Goal: Task Accomplishment & Management: Manage account settings

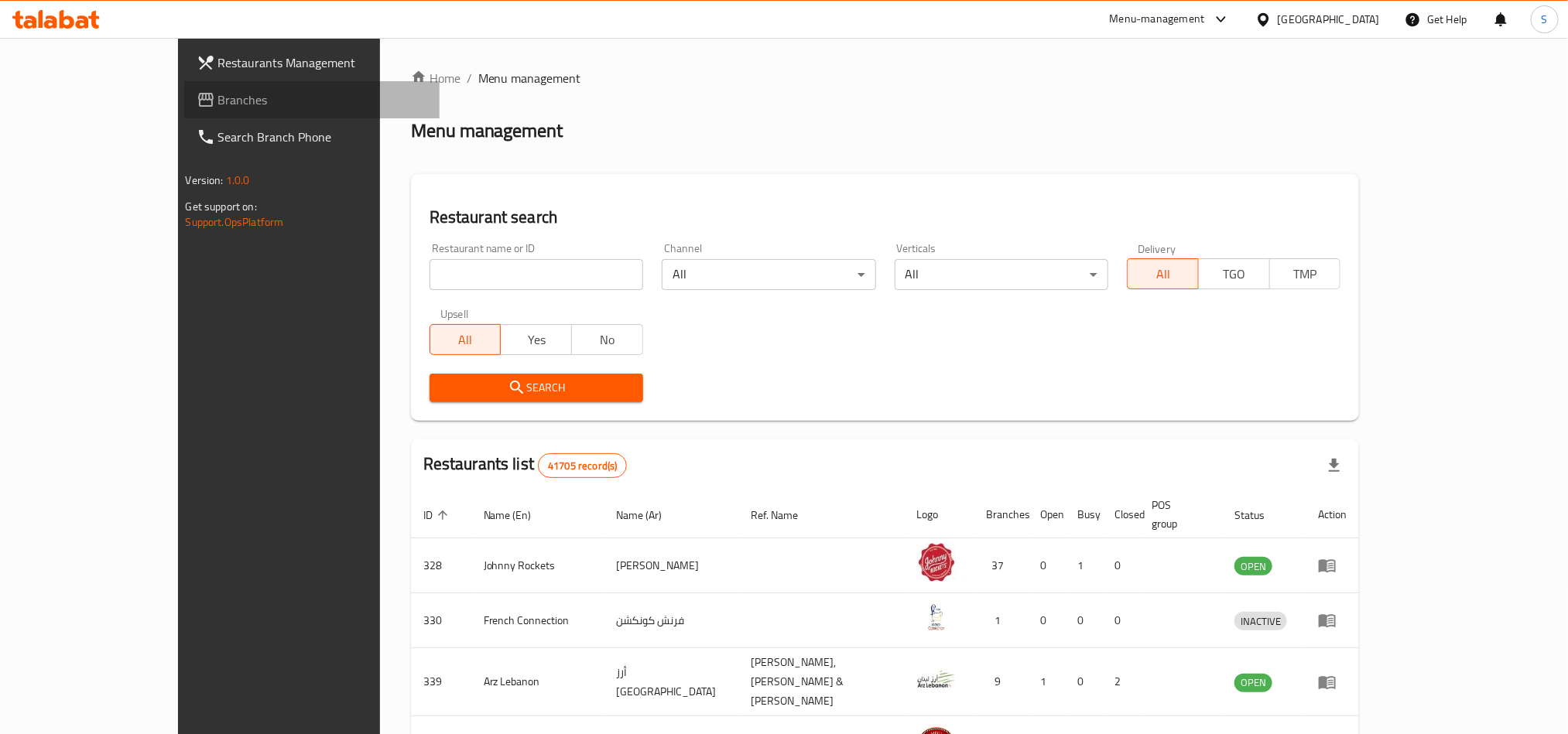
click at [218, 107] on span "Branches" at bounding box center [322, 99] width 209 height 18
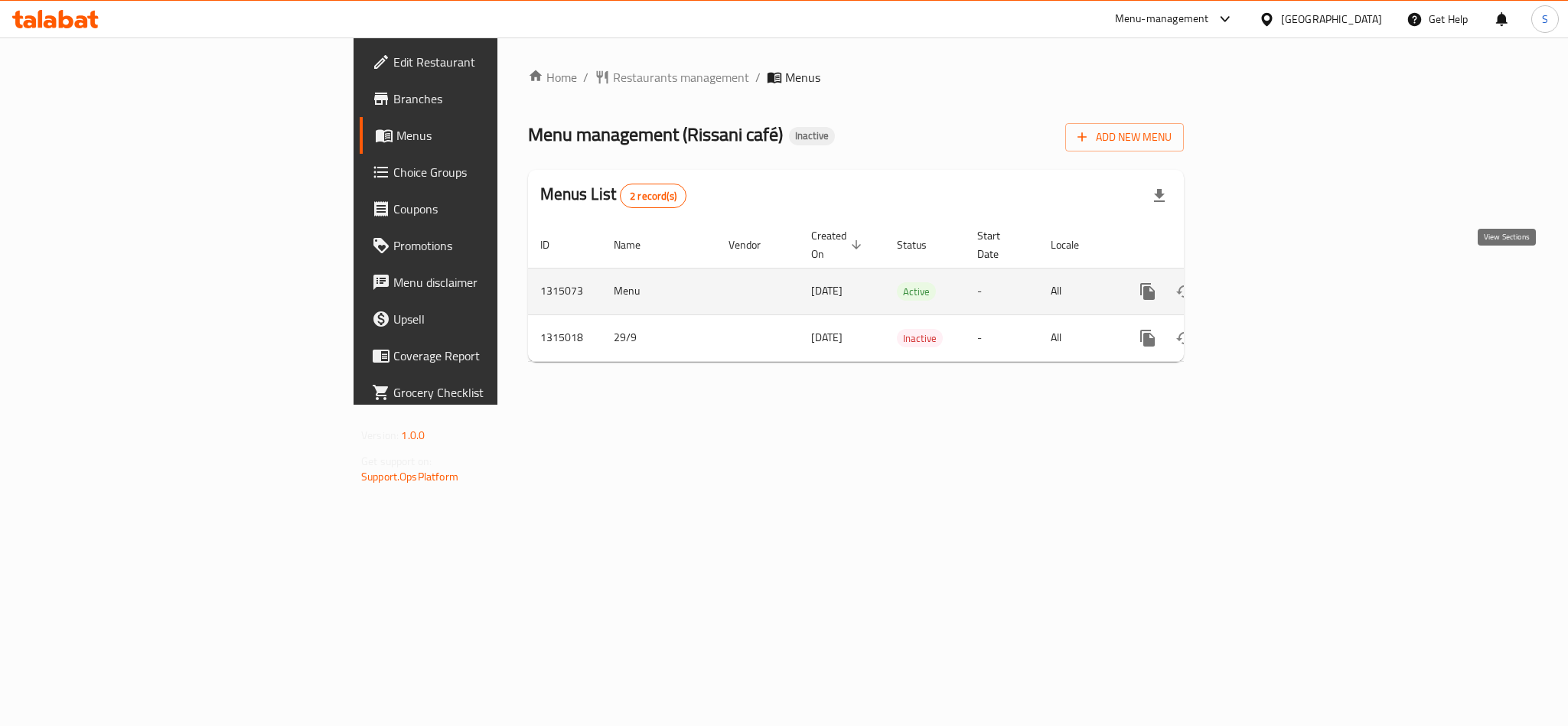
click at [1267, 282] on icon "enhanced table" at bounding box center [1257, 291] width 18 height 18
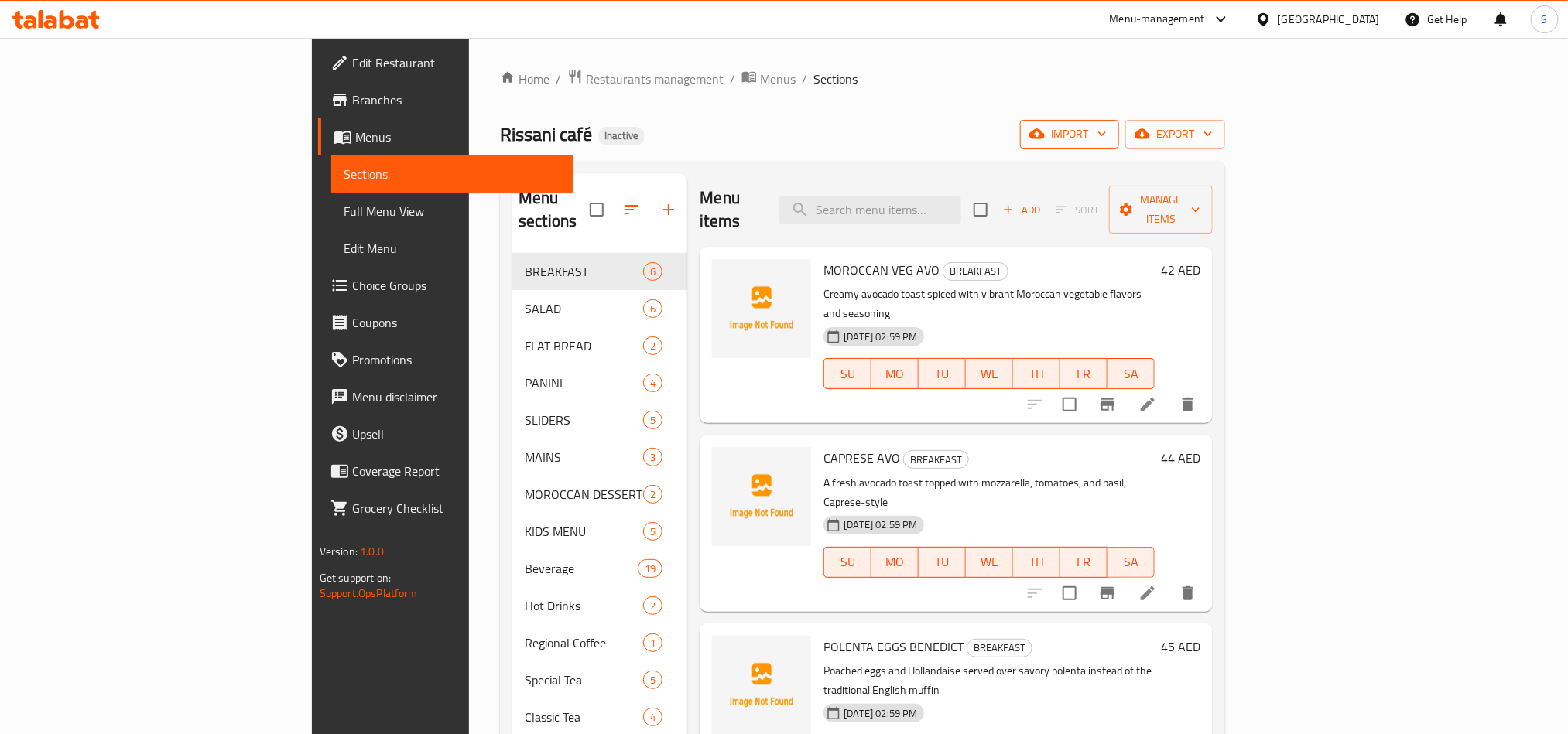
click at [1045, 131] on icon "button" at bounding box center [1037, 134] width 16 height 16
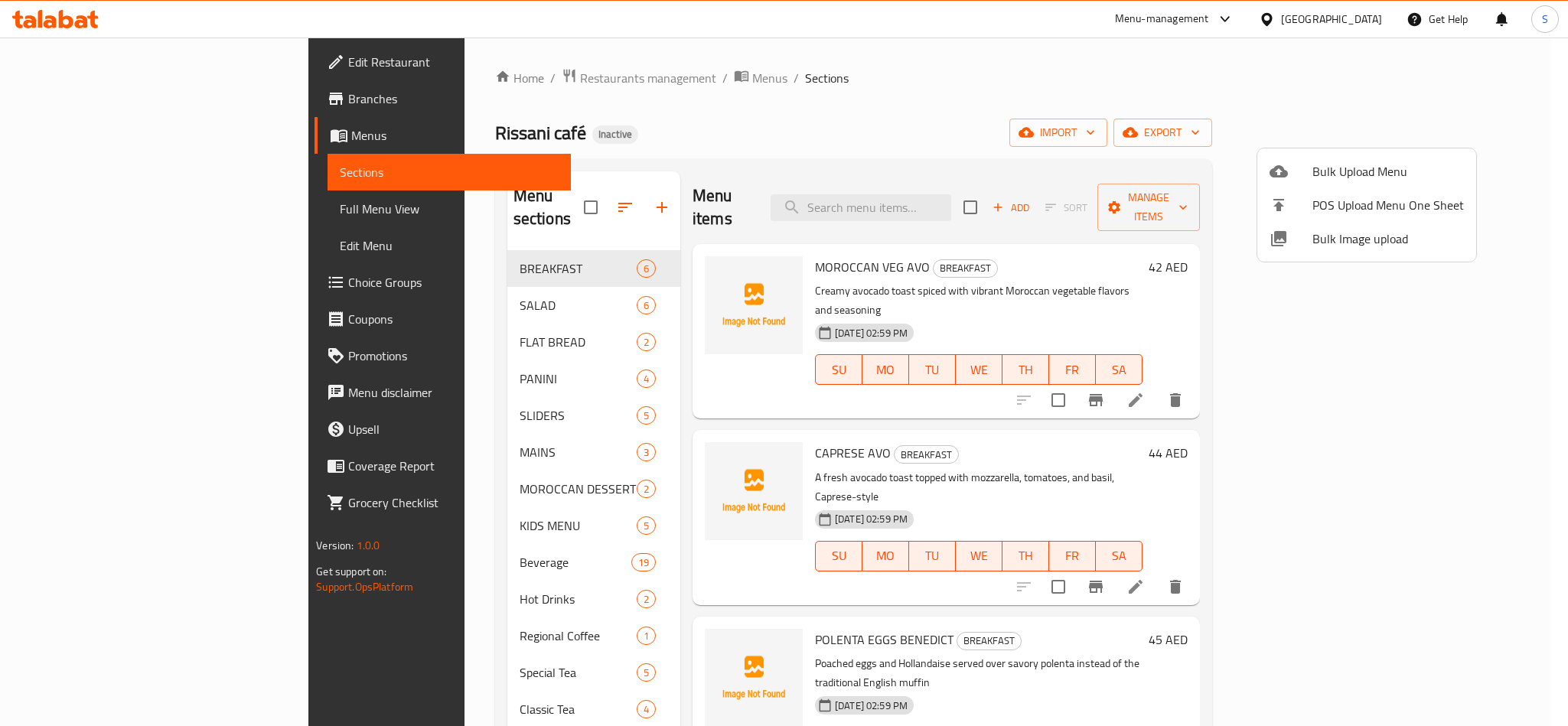
click at [1309, 232] on div at bounding box center [1291, 238] width 43 height 18
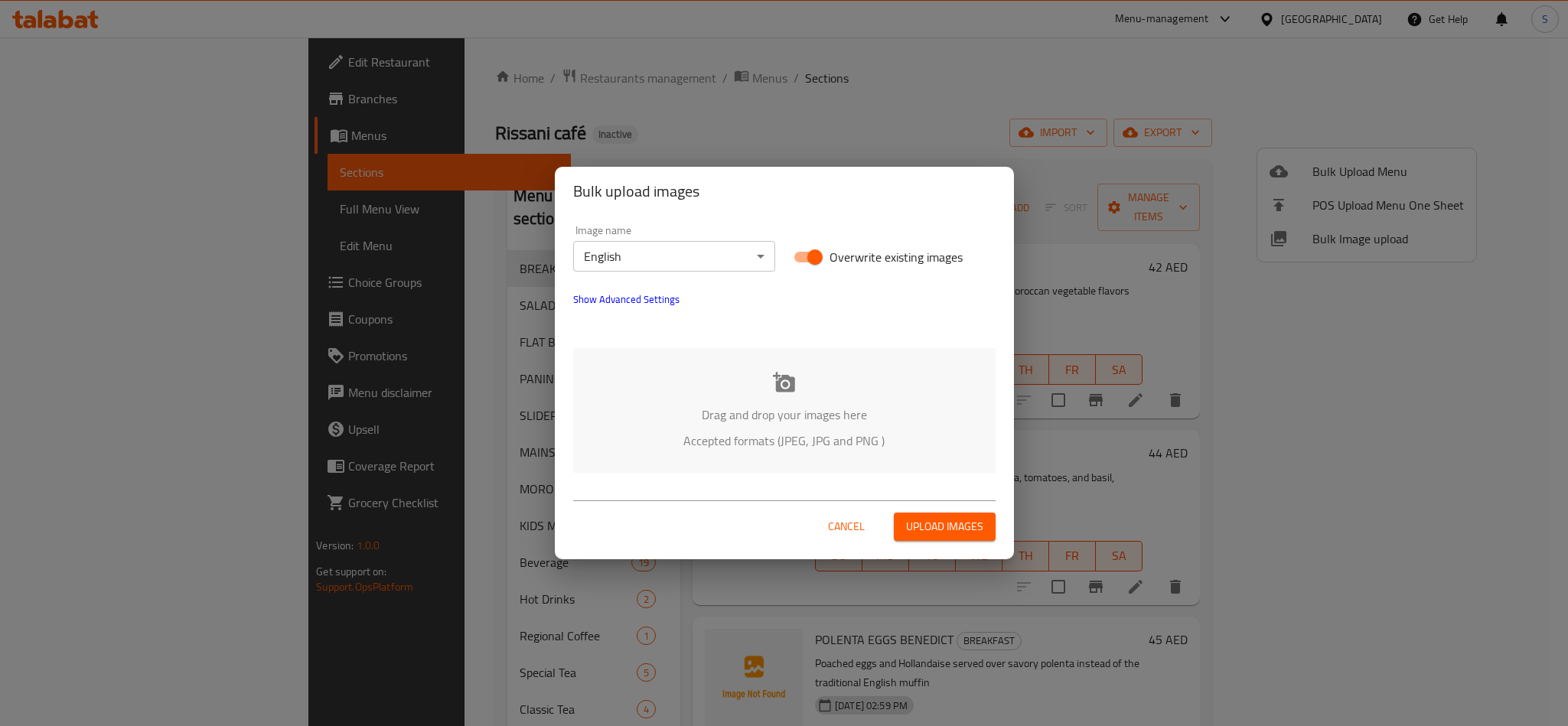
click at [759, 398] on div "Drag and drop your images here Accepted formats (JPEG, JPG and PNG )" at bounding box center [784, 410] width 422 height 125
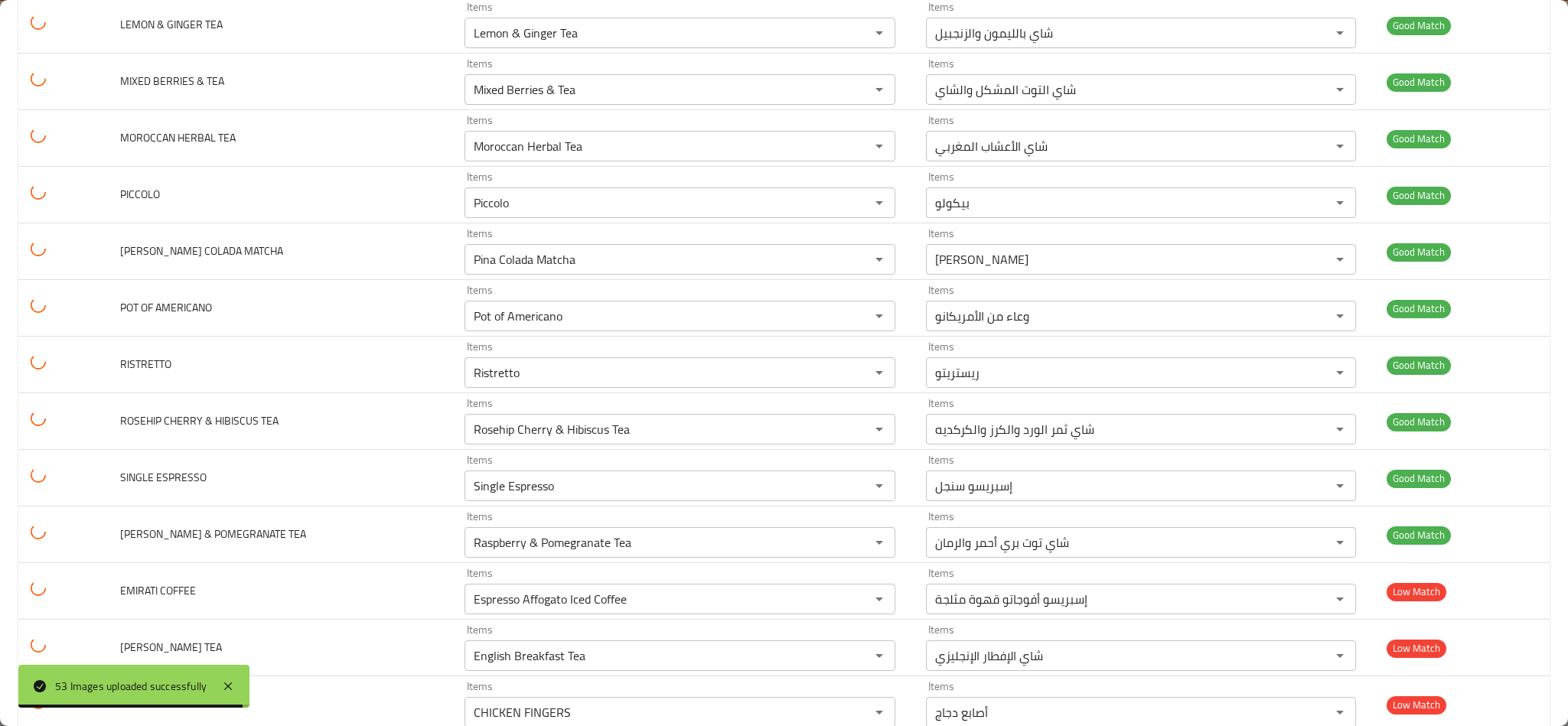
scroll to position [2559, 0]
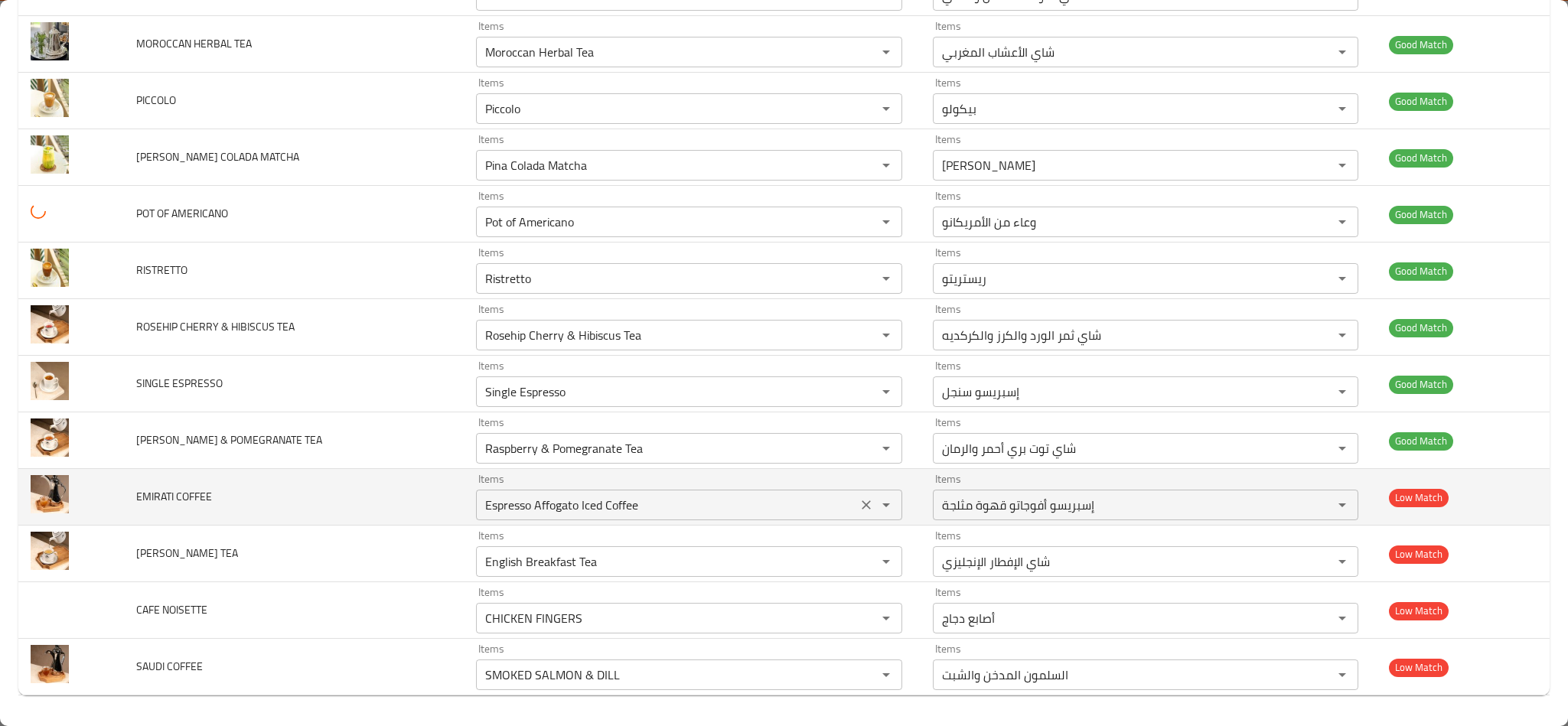
click at [475, 492] on div "Espresso Affogato Iced Coffee Items" at bounding box center [688, 504] width 425 height 30
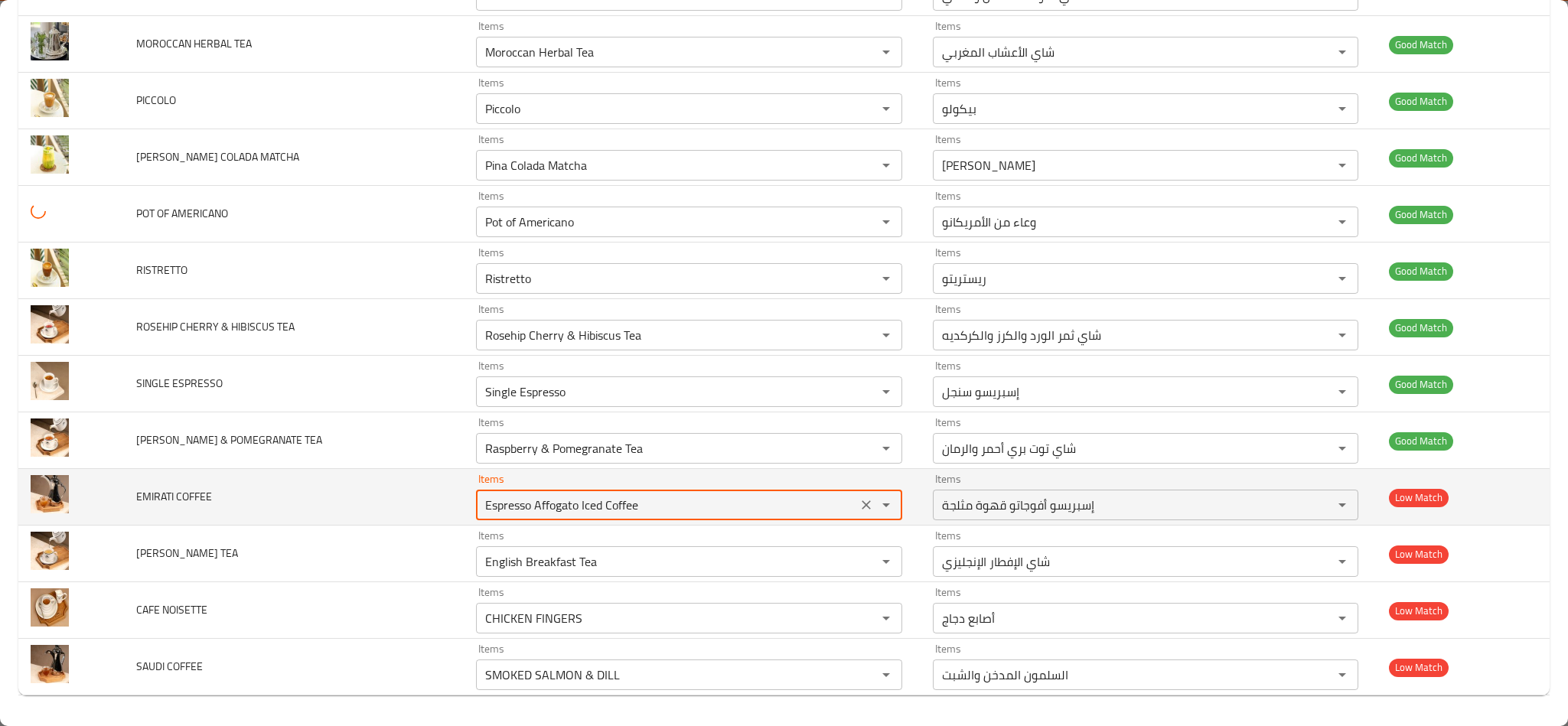
click at [475, 492] on div "Espresso Affogato Iced Coffee Items" at bounding box center [688, 504] width 425 height 30
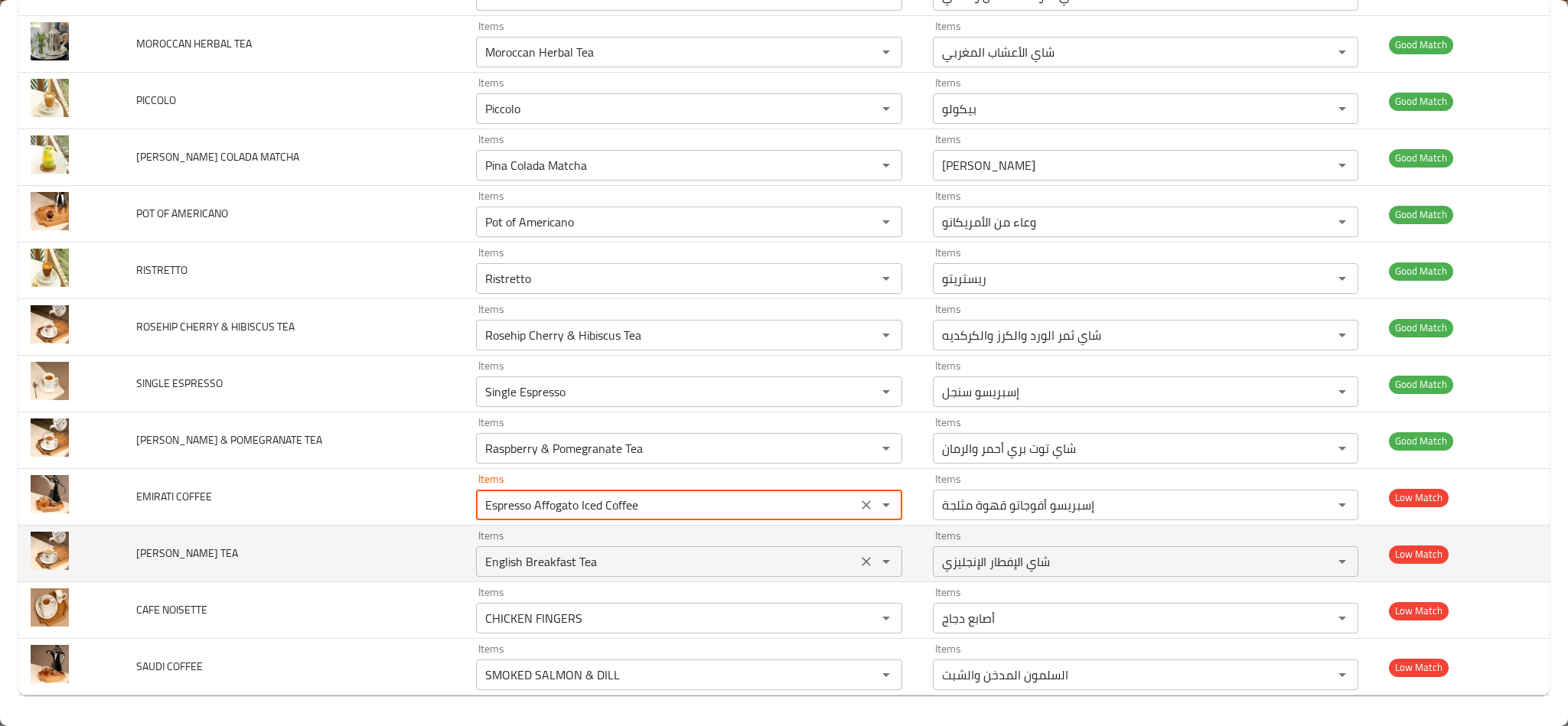
click at [475, 546] on div "English Breakfast Tea Items" at bounding box center [688, 561] width 425 height 30
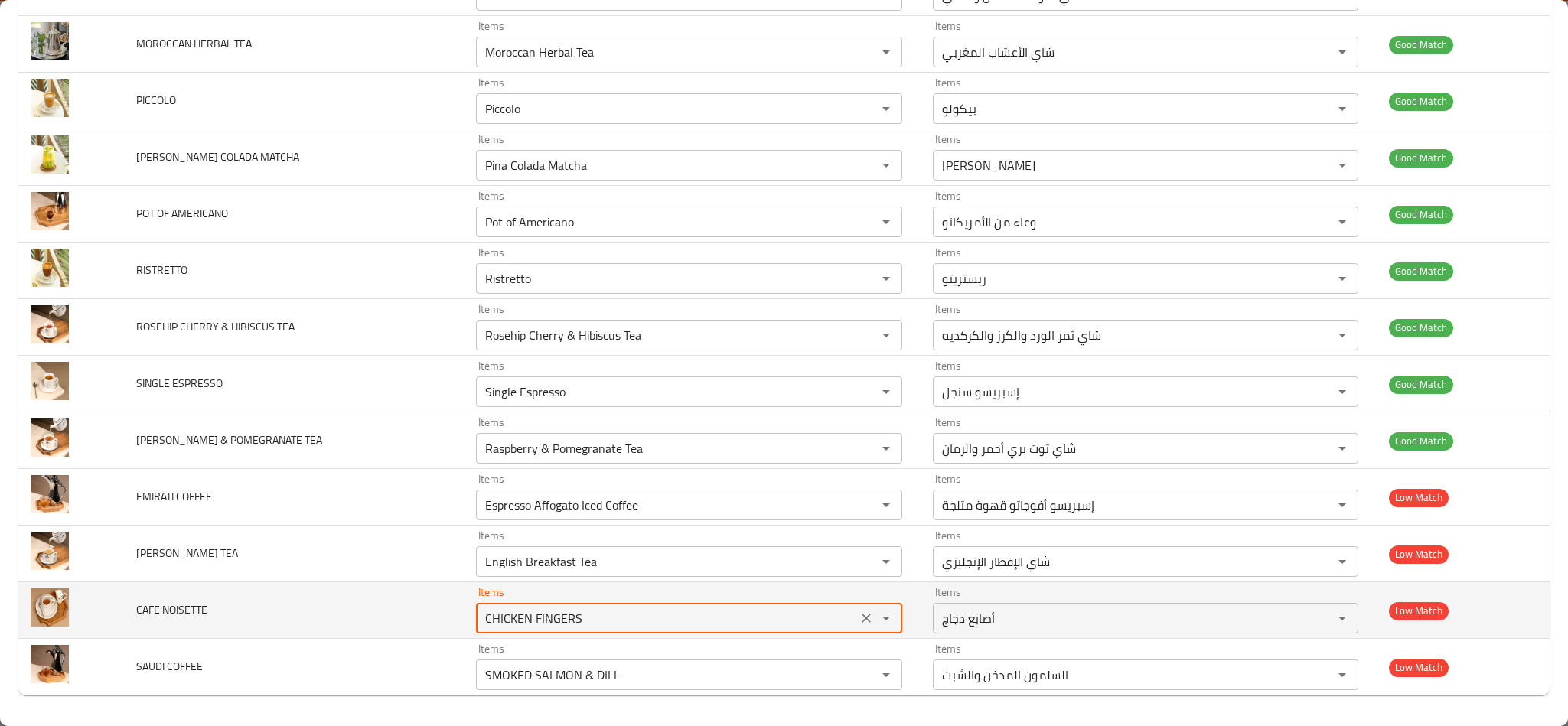
click at [488, 614] on NOISETTE "CHICKEN FINGERS" at bounding box center [666, 618] width 371 height 22
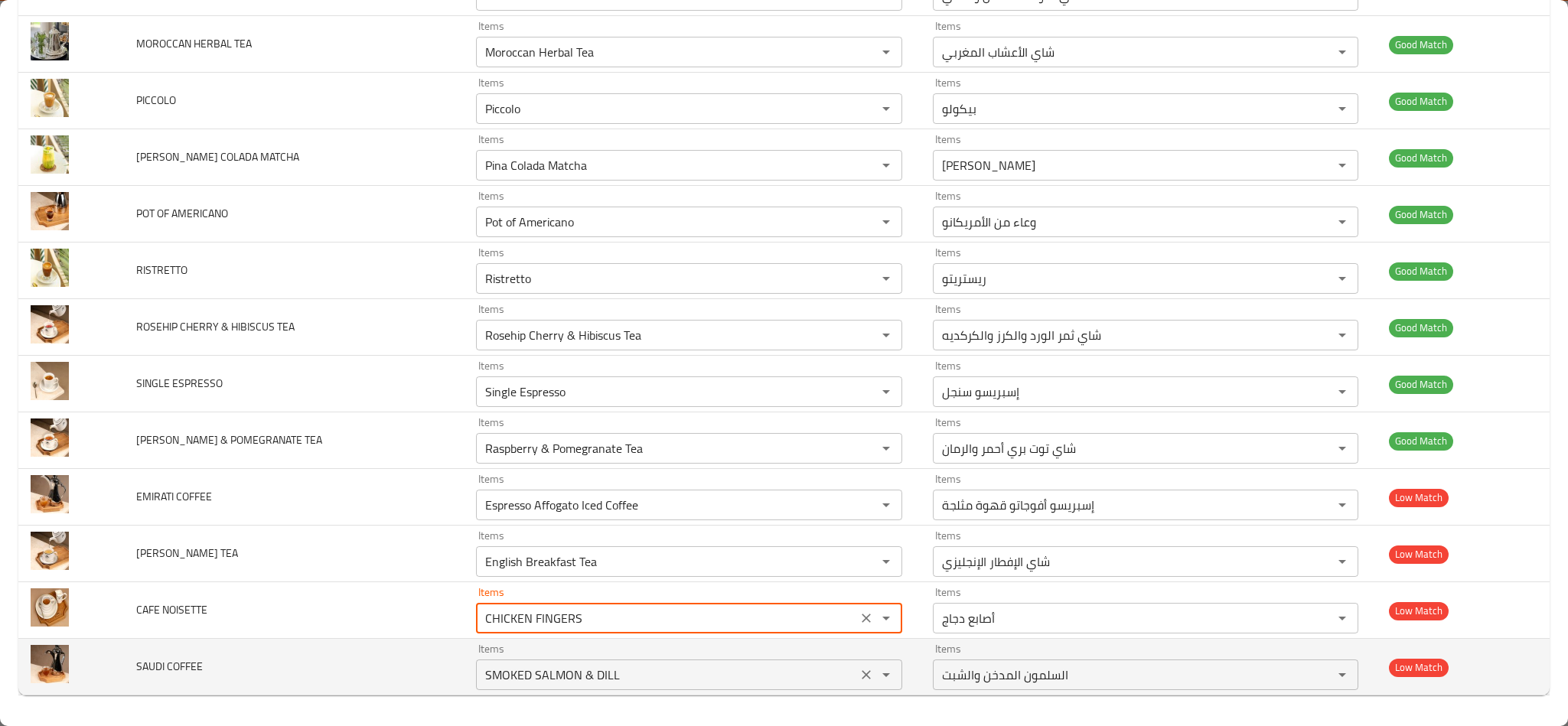
click at [478, 657] on div "Items SMOKED SALMON & DILL Items" at bounding box center [688, 667] width 425 height 47
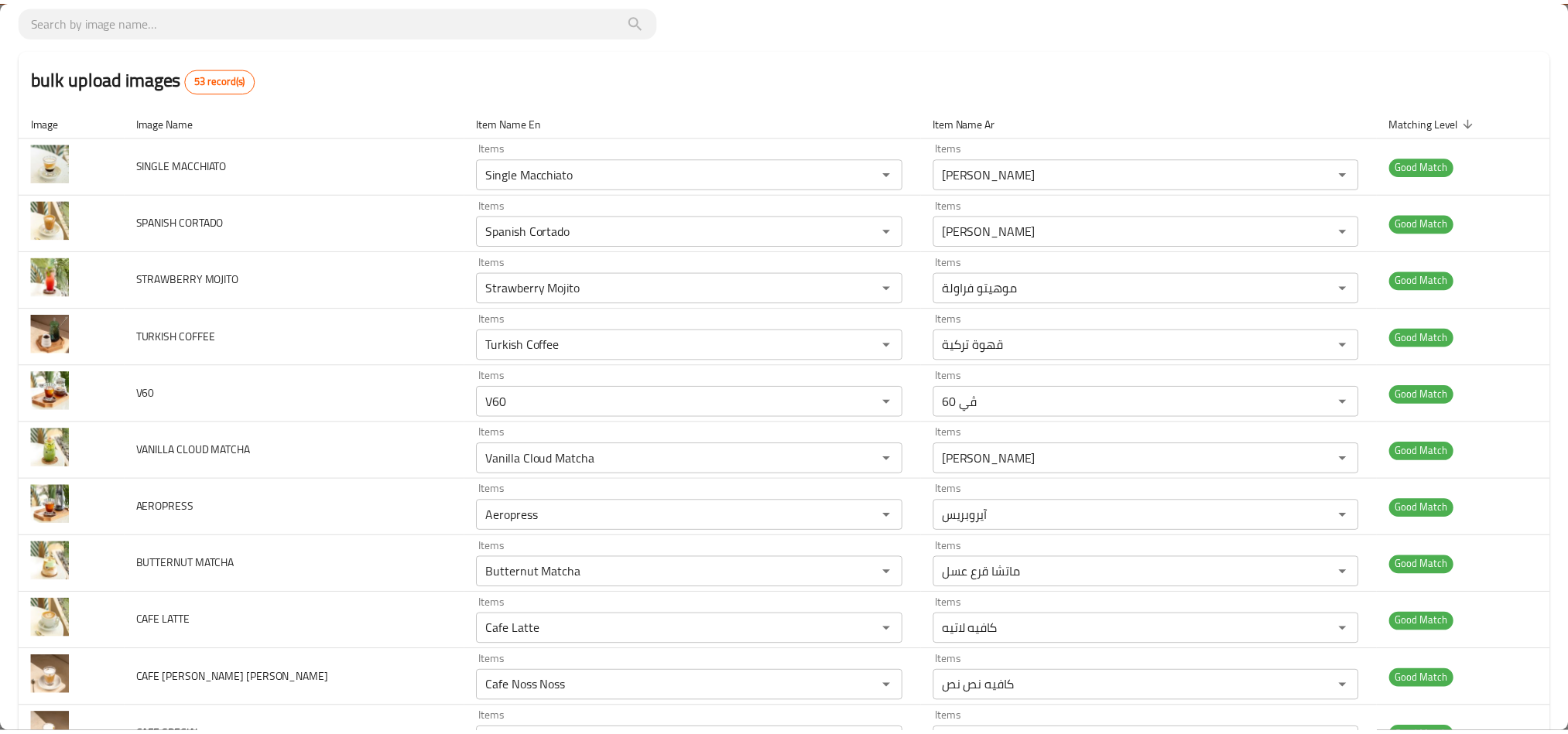
scroll to position [0, 0]
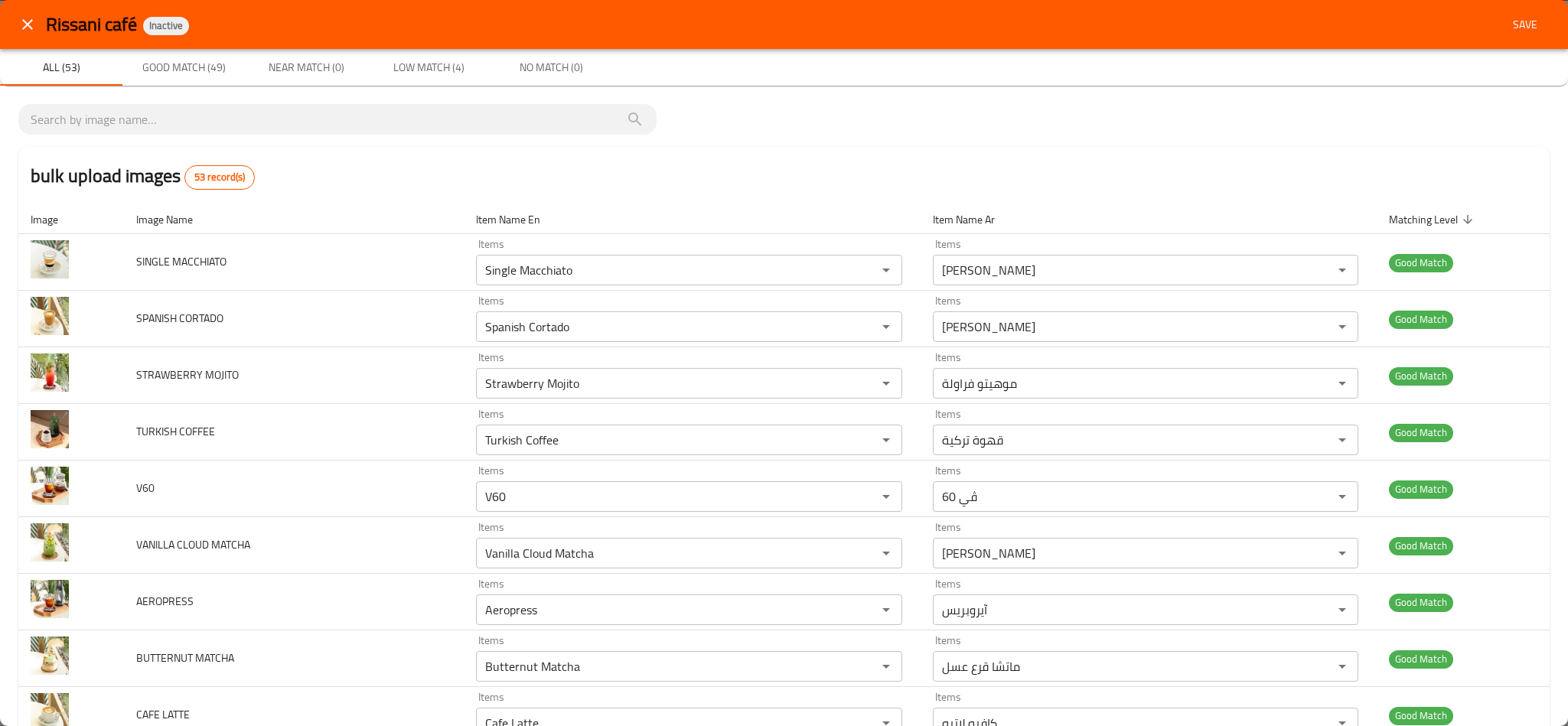
click at [1507, 23] on span "Save" at bounding box center [1525, 25] width 37 height 19
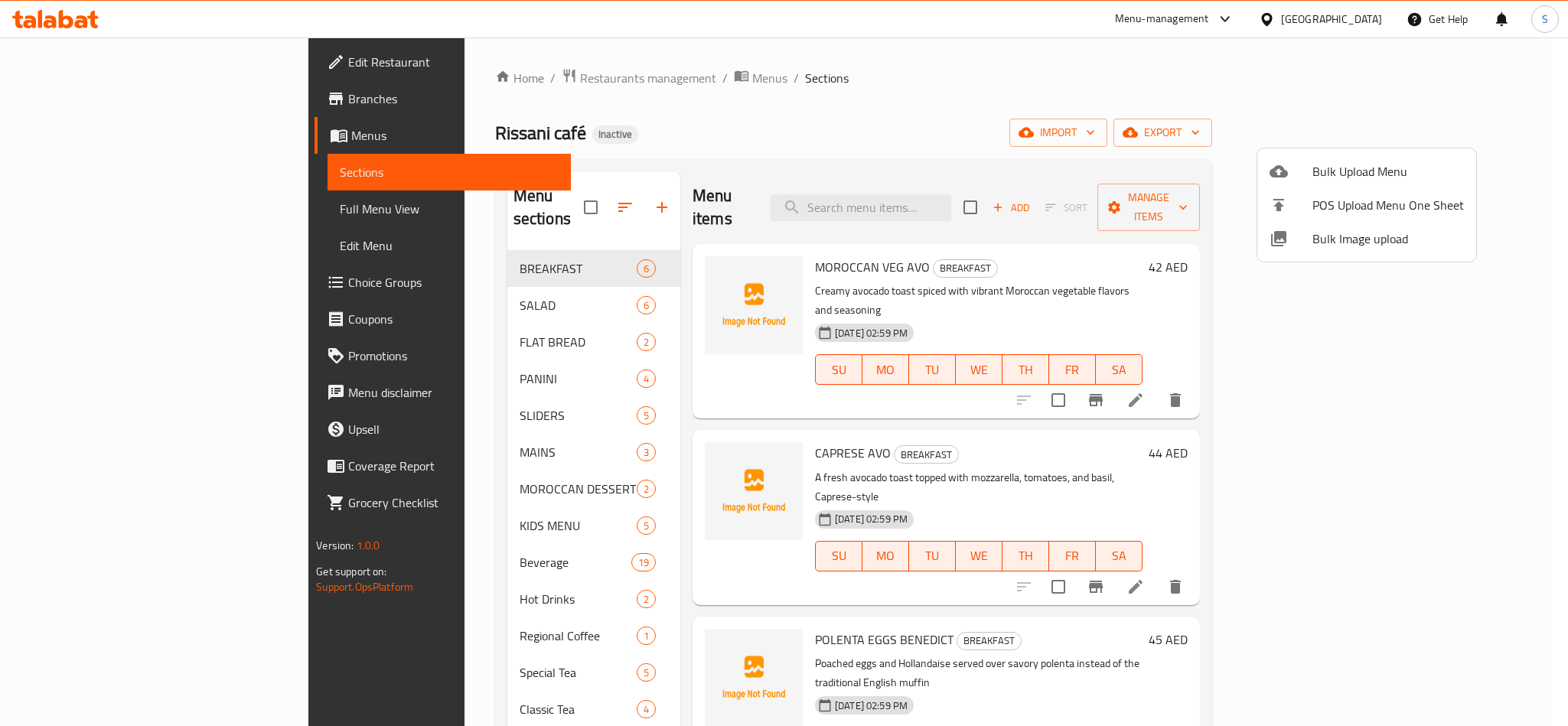
click at [1086, 98] on div at bounding box center [784, 363] width 1568 height 726
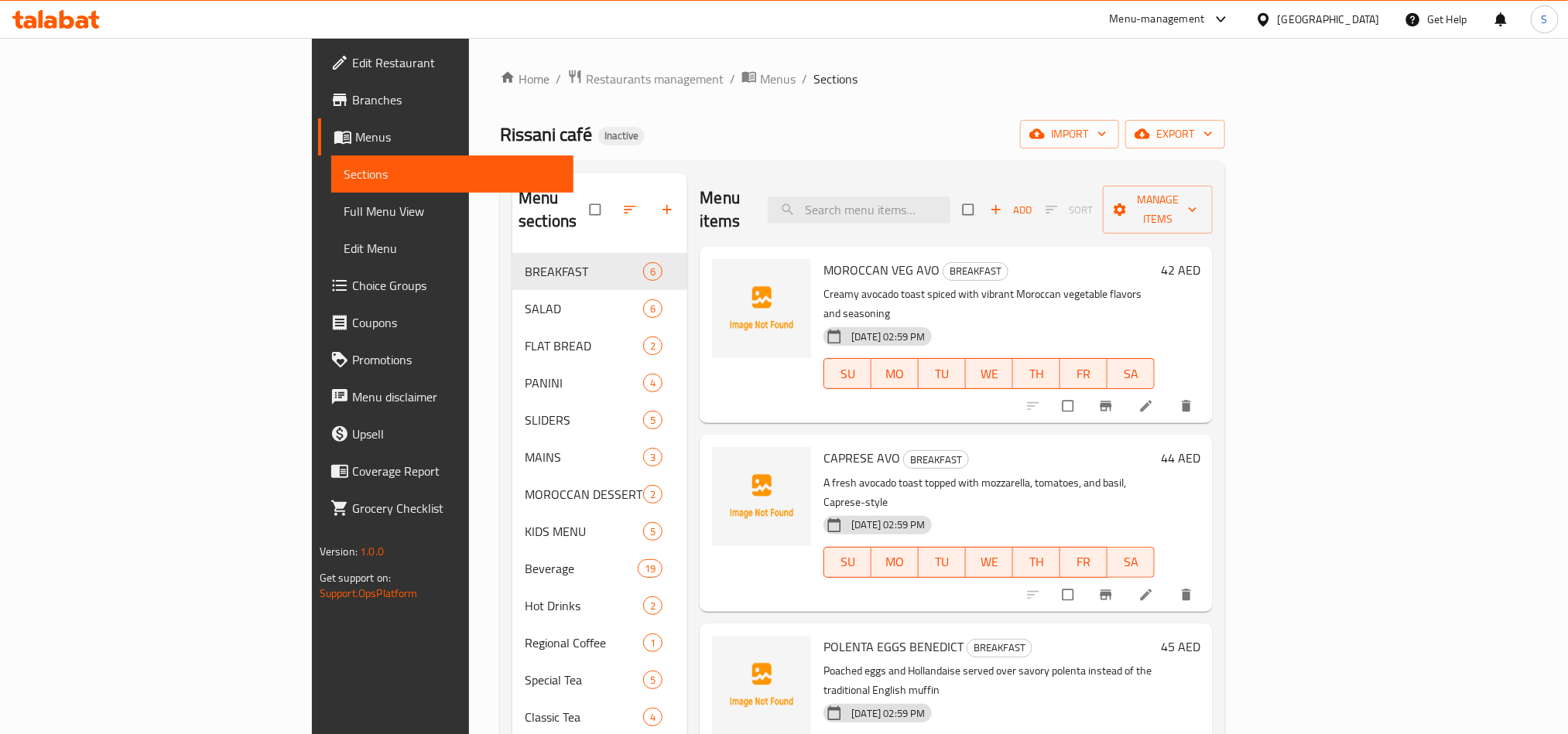
click at [810, 119] on div "Home / Restaurants management / Menus / Sections Rissani café Inactive import e…" at bounding box center [863, 494] width 726 height 851
click at [810, 124] on div "Rissani café Inactive import export" at bounding box center [863, 134] width 726 height 29
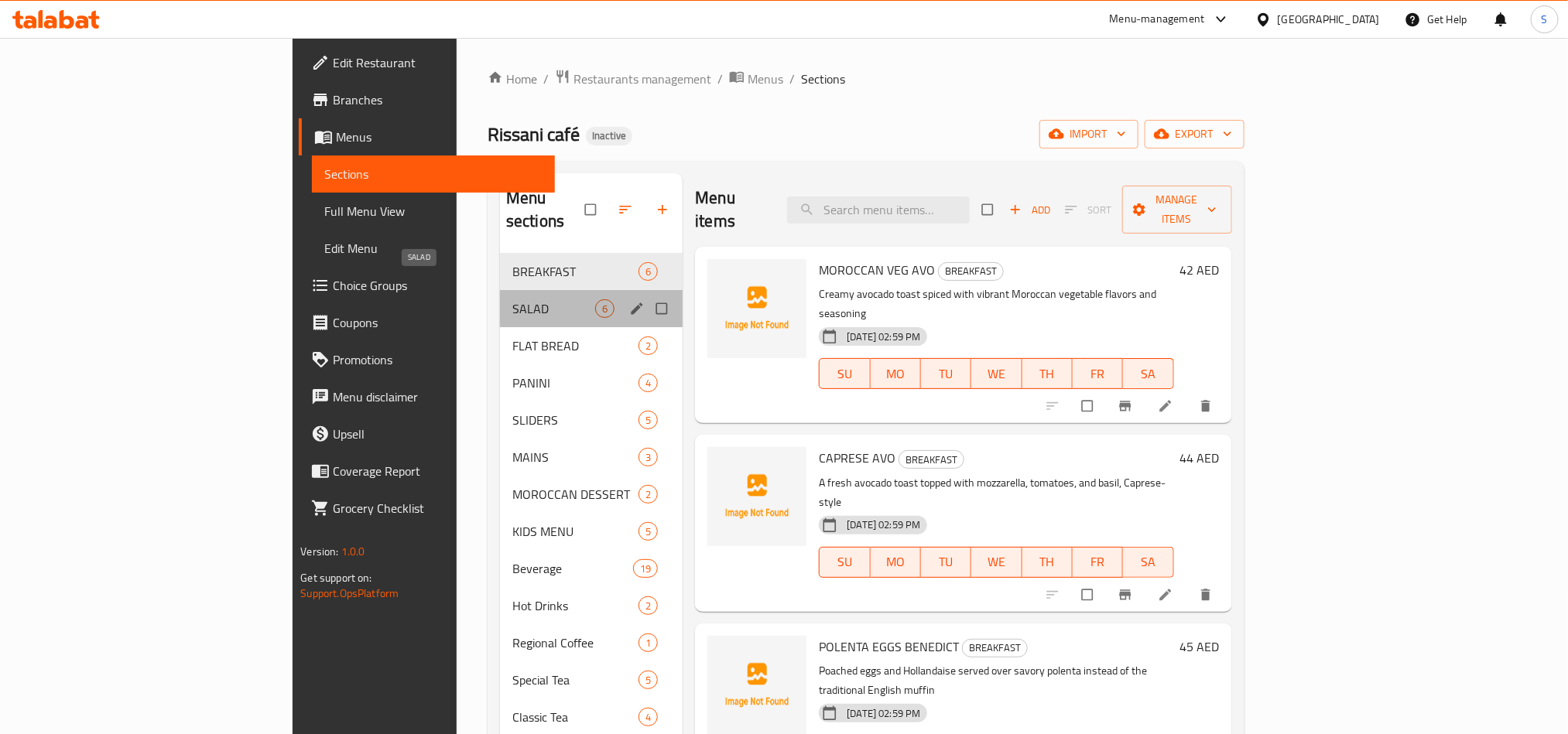
click at [512, 299] on span "SALAD" at bounding box center [554, 308] width 83 height 18
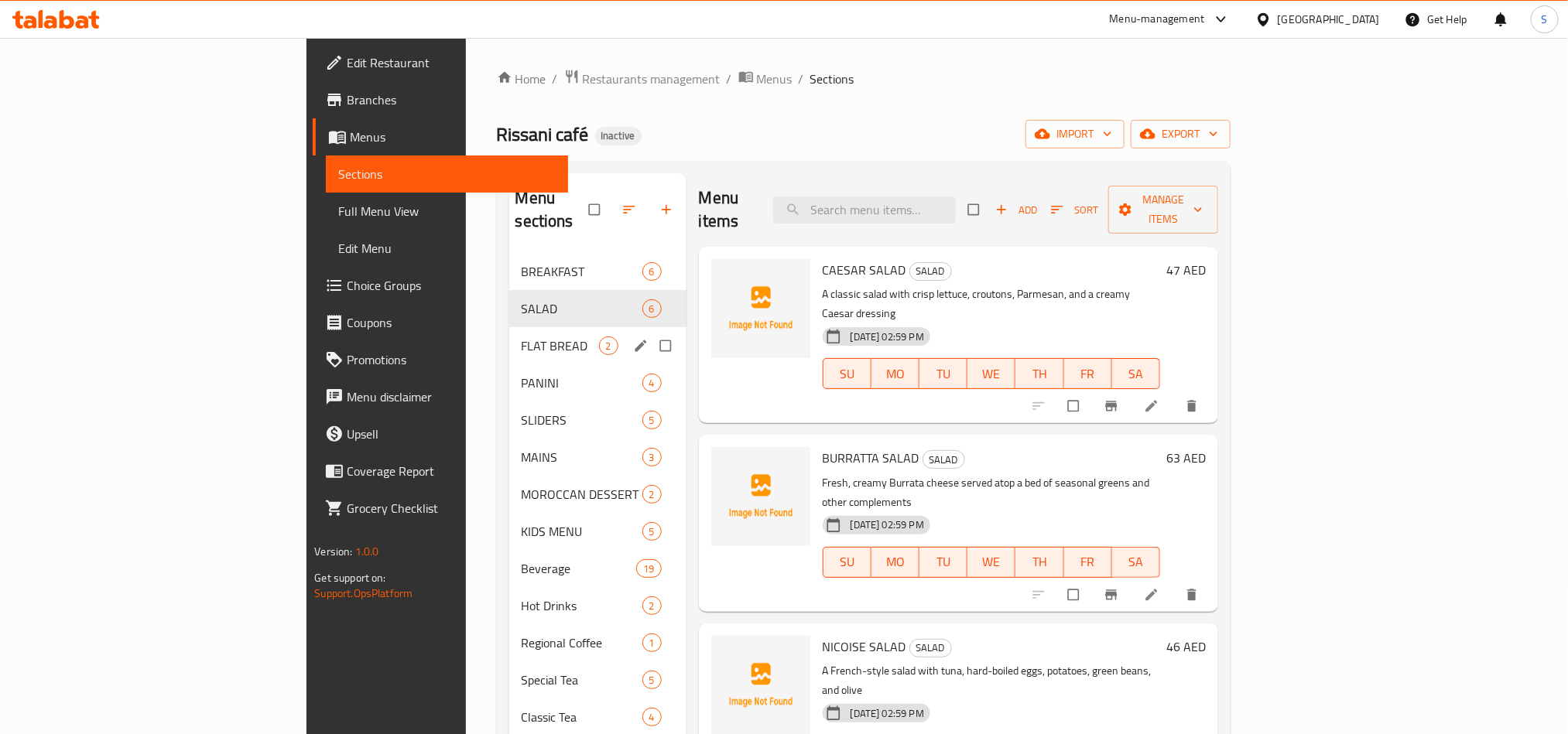
click at [525, 338] on div "FLAT BREAD 2" at bounding box center [597, 346] width 177 height 38
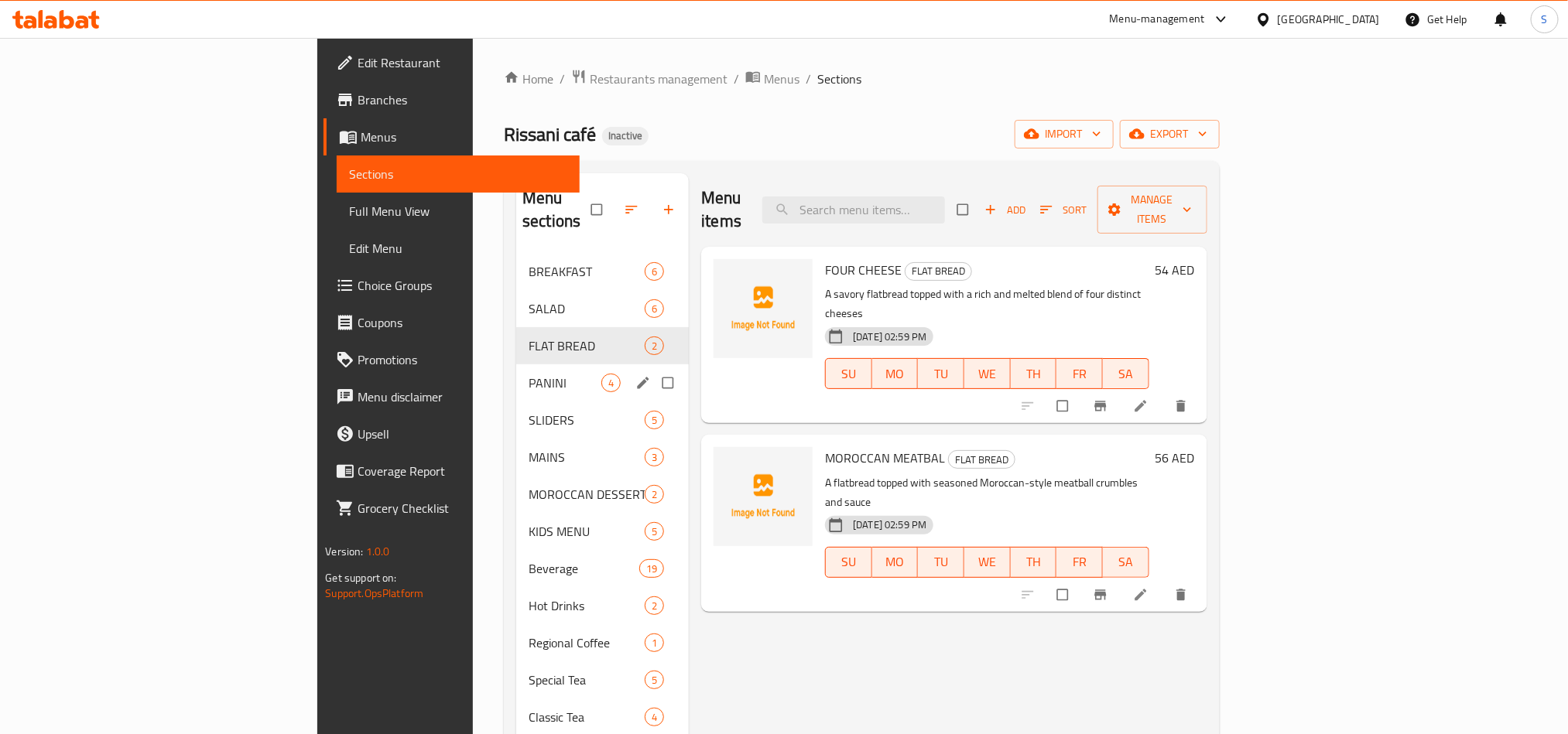
click at [518, 370] on div "PANINI 4" at bounding box center [602, 383] width 173 height 38
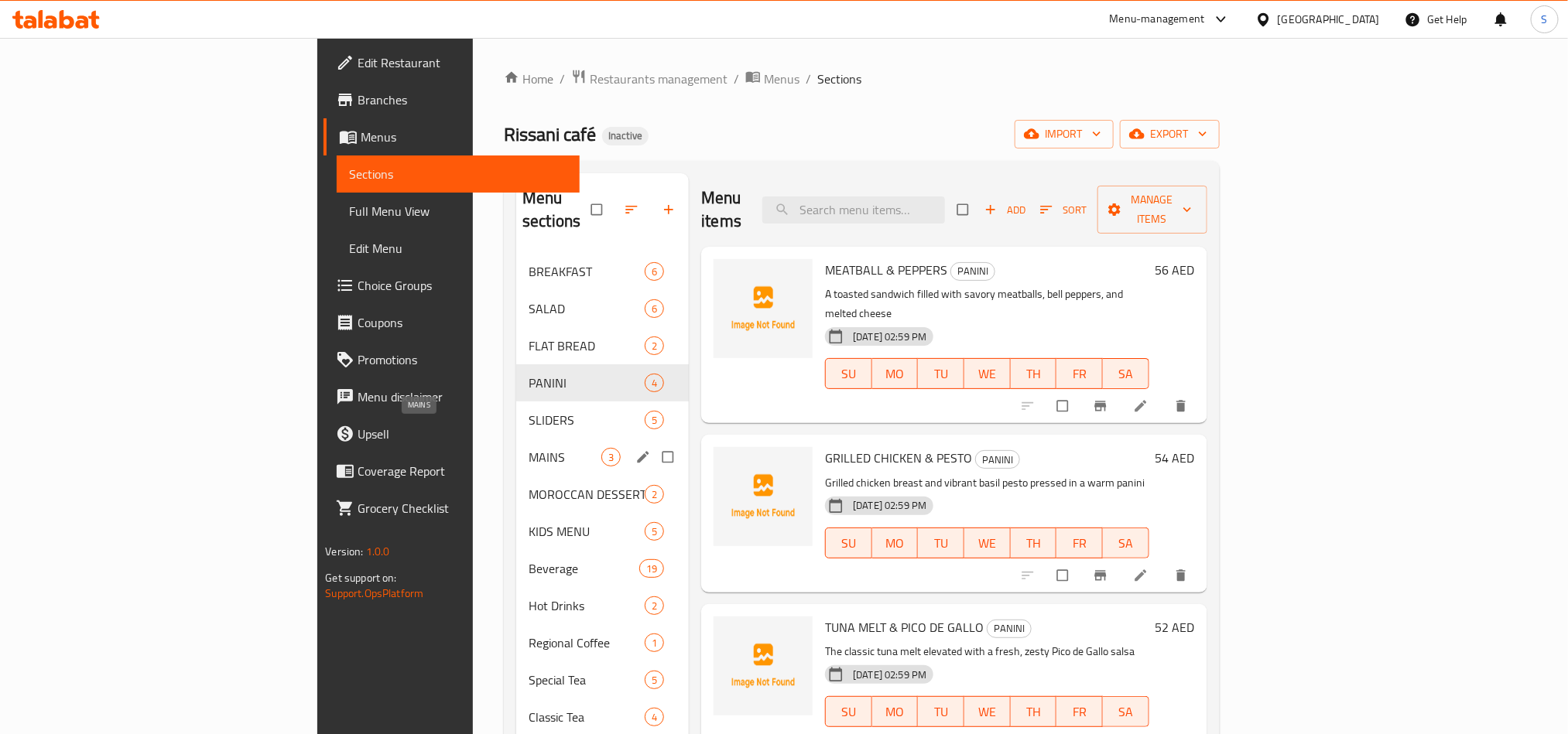
click at [529, 448] on span "MAINS" at bounding box center [565, 456] width 72 height 18
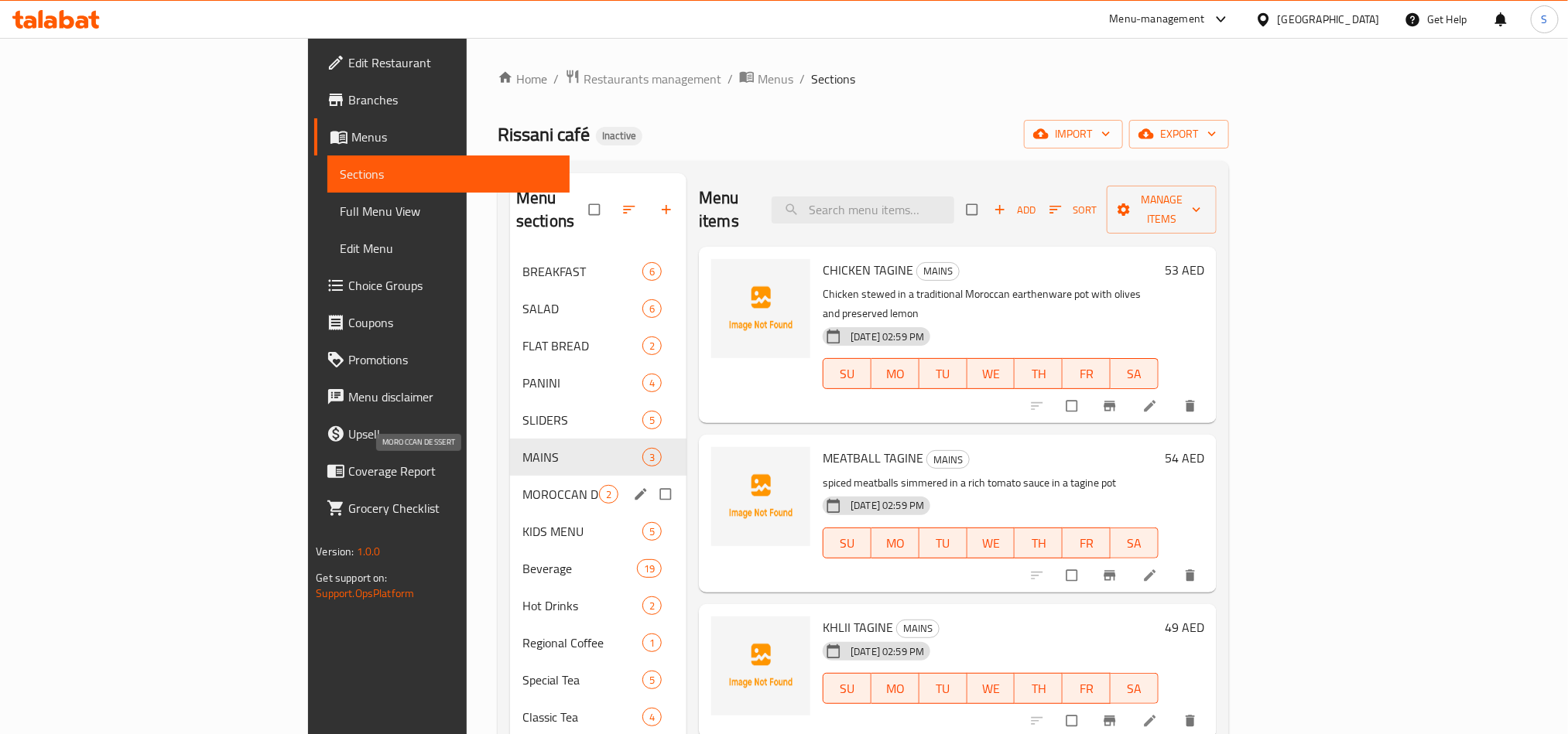
click at [522, 485] on span "MOROCCAN DESSERT" at bounding box center [560, 494] width 77 height 18
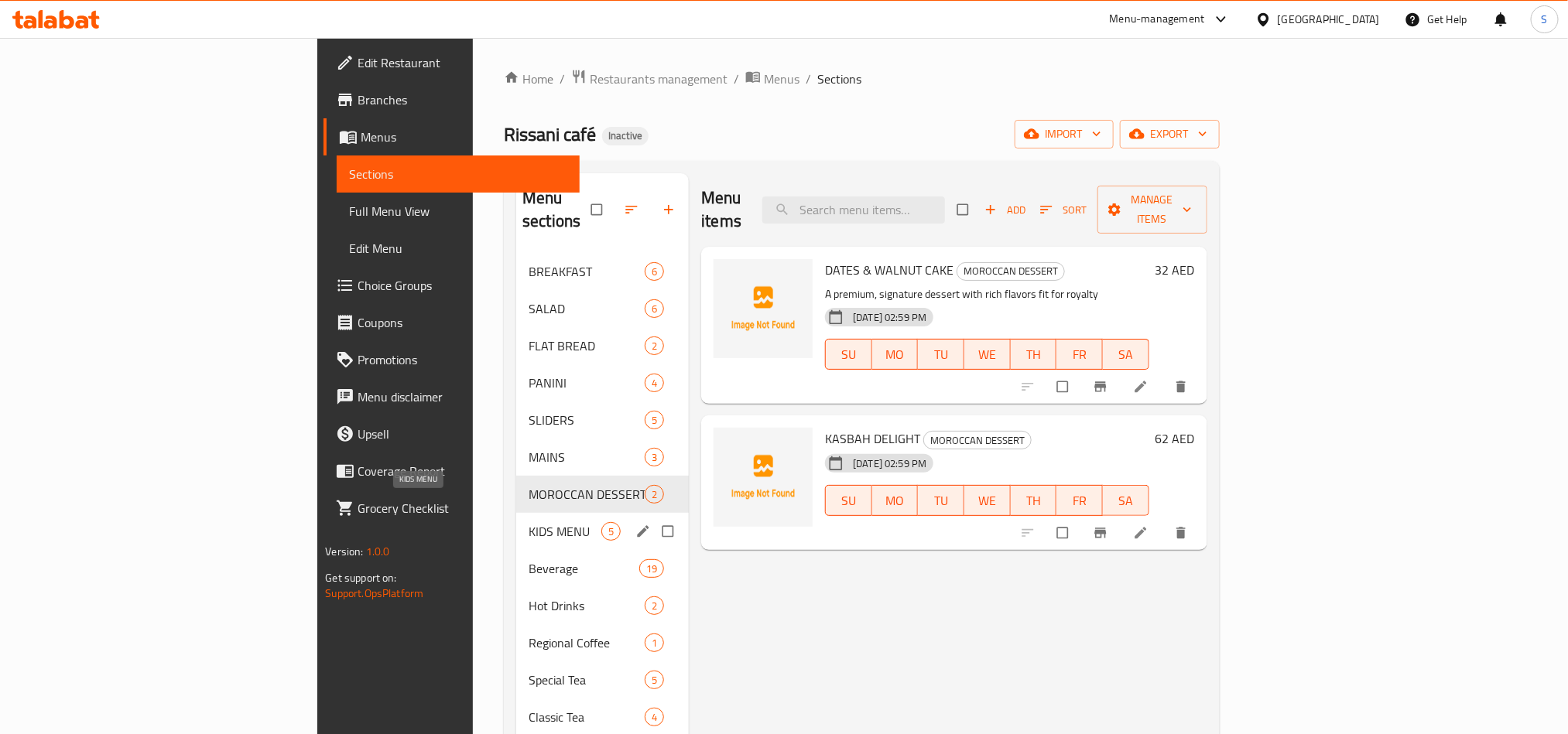
click at [529, 522] on span "KIDS MENU" at bounding box center [565, 531] width 72 height 18
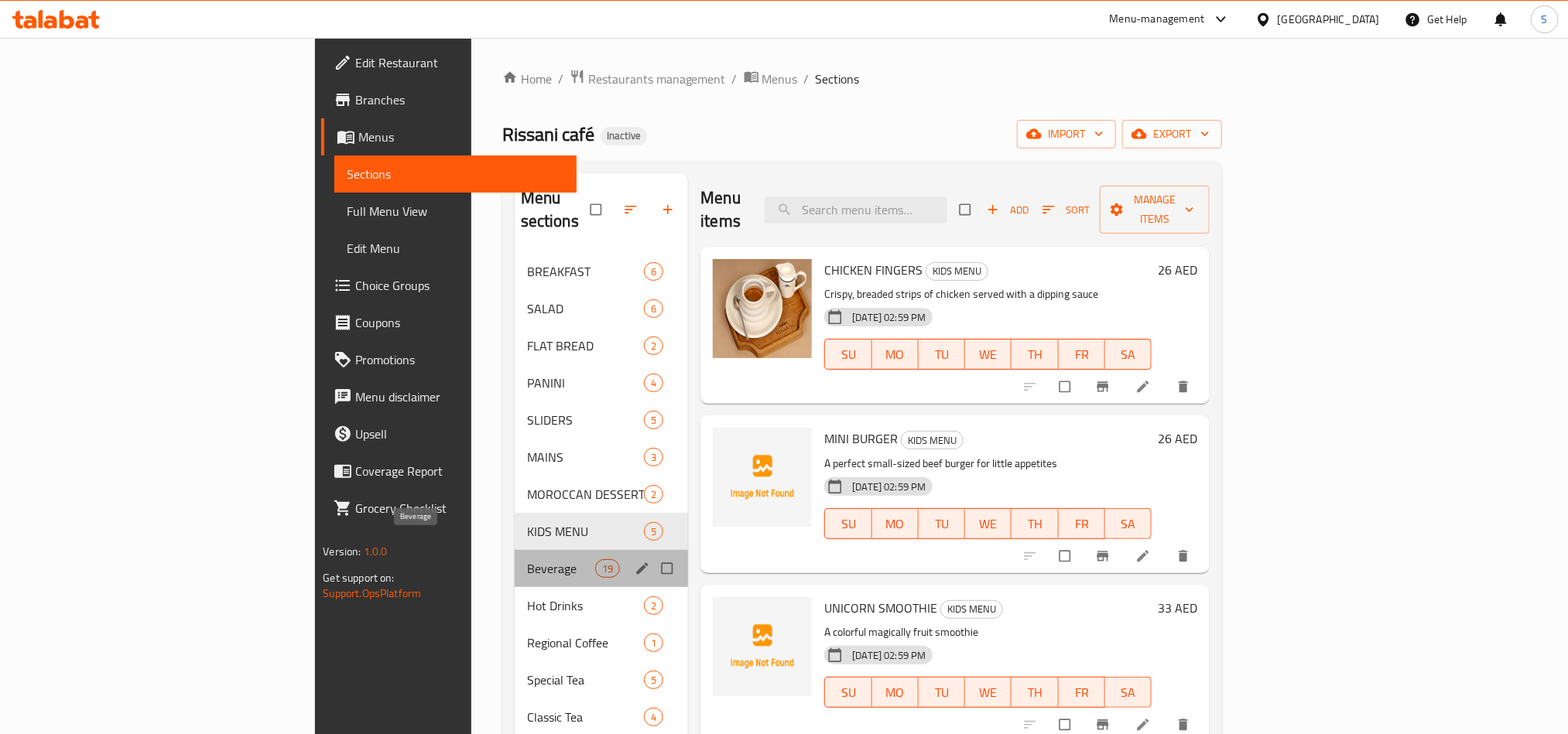
click at [527, 559] on span "Beverage" at bounding box center [561, 568] width 68 height 18
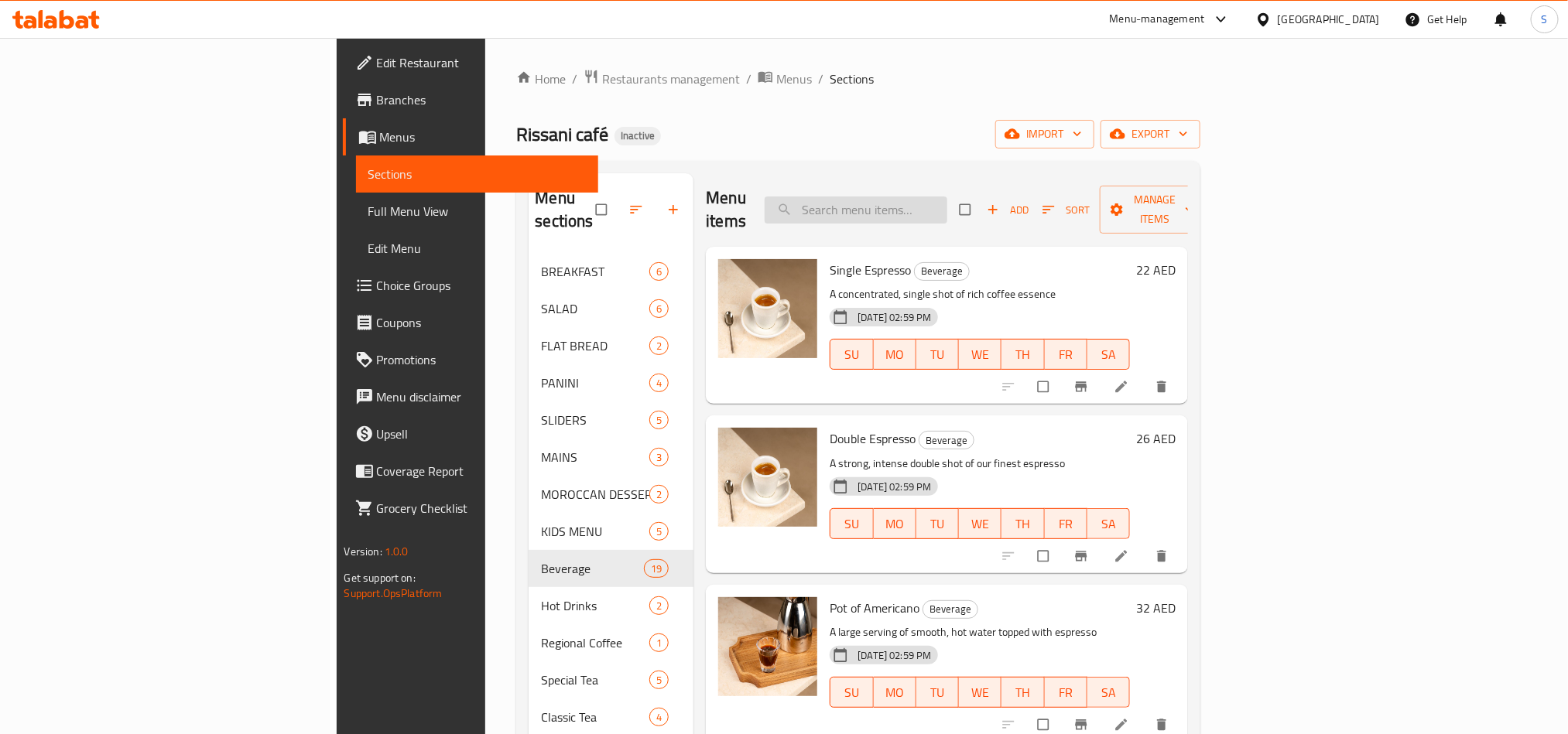
click at [968, 184] on div "Menu items Add Sort Manage items" at bounding box center [947, 210] width 482 height 73
click at [947, 196] on input "search" at bounding box center [856, 209] width 182 height 27
paste input "Espresso Affogato Iced Coffee"
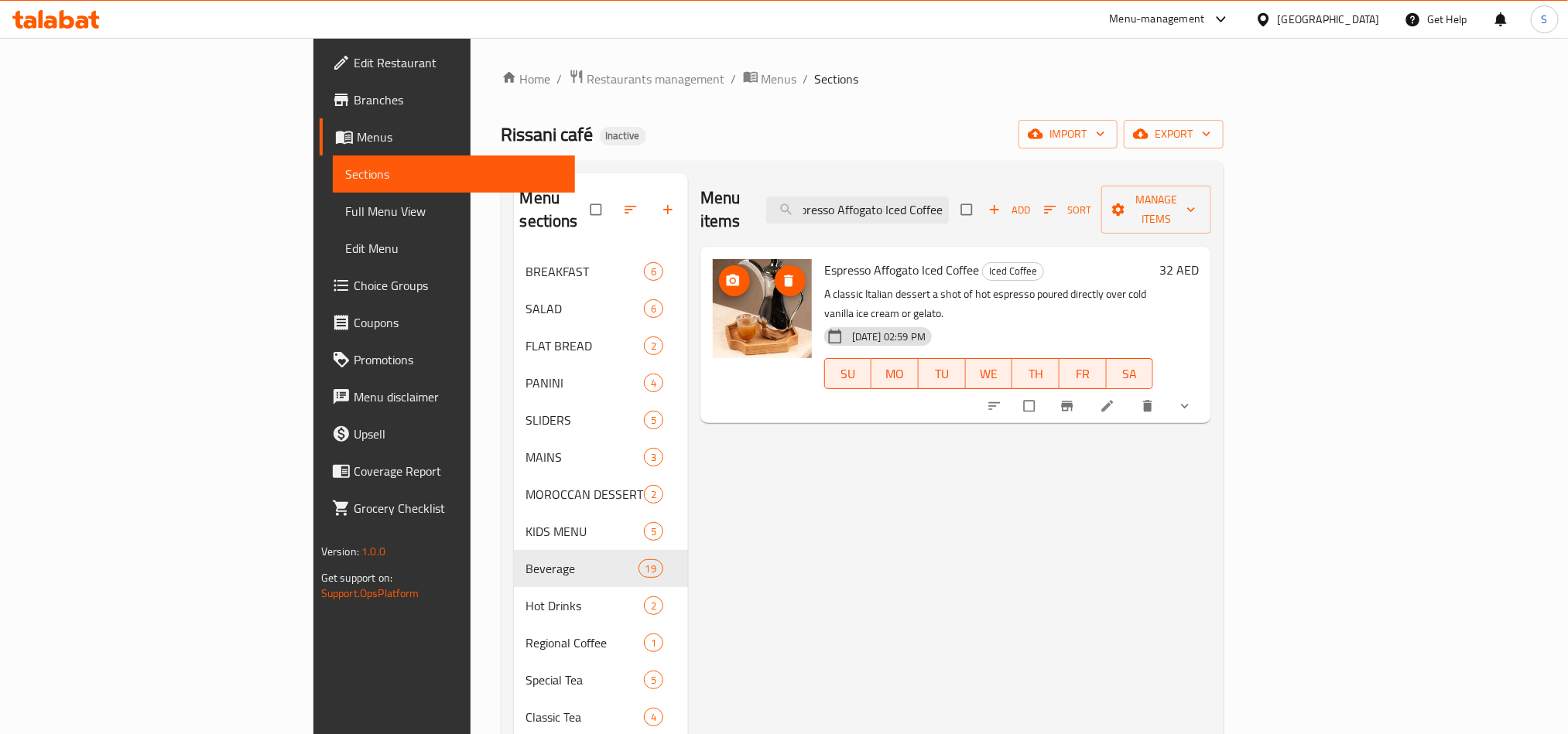
type input "Espresso Affogato Iced Coffee"
click at [1196, 399] on span "show more" at bounding box center [1186, 407] width 18 height 16
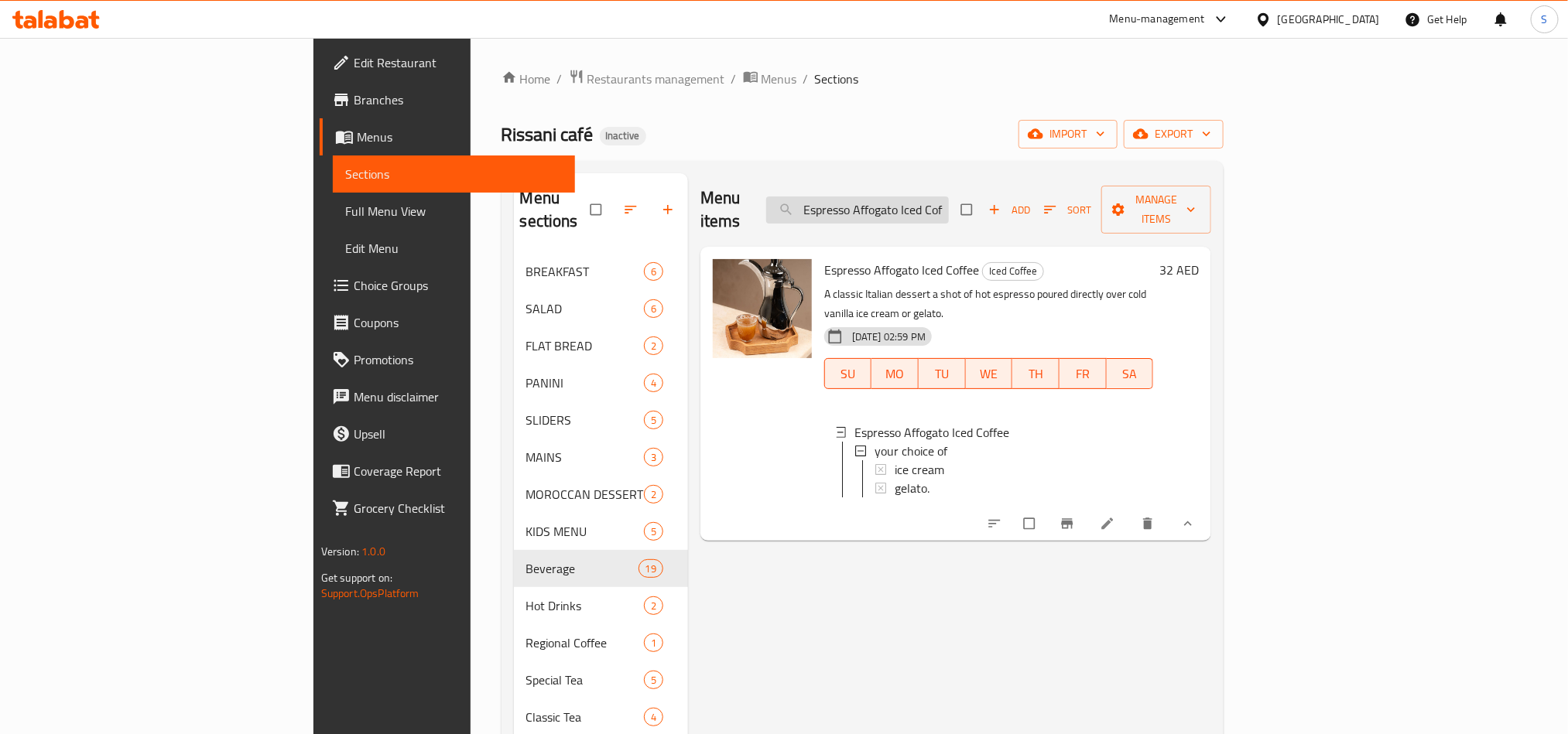
click at [943, 204] on input "Espresso Affogato Iced Coffee" at bounding box center [857, 209] width 182 height 27
click at [1115, 516] on icon at bounding box center [1108, 524] width 16 height 16
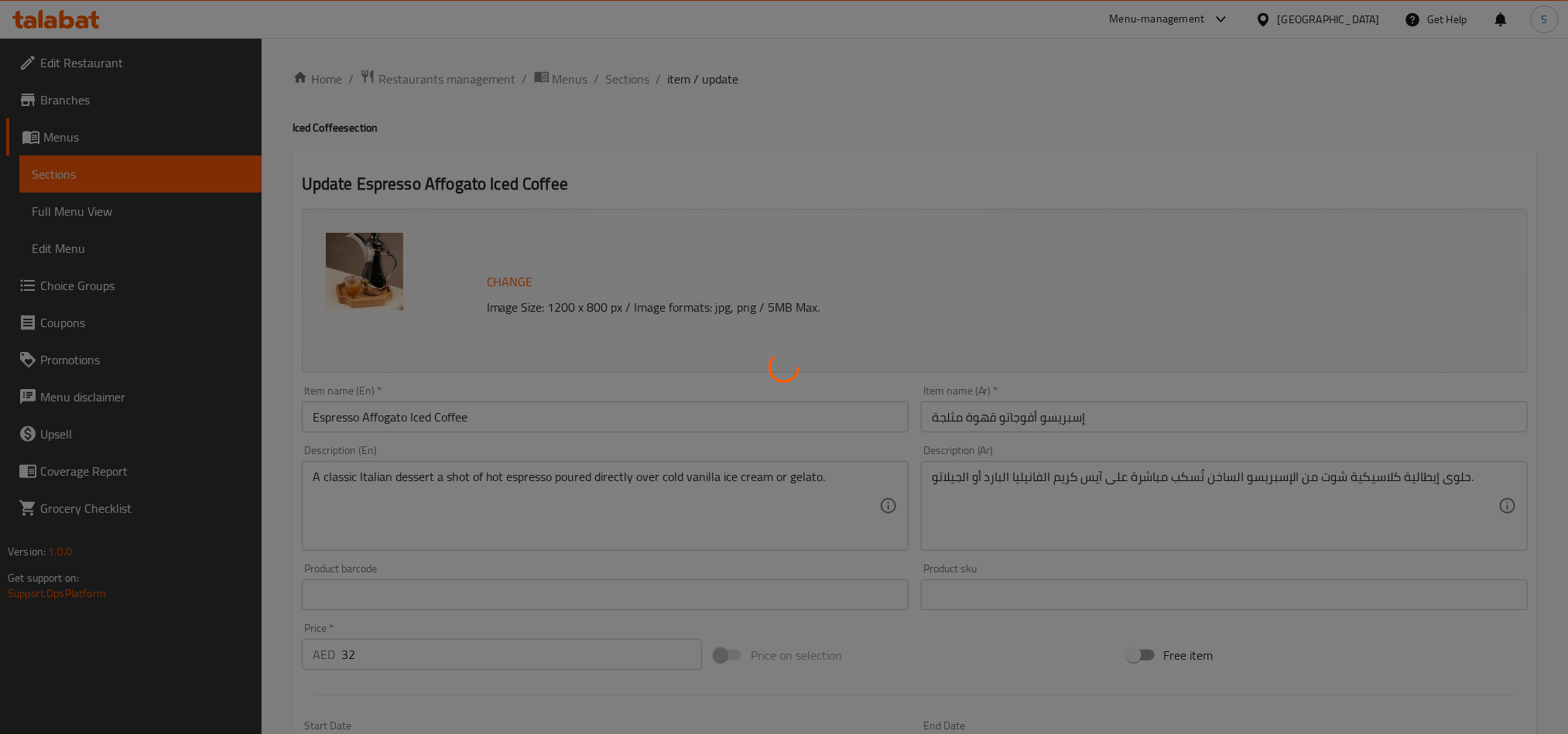
type input "إختيارك من :"
type input "1"
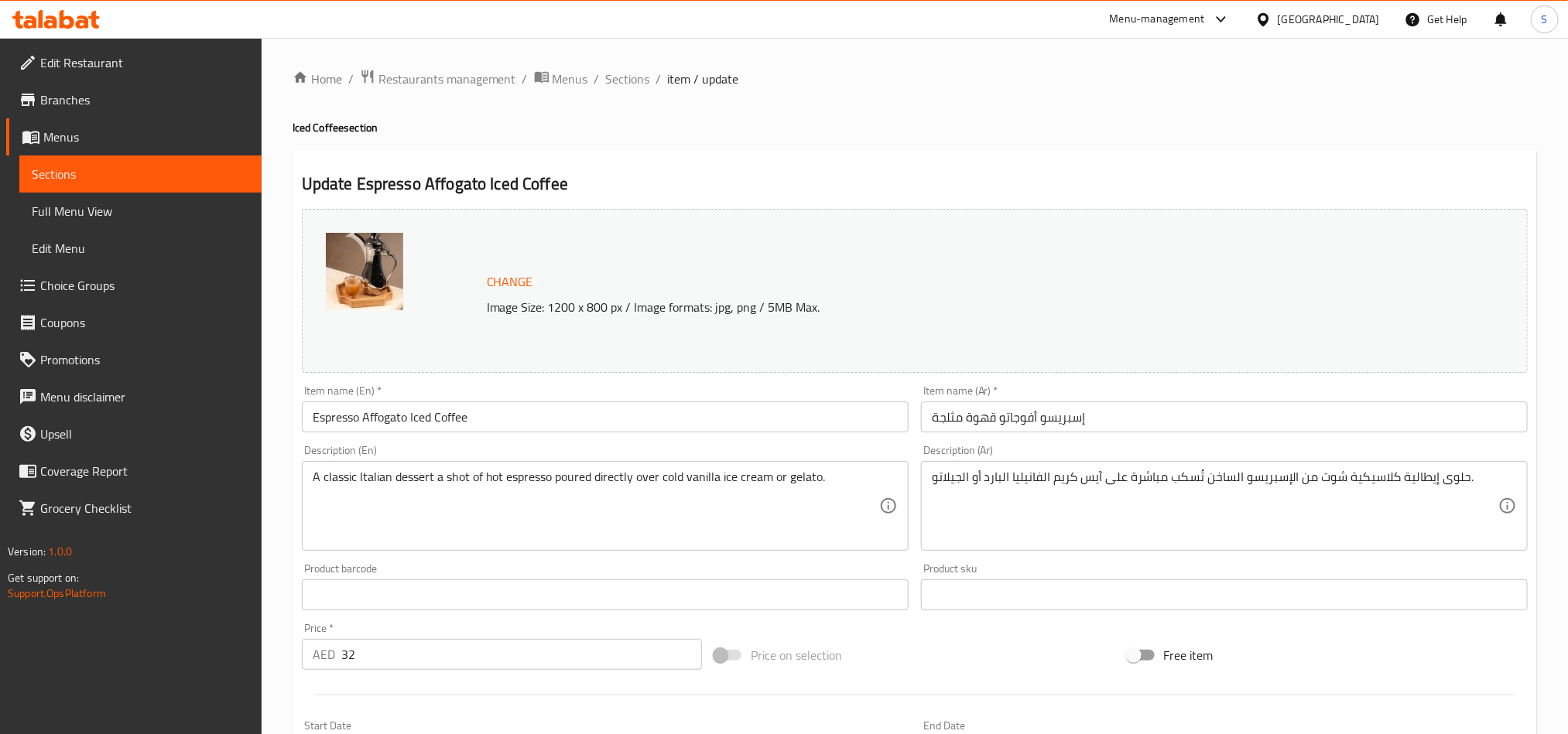
click at [783, 413] on input "Espresso Affogato Iced Coffee" at bounding box center [605, 416] width 607 height 31
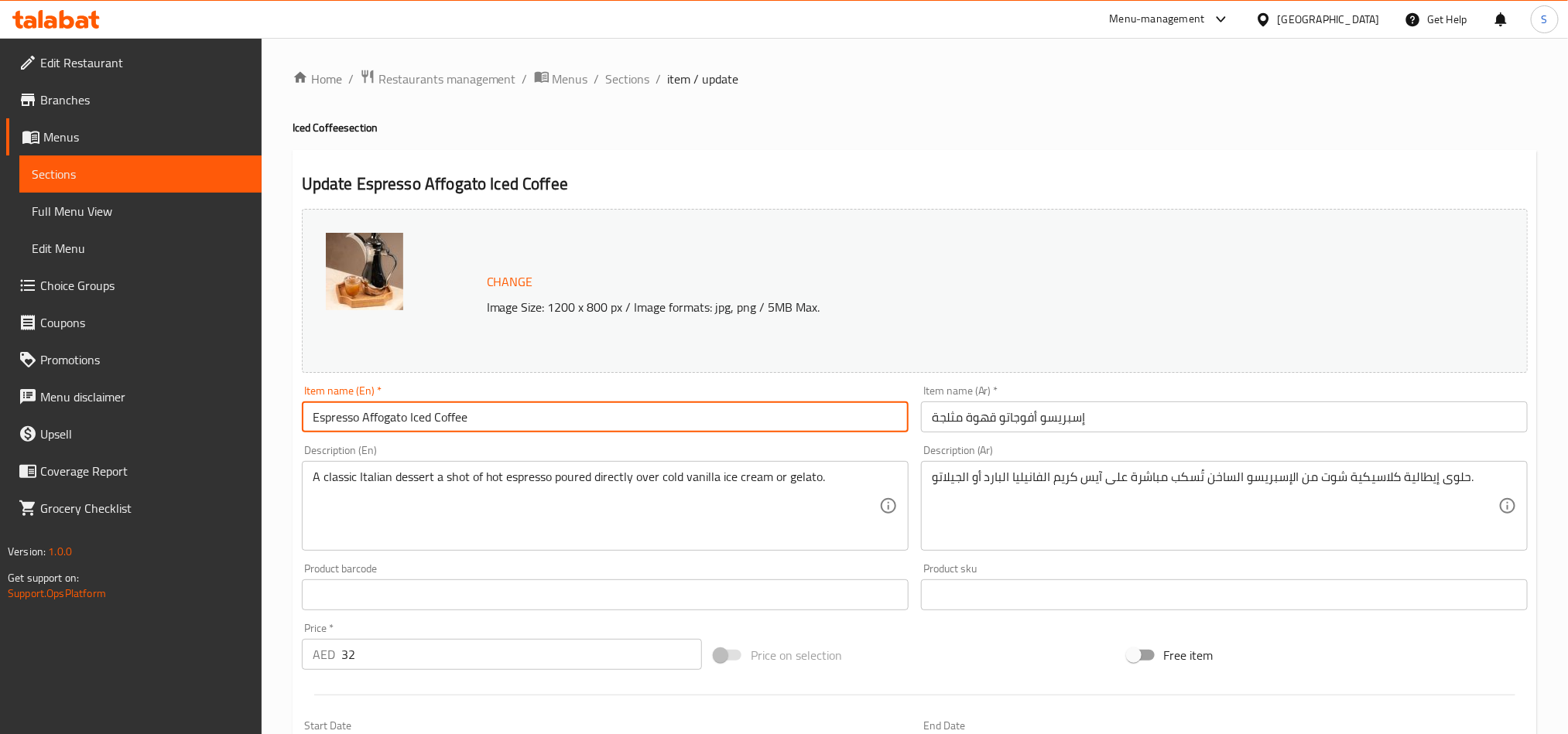
click at [944, 418] on input "إسبريسو أفوجاتو قهوة مثلجة" at bounding box center [1224, 416] width 607 height 31
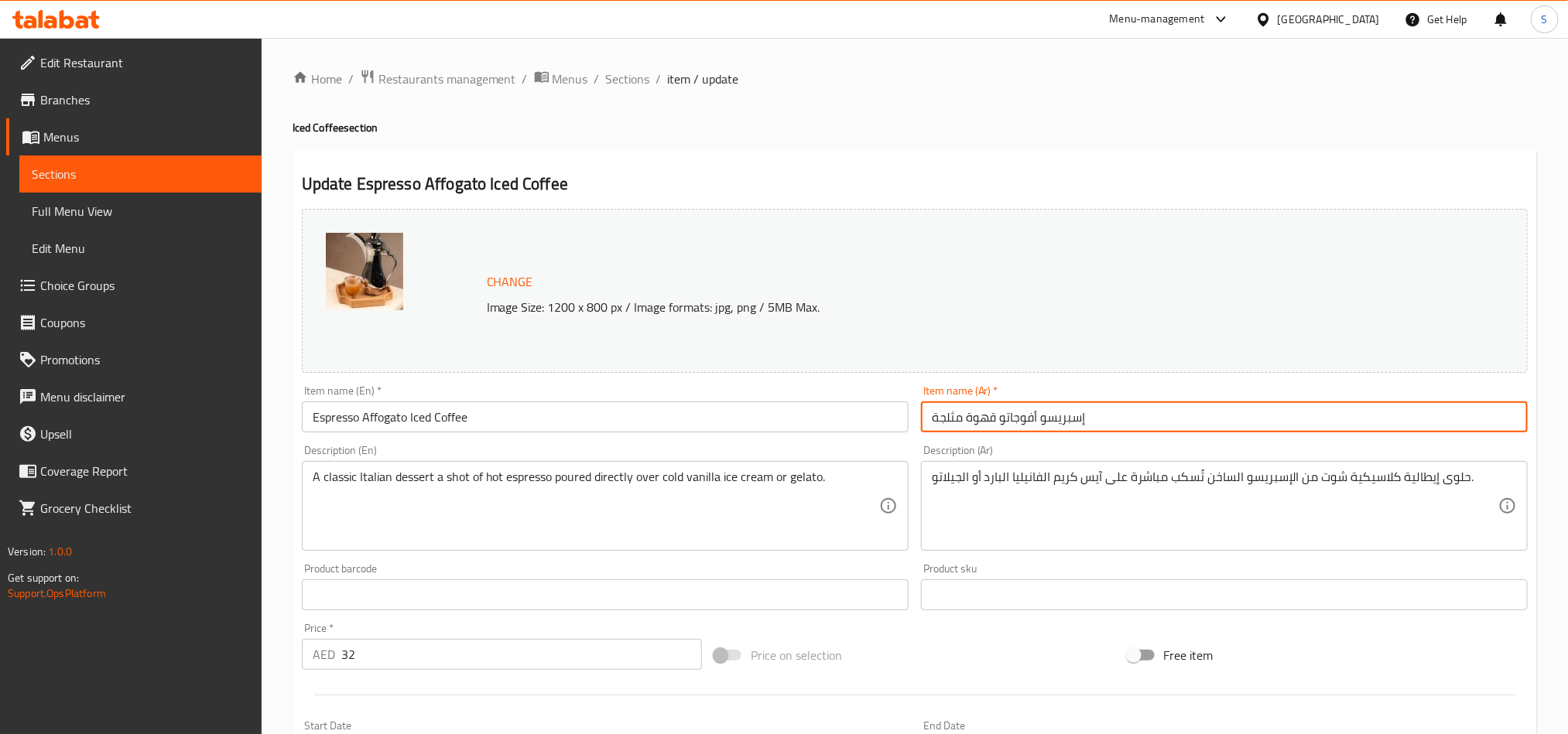
click at [761, 467] on div "A classic Italian dessert a shot of hot espresso poured directly over cold vani…" at bounding box center [605, 505] width 607 height 90
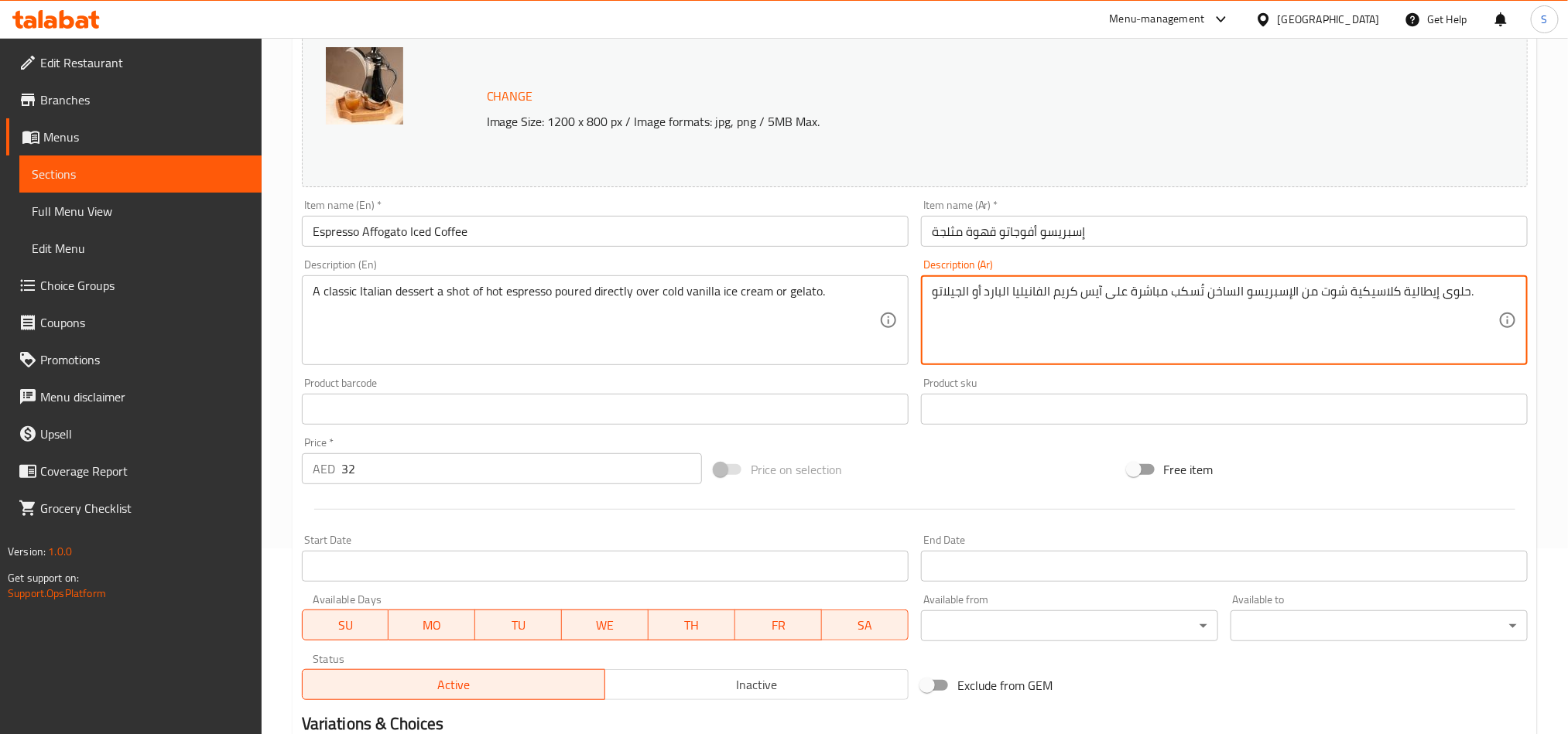
scroll to position [58, 0]
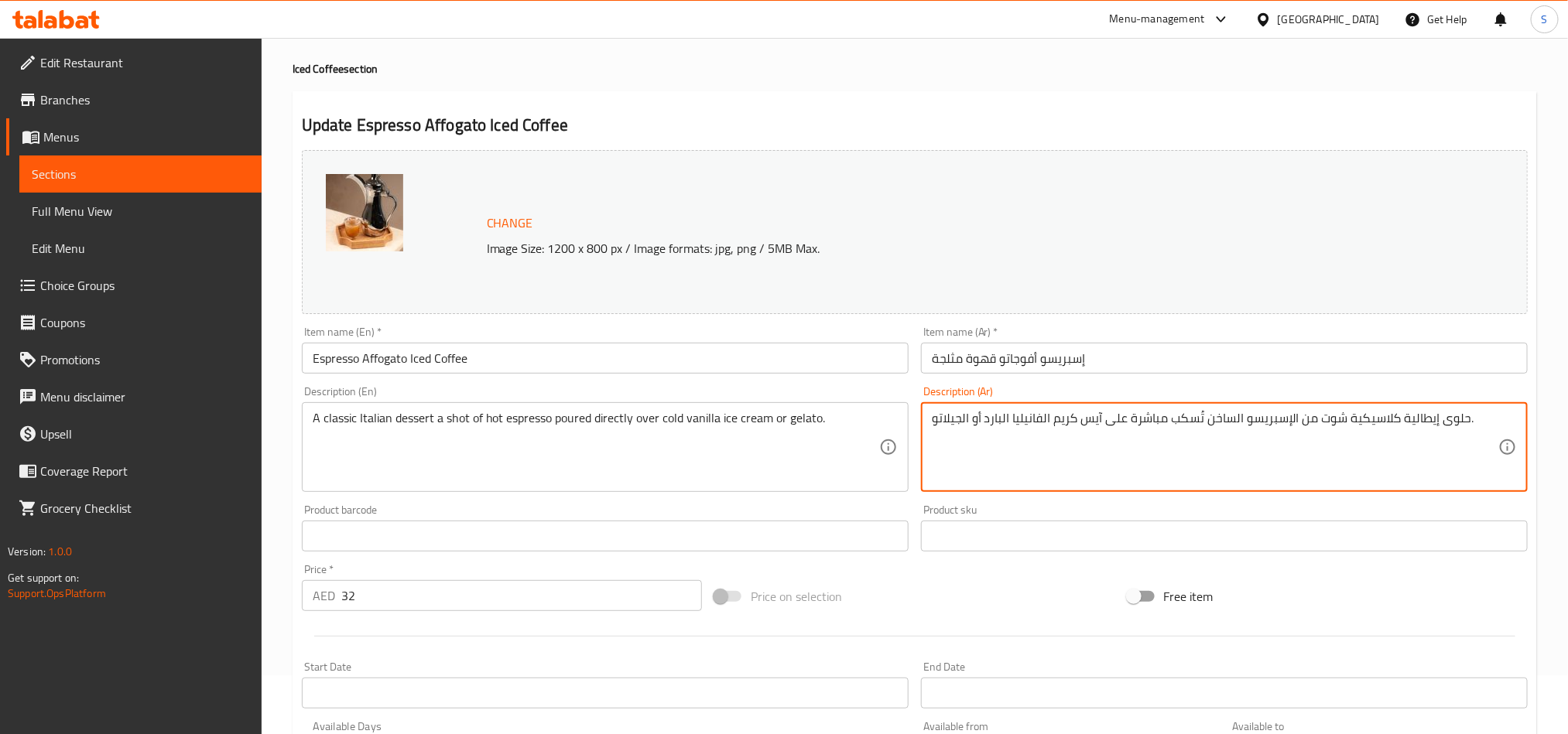
click at [495, 351] on input "Espresso Affogato Iced Coffee" at bounding box center [605, 358] width 607 height 31
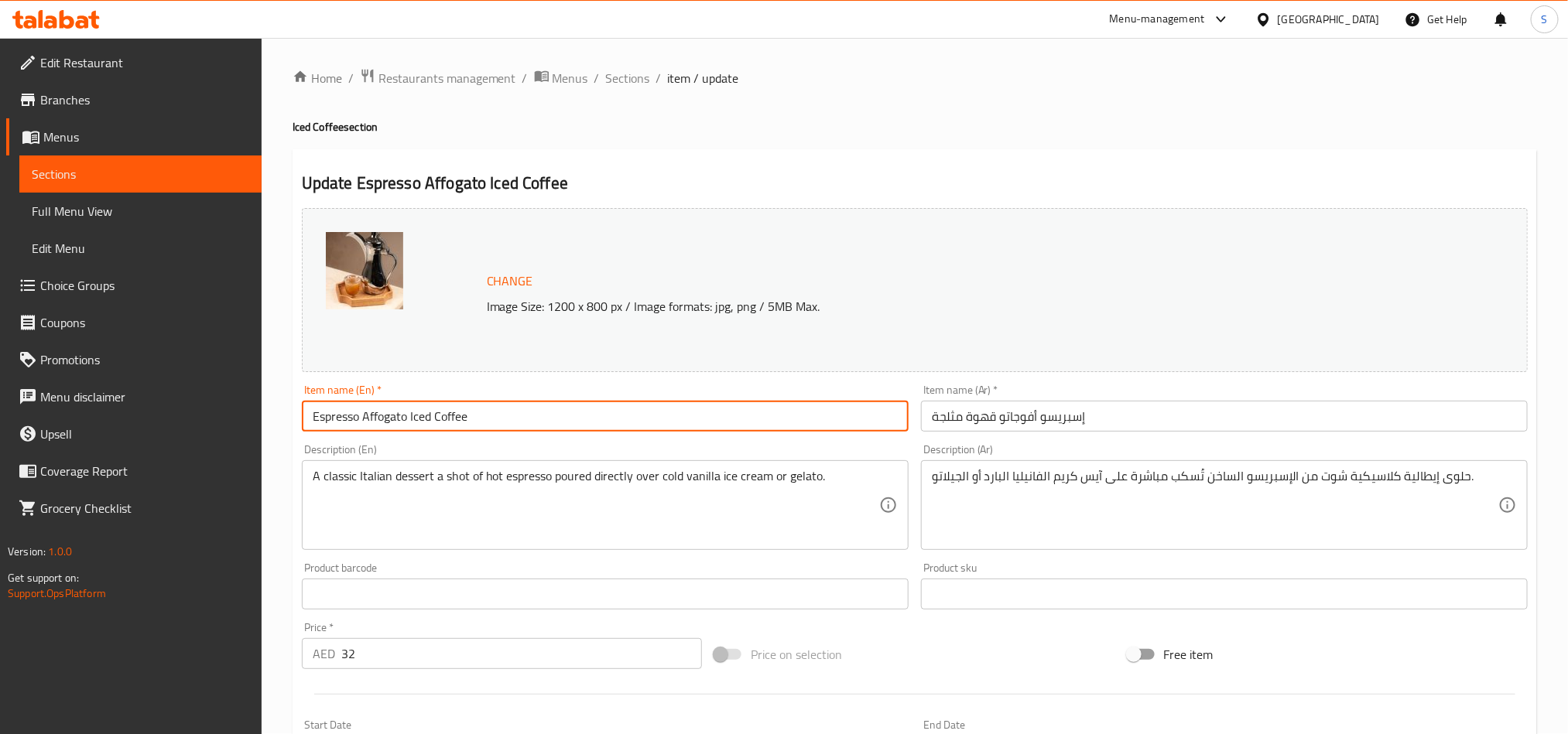
scroll to position [0, 0]
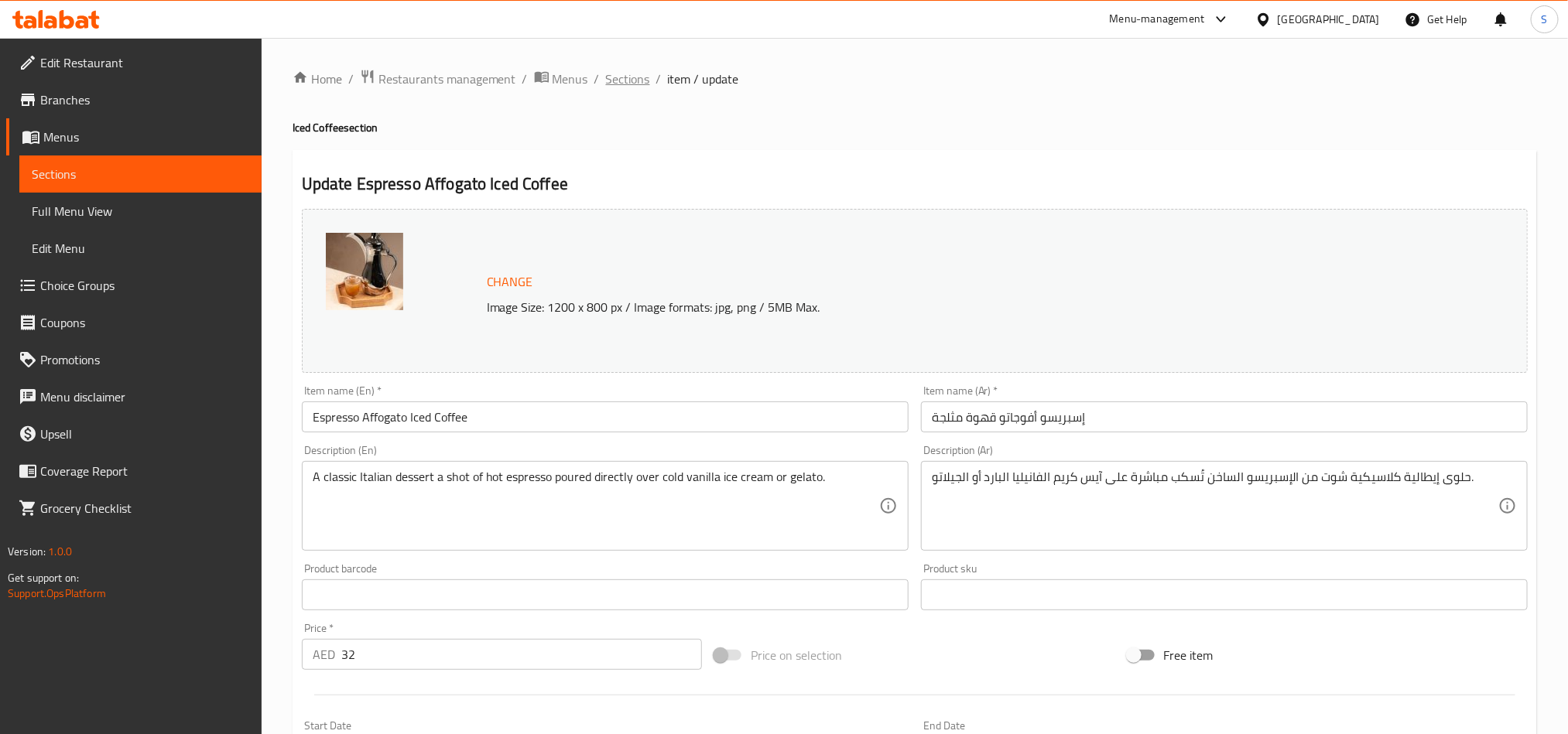
click at [627, 74] on span "Sections" at bounding box center [628, 79] width 45 height 18
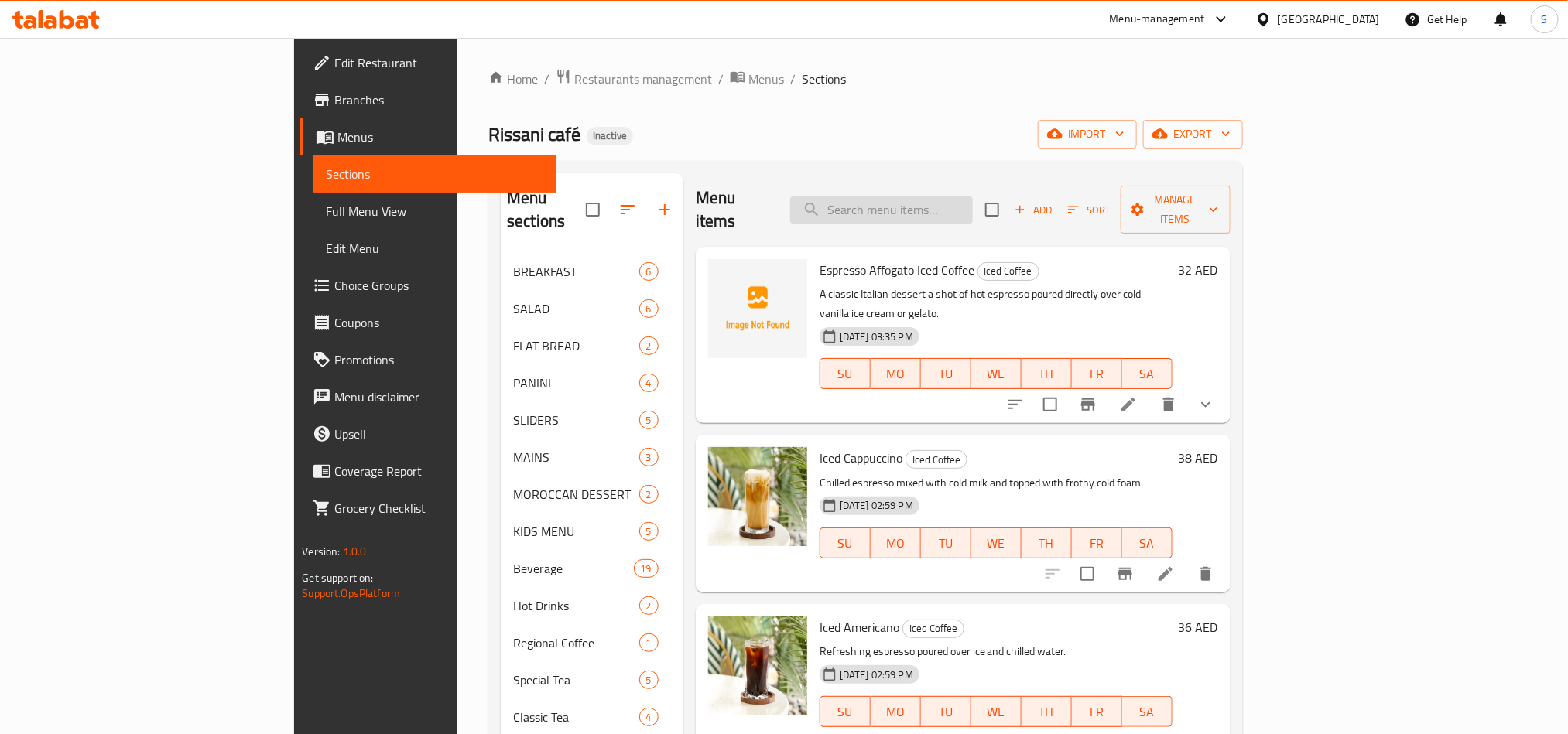
click at [947, 196] on input "search" at bounding box center [881, 209] width 182 height 27
paste input "Espresso Affogato Iced Coffee"
type input "Espresso Affogato Iced Coffee"
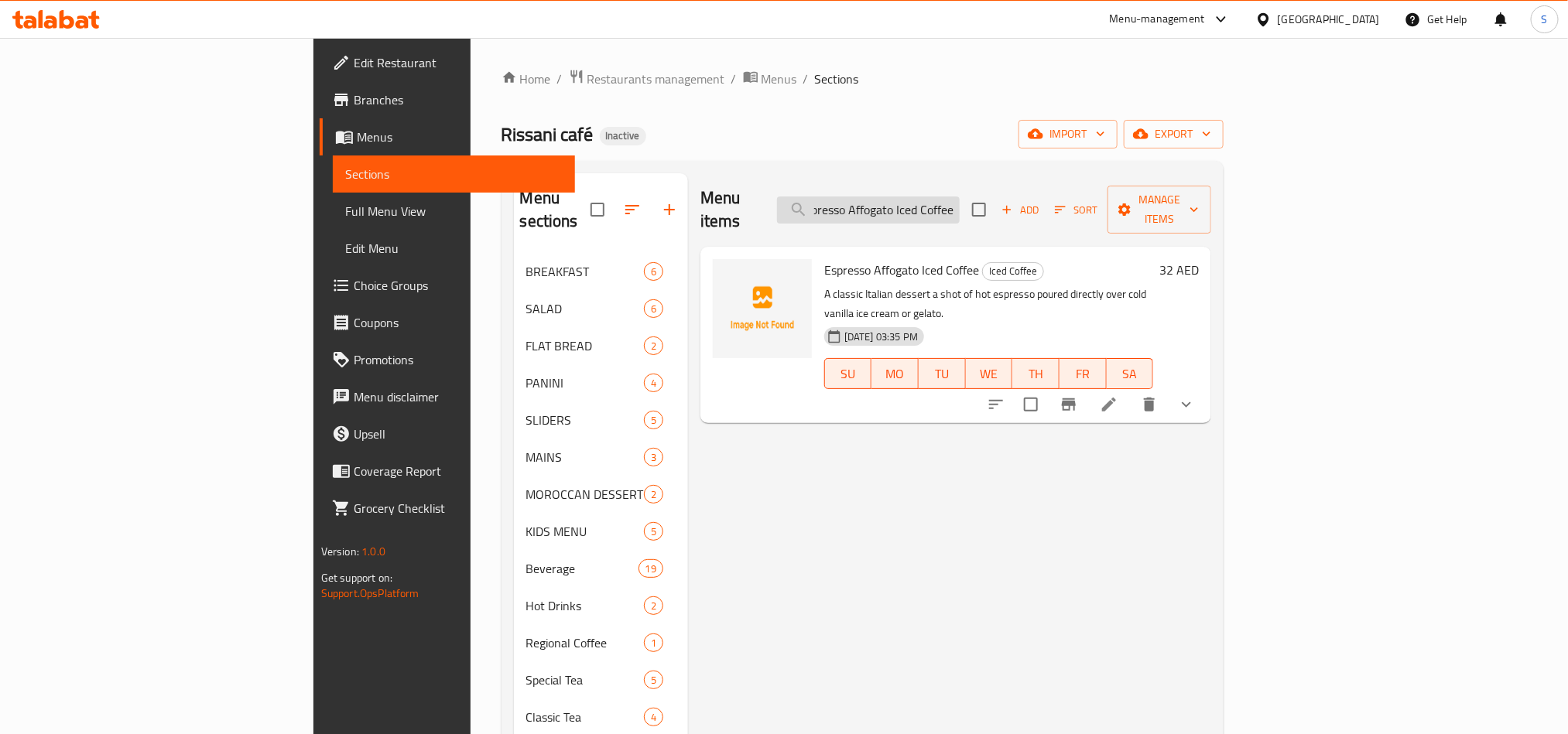
click at [959, 209] on input "Espresso Affogato Iced Coffee" at bounding box center [868, 209] width 182 height 27
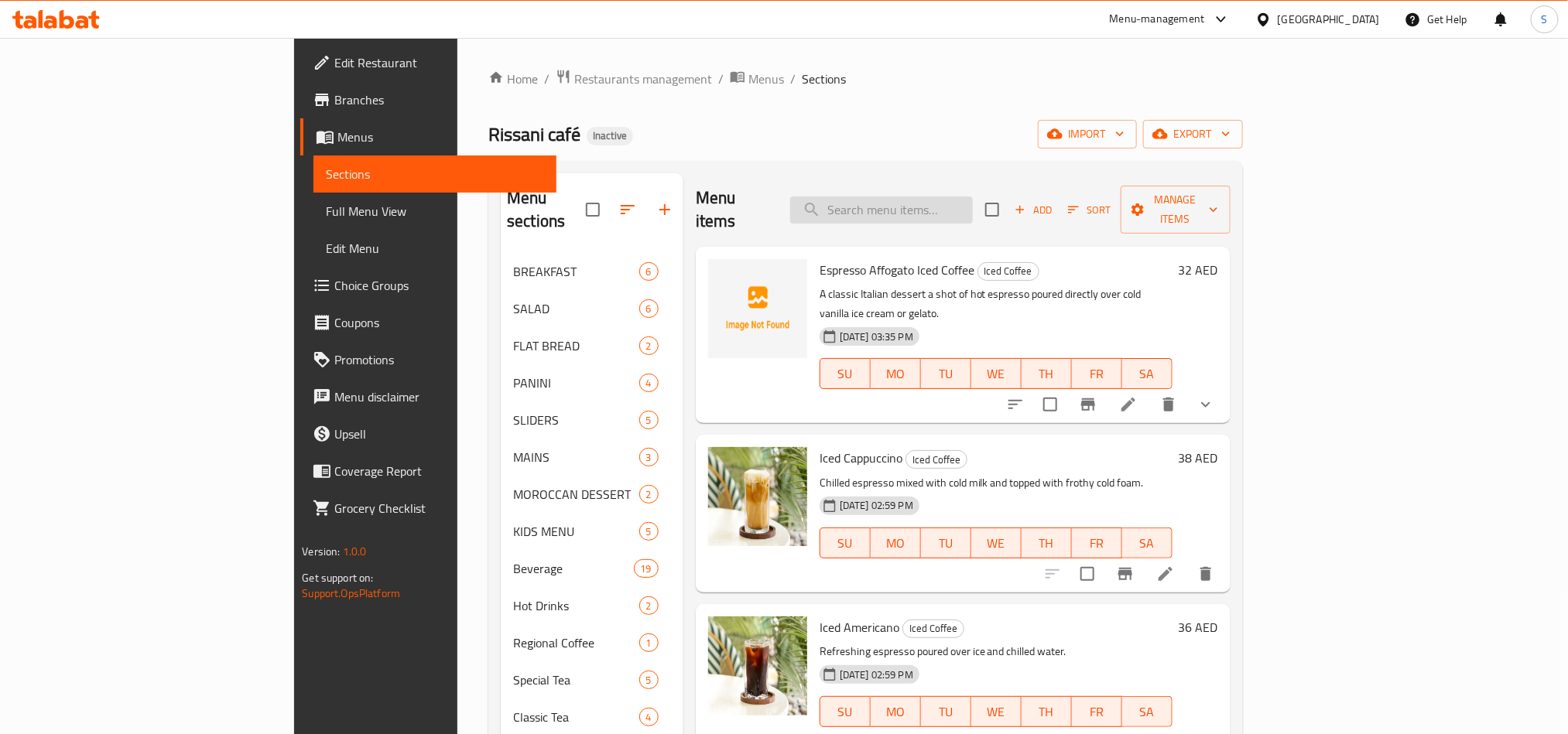
paste input "English Breakfast Tea"
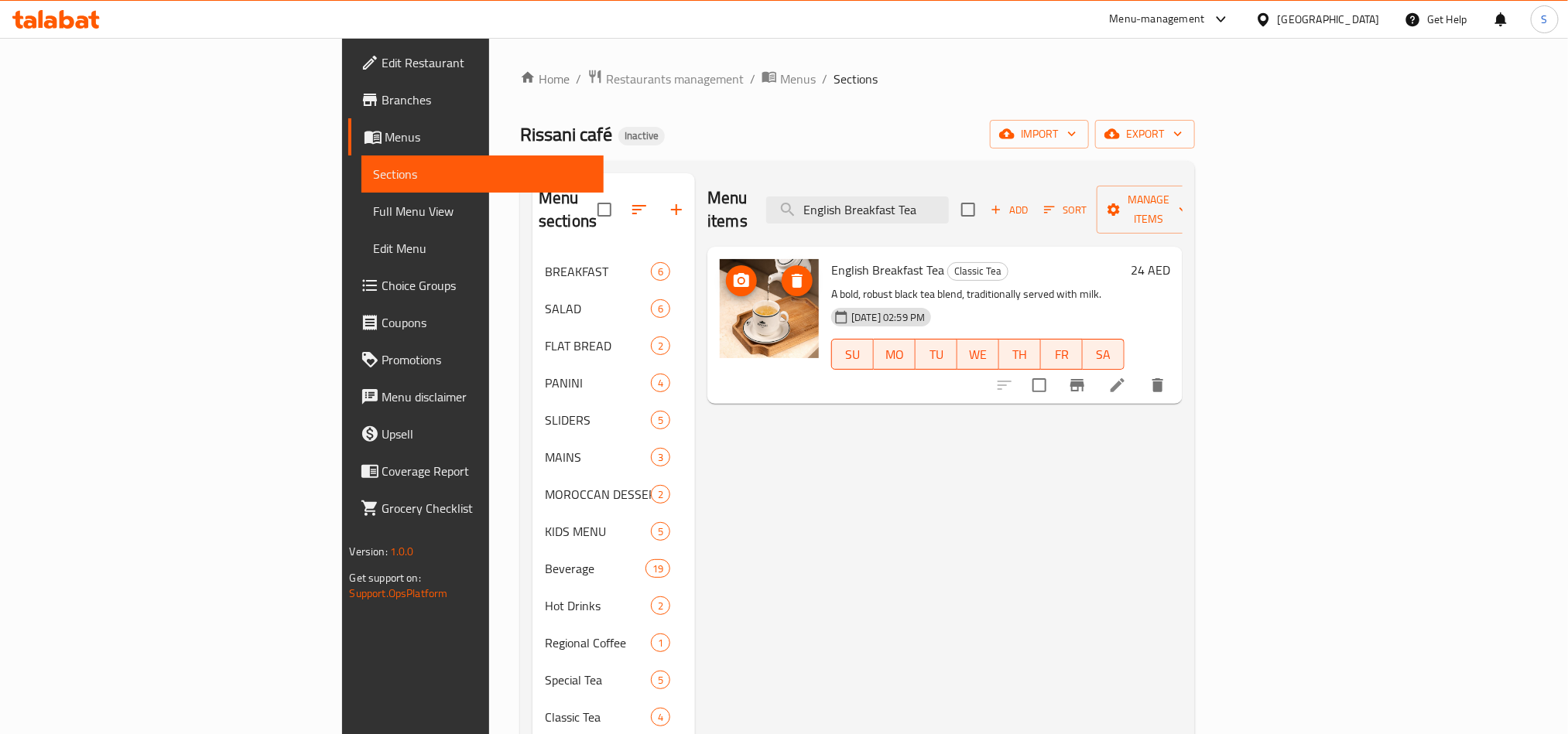
type input "English Breakfast Tea"
click at [1139, 372] on li at bounding box center [1118, 386] width 44 height 28
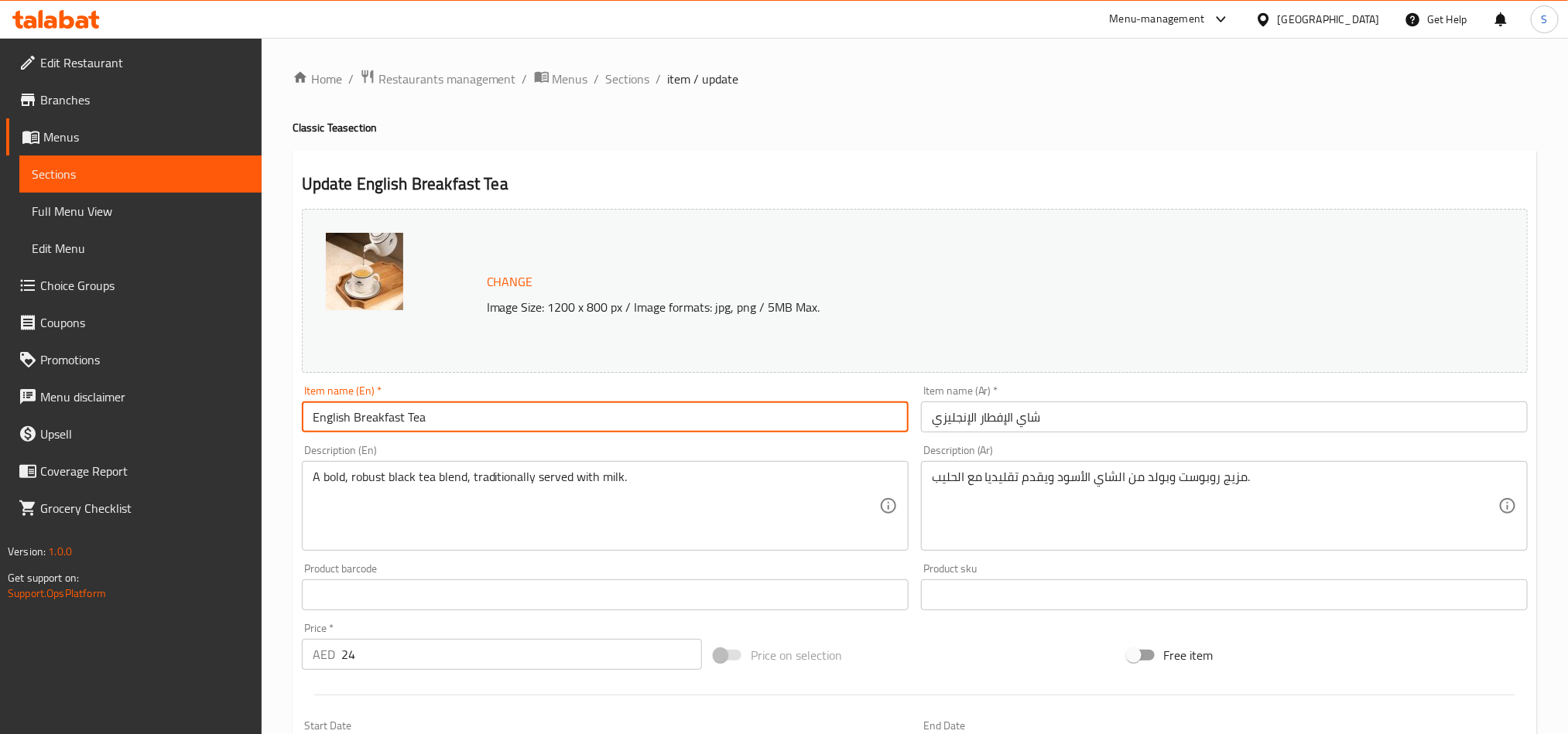
click at [564, 416] on input "English Breakfast Tea" at bounding box center [605, 416] width 607 height 31
click at [987, 427] on input "شاي الإفطار الإنجليزي" at bounding box center [1224, 416] width 607 height 31
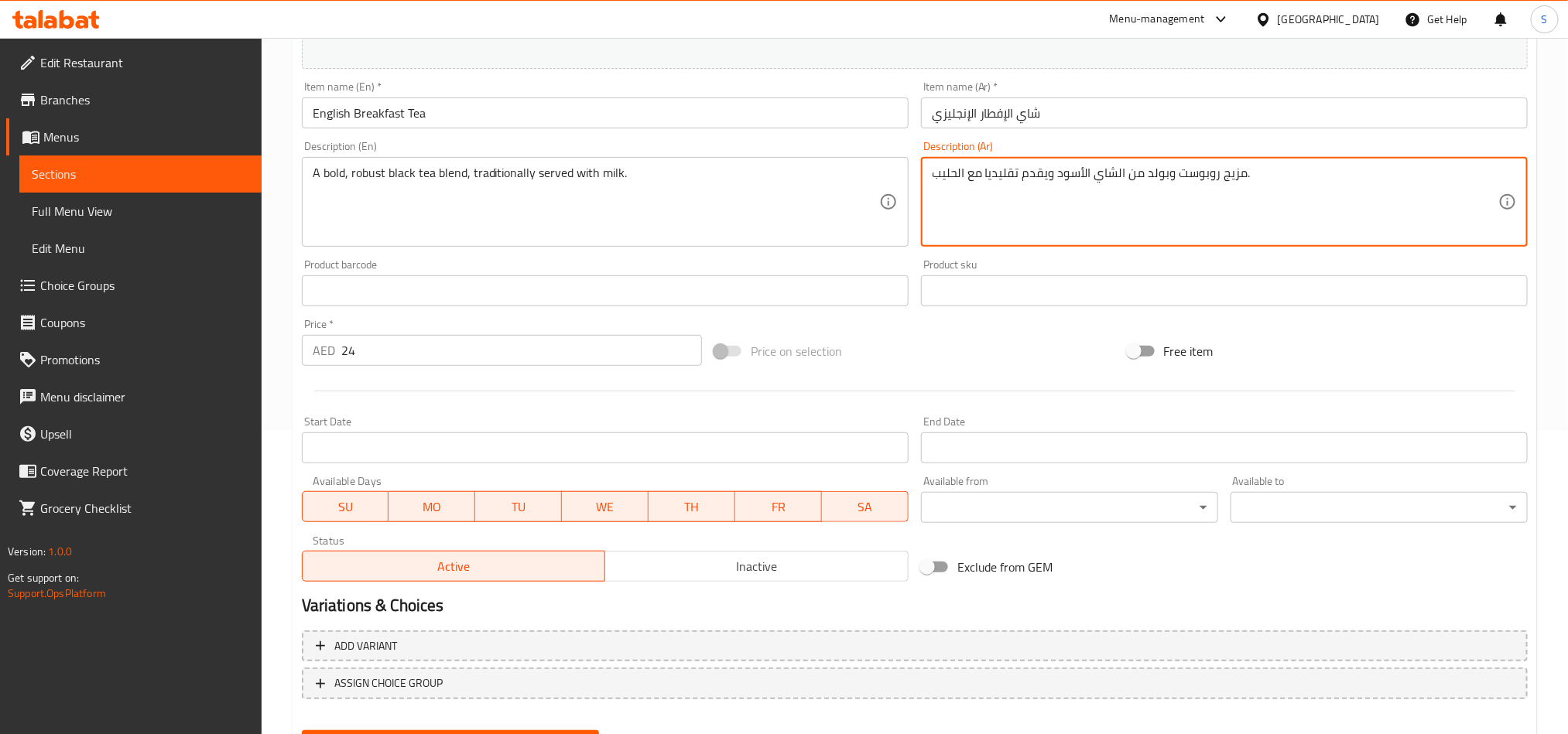
scroll to position [263, 0]
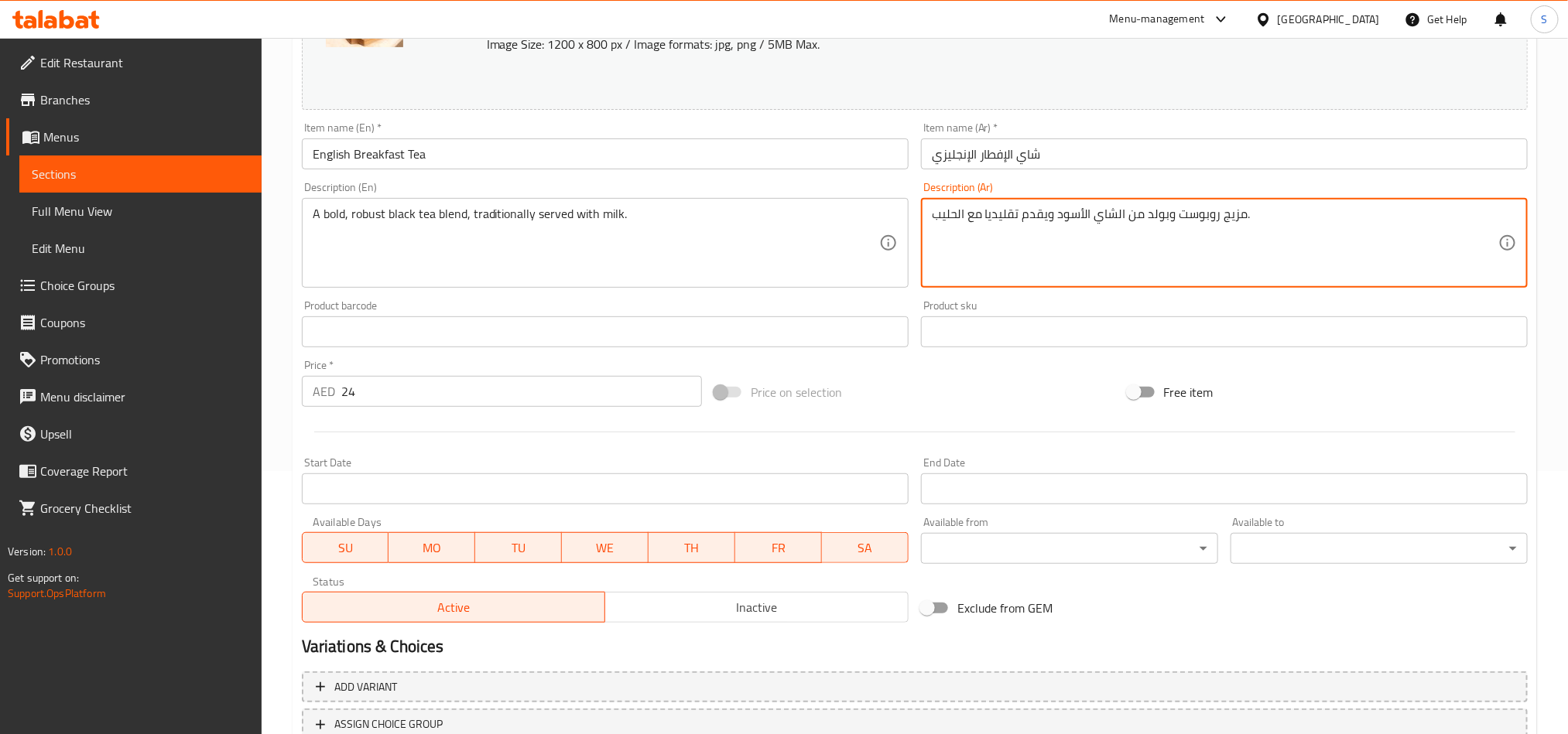
click at [505, 161] on input "English Breakfast Tea" at bounding box center [605, 154] width 607 height 31
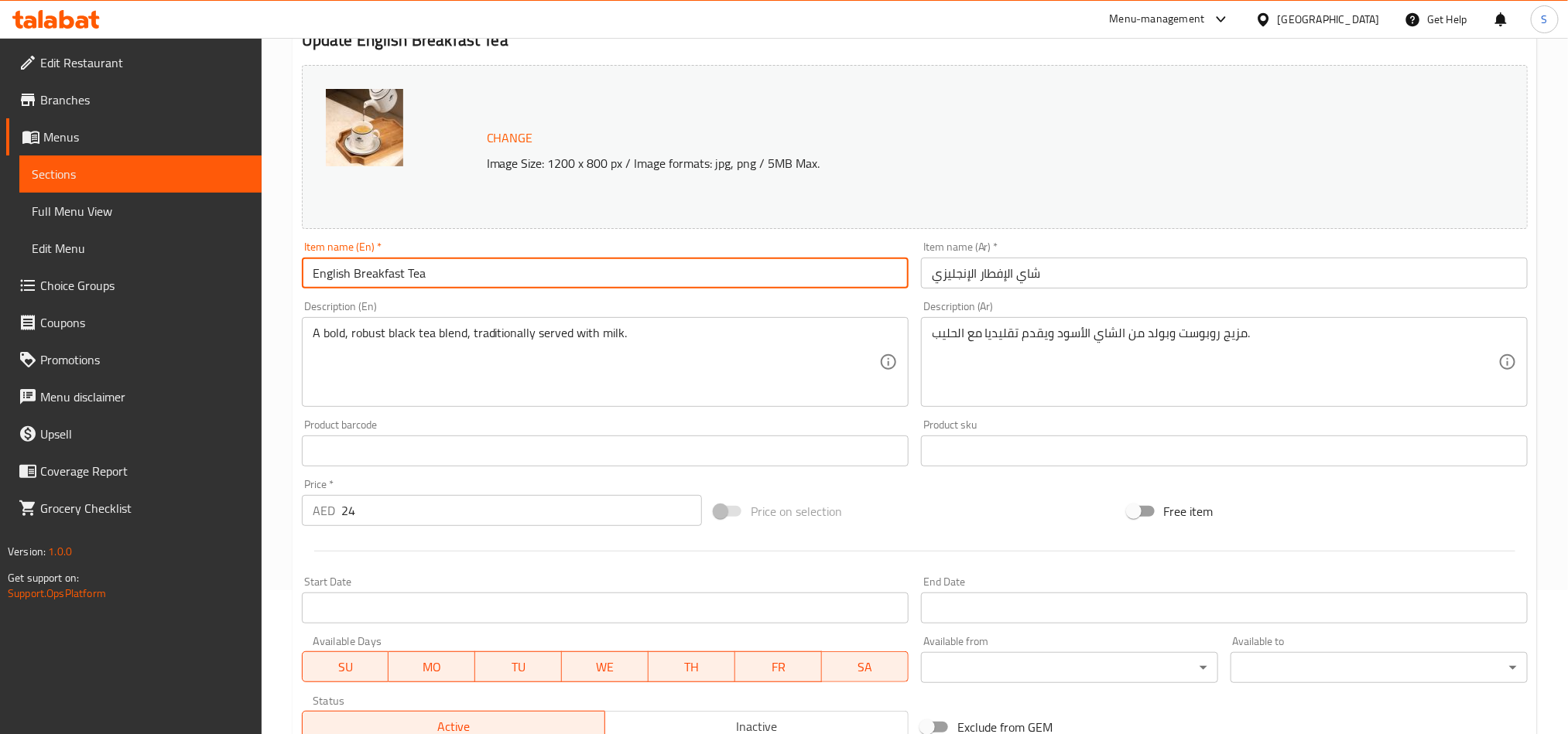
scroll to position [0, 0]
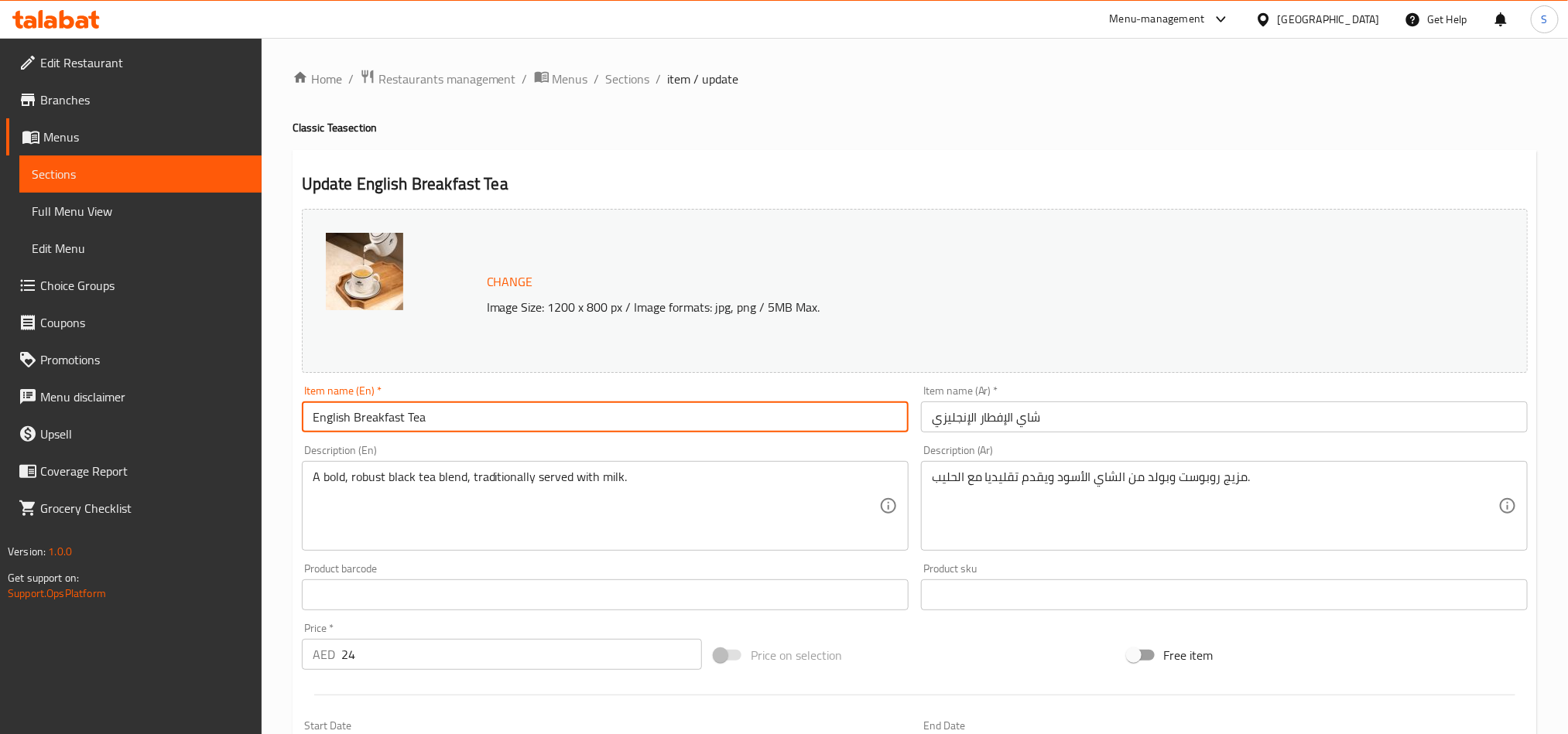
click at [622, 96] on div "Home / Restaurants management / Menus / Sections / item / update Classic Tea se…" at bounding box center [915, 577] width 1245 height 1016
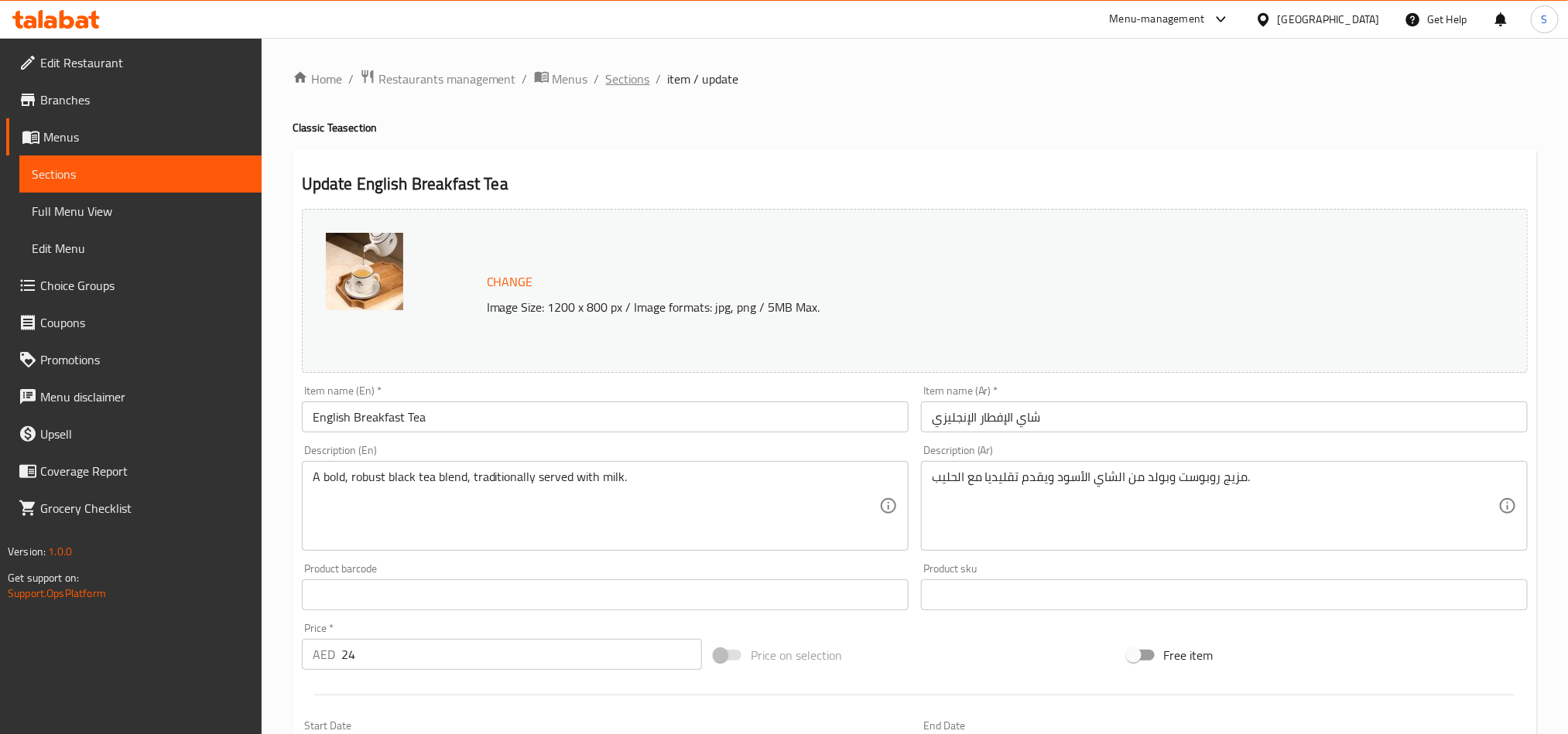
click at [622, 88] on span "Sections" at bounding box center [628, 79] width 45 height 18
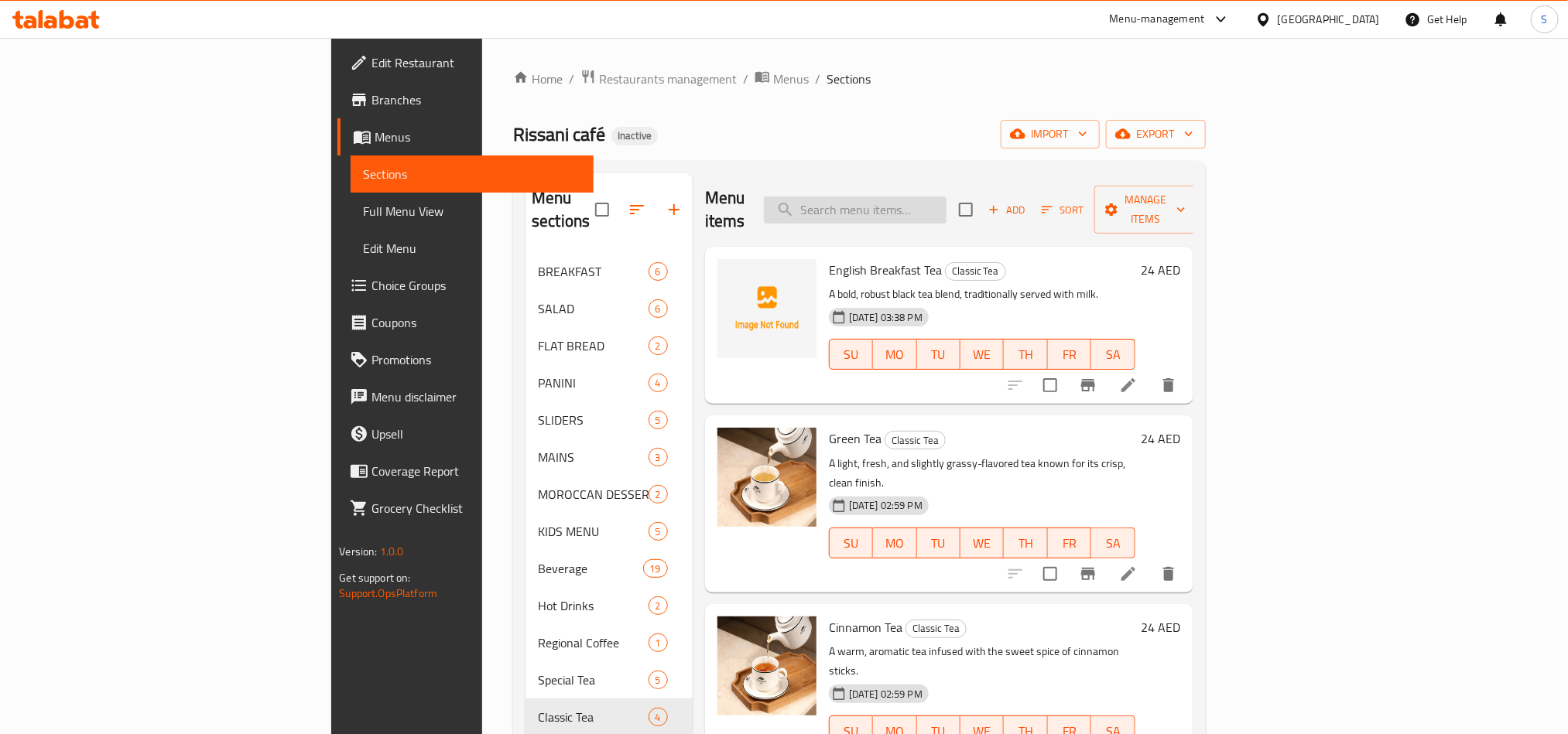
click at [946, 197] on input "search" at bounding box center [855, 209] width 182 height 27
paste input "CHICKEN FINGERS"
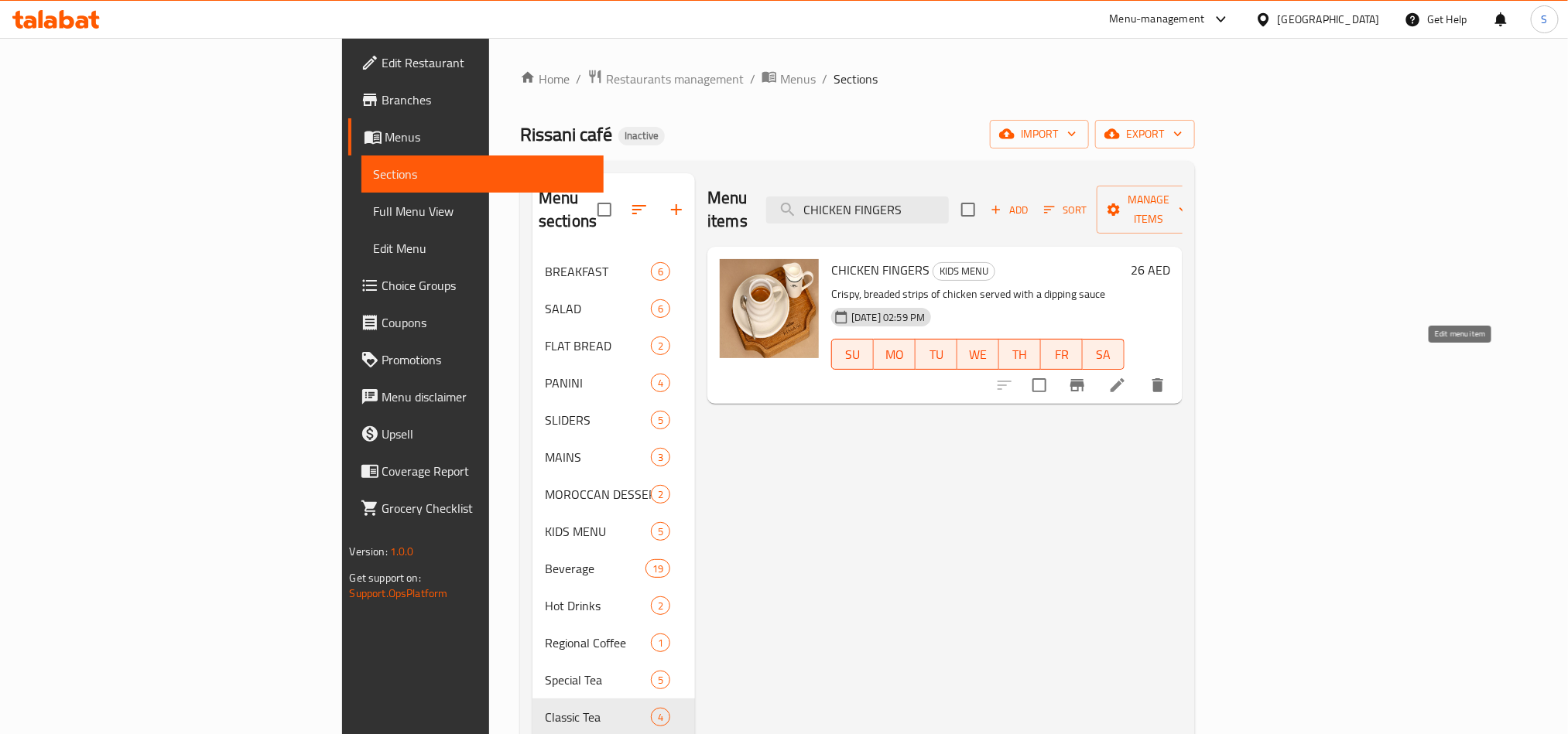
type input "CHICKEN FINGERS"
click at [1124, 379] on icon at bounding box center [1118, 386] width 14 height 14
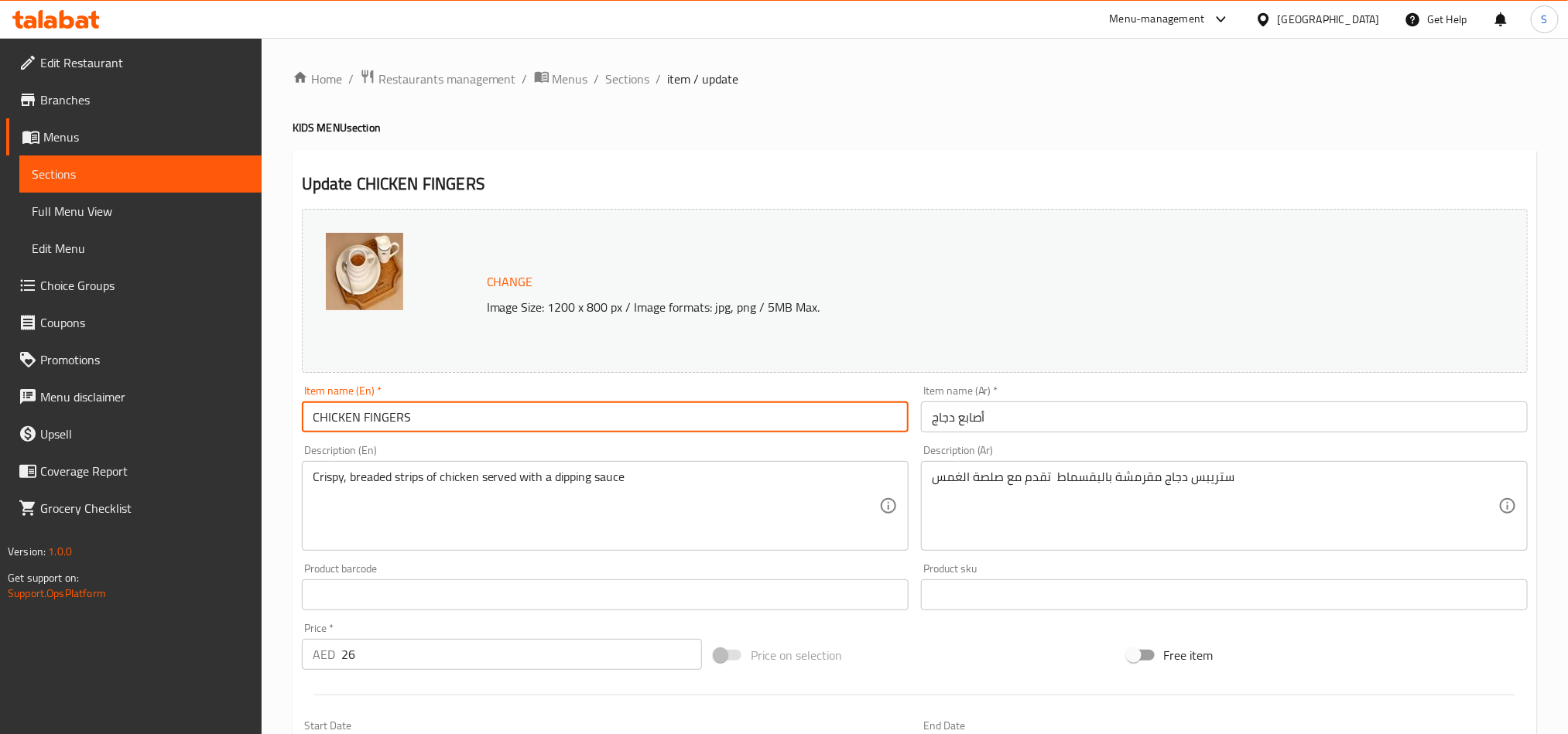
click at [546, 423] on input "CHICKEN FINGERS" at bounding box center [605, 416] width 607 height 31
click at [979, 416] on input "أصابع دجاج" at bounding box center [1224, 416] width 607 height 31
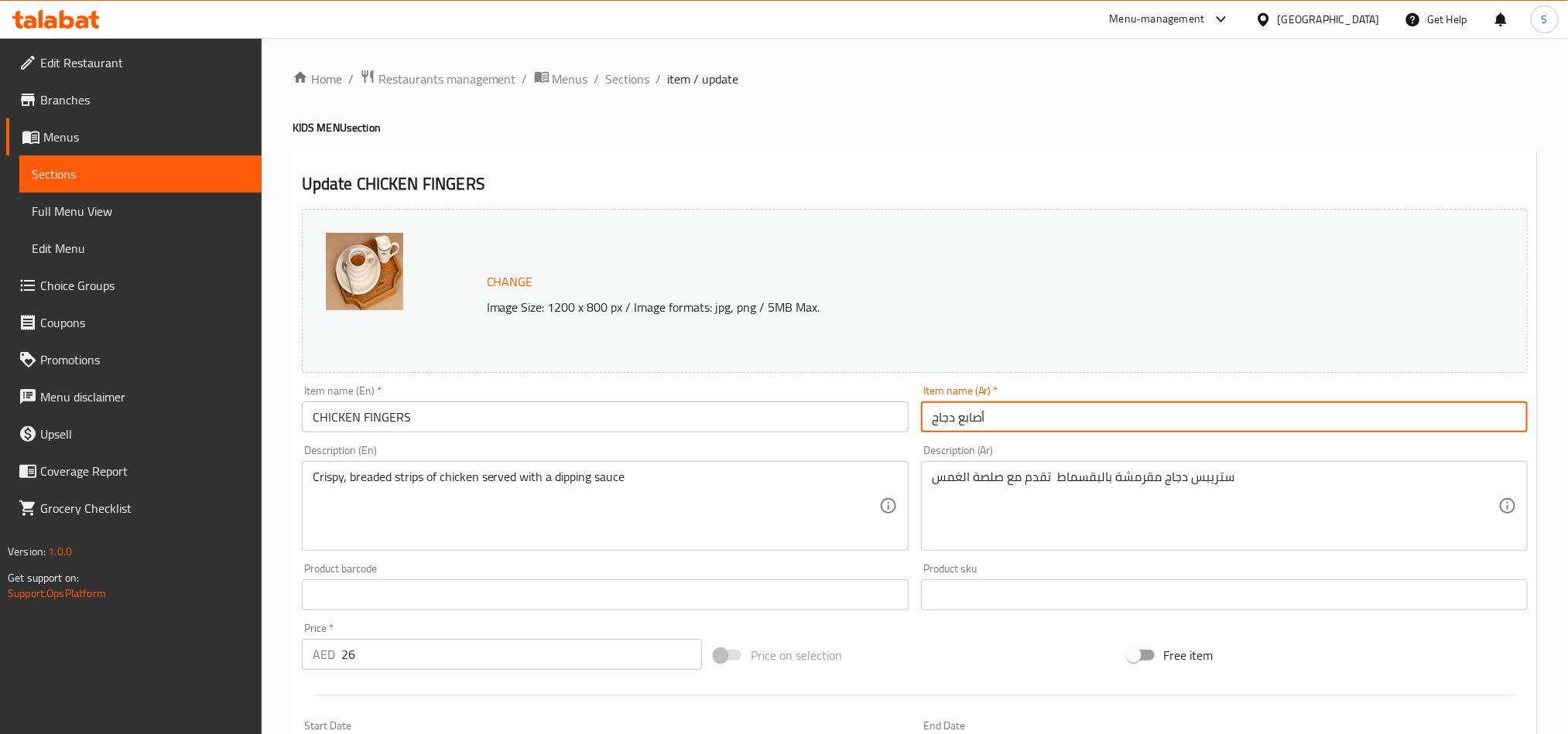
click at [751, 465] on div "Crispy, breaded strips of chicken served with a dipping sauce Description (En)" at bounding box center [605, 505] width 607 height 90
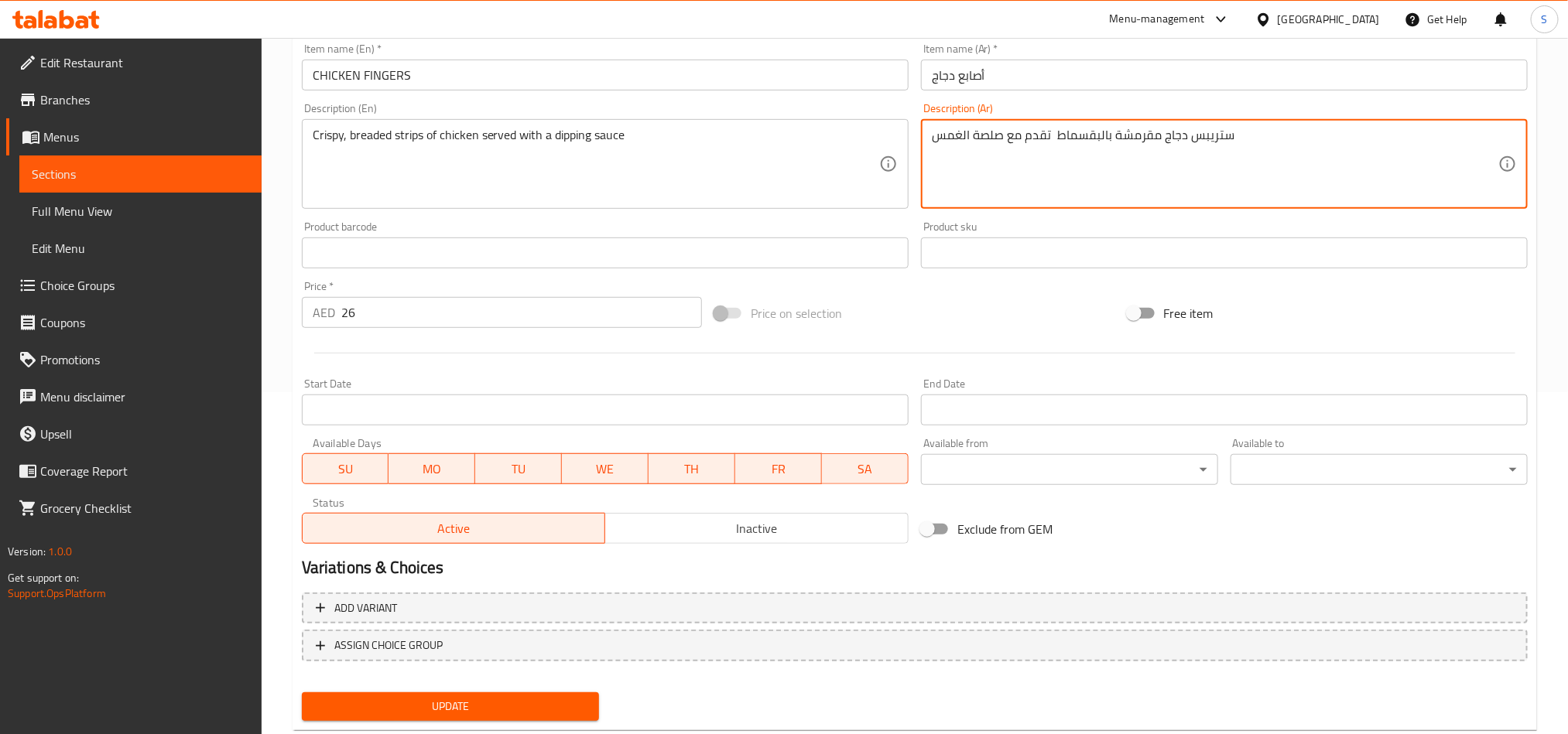
scroll to position [348, 0]
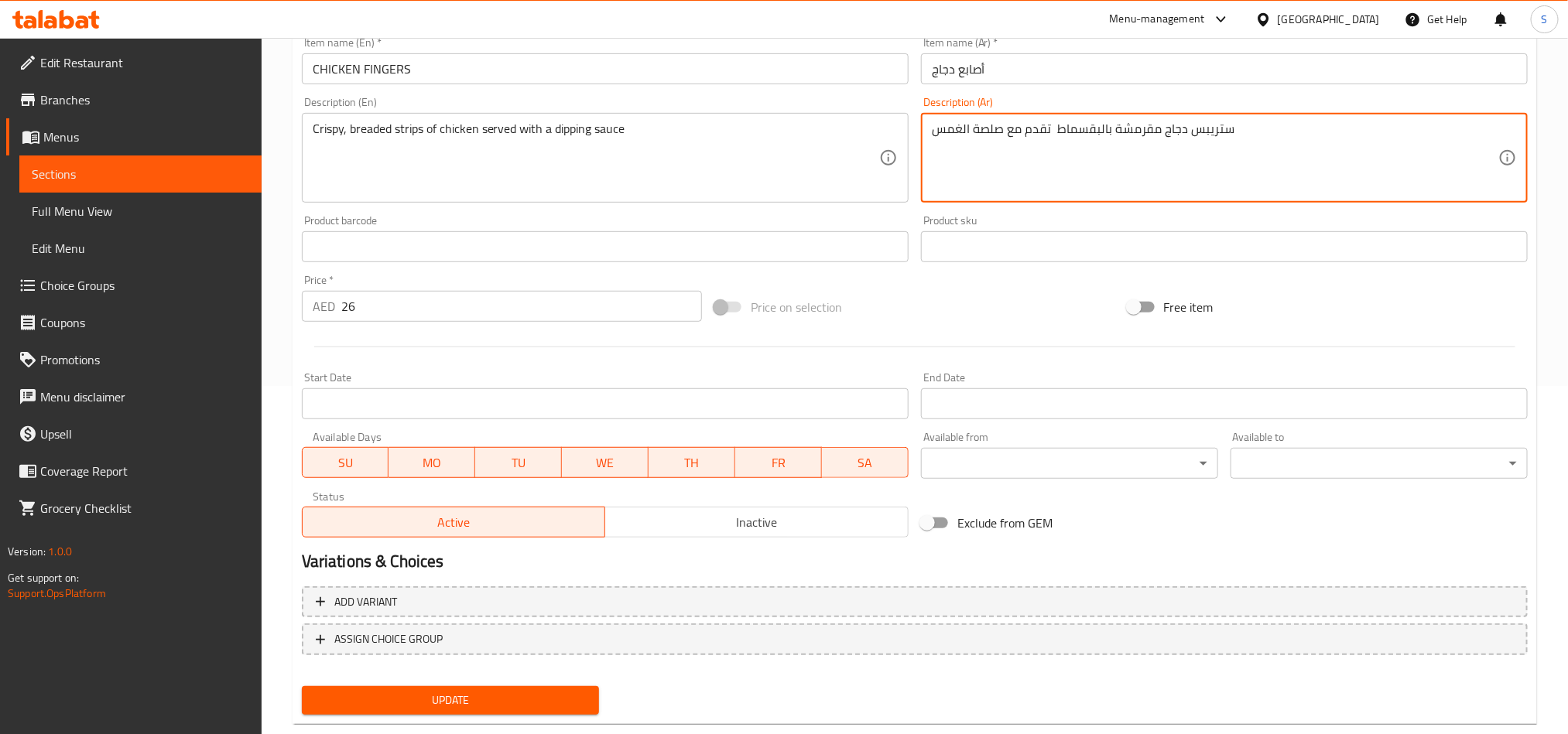
click at [384, 298] on input "26" at bounding box center [521, 305] width 361 height 31
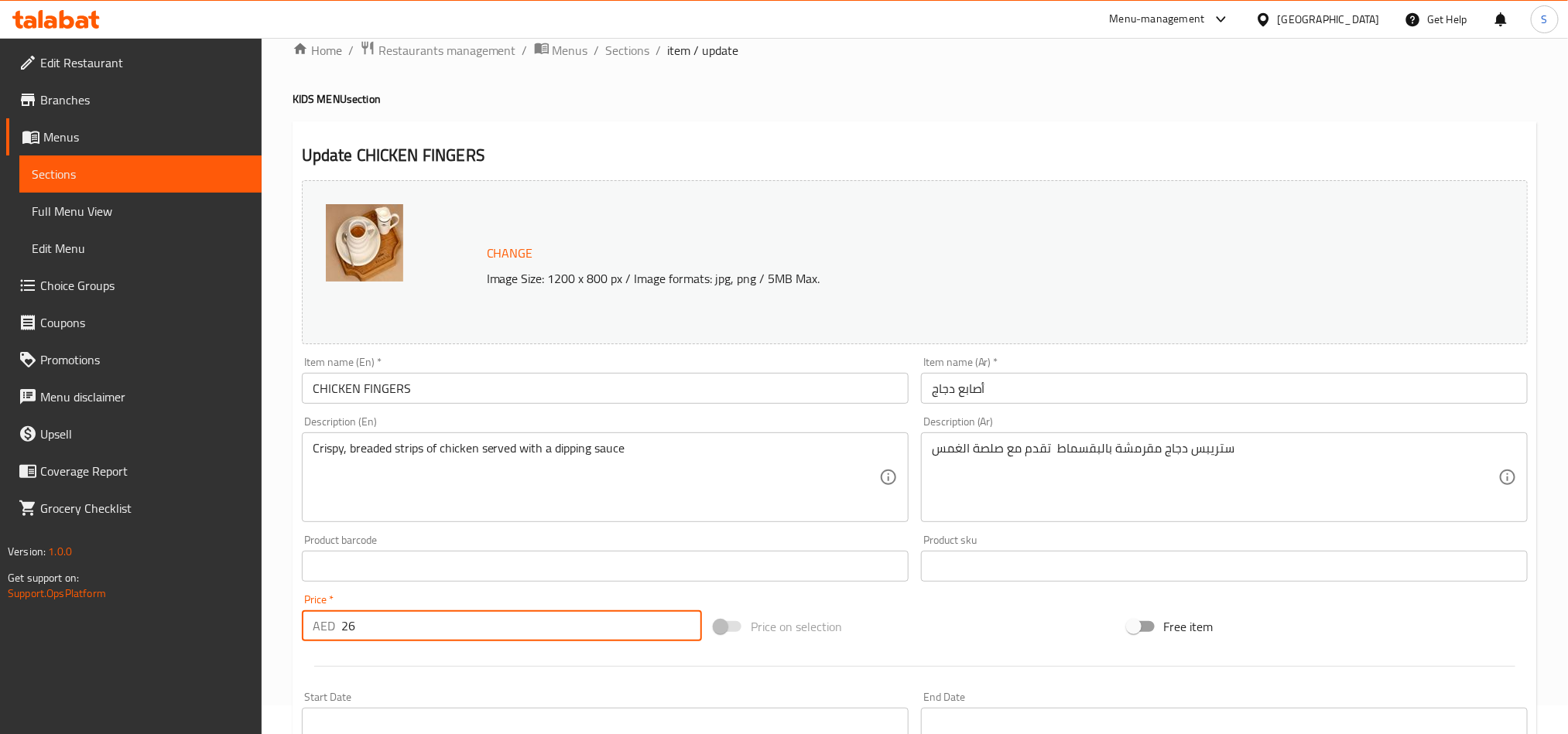
scroll to position [0, 0]
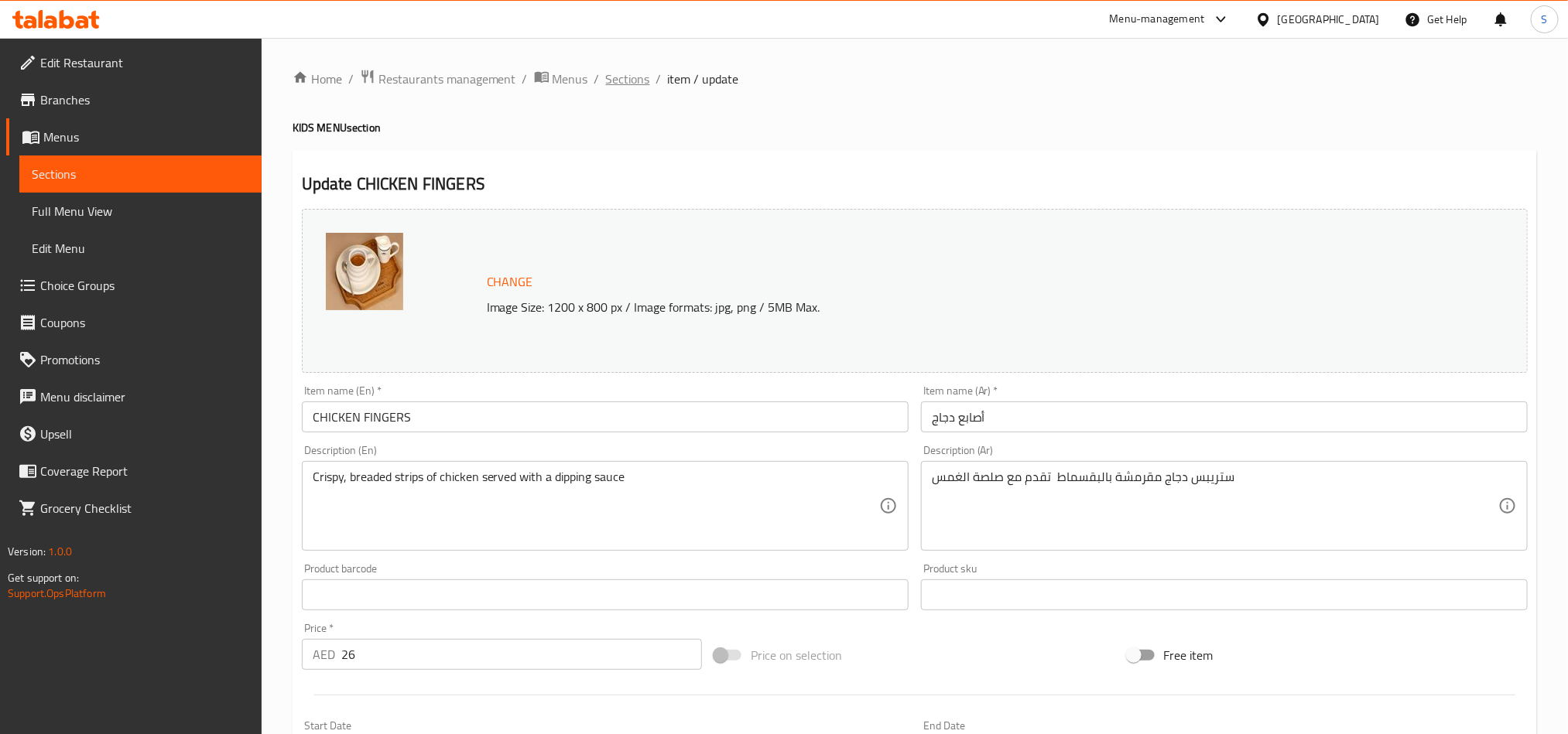
click at [616, 85] on span "Sections" at bounding box center [628, 79] width 45 height 18
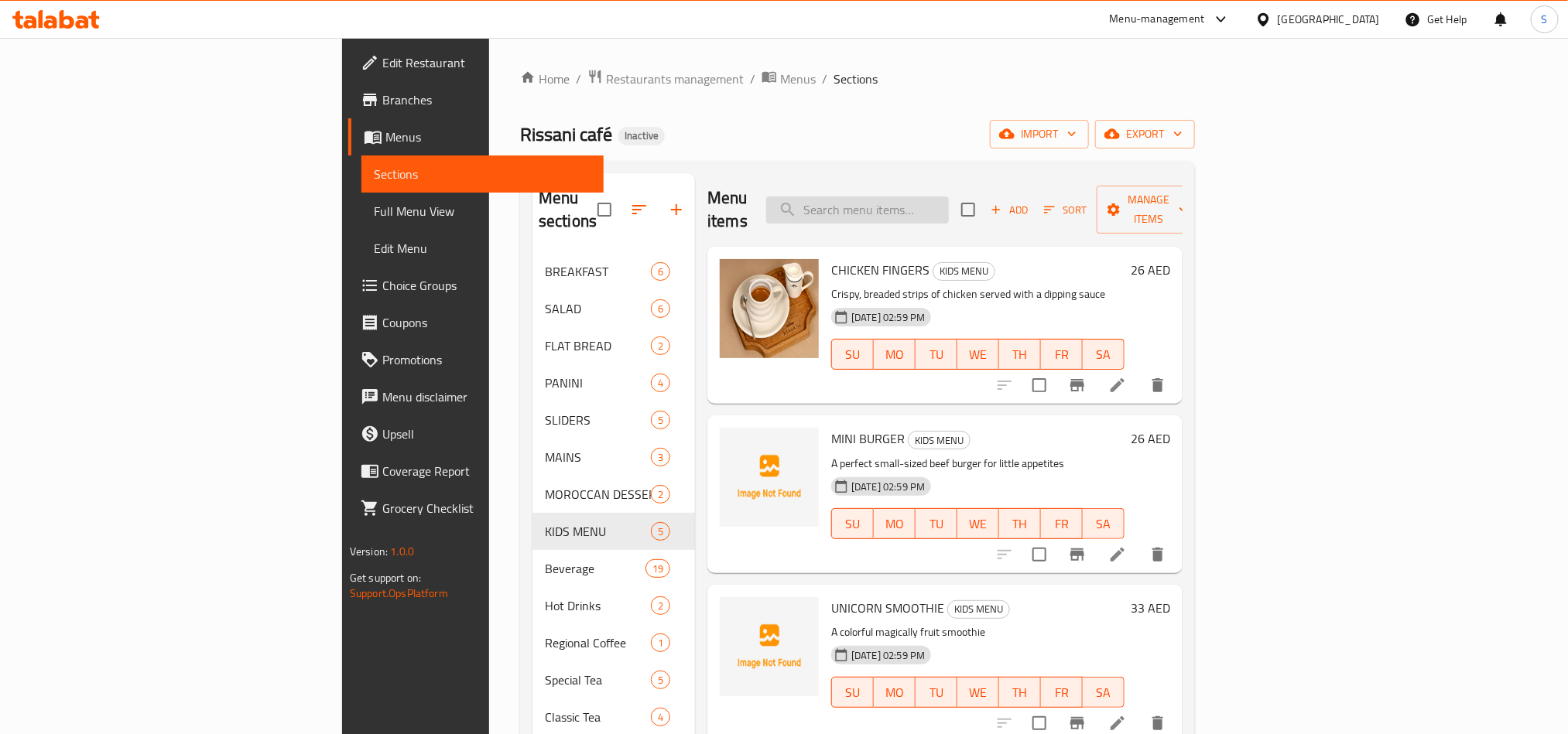
click at [937, 196] on input "search" at bounding box center [857, 209] width 182 height 27
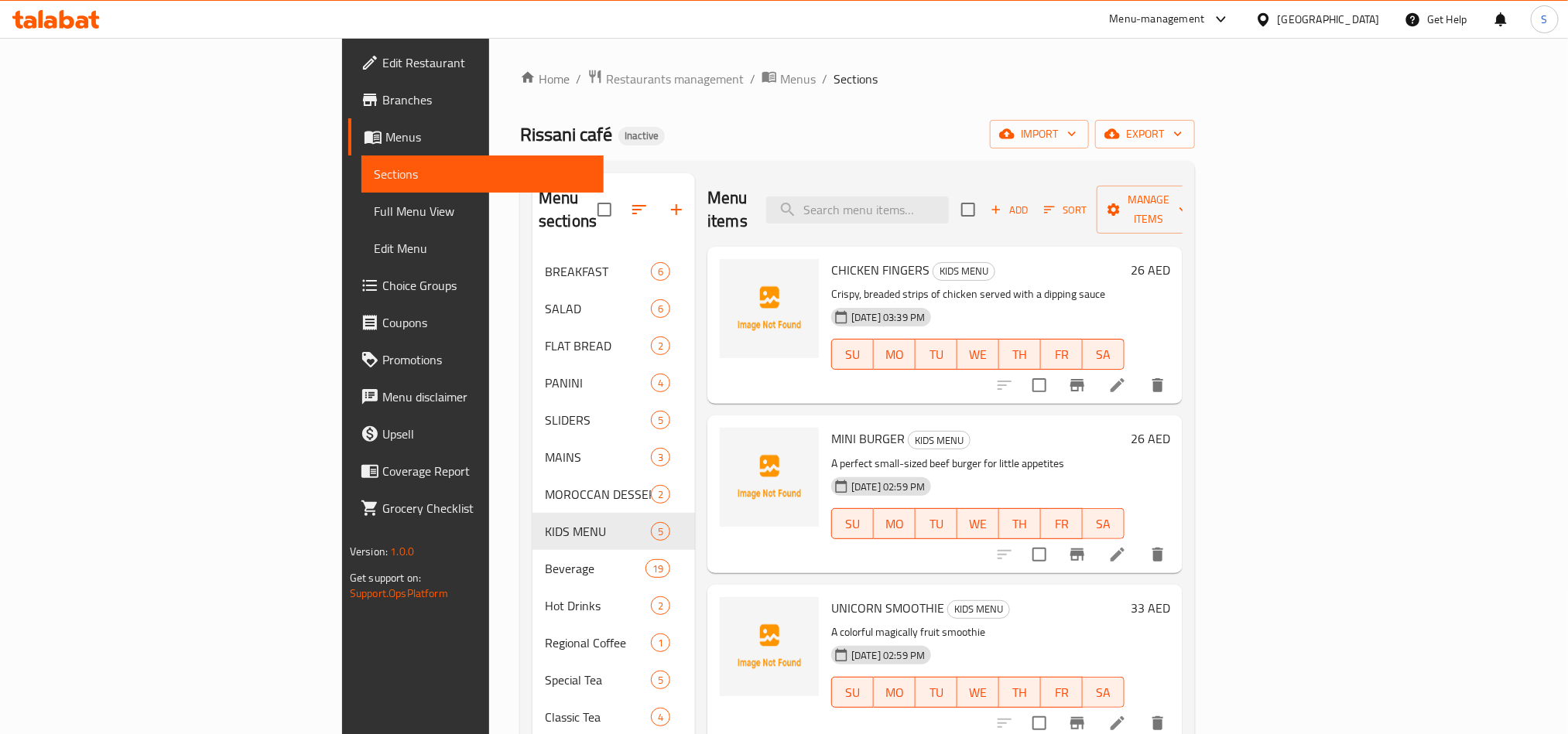
paste input "SMOKED SALMON & DILL"
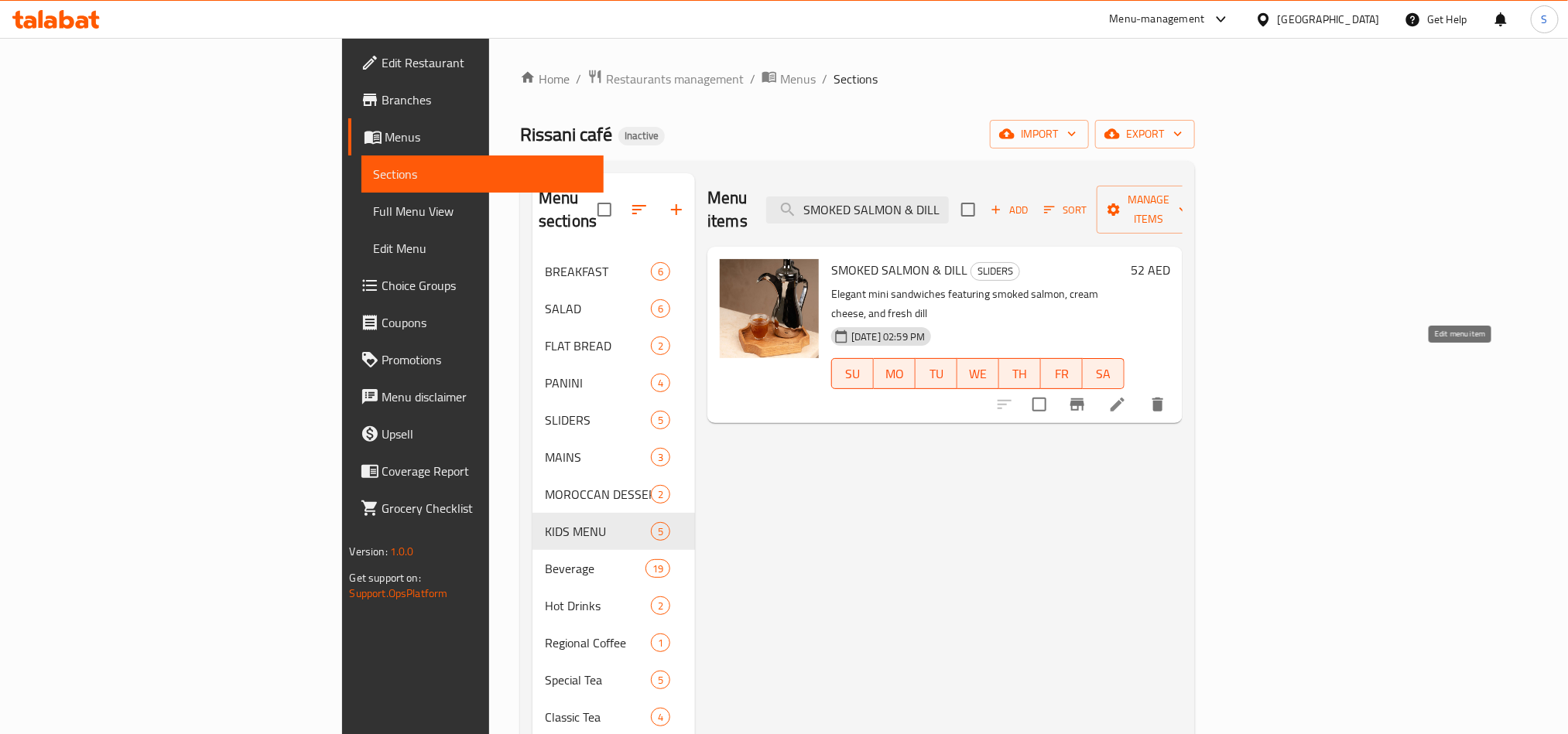
type input "SMOKED SALMON & DILL"
click at [1124, 398] on icon at bounding box center [1118, 405] width 14 height 14
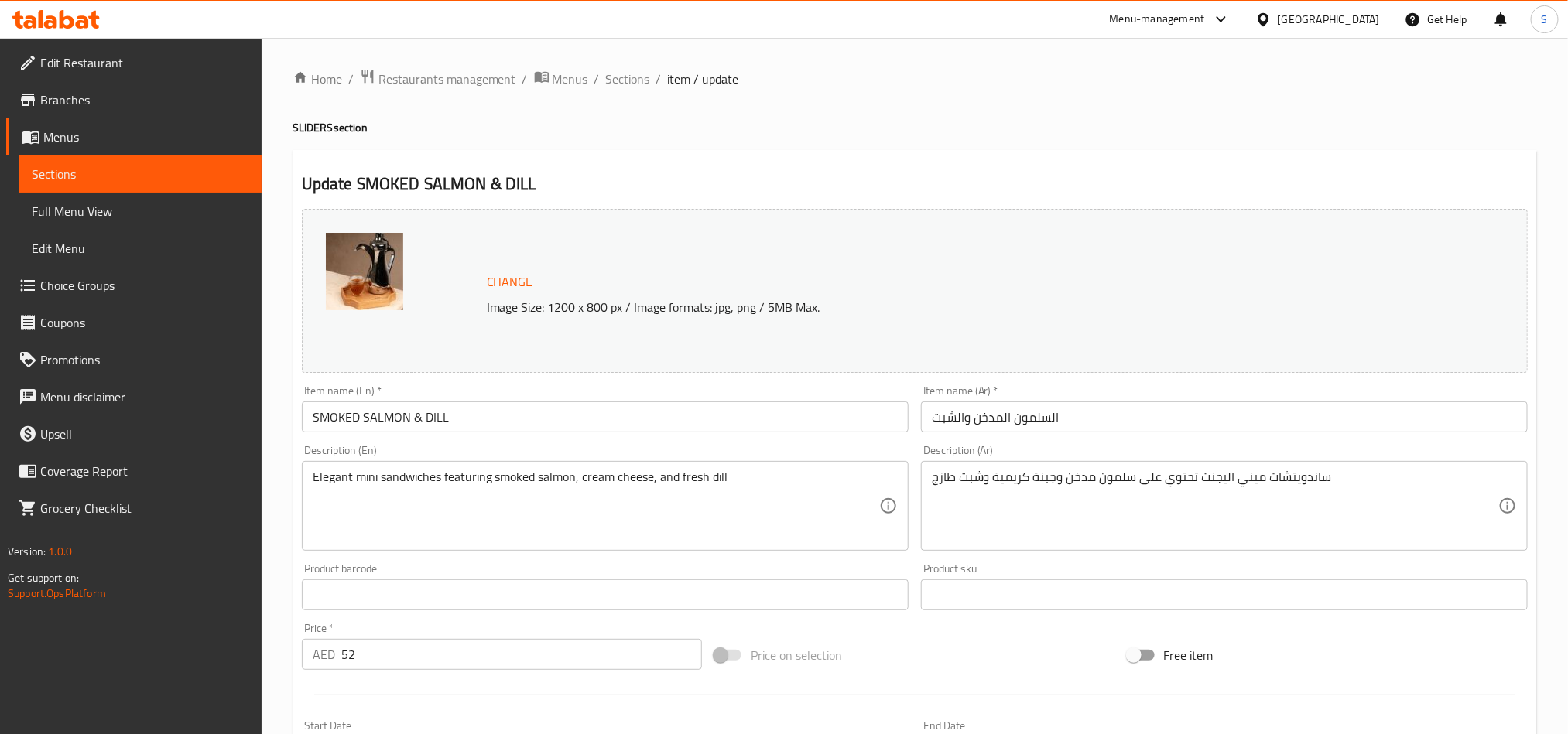
click at [470, 412] on input "SMOKED SALMON & DILL" at bounding box center [605, 416] width 607 height 31
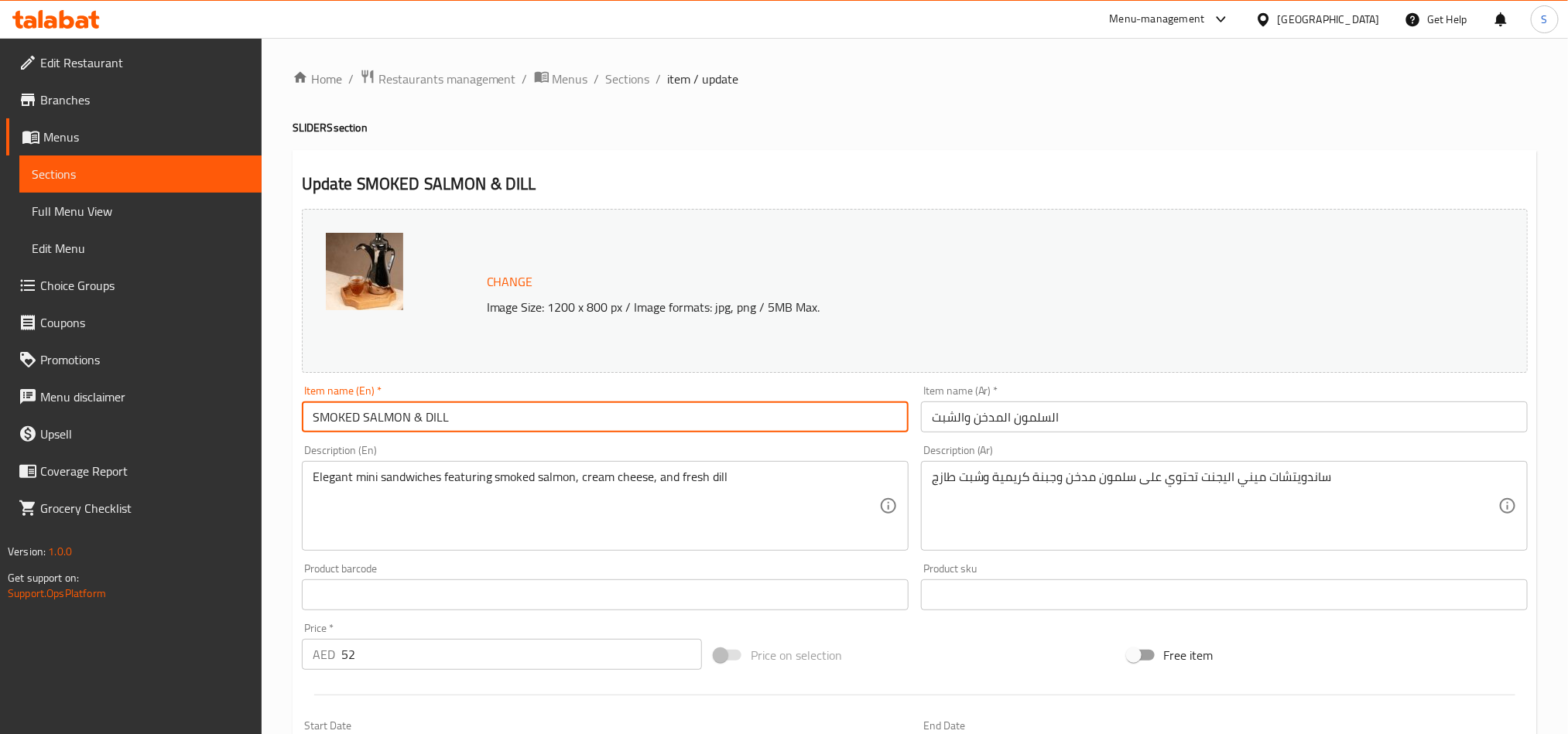
click at [1000, 418] on input "السلمون المدخن والشبت" at bounding box center [1224, 416] width 607 height 31
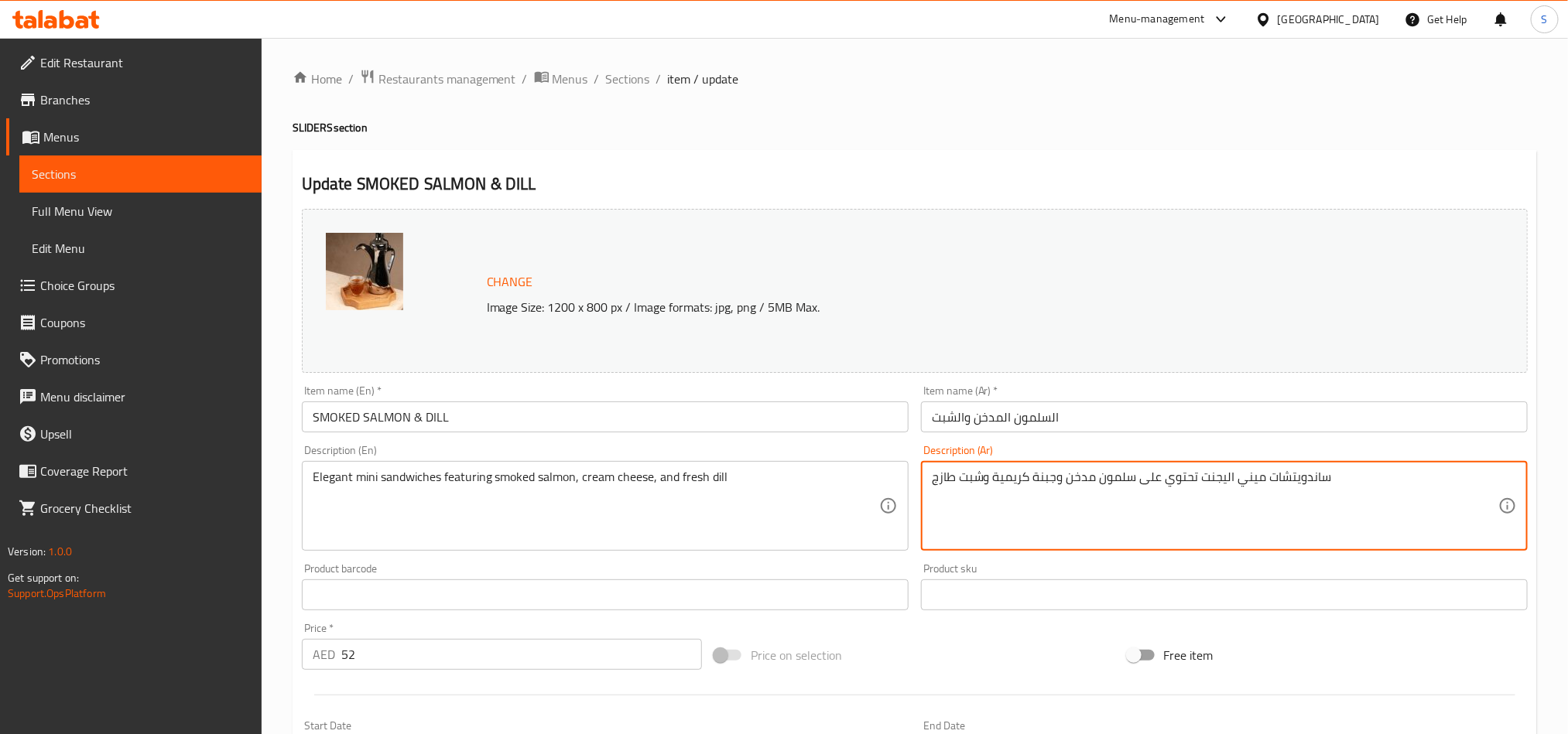
click at [465, 401] on input "SMOKED SALMON & DILL" at bounding box center [605, 416] width 607 height 31
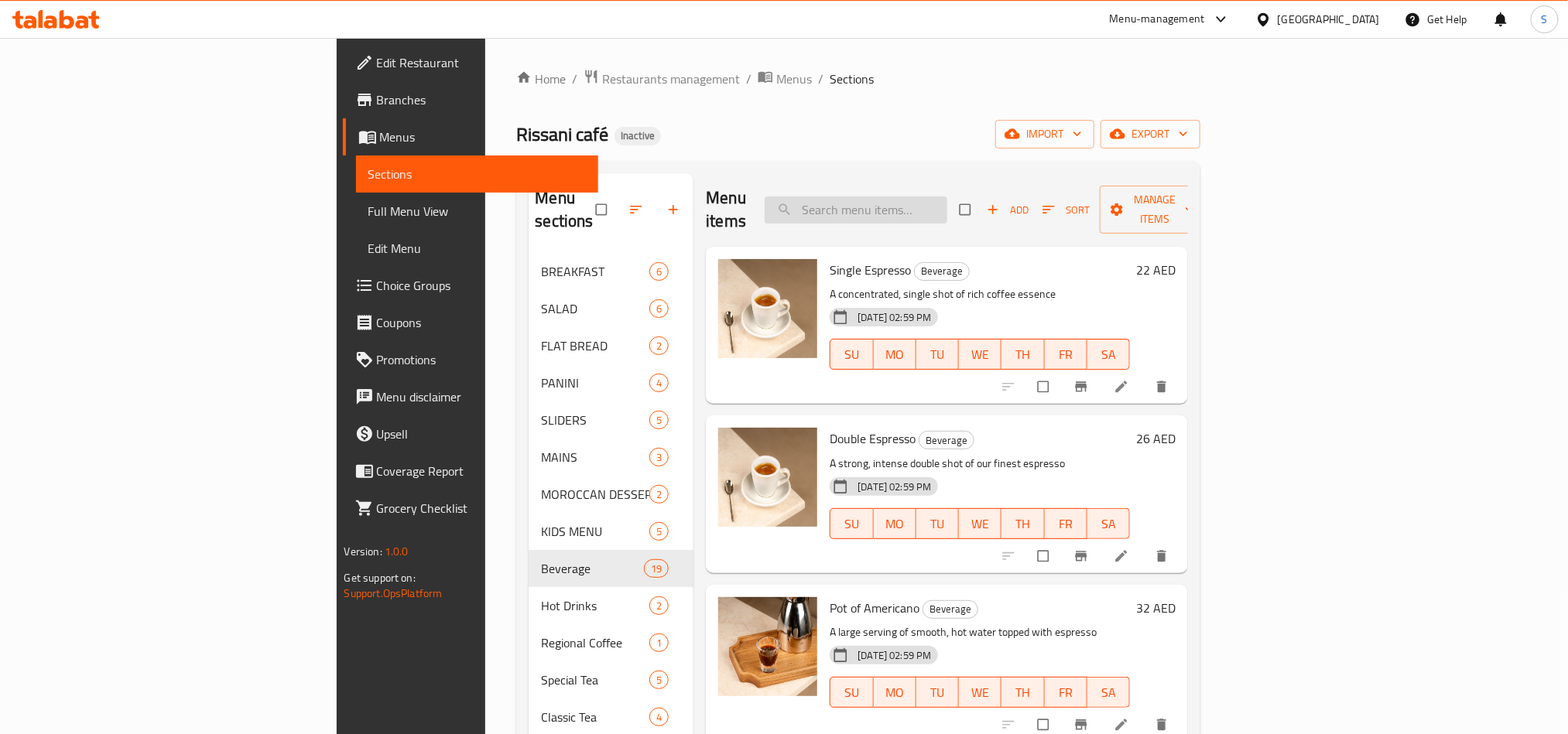
click at [947, 212] on input "search" at bounding box center [856, 209] width 182 height 27
paste input "Espresso Affogato Iced Coffee"
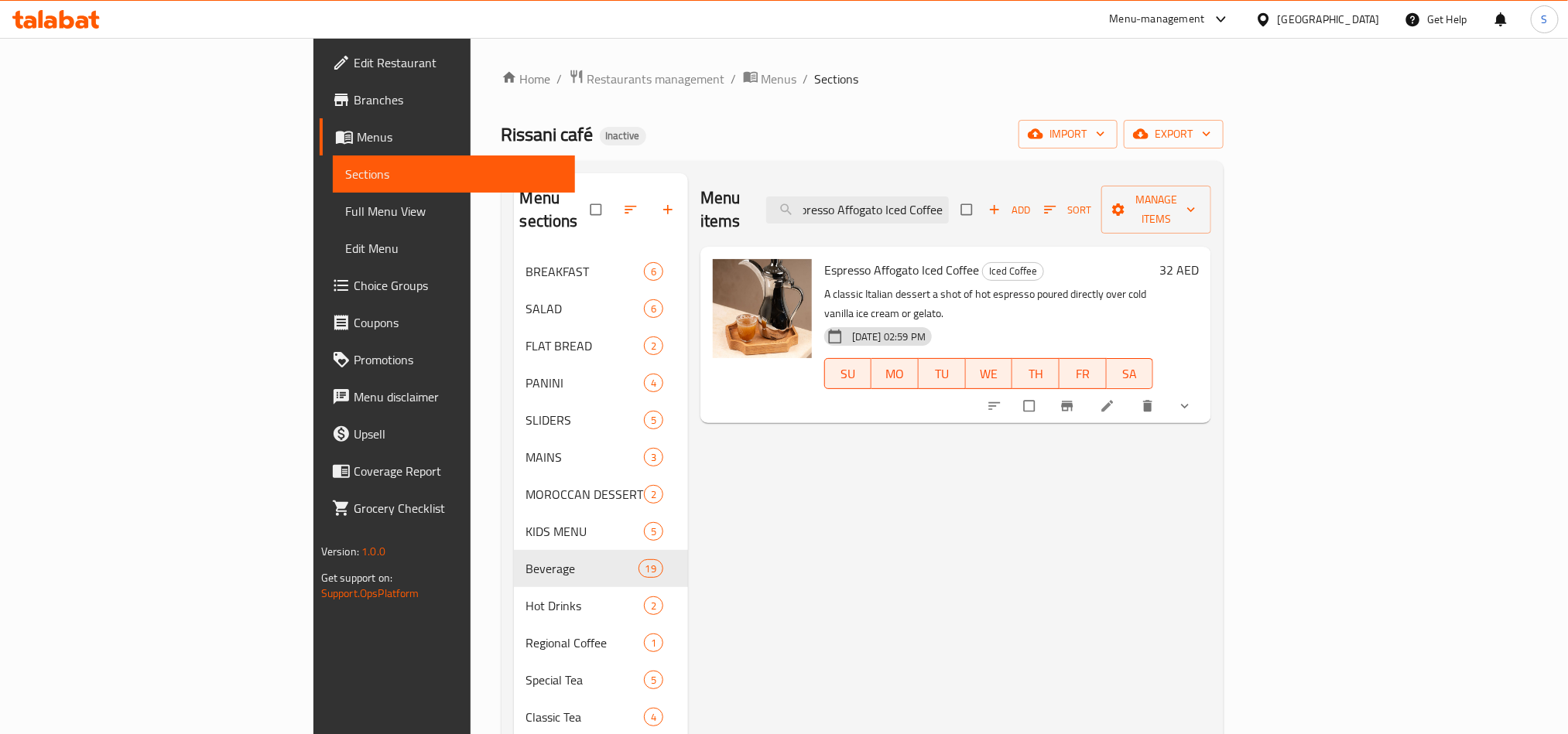
type input "Espresso Affogato Iced Coffee"
click at [983, 263] on span "Iced Coffee" at bounding box center [1013, 271] width 60 height 17
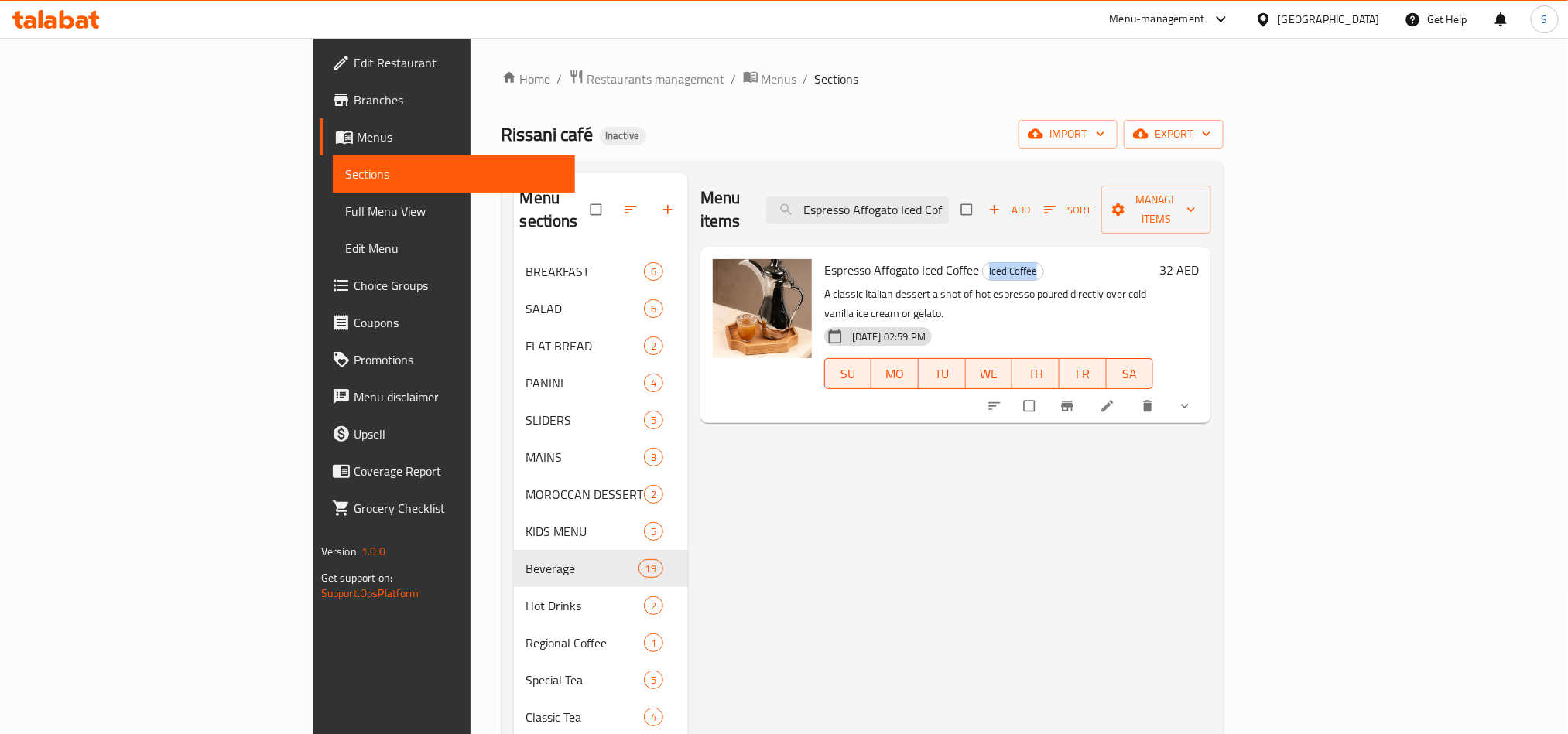
copy span "Iced Coffee"
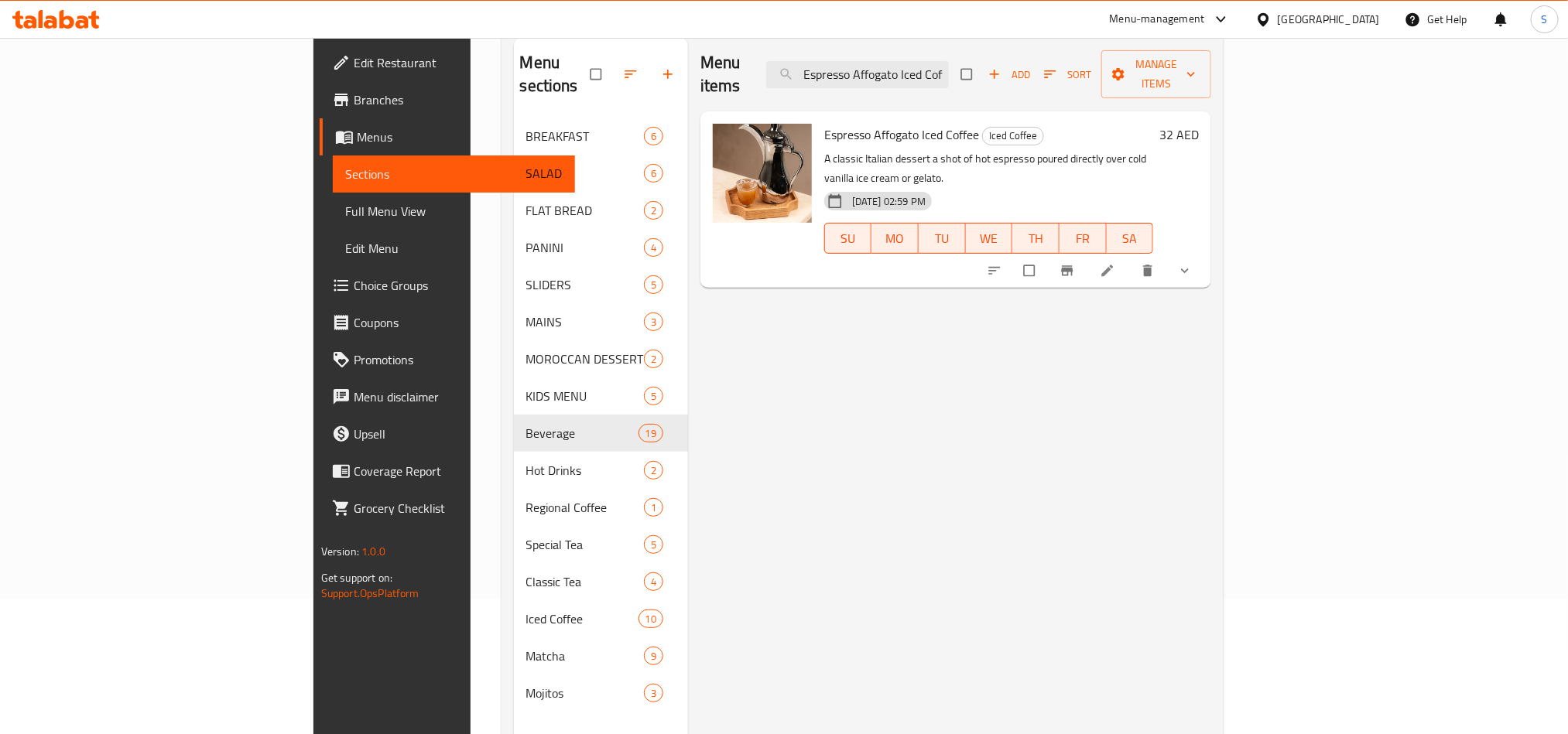
scroll to position [216, 0]
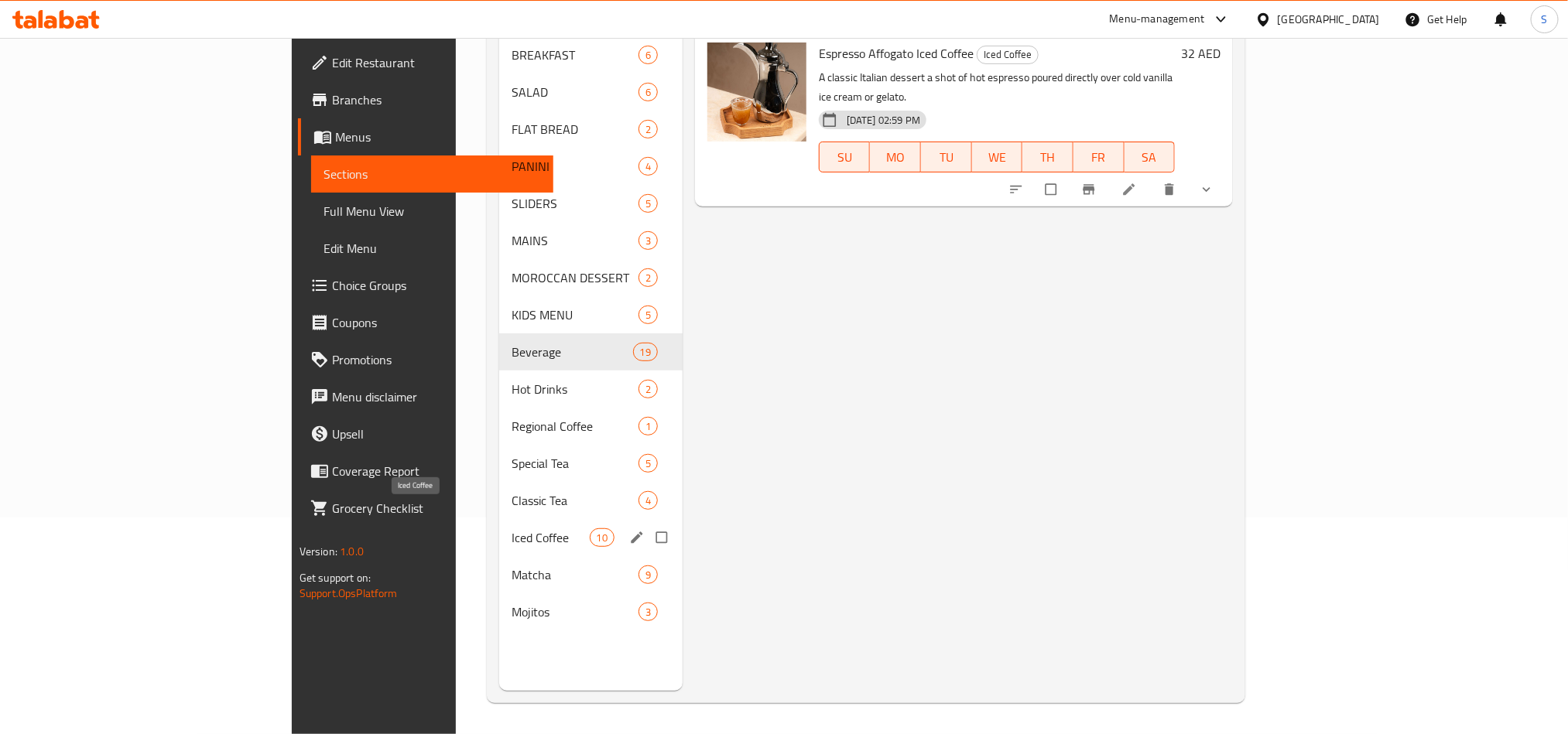
click at [512, 529] on span "Iced Coffee" at bounding box center [551, 538] width 79 height 18
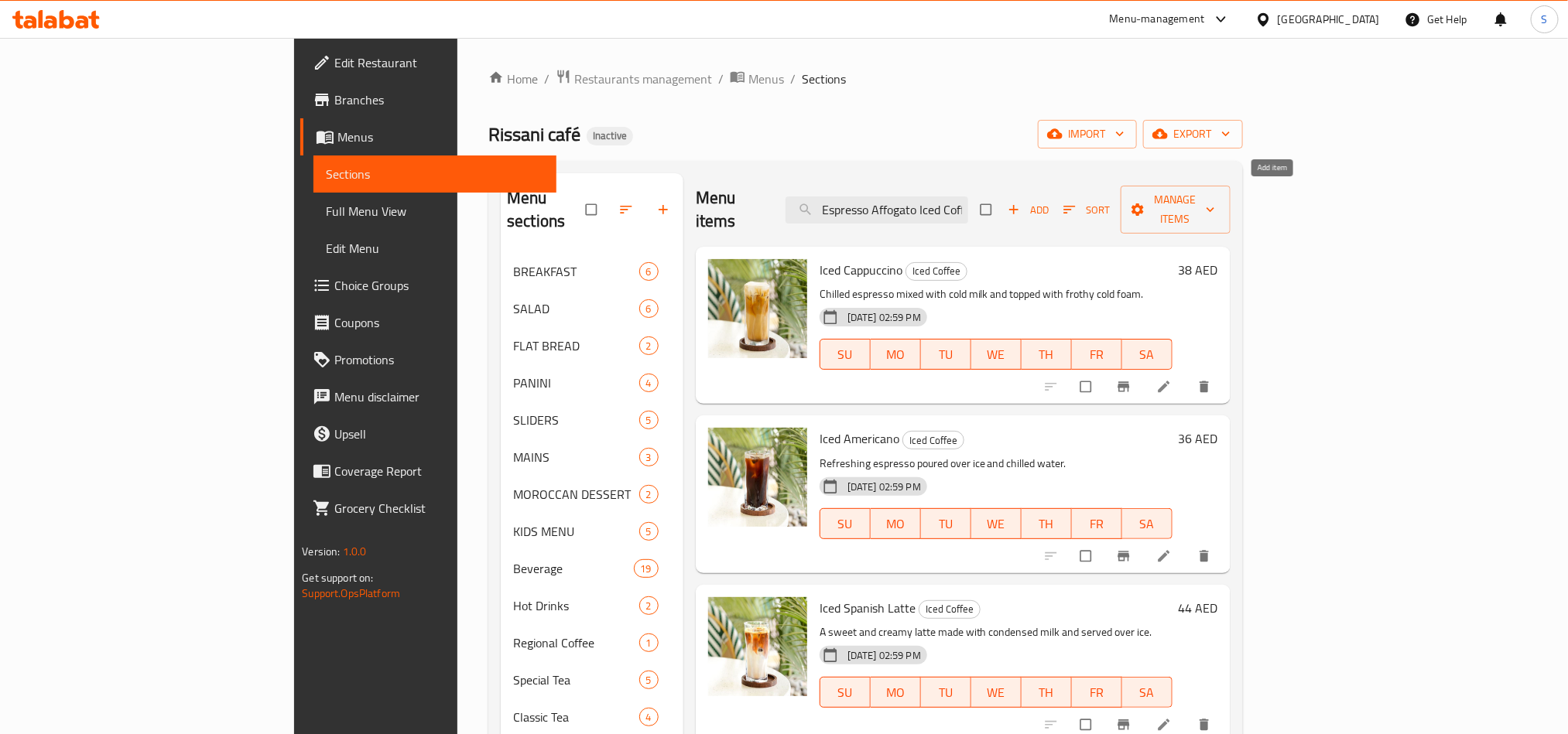
click at [1049, 201] on span "Add" at bounding box center [1028, 209] width 42 height 17
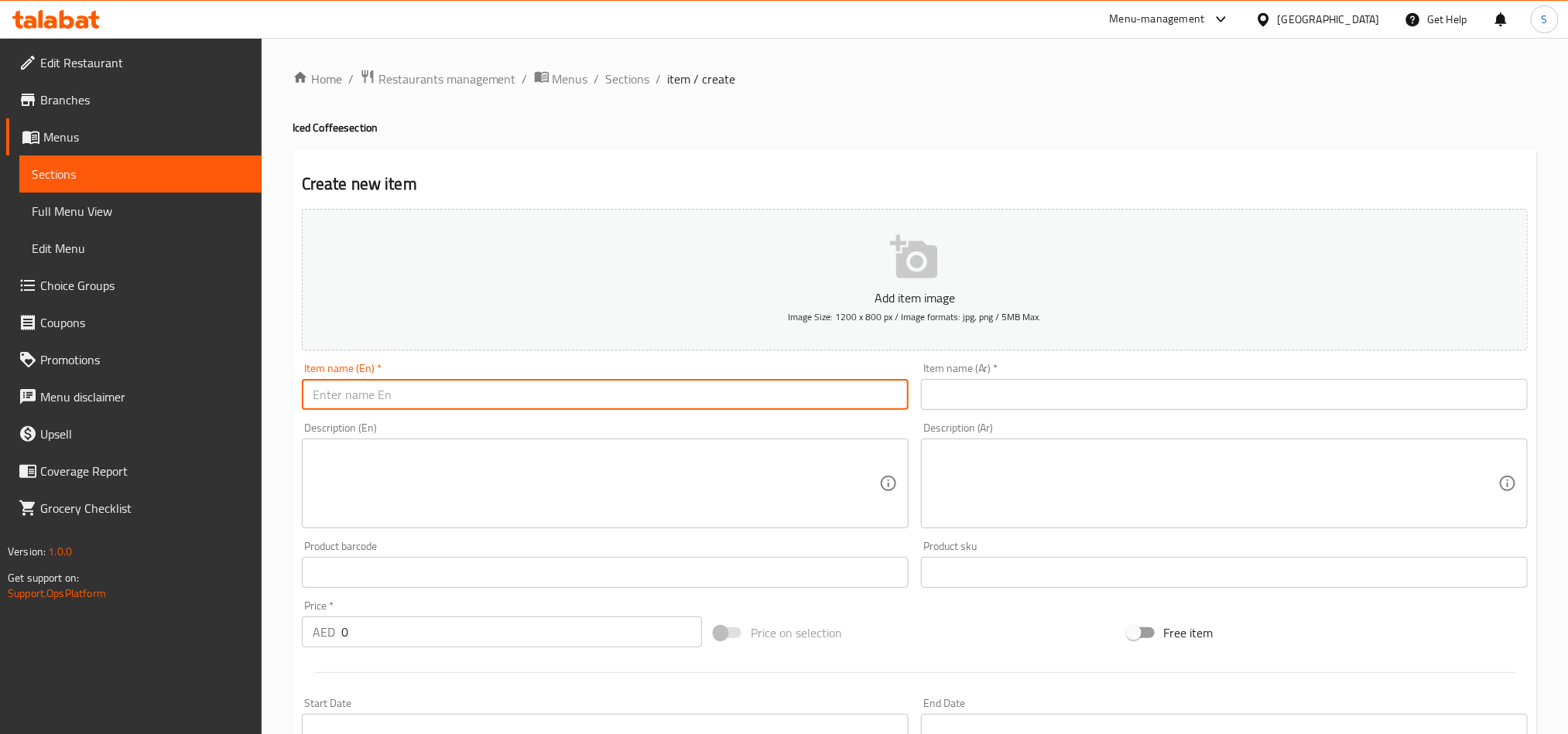
click at [399, 405] on input "text" at bounding box center [605, 394] width 607 height 31
paste input "Espresso Affogato Iced Coffee"
type input "Espresso Affogato Iced Coffee"
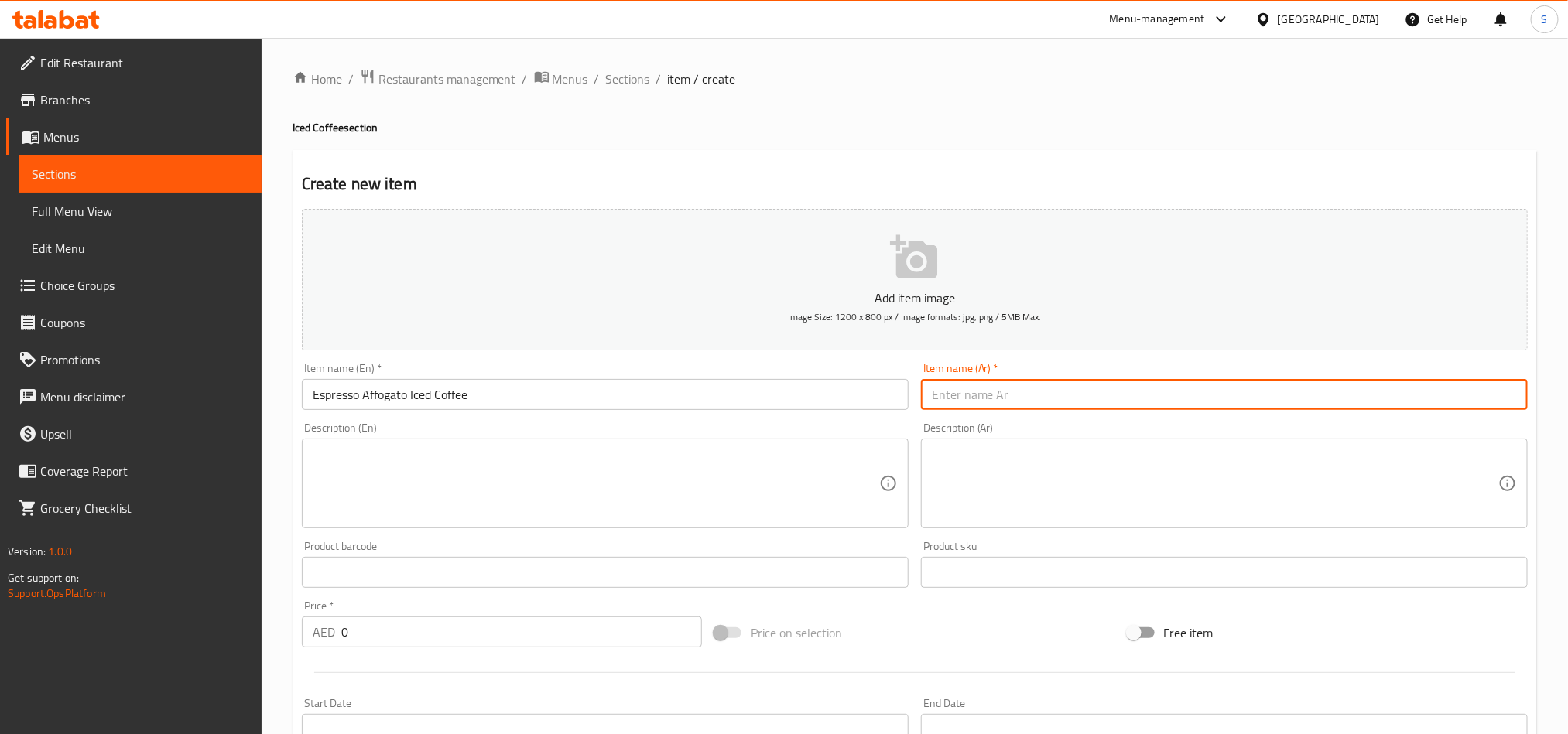
click at [1008, 394] on input "text" at bounding box center [1224, 394] width 607 height 31
paste input "إسبريسو أفوجاتو قهوة مثلجة"
type input "إسبريسو أفوجاتو قهوة مثلجة"
click at [789, 511] on textarea at bounding box center [595, 484] width 567 height 73
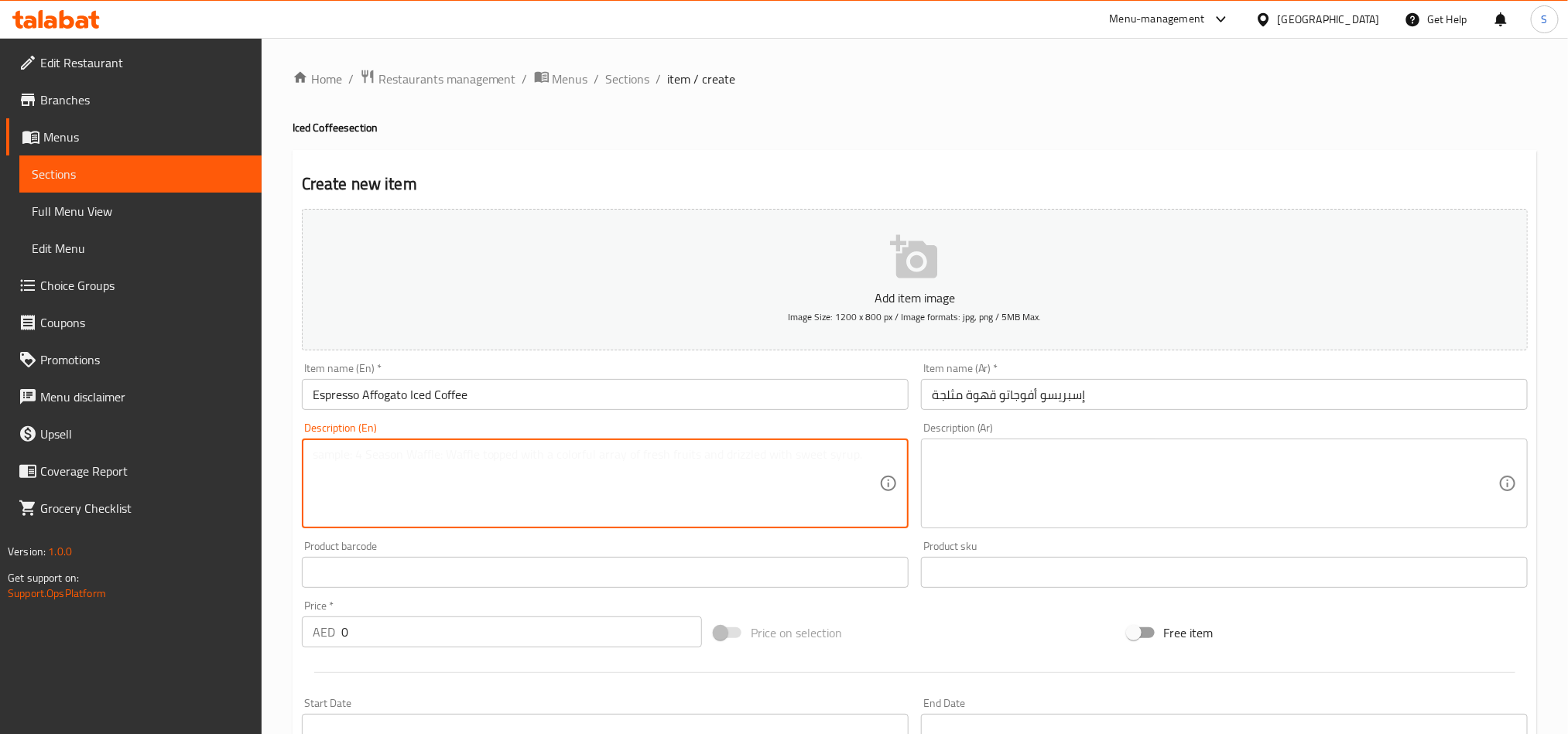
paste textarea "A classic Italian dessert a shot of hot espresso poured directly over cold vani…"
type textarea "A classic Italian dessert a shot of hot espresso poured directly over cold vani…"
click at [1077, 497] on textarea at bounding box center [1214, 484] width 567 height 73
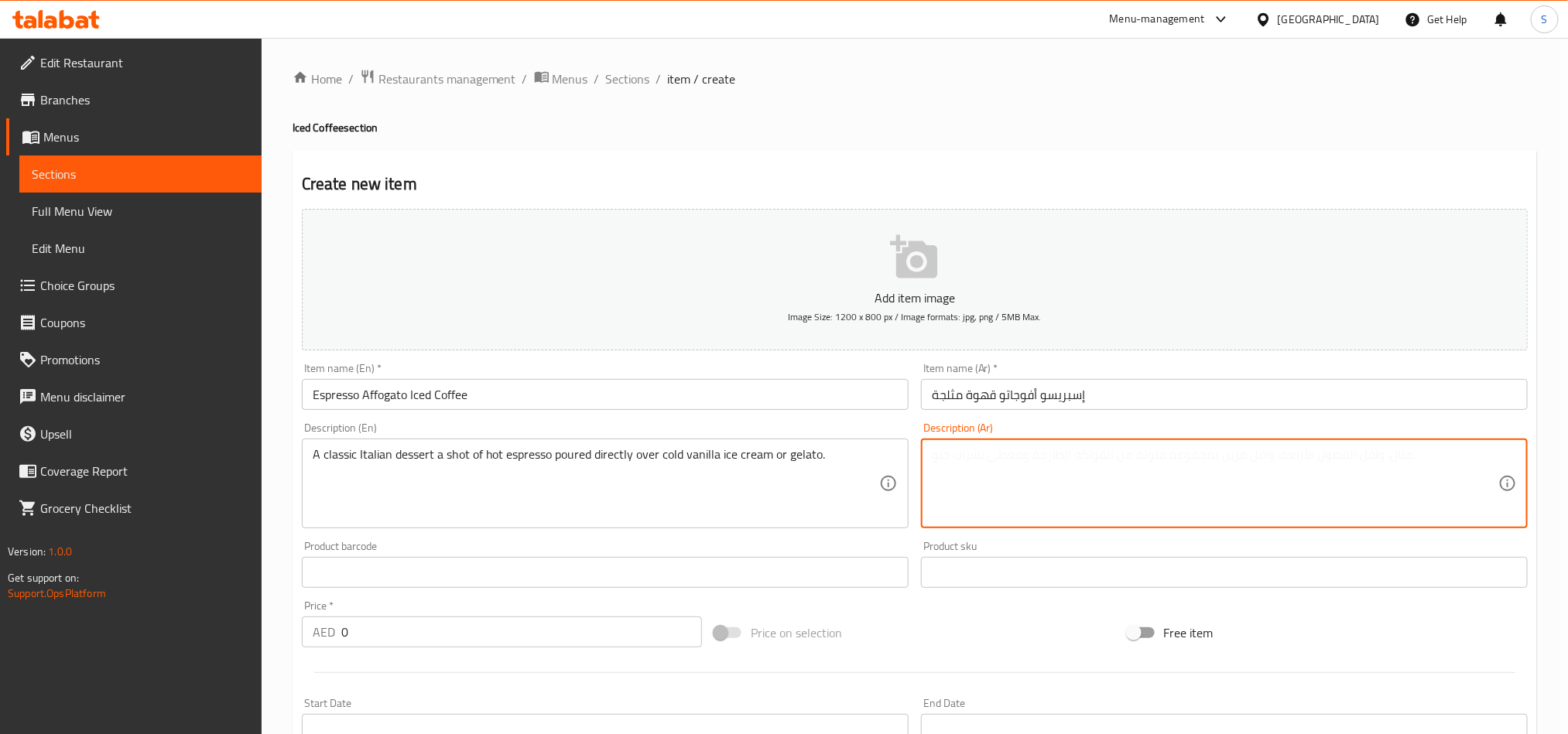
paste textarea "حلوى إيطالية كلاسيكية شوت من الإسبريسو الساخن تُسكب مباشرة على آيس كريم الفانيل…"
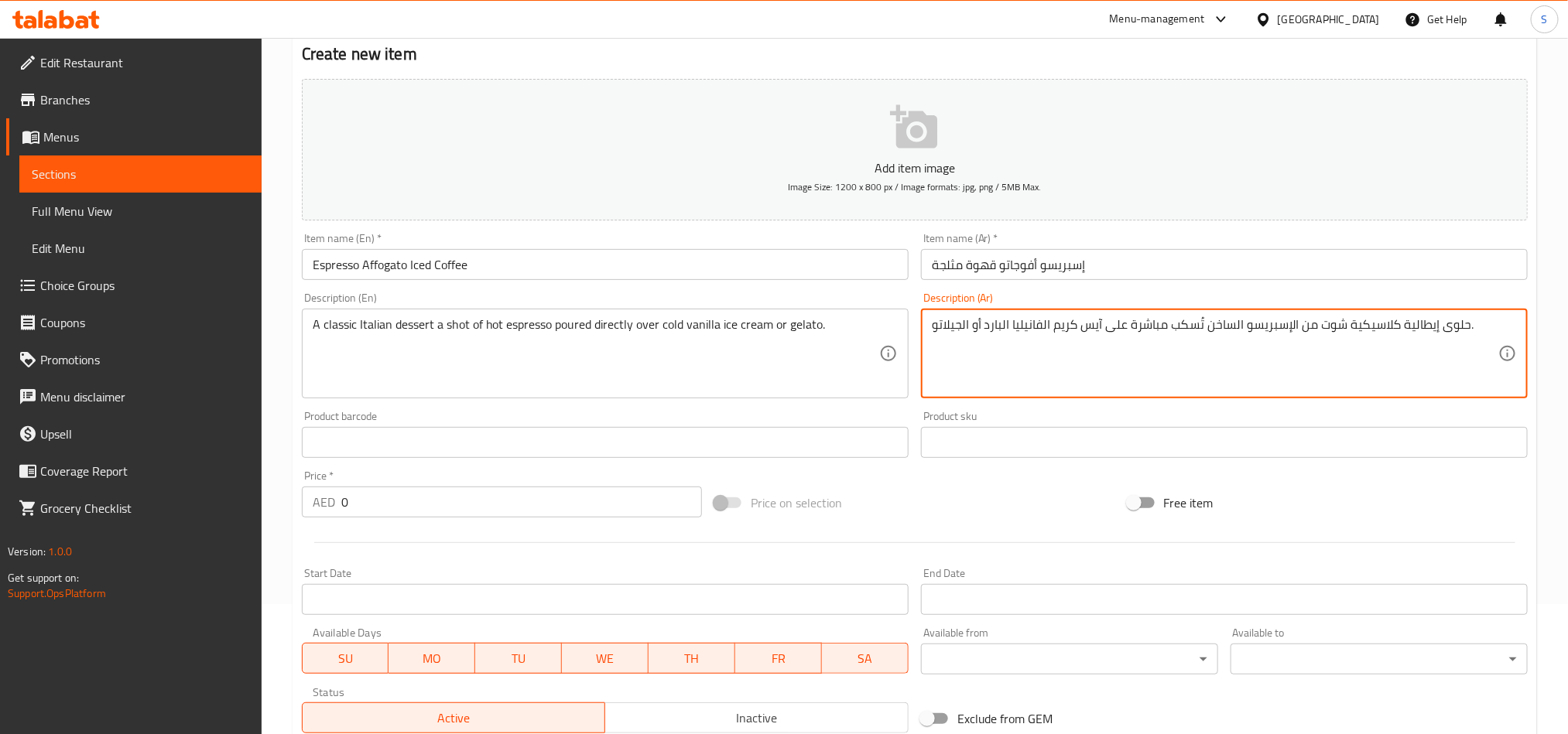
scroll to position [358, 0]
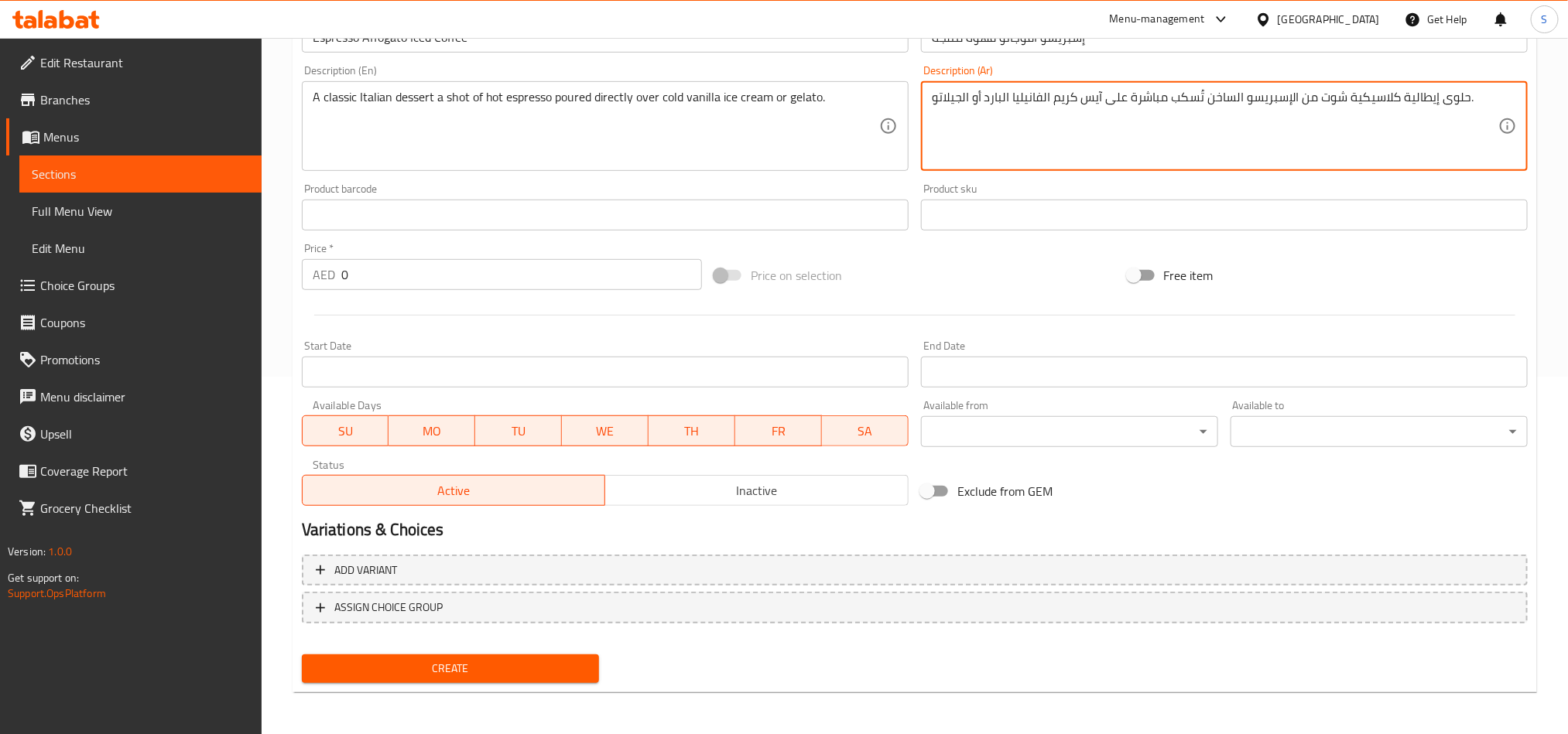
type textarea "حلوى إيطالية كلاسيكية شوت من الإسبريسو الساخن تُسكب مباشرة على آيس كريم الفانيل…"
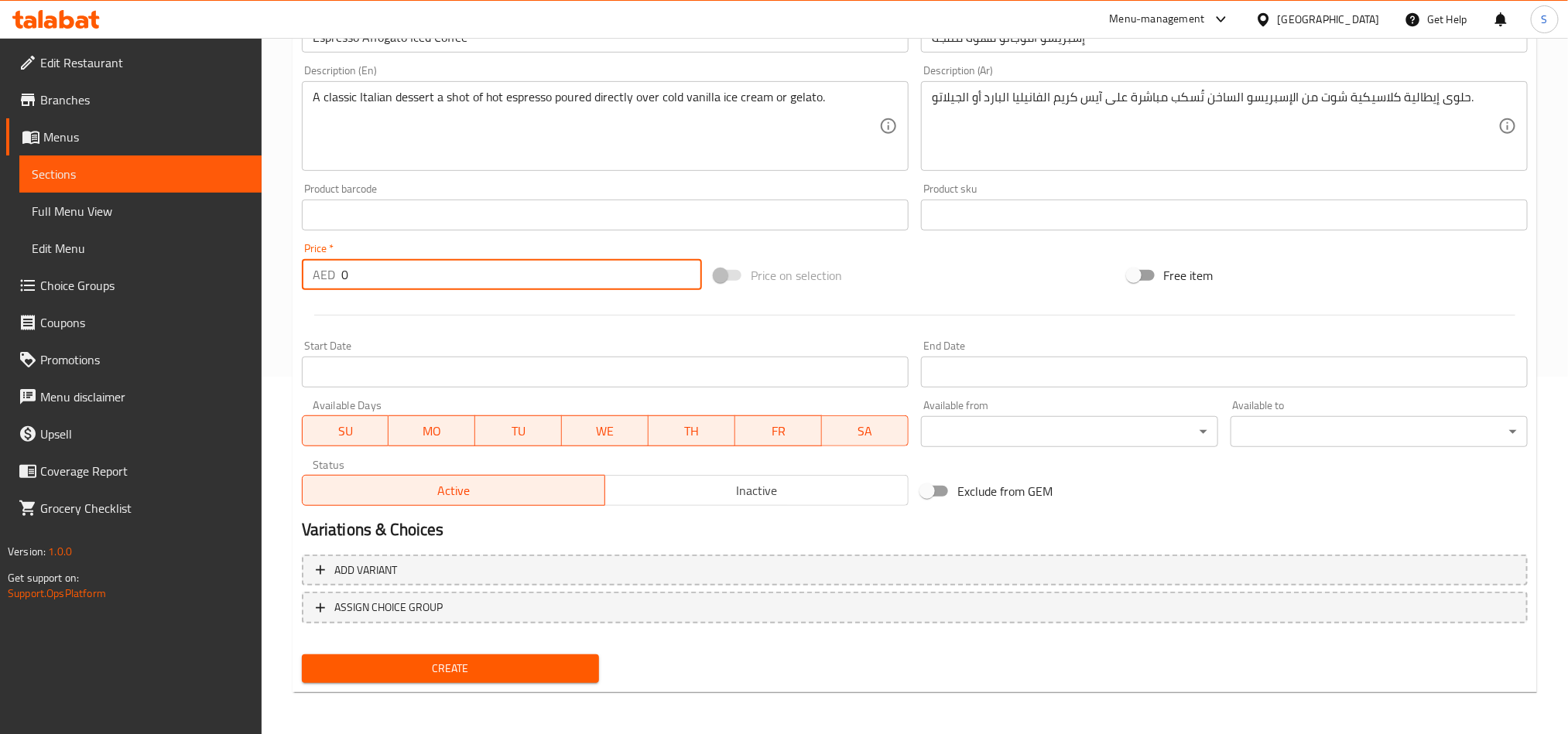
drag, startPoint x: 392, startPoint y: 271, endPoint x: 330, endPoint y: 271, distance: 62.0
click at [330, 271] on div "AED 0 Price *" at bounding box center [502, 274] width 400 height 31
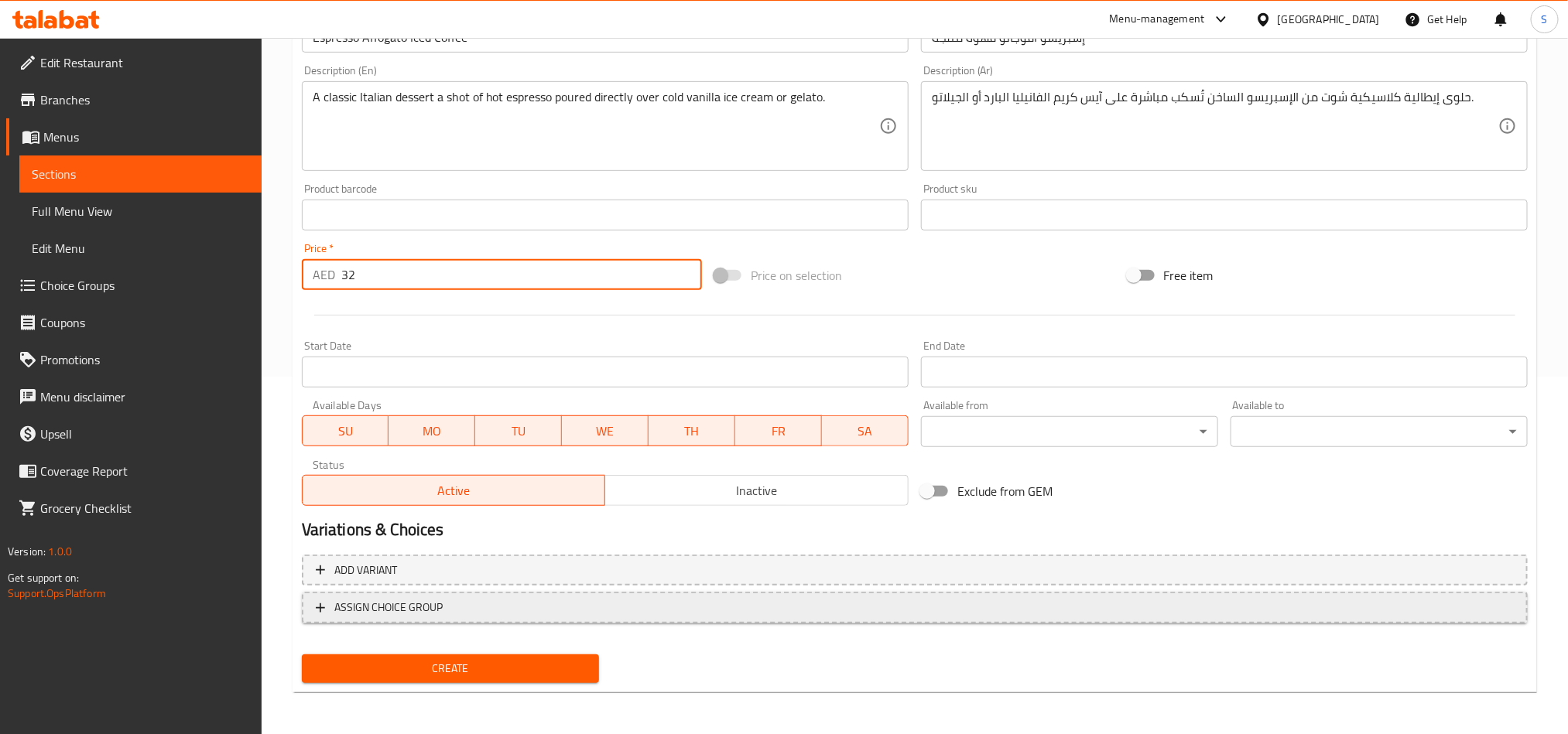
type input "32"
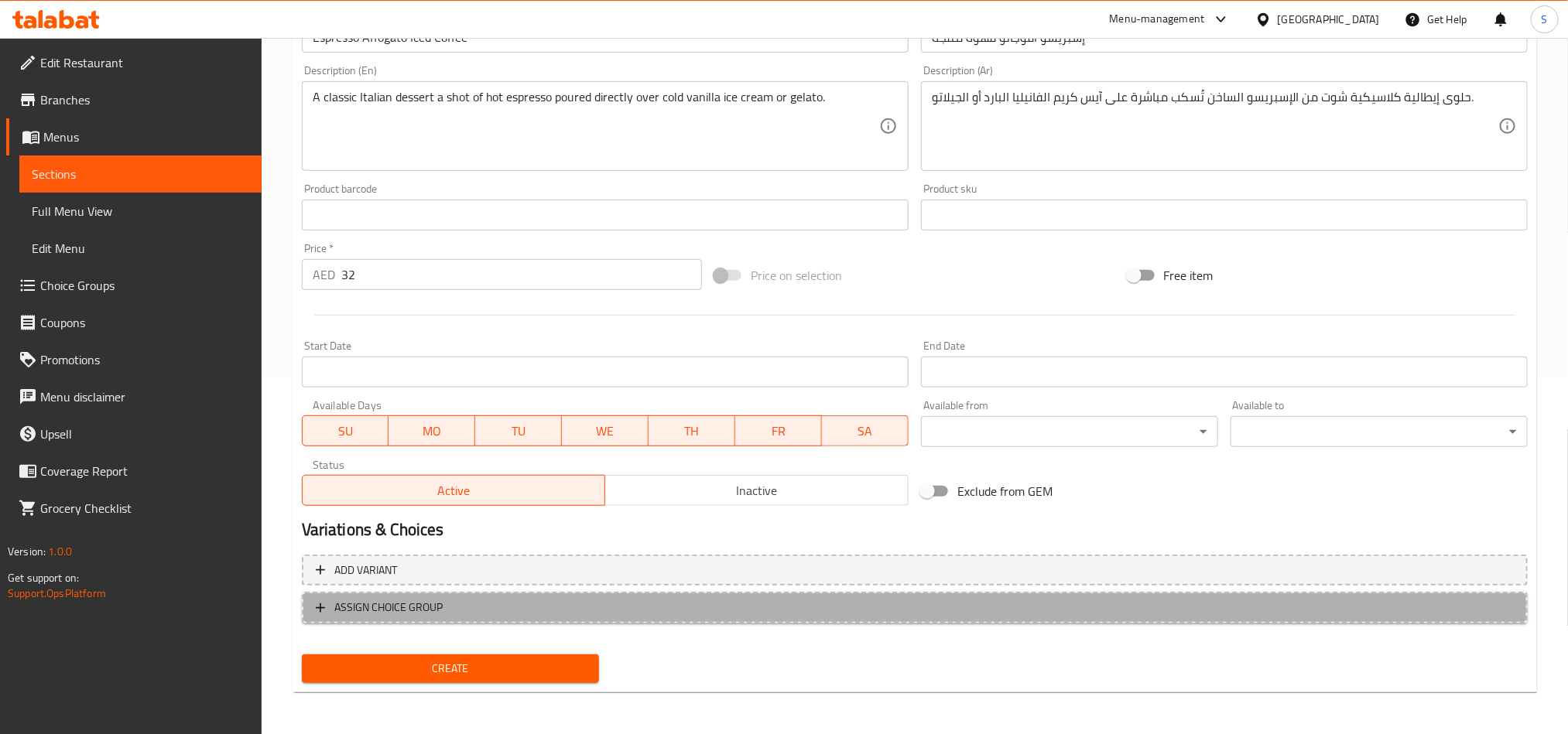
click at [1043, 599] on span "ASSIGN CHOICE GROUP" at bounding box center [915, 607] width 1198 height 19
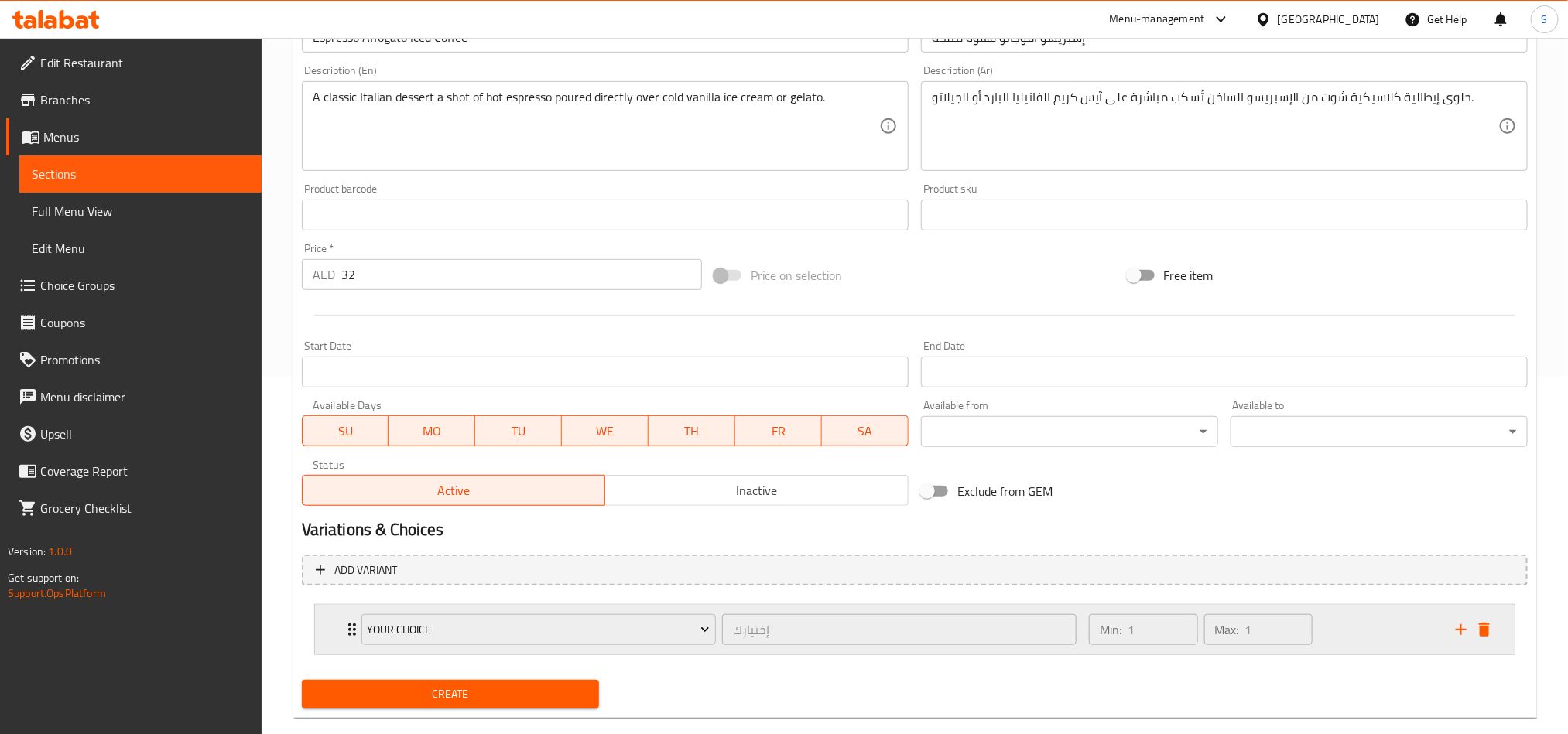
click at [564, 646] on div "your choice" at bounding box center [538, 629] width 361 height 38
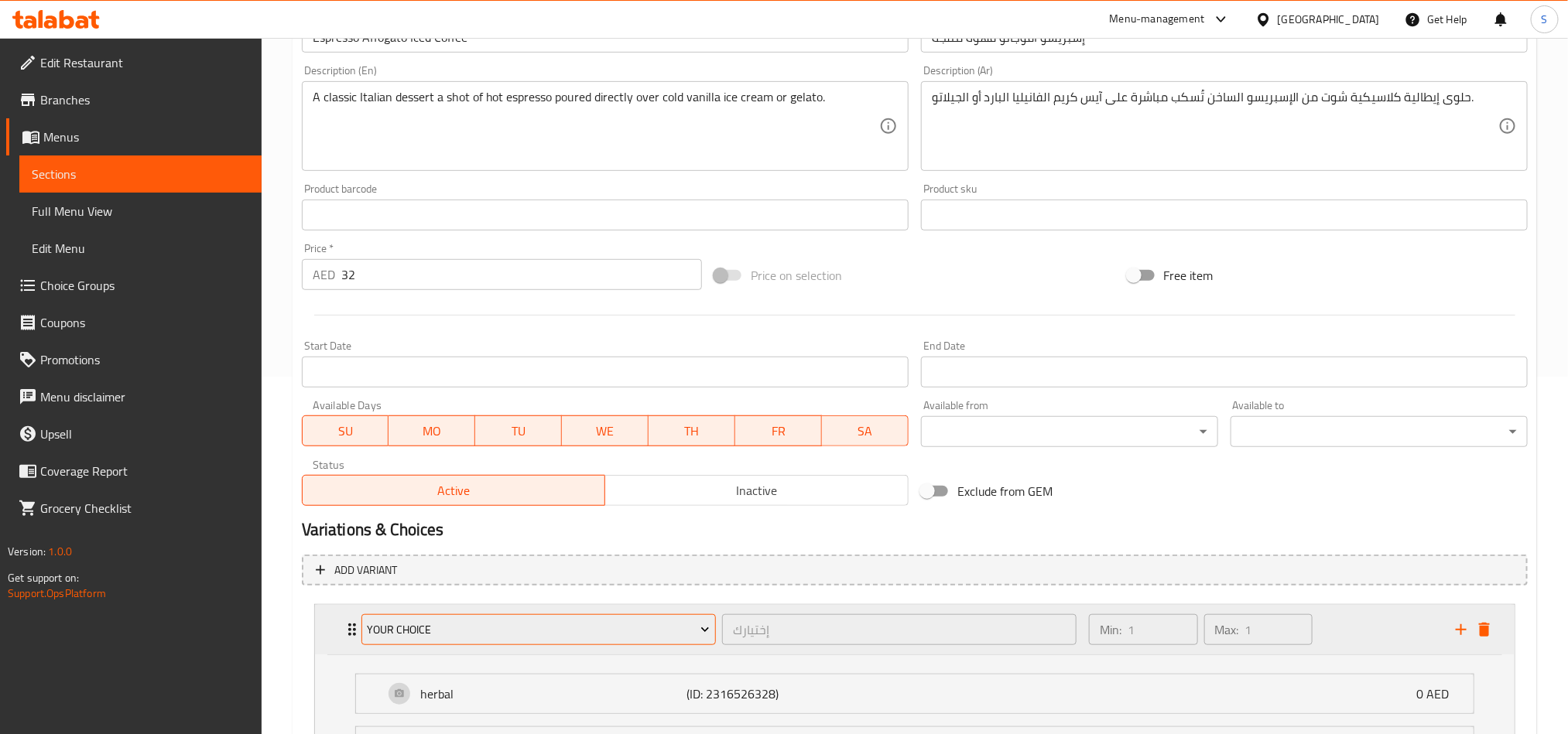
click at [567, 634] on span "your choice" at bounding box center [538, 630] width 343 height 19
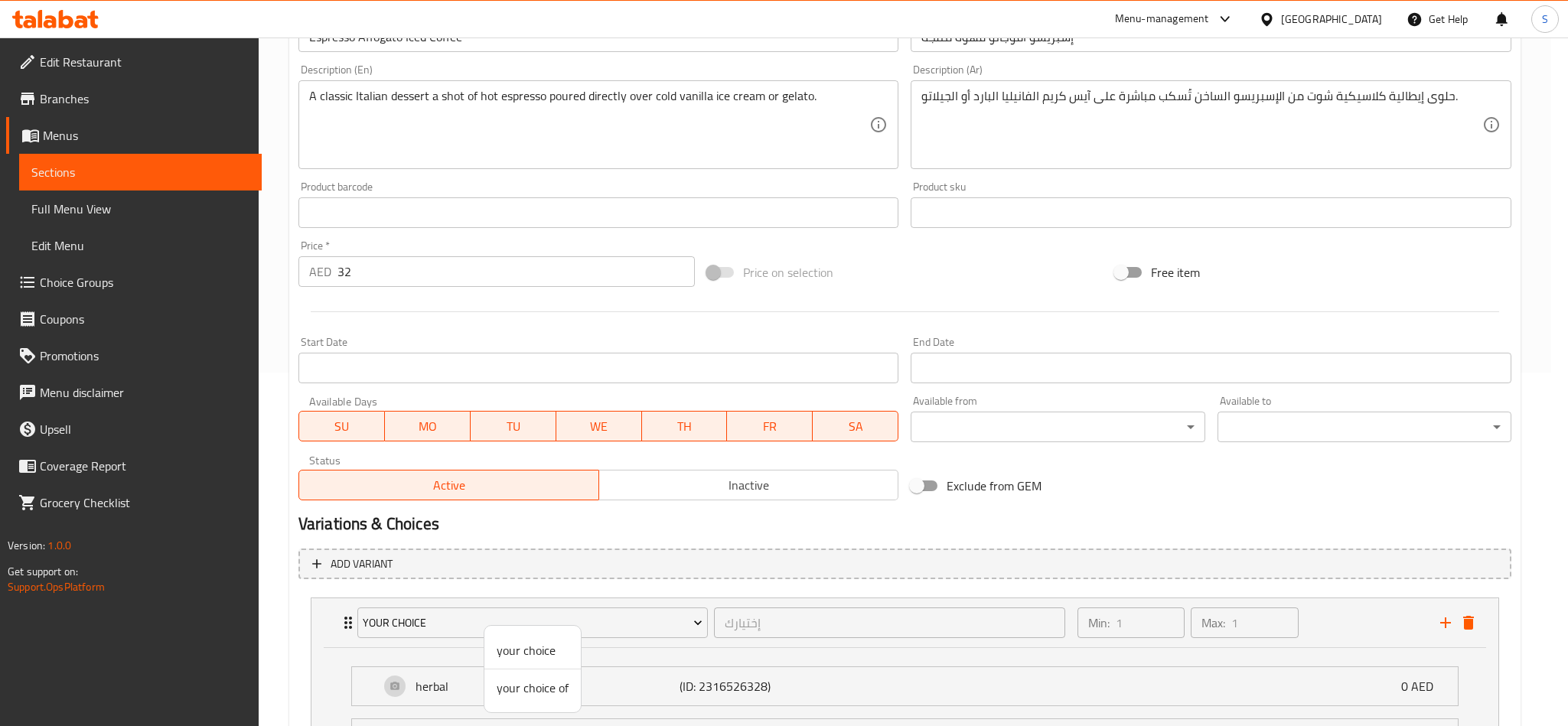
click at [557, 685] on span "your choice of" at bounding box center [532, 687] width 72 height 18
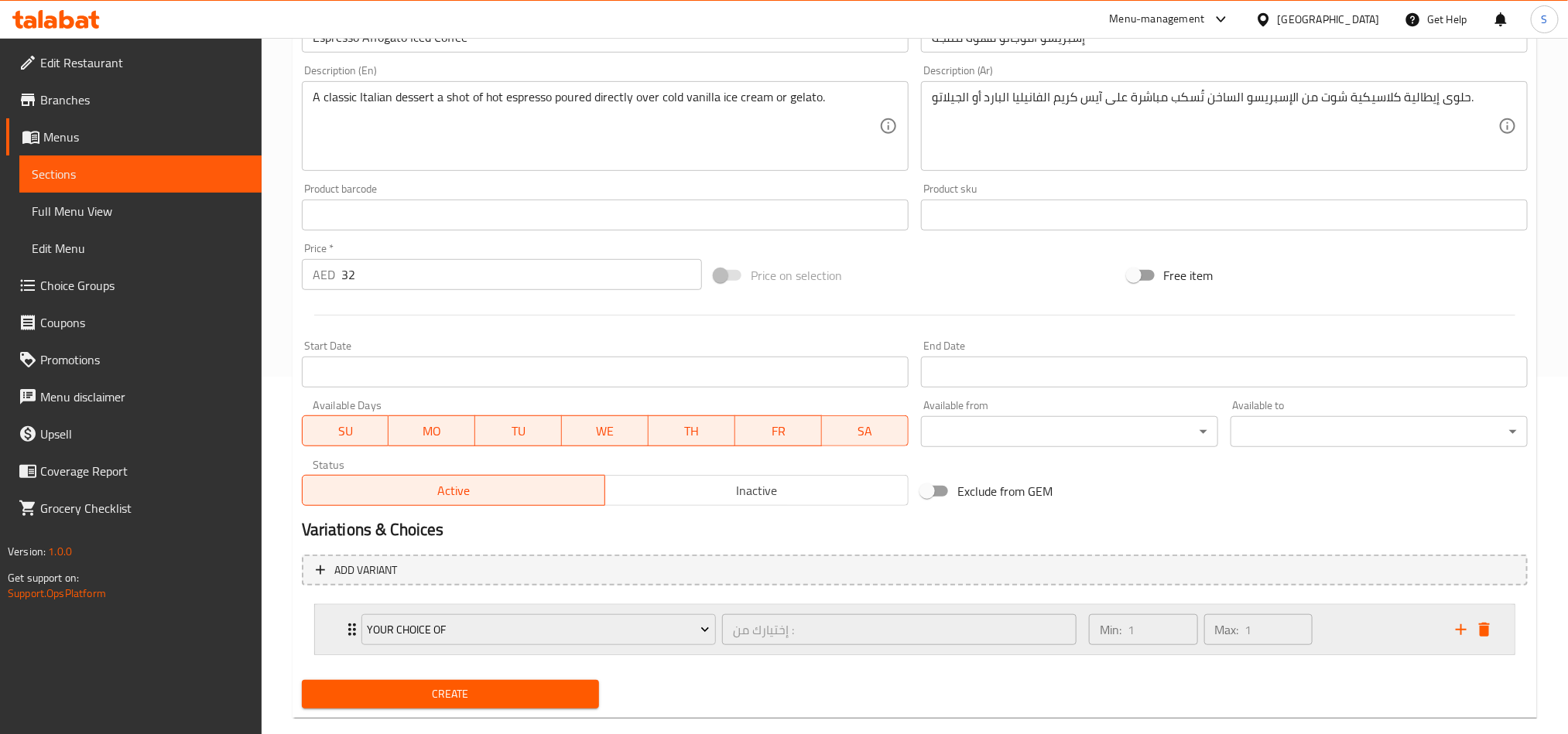
click at [353, 627] on div "your choice of إختيارك من : ​" at bounding box center [719, 629] width 733 height 50
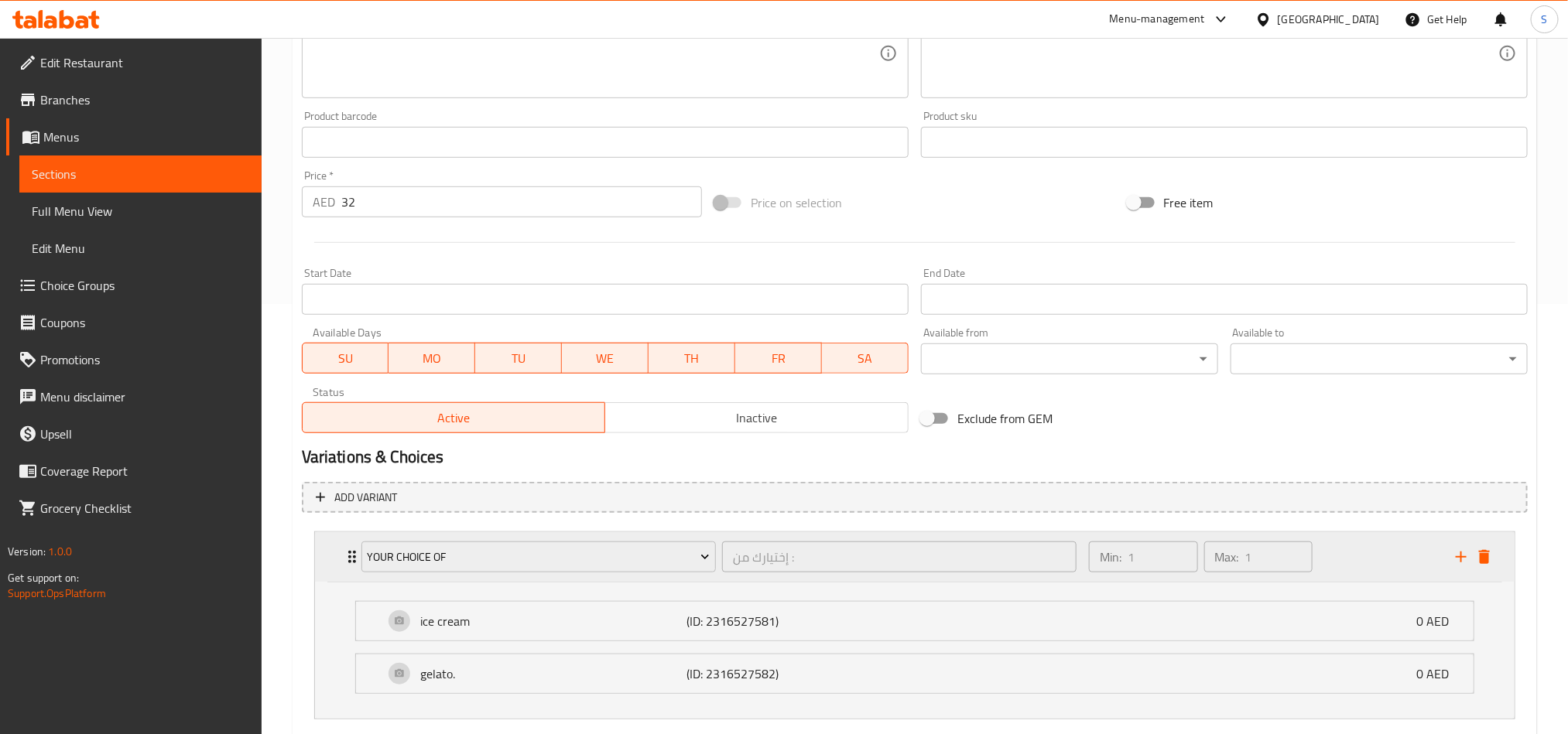
scroll to position [523, 0]
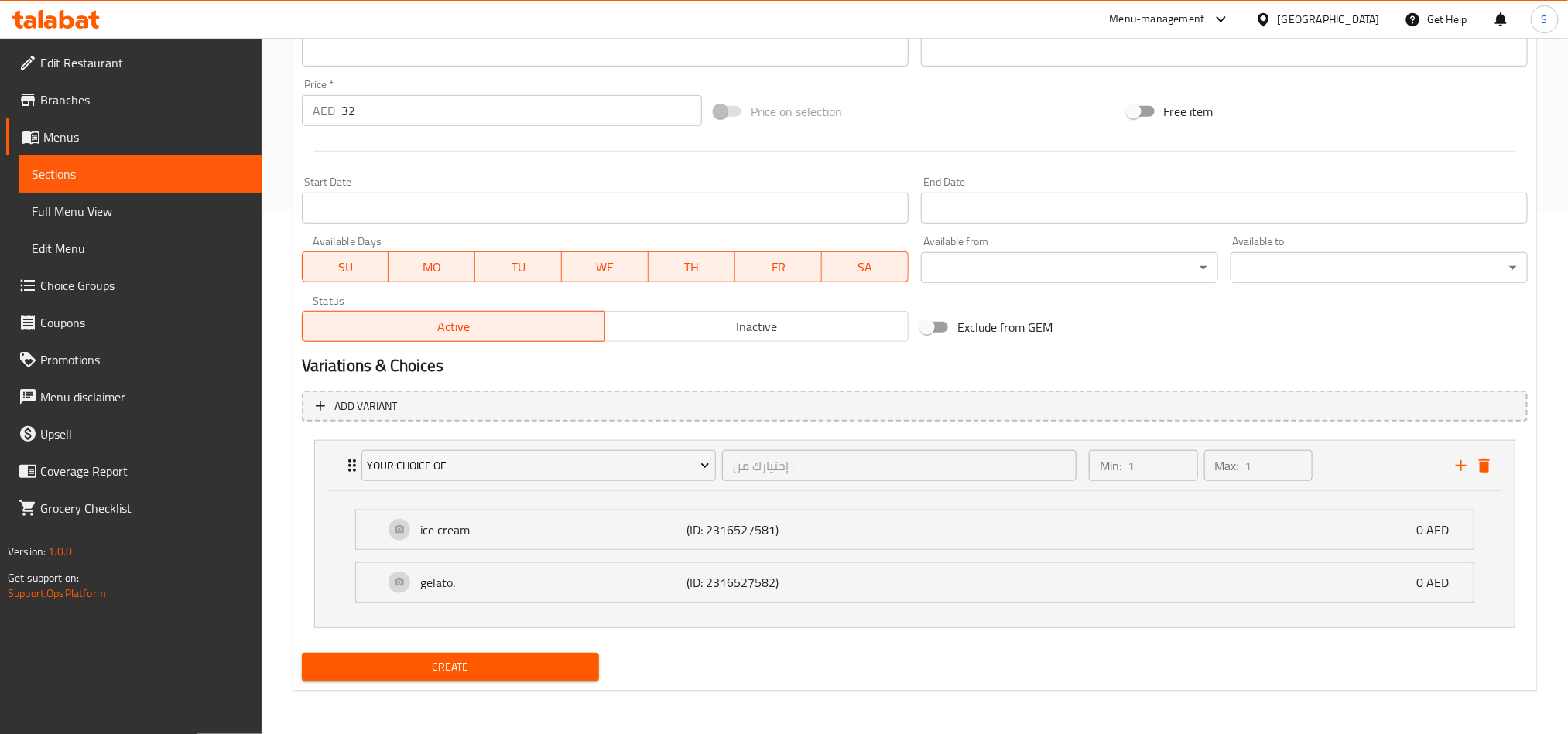
click at [430, 666] on span "Create" at bounding box center [450, 668] width 272 height 19
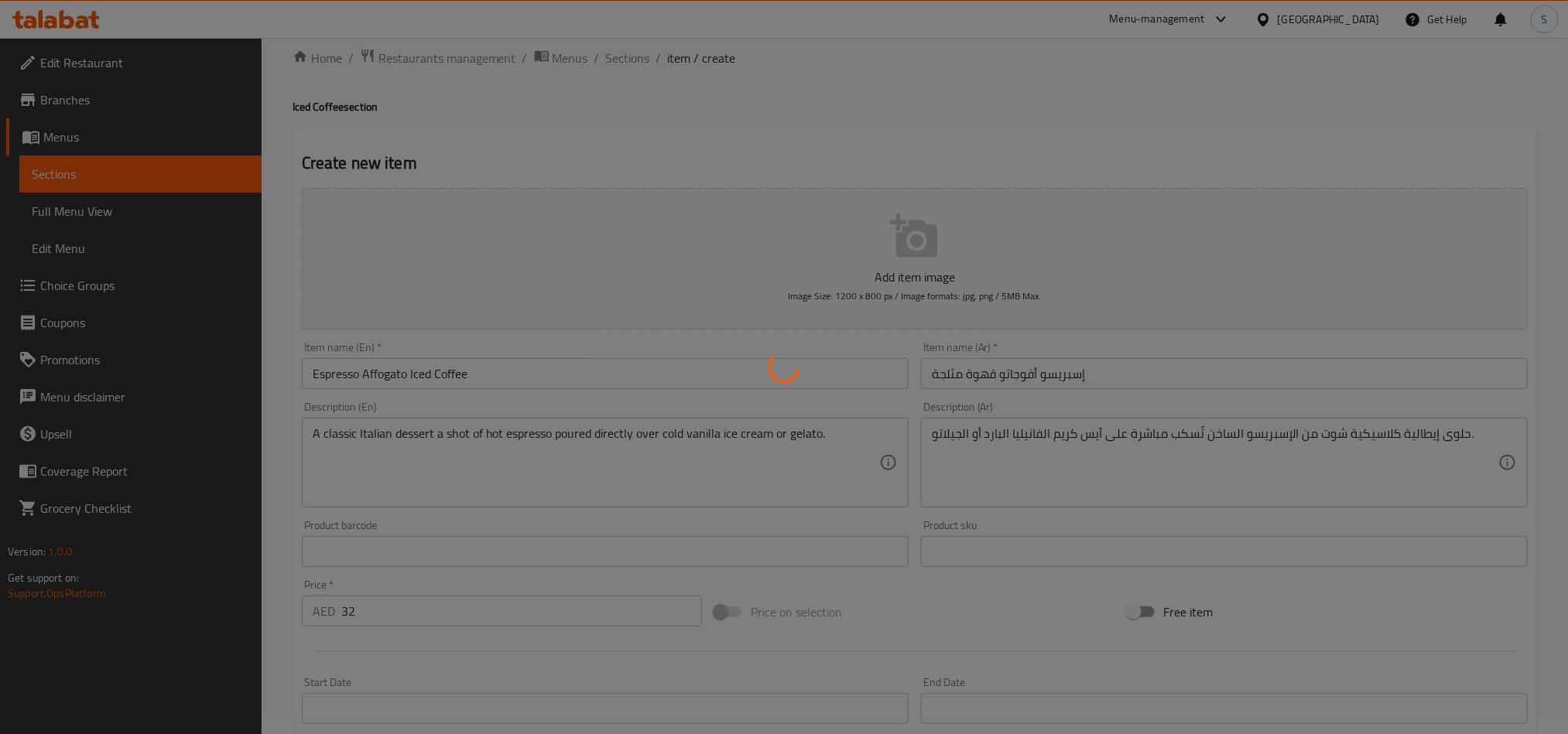
scroll to position [0, 0]
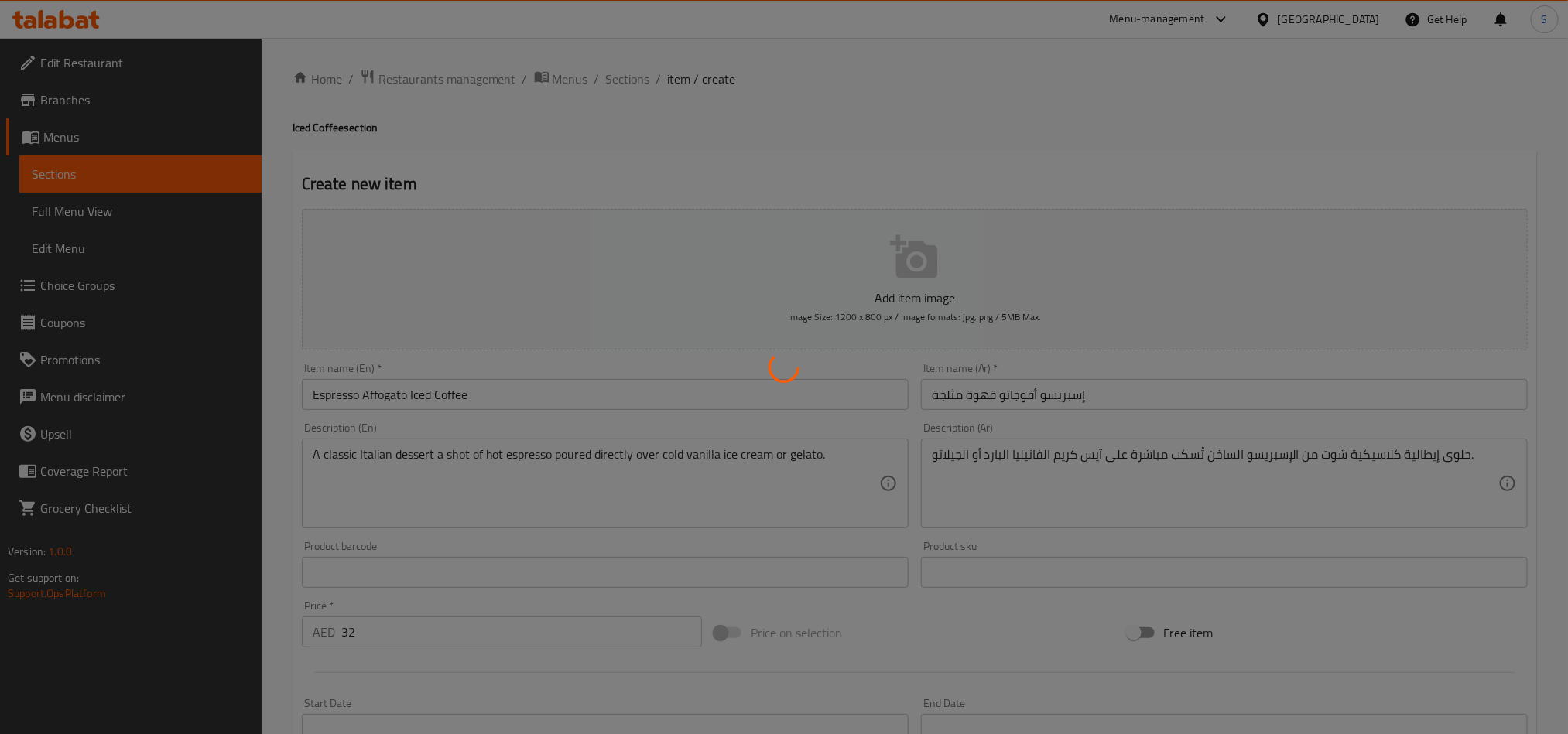
type input "0"
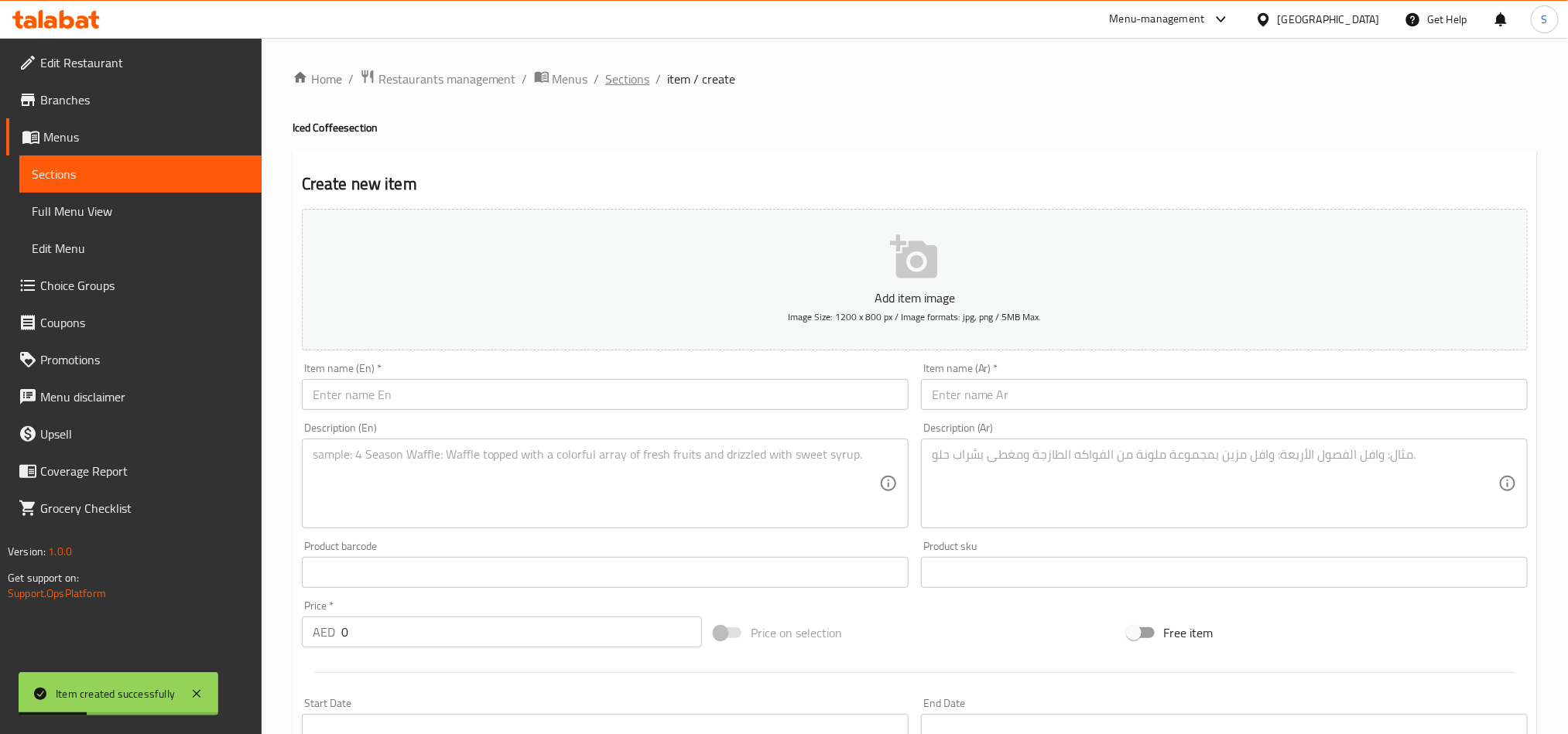
click at [624, 88] on span "Sections" at bounding box center [628, 79] width 45 height 18
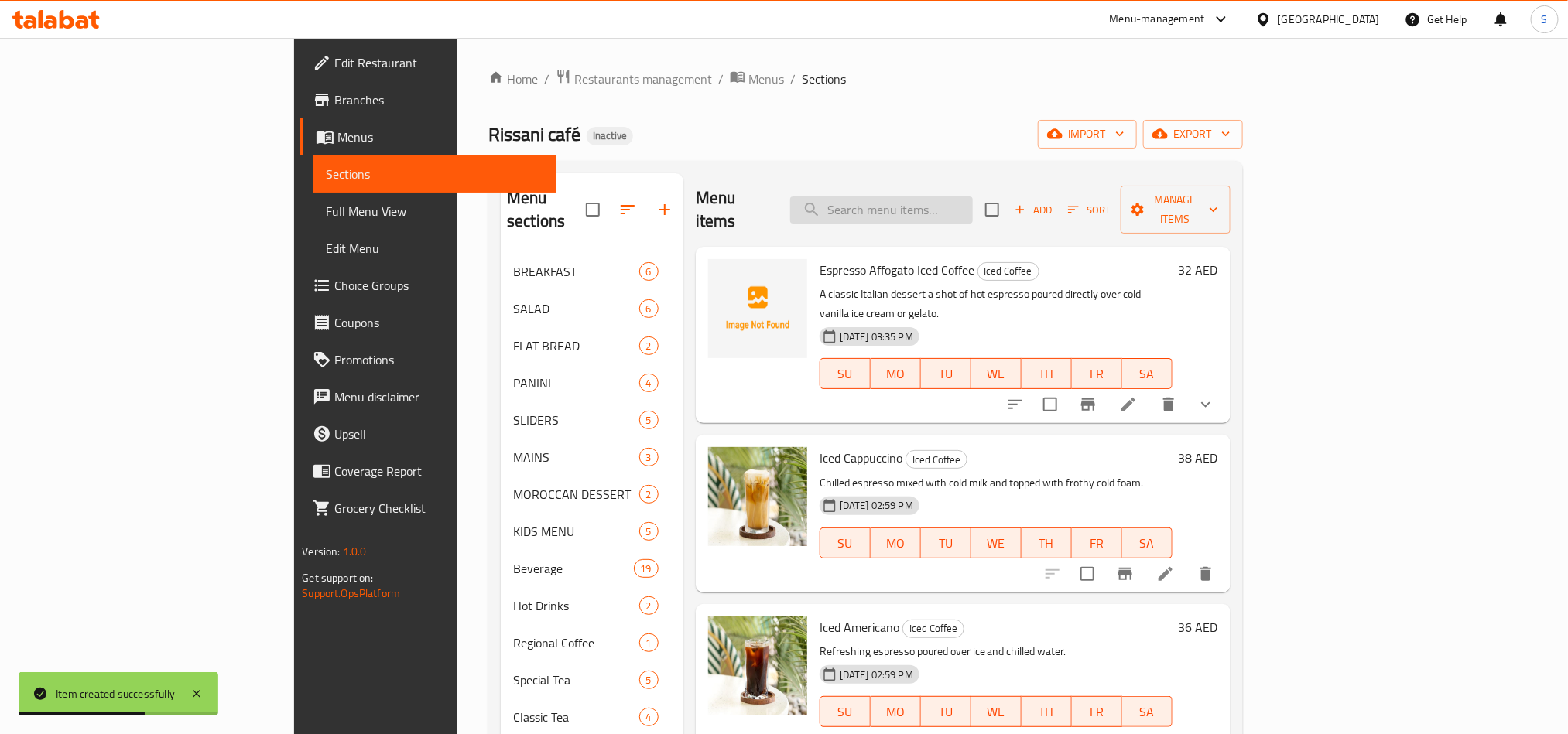
click at [925, 197] on input "search" at bounding box center [881, 209] width 182 height 27
paste input "Espresso Affogato Iced Coffee"
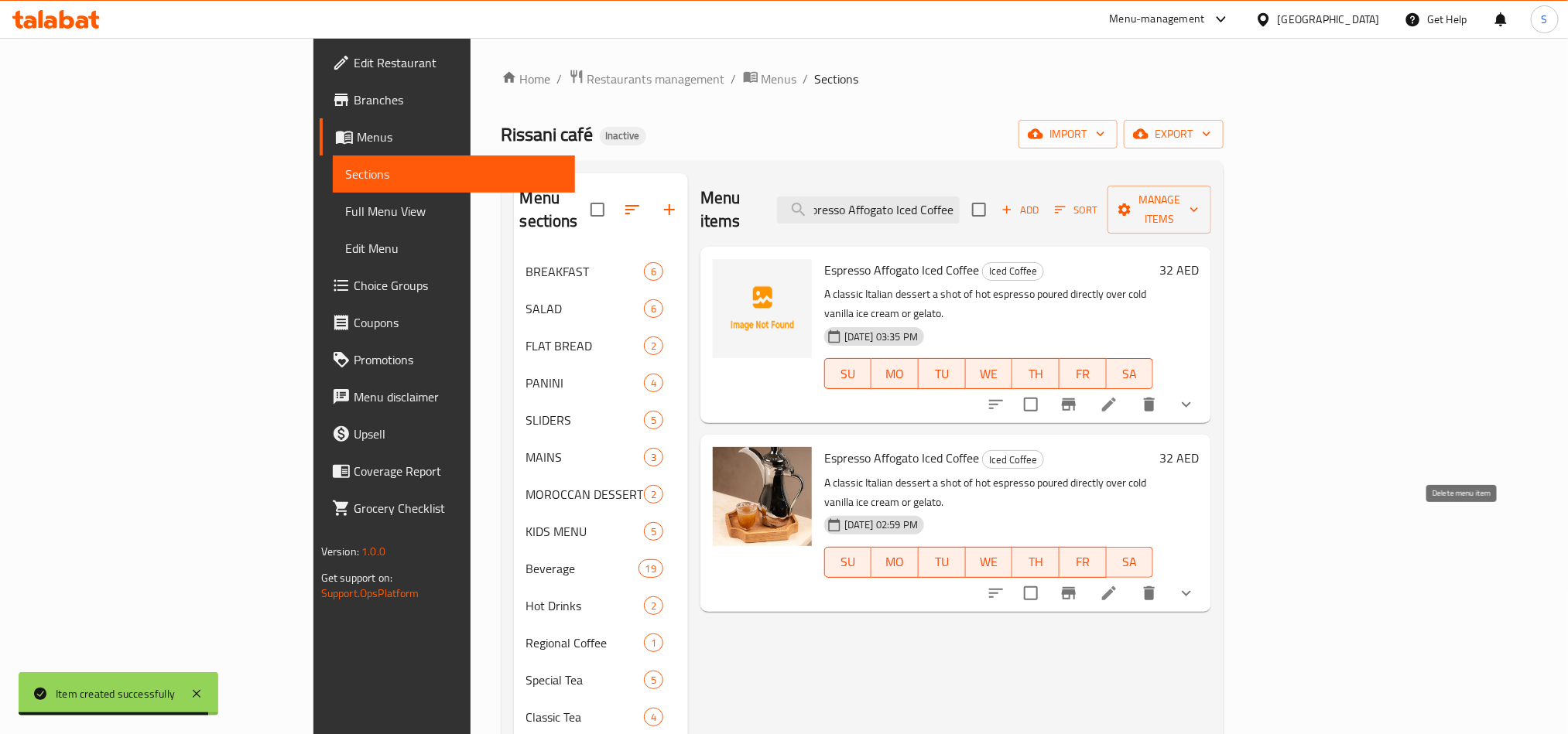
type input "Espresso Affogato Iced Coffee"
click at [1155, 587] on icon "delete" at bounding box center [1149, 593] width 10 height 14
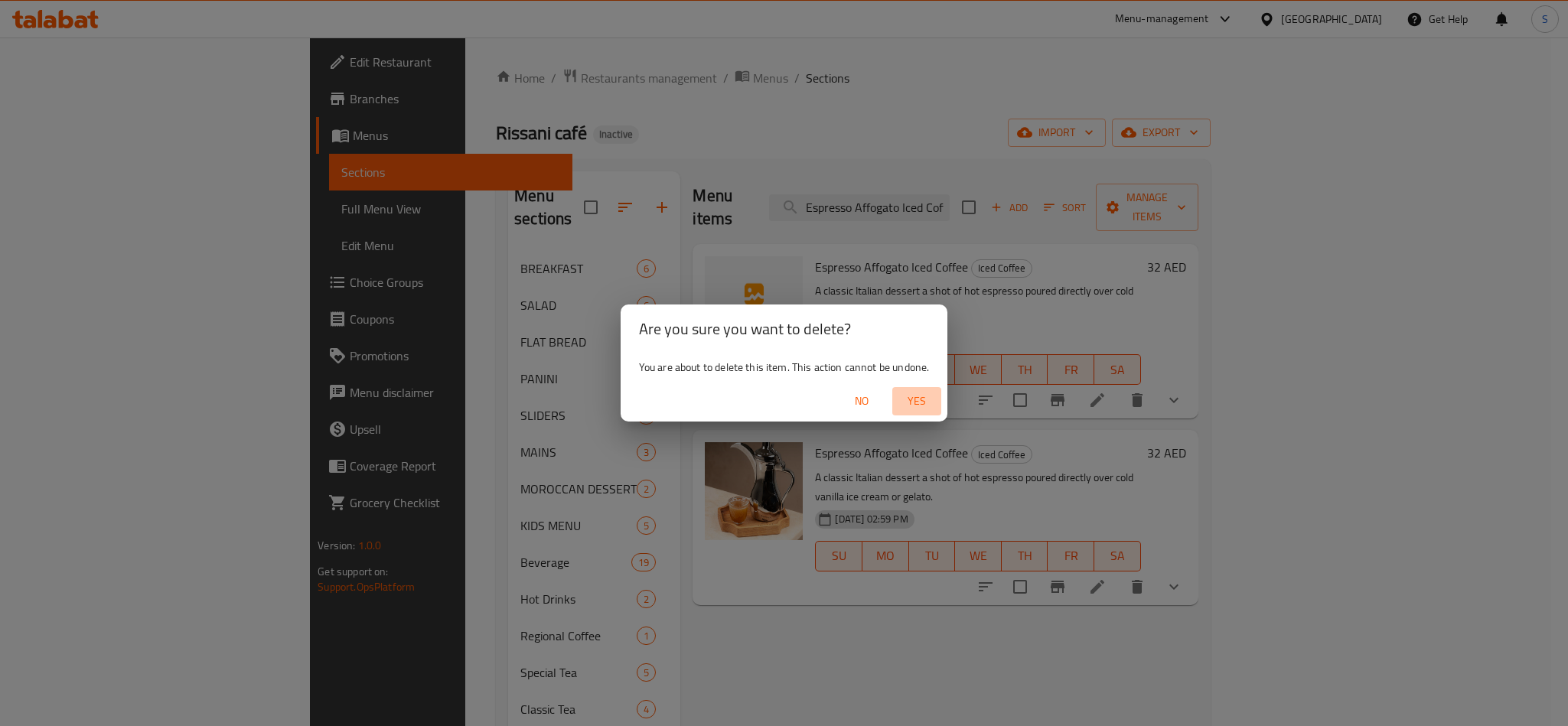
click at [918, 394] on span "Yes" at bounding box center [916, 401] width 37 height 19
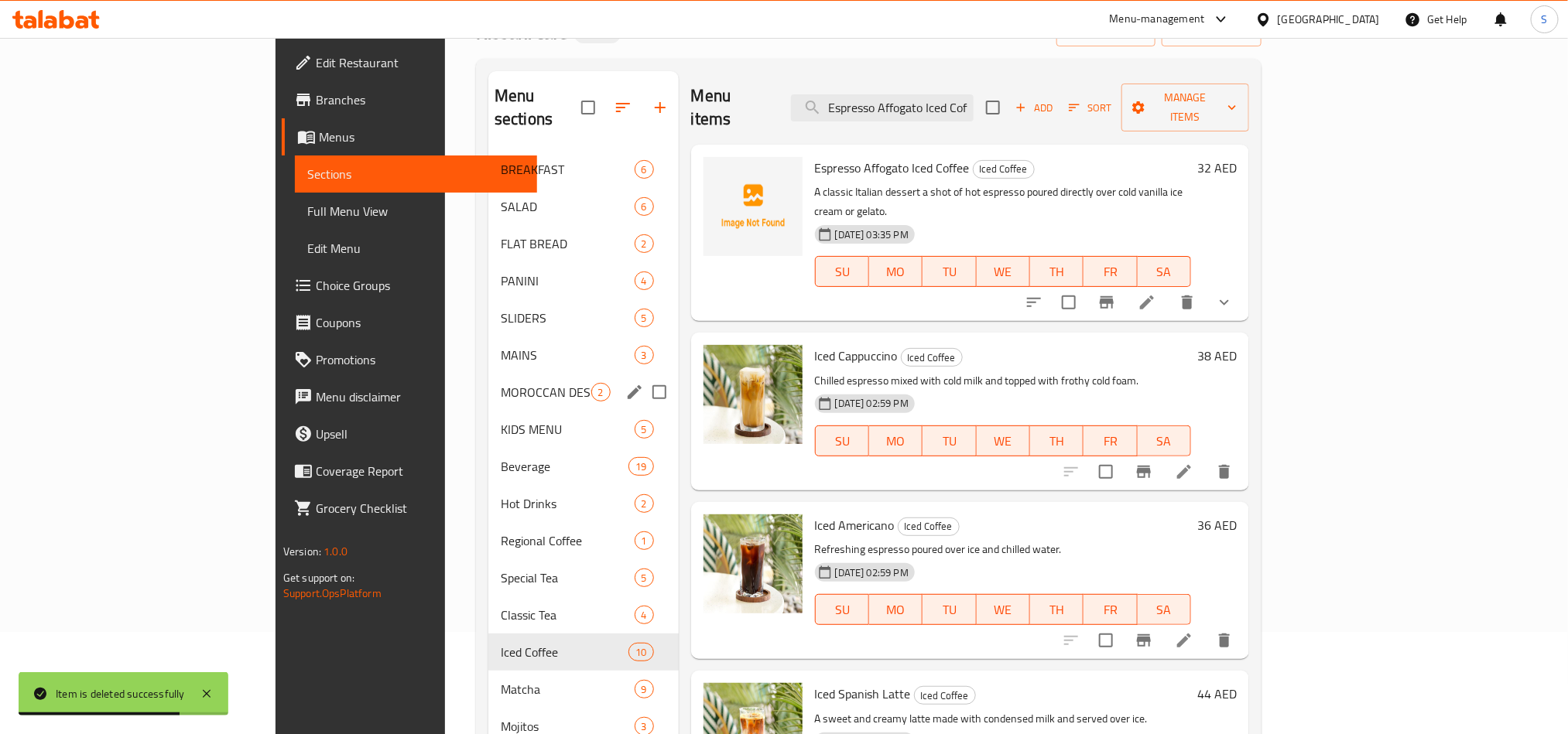
scroll to position [216, 0]
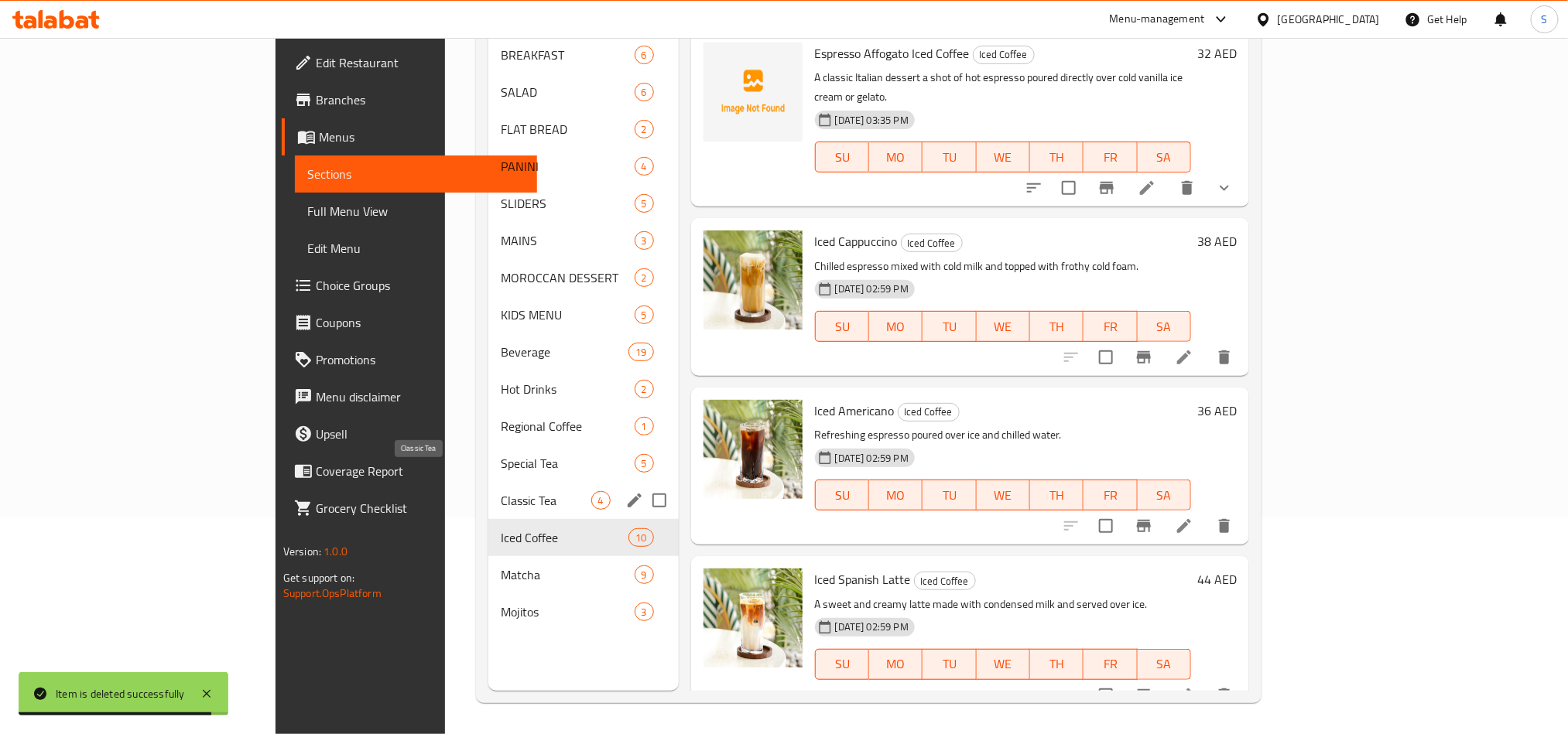
click at [501, 491] on span "Classic Tea" at bounding box center [547, 500] width 91 height 18
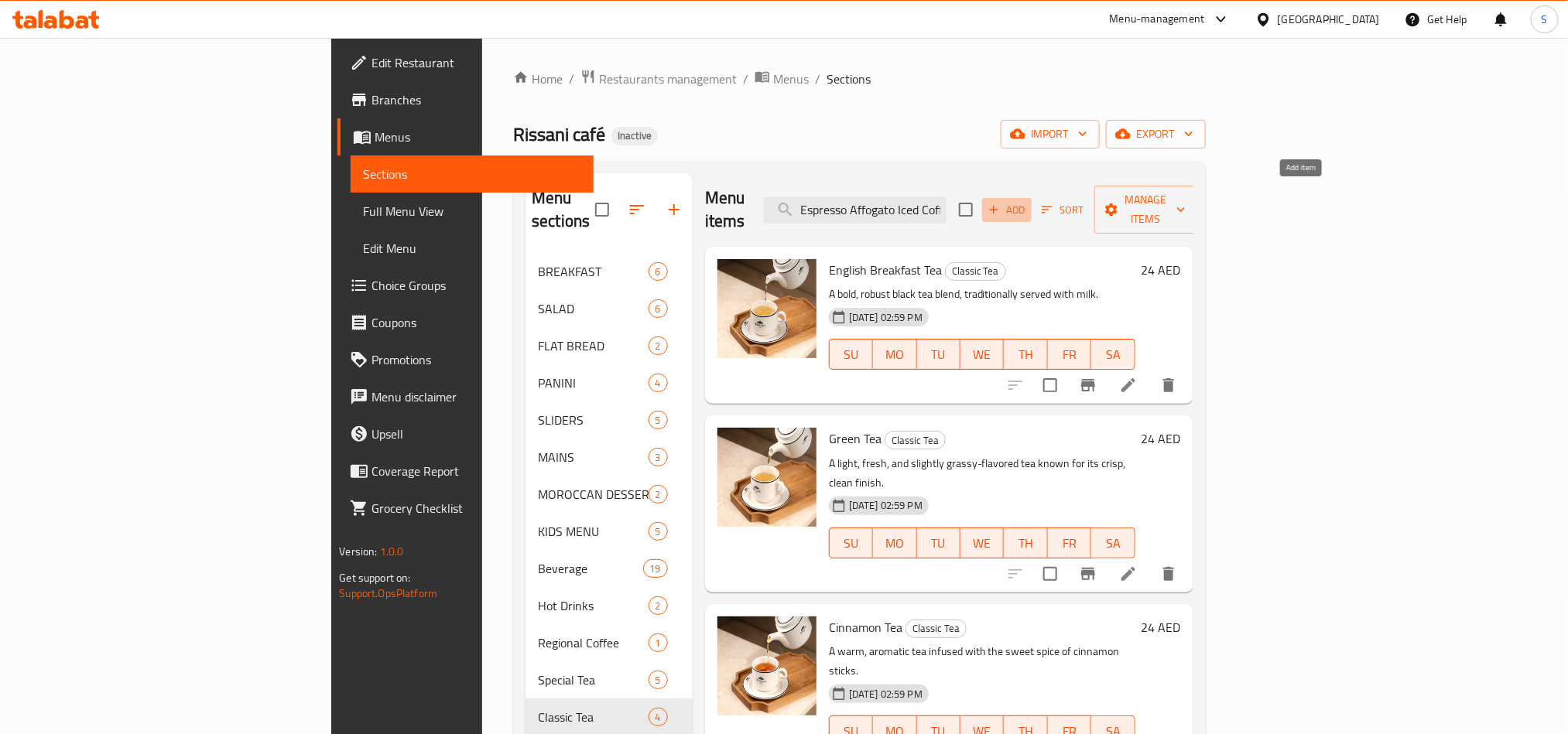
click at [1028, 201] on span "Add" at bounding box center [1007, 209] width 42 height 17
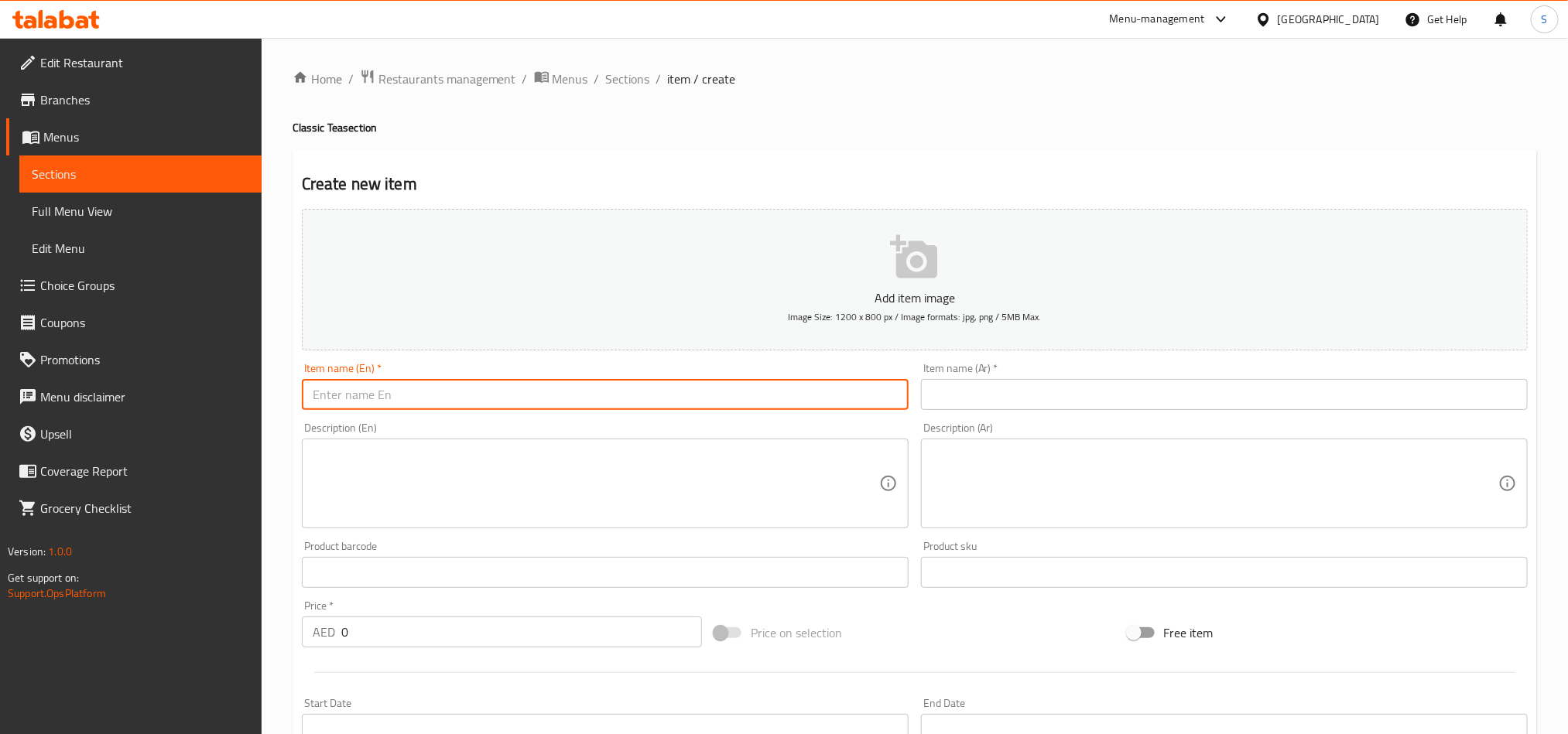
click at [774, 384] on input "text" at bounding box center [605, 394] width 607 height 31
paste input "English Breakfast Tea"
type input "English Breakfast Tea"
click at [1076, 407] on input "text" at bounding box center [1224, 394] width 607 height 31
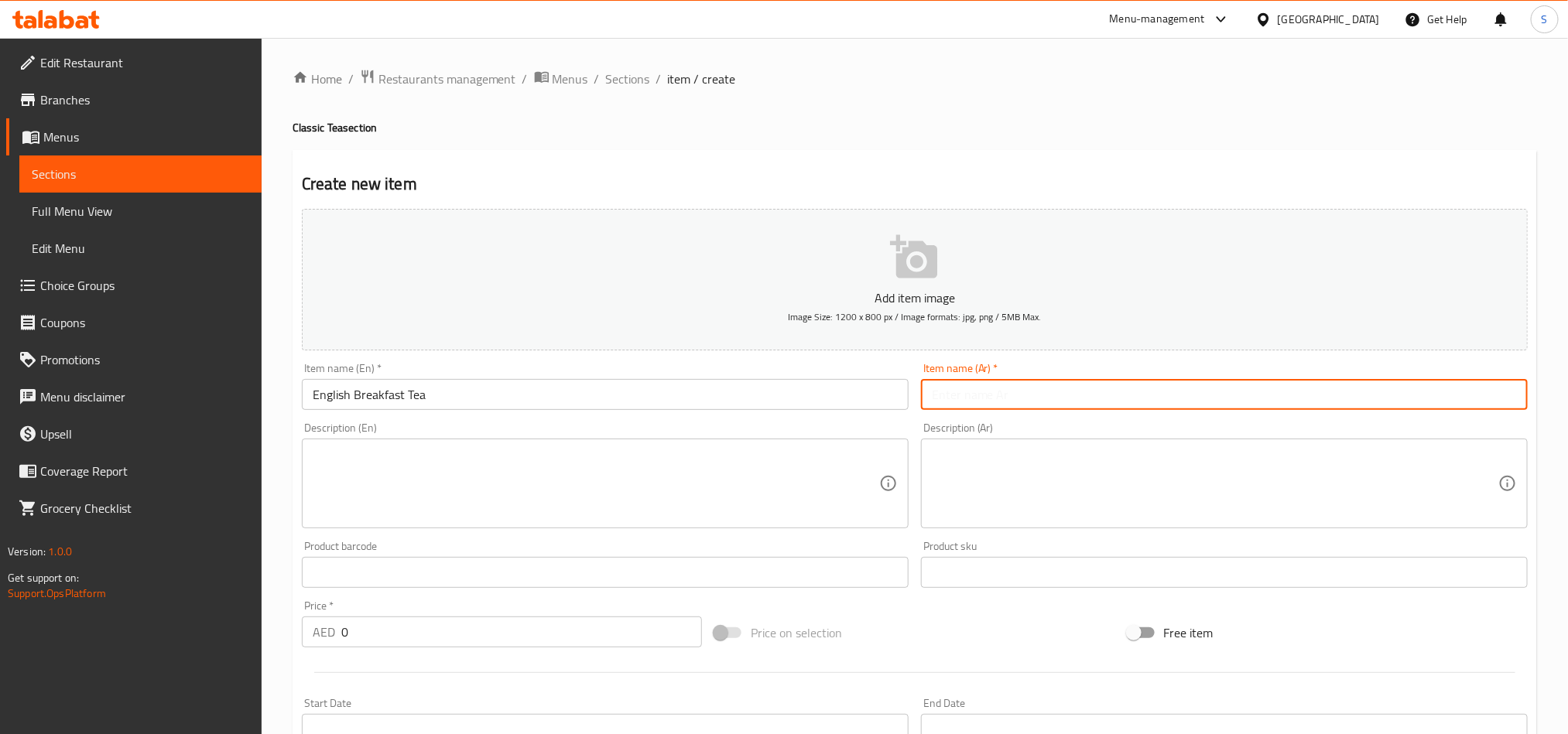
paste input "شاي الإفطار الإنجليزي"
type input "شاي الإفطار الإنجليزي"
click at [793, 451] on textarea at bounding box center [595, 484] width 567 height 73
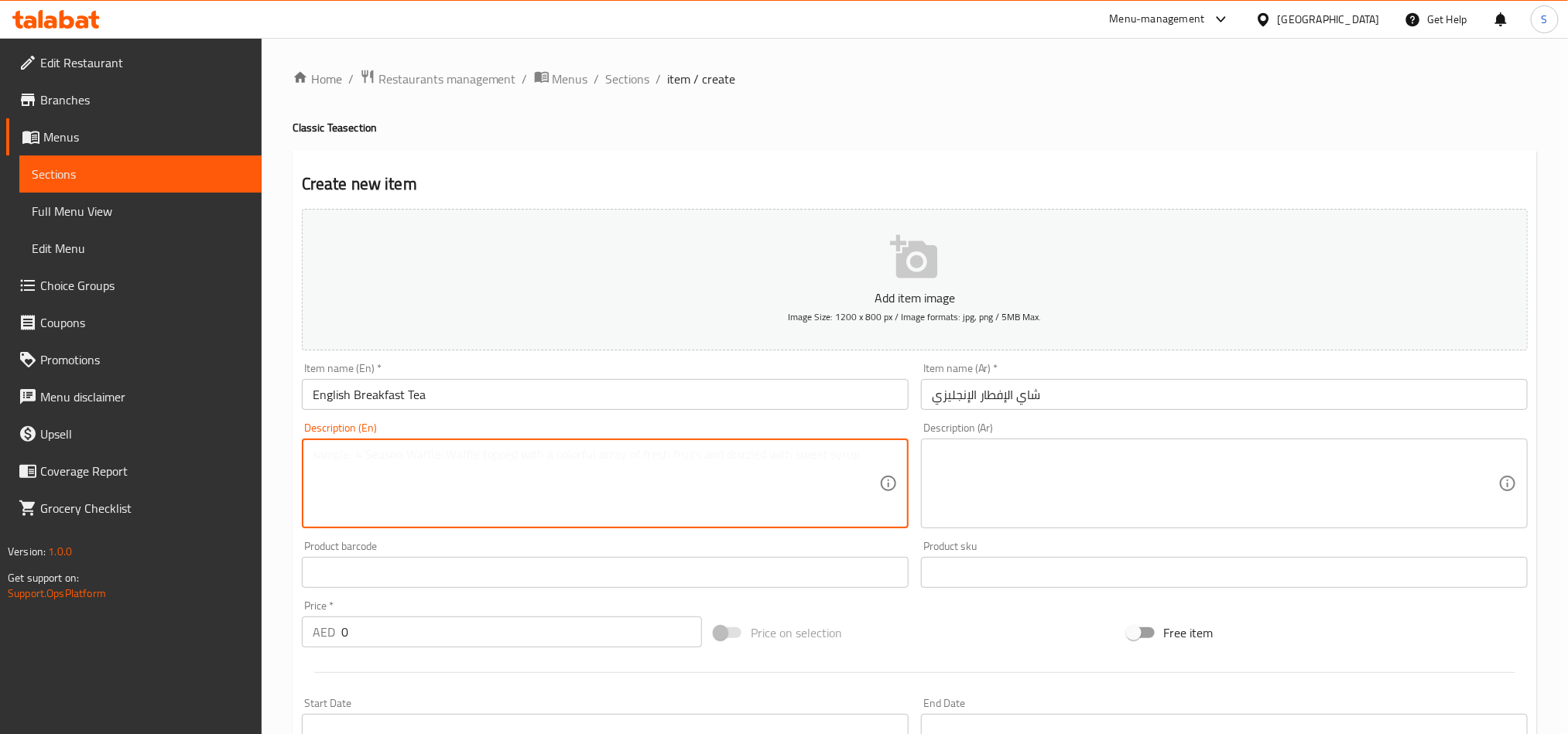
paste textarea "A bold, robust black tea blend, traditionally served with milk."
type textarea "A bold, robust black tea blend, traditionally served with milk."
click at [1078, 465] on textarea at bounding box center [1214, 484] width 567 height 73
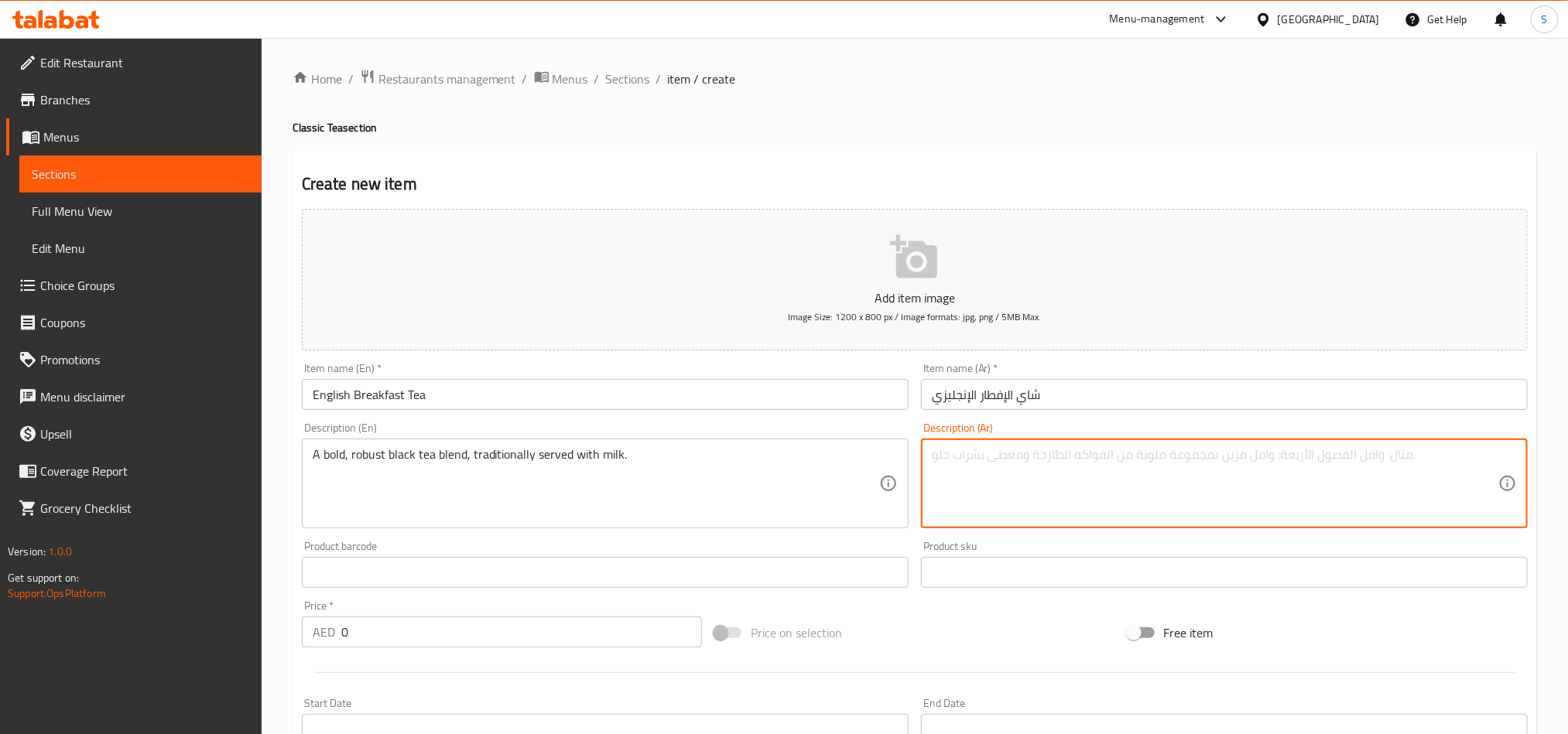
paste textarea "مزيج روبوست وبولد من الشاي الأسود ويقدم تقليديا مع الحليب."
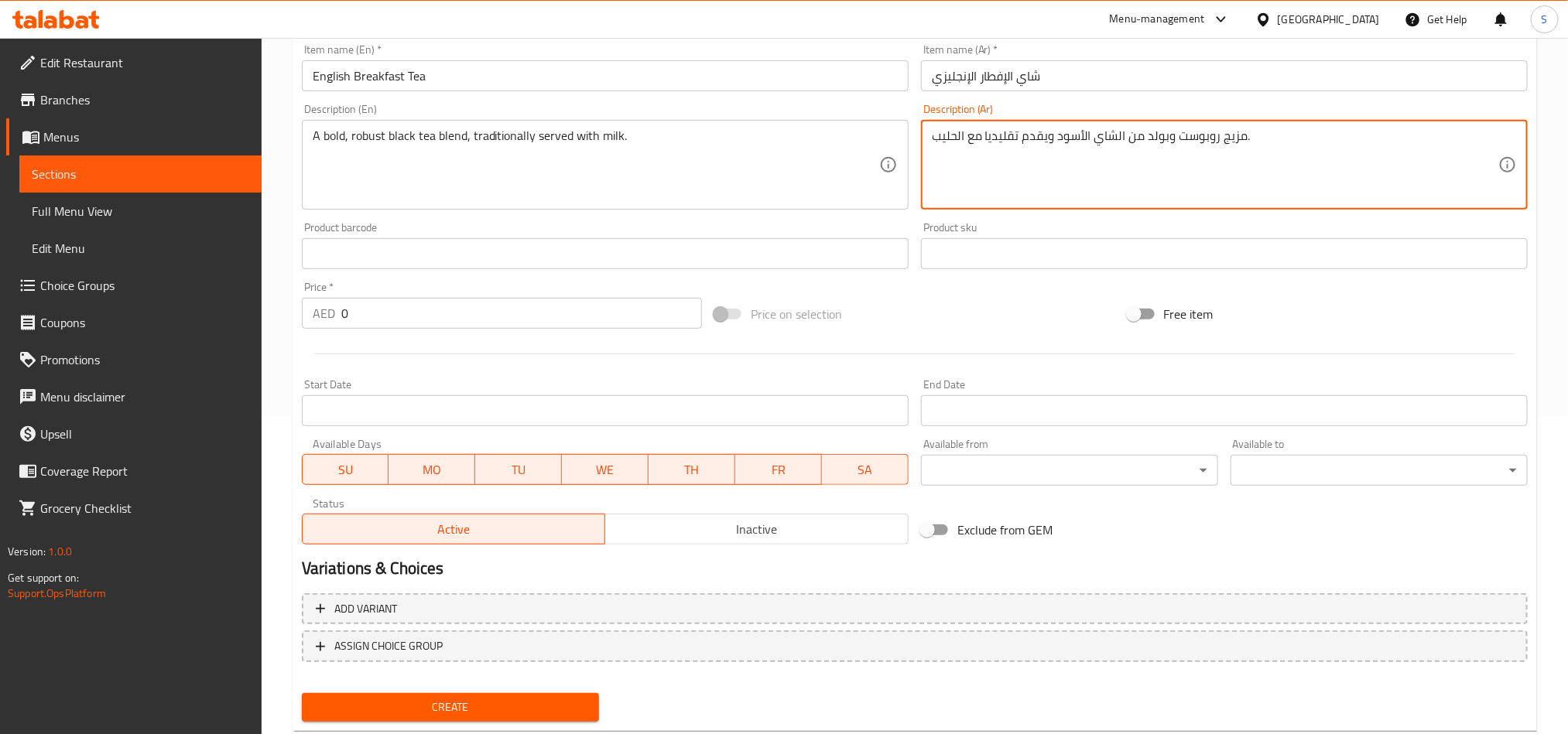
scroll to position [348, 0]
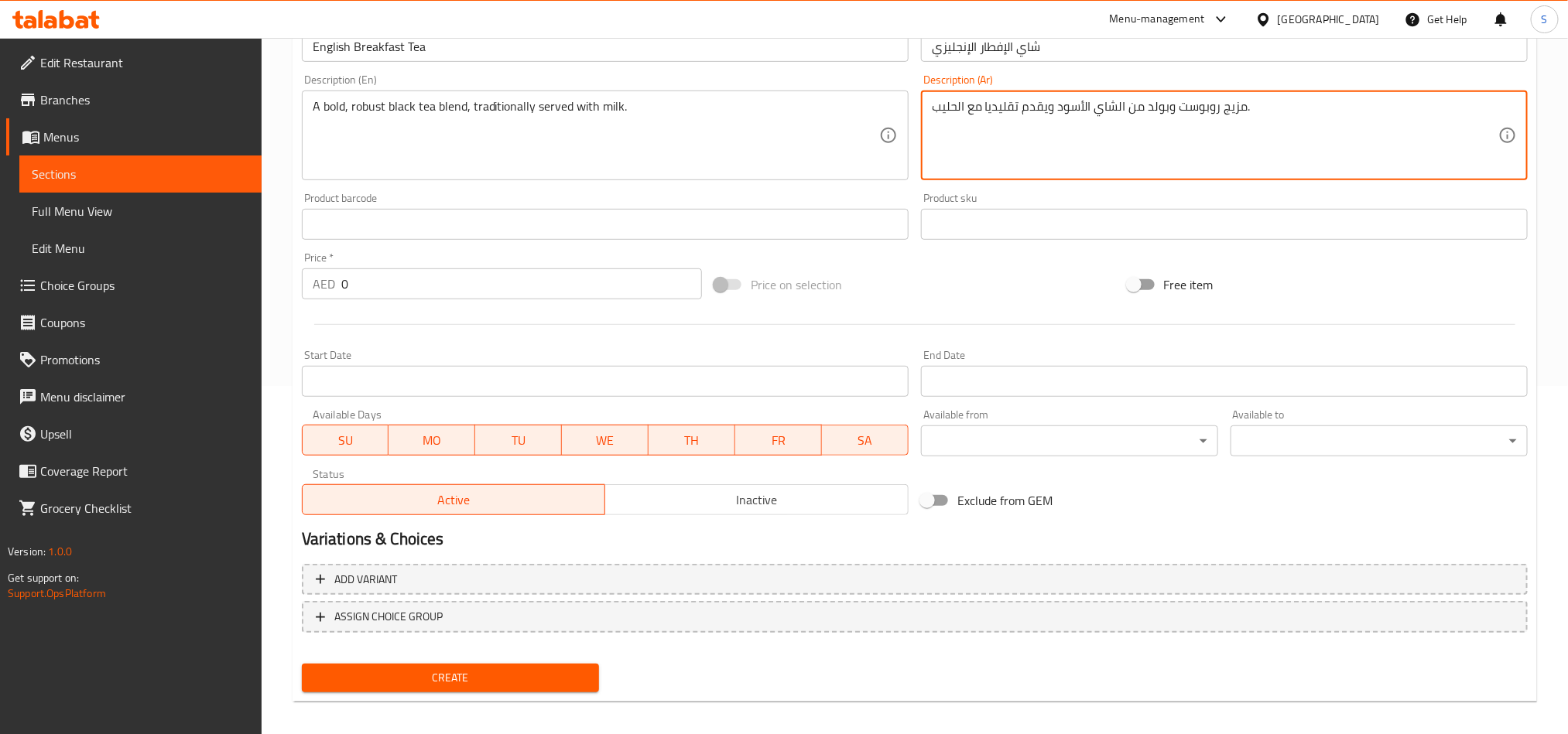
type textarea "مزيج روبوست وبولد من الشاي الأسود ويقدم تقليديا مع الحليب."
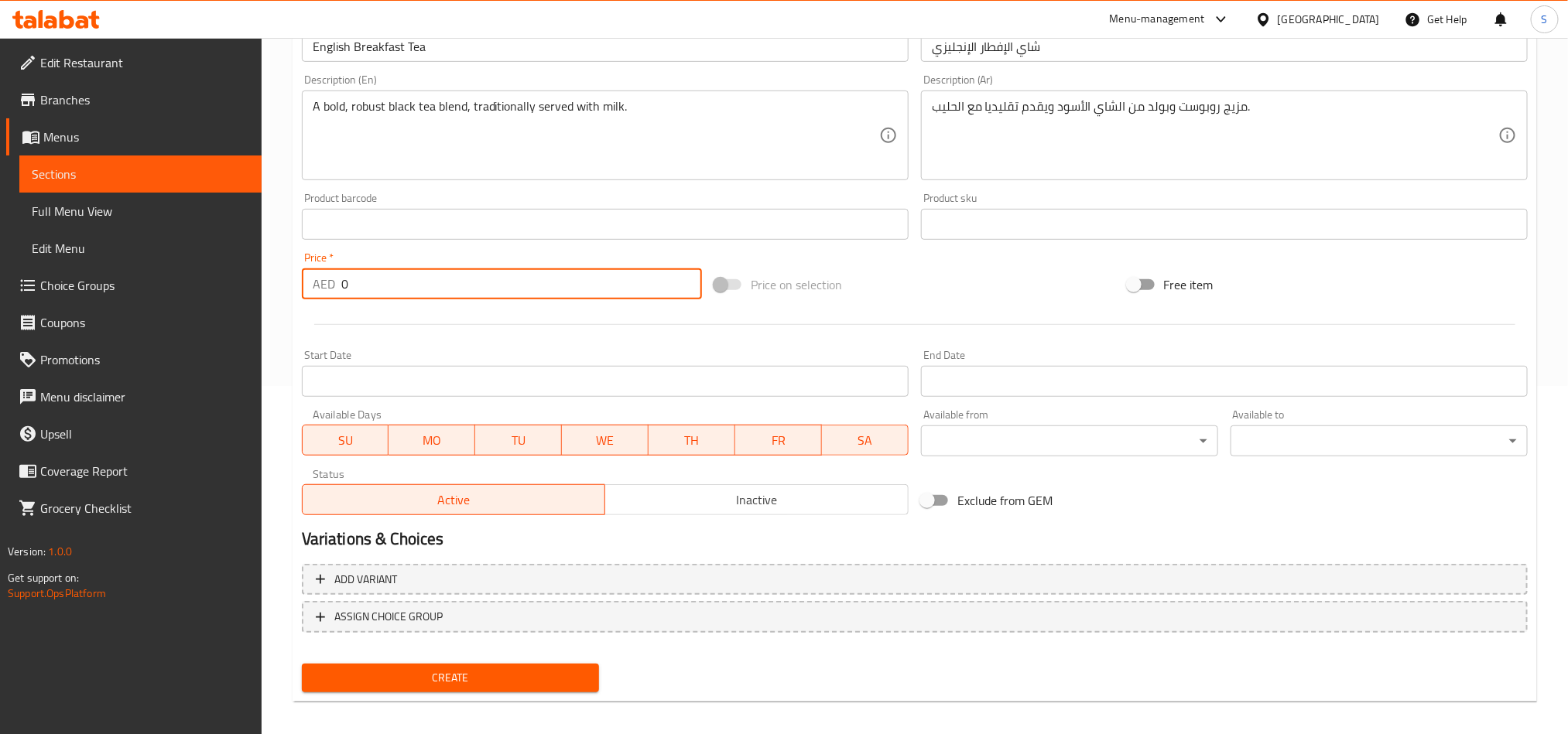
click at [365, 283] on input "0" at bounding box center [521, 284] width 361 height 31
type input "24"
click at [409, 678] on span "Create" at bounding box center [450, 678] width 272 height 19
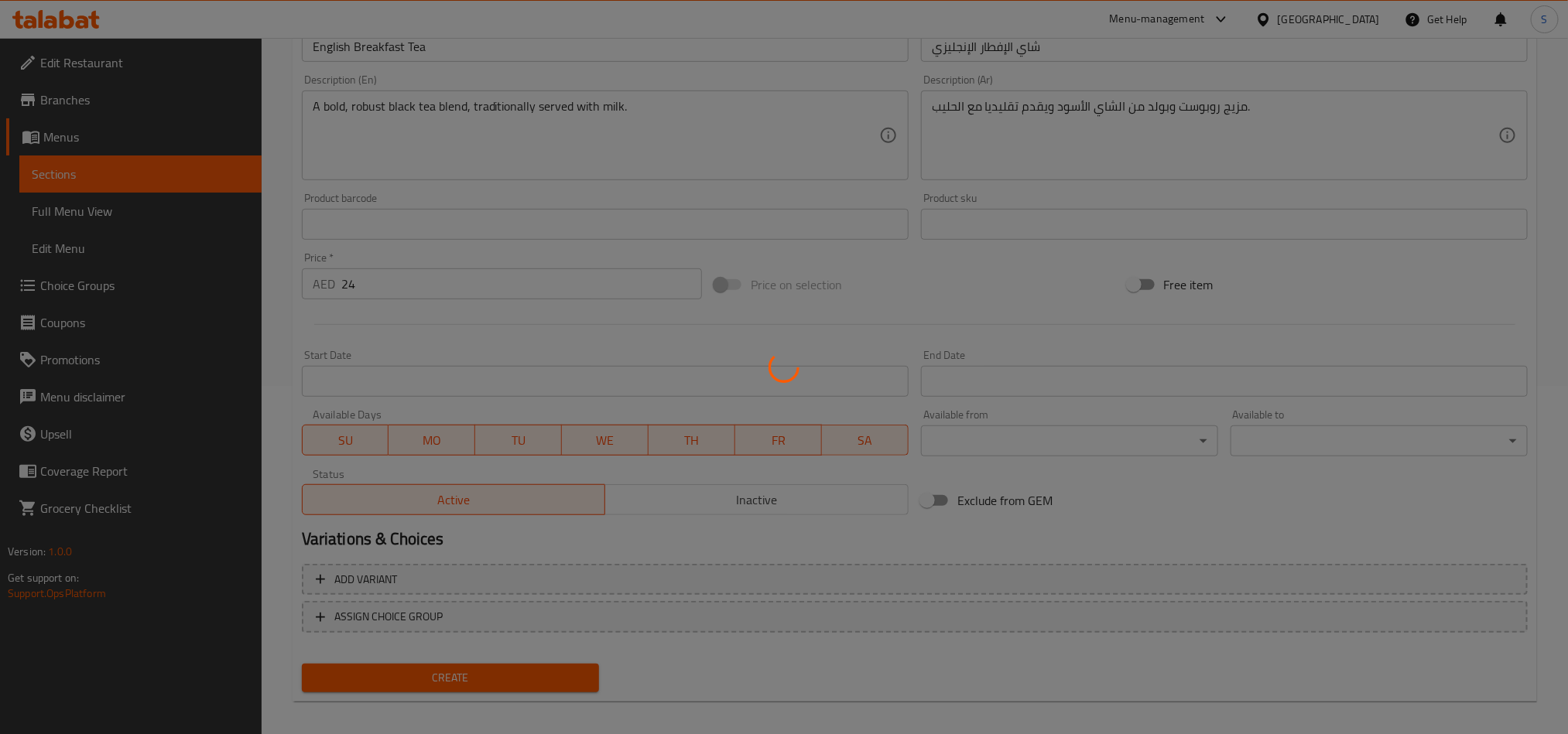
type input "0"
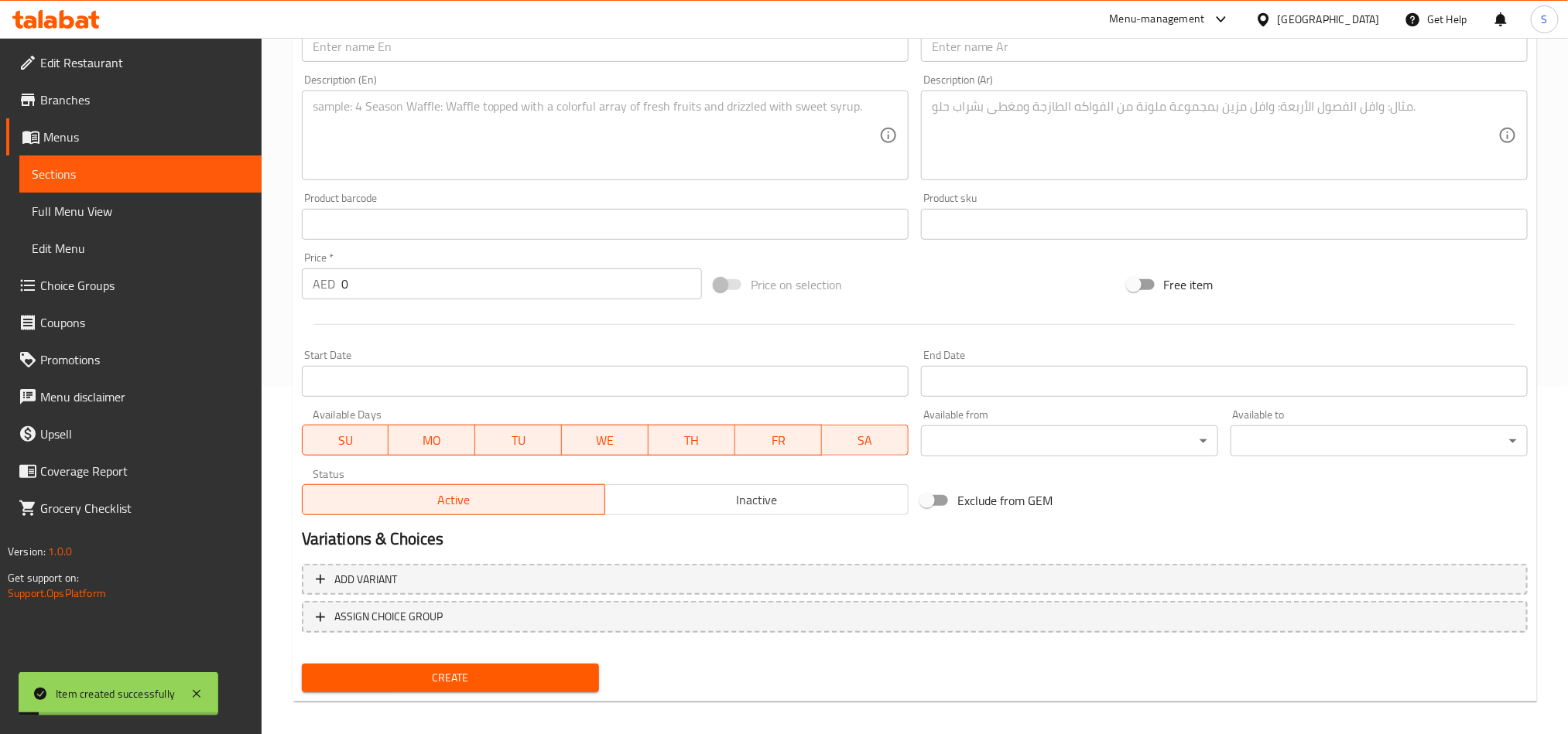
scroll to position [0, 0]
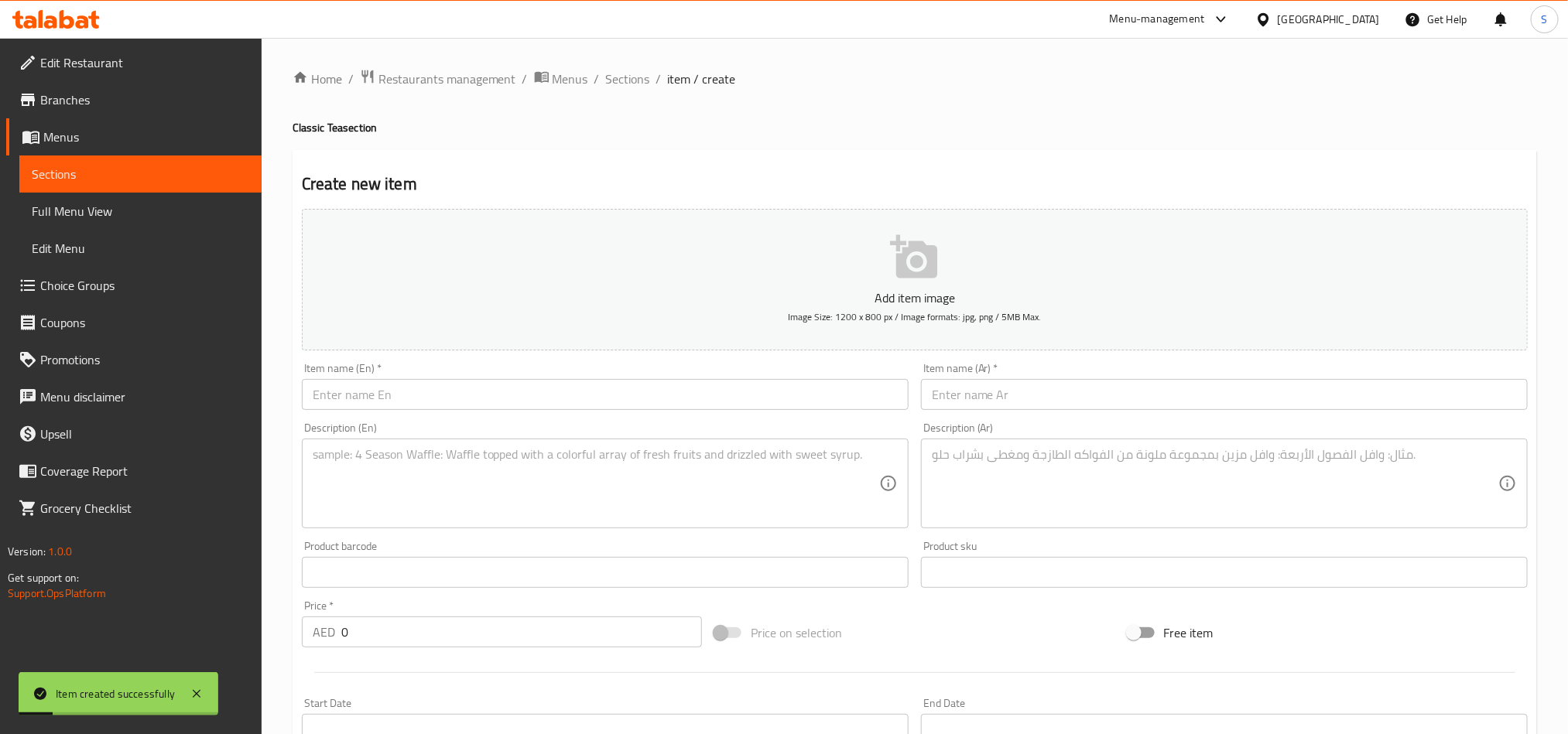
drag, startPoint x: 607, startPoint y: 79, endPoint x: 609, endPoint y: 109, distance: 30.1
click at [607, 79] on span "Sections" at bounding box center [628, 79] width 45 height 18
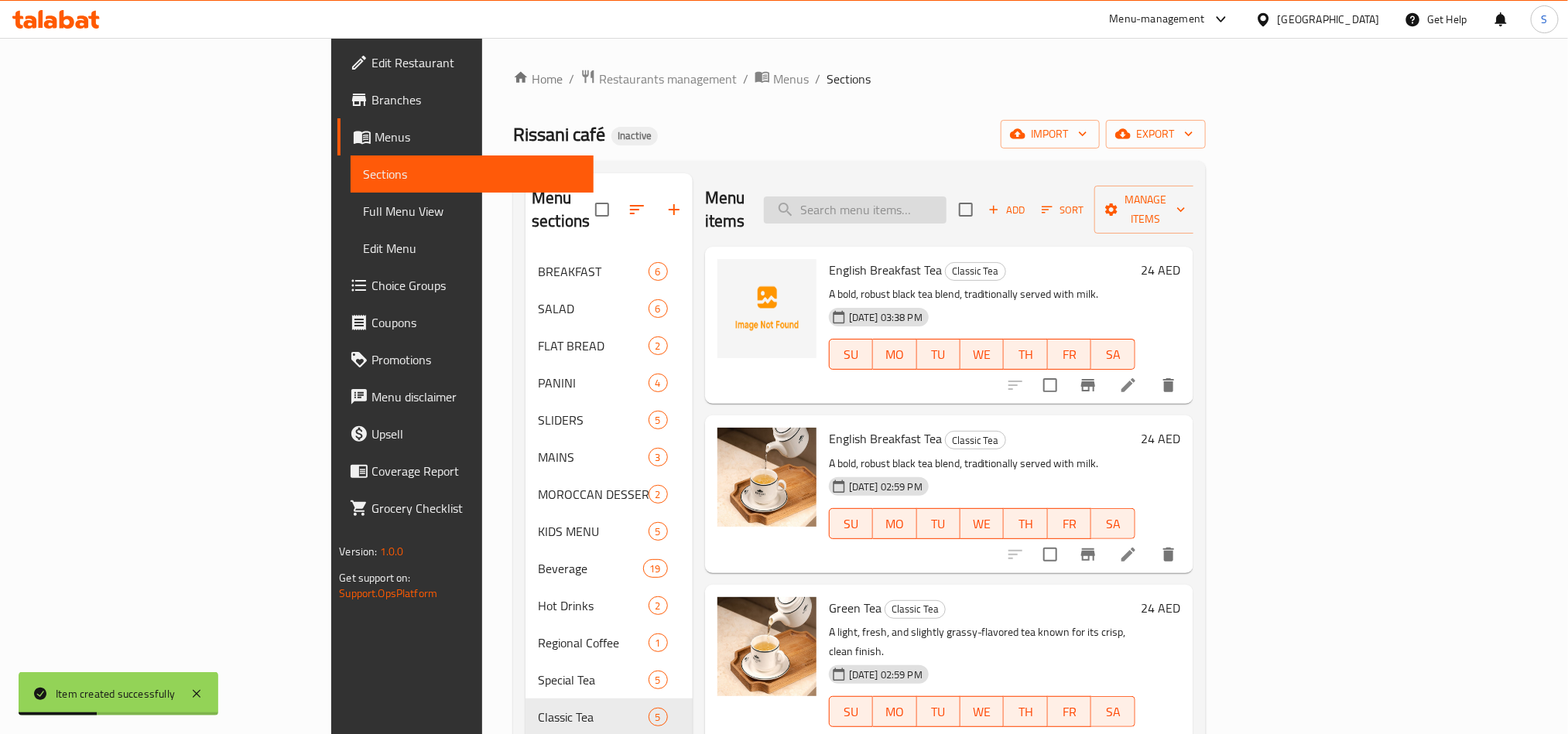
click at [913, 196] on input "search" at bounding box center [855, 209] width 182 height 27
paste input "English Breakfast Tea"
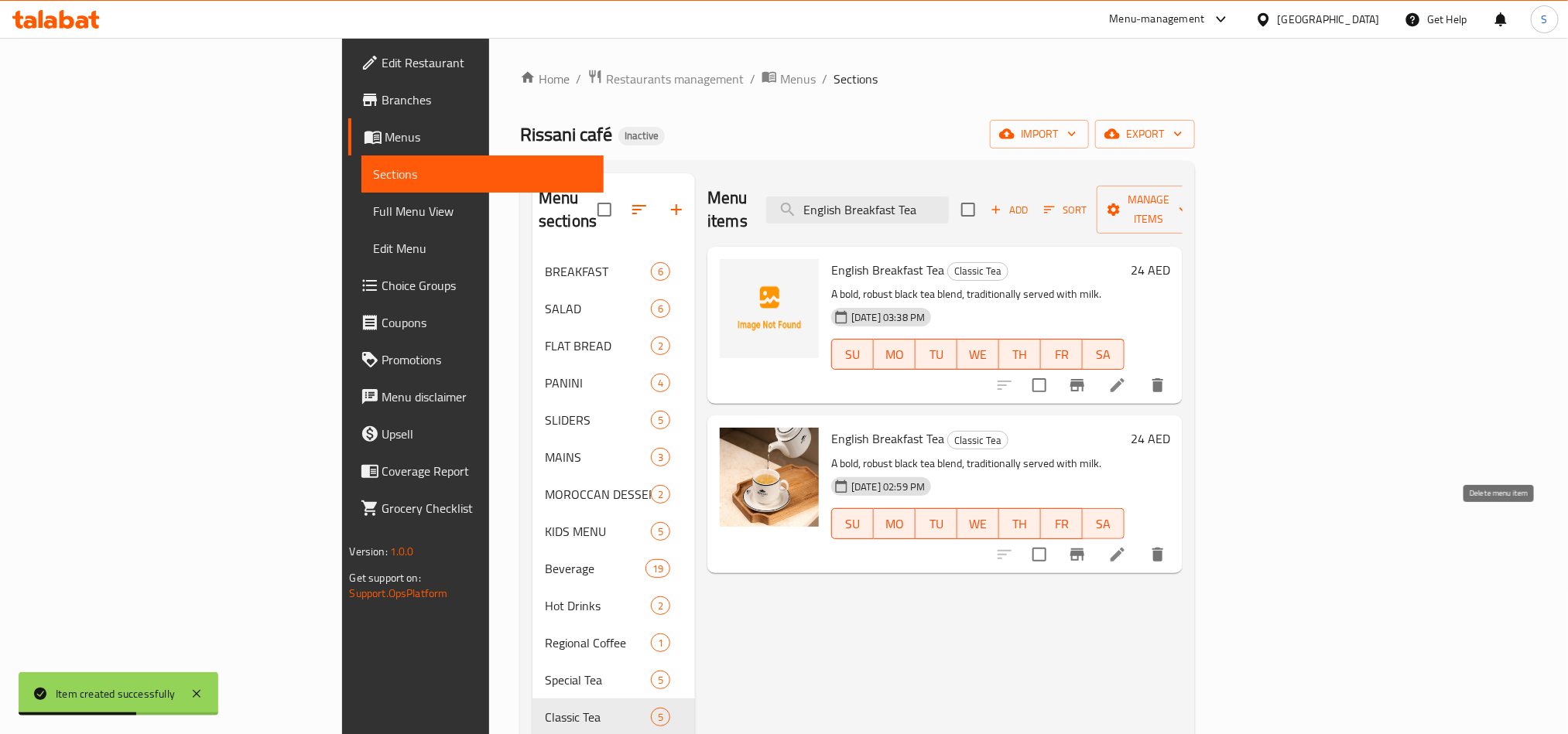
click at [1167, 545] on icon "delete" at bounding box center [1158, 554] width 18 height 18
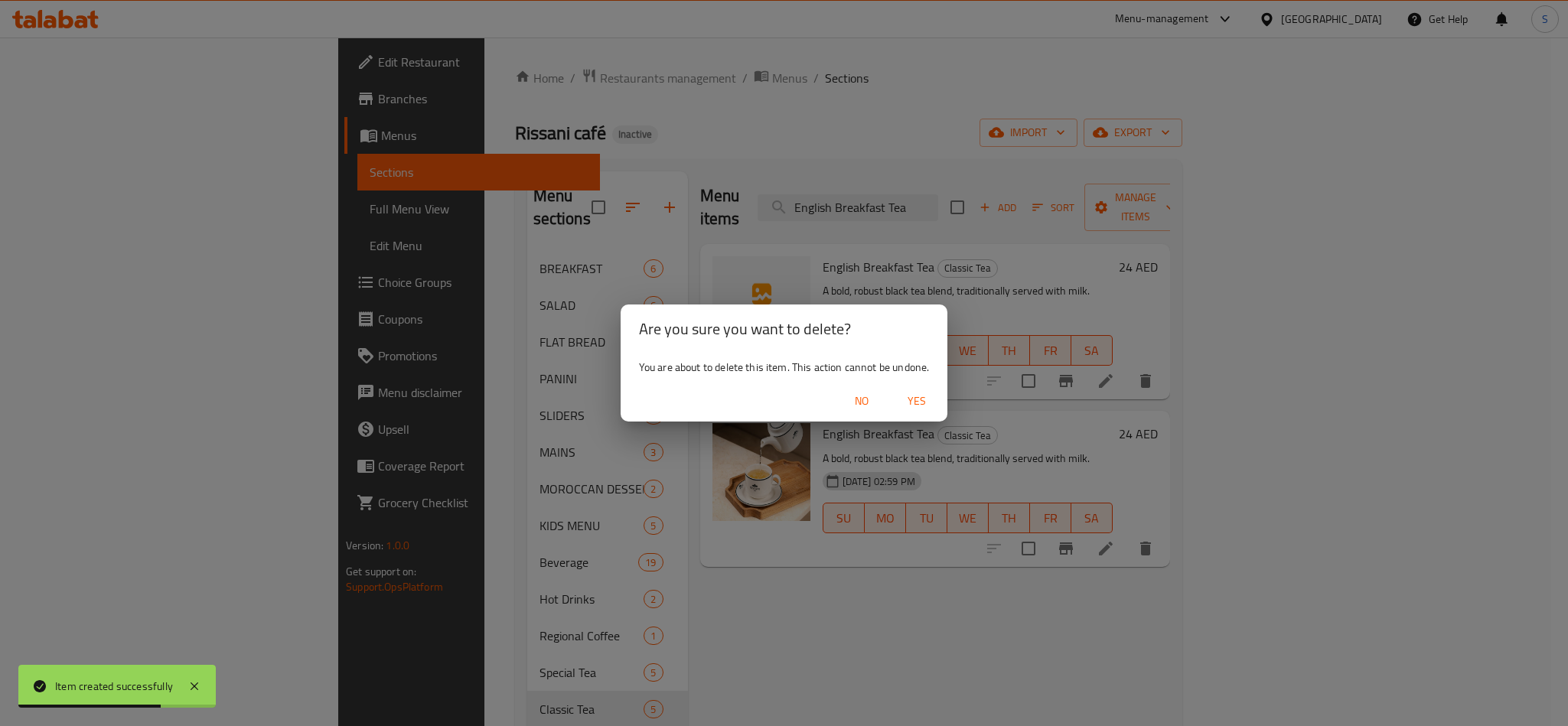
click at [911, 398] on span "Yes" at bounding box center [916, 401] width 37 height 19
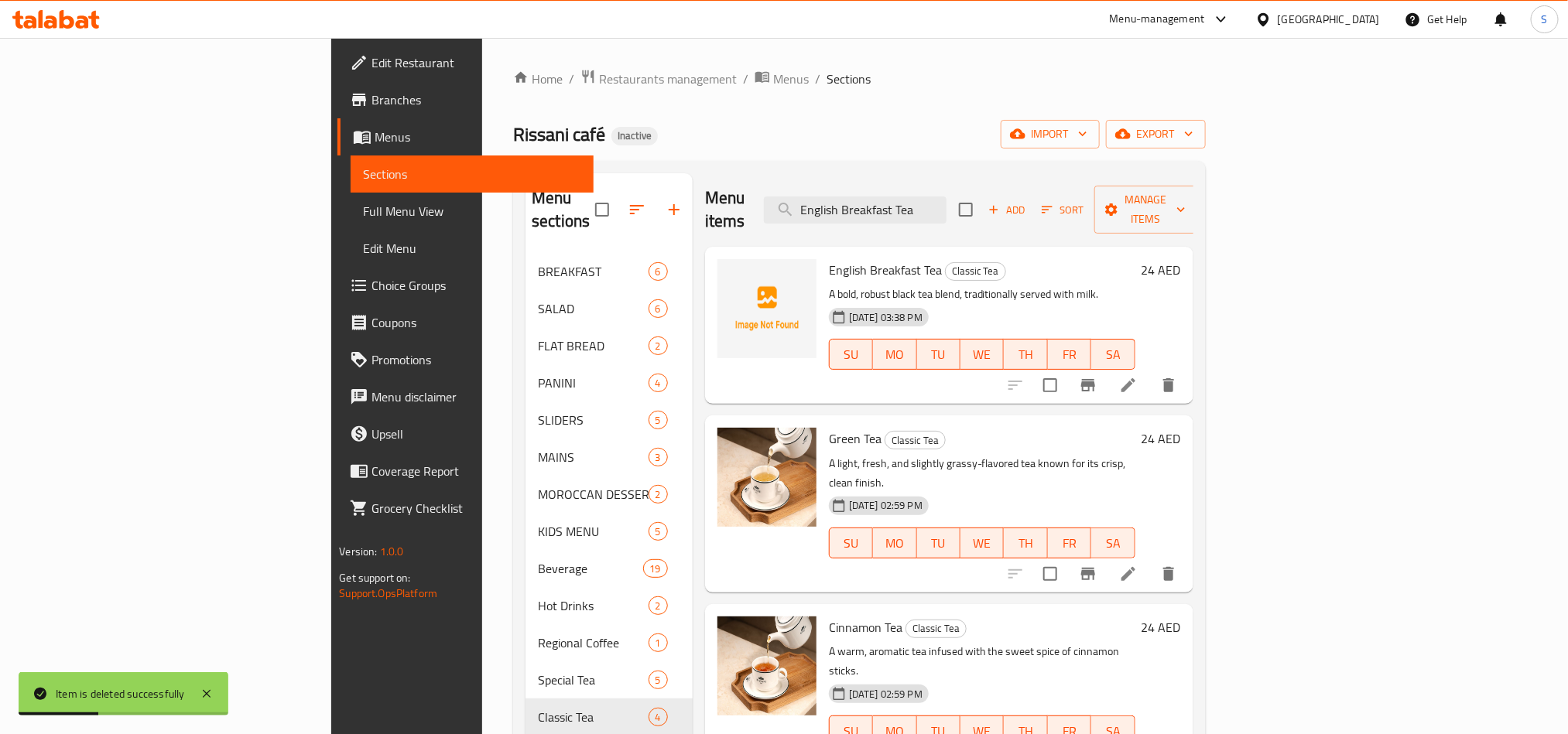
click at [1074, 202] on div "Menu items English Breakfast Tea Add Sort Manage items" at bounding box center [949, 210] width 488 height 73
click at [946, 204] on input "English Breakfast Tea" at bounding box center [855, 209] width 182 height 27
type input "English Breakfast Te"
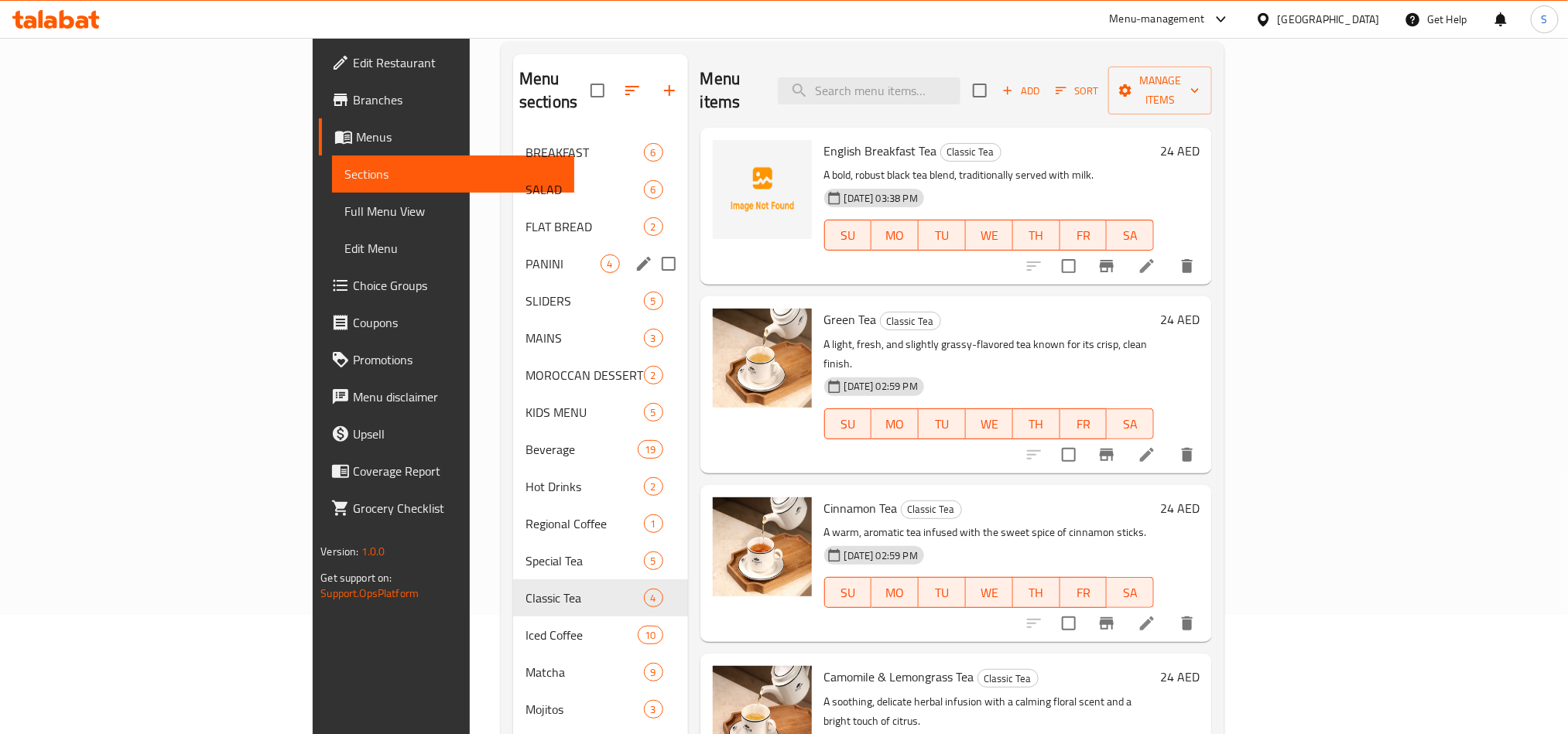
scroll to position [216, 0]
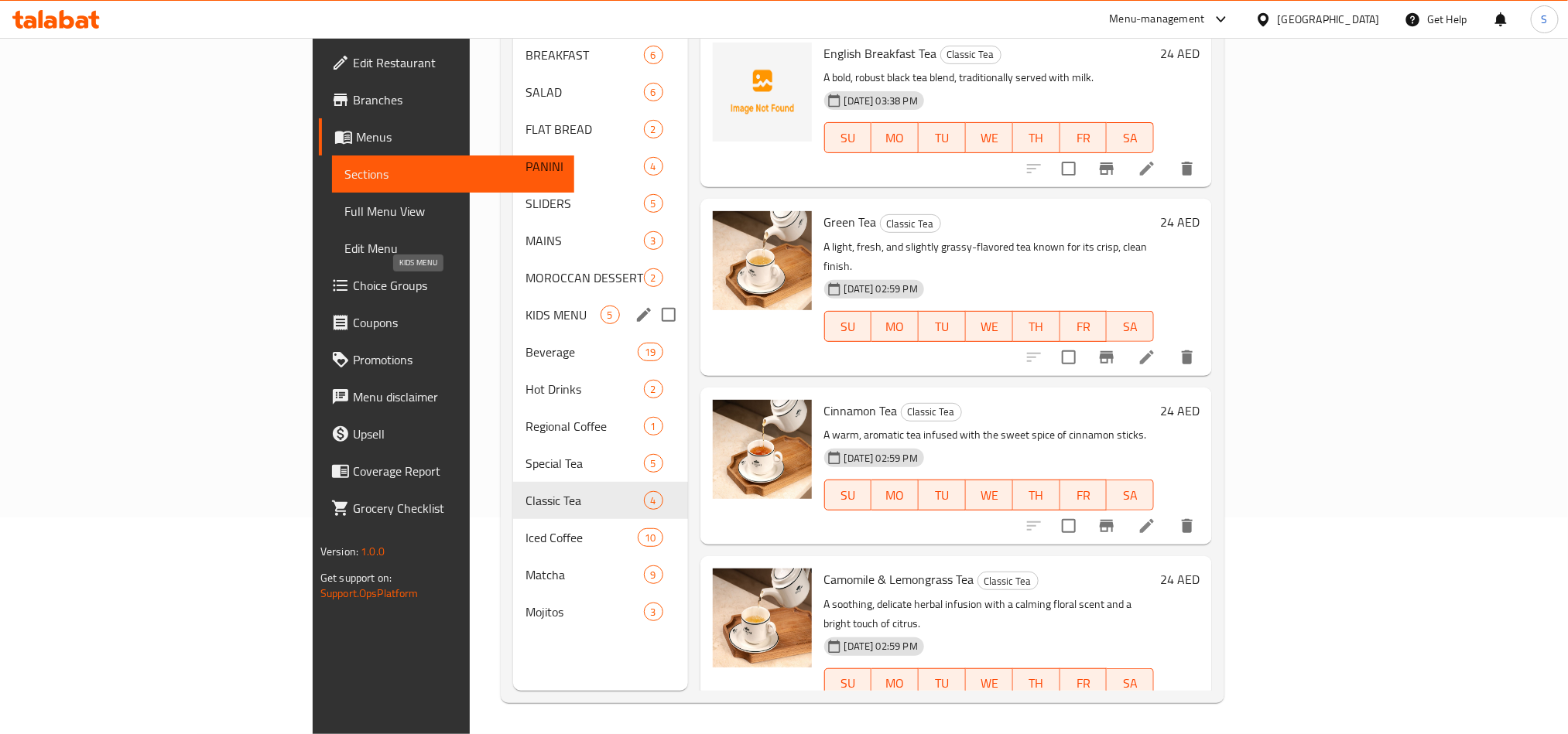
click at [526, 305] on span "KIDS MENU" at bounding box center [563, 314] width 75 height 18
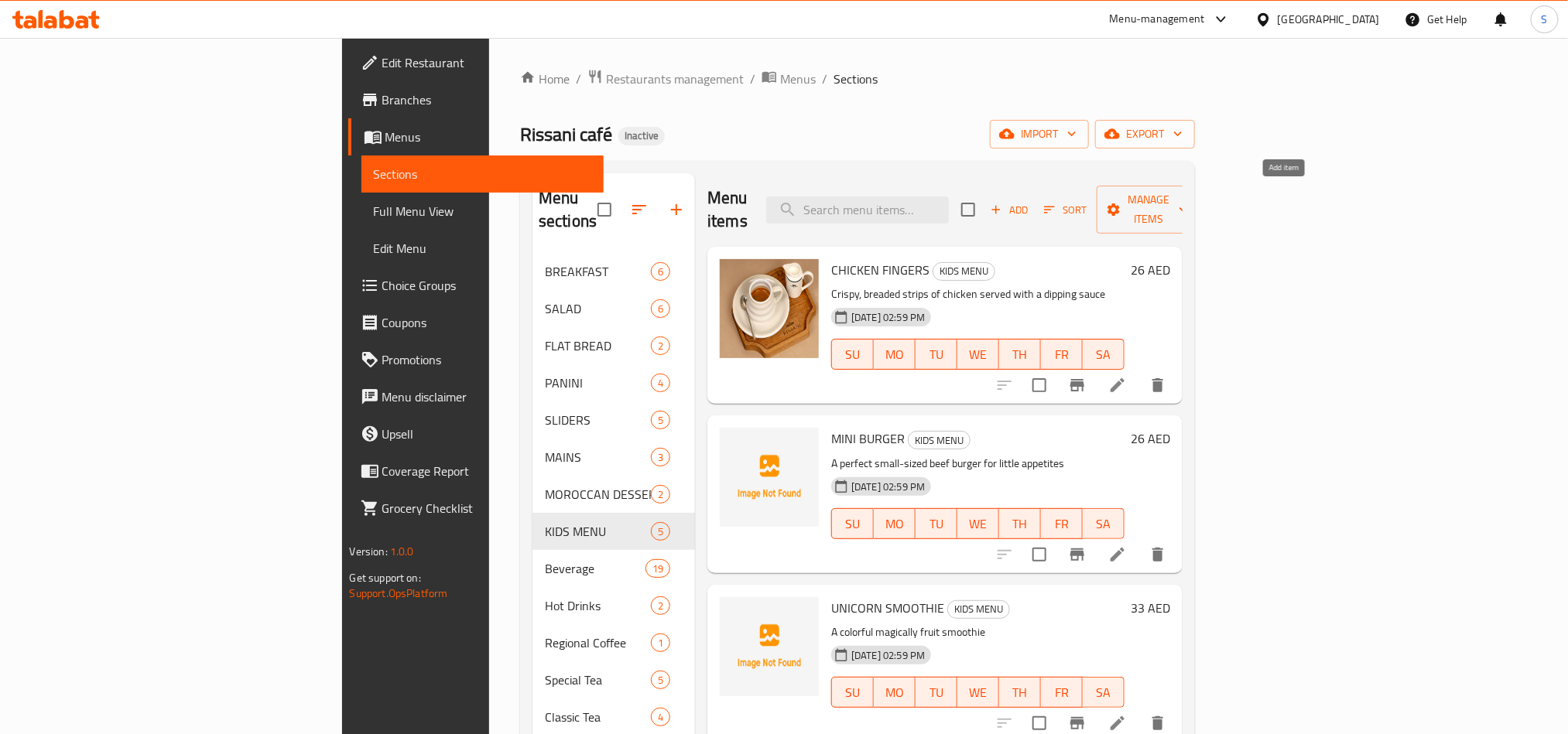
click at [1030, 201] on span "Add" at bounding box center [1009, 209] width 42 height 17
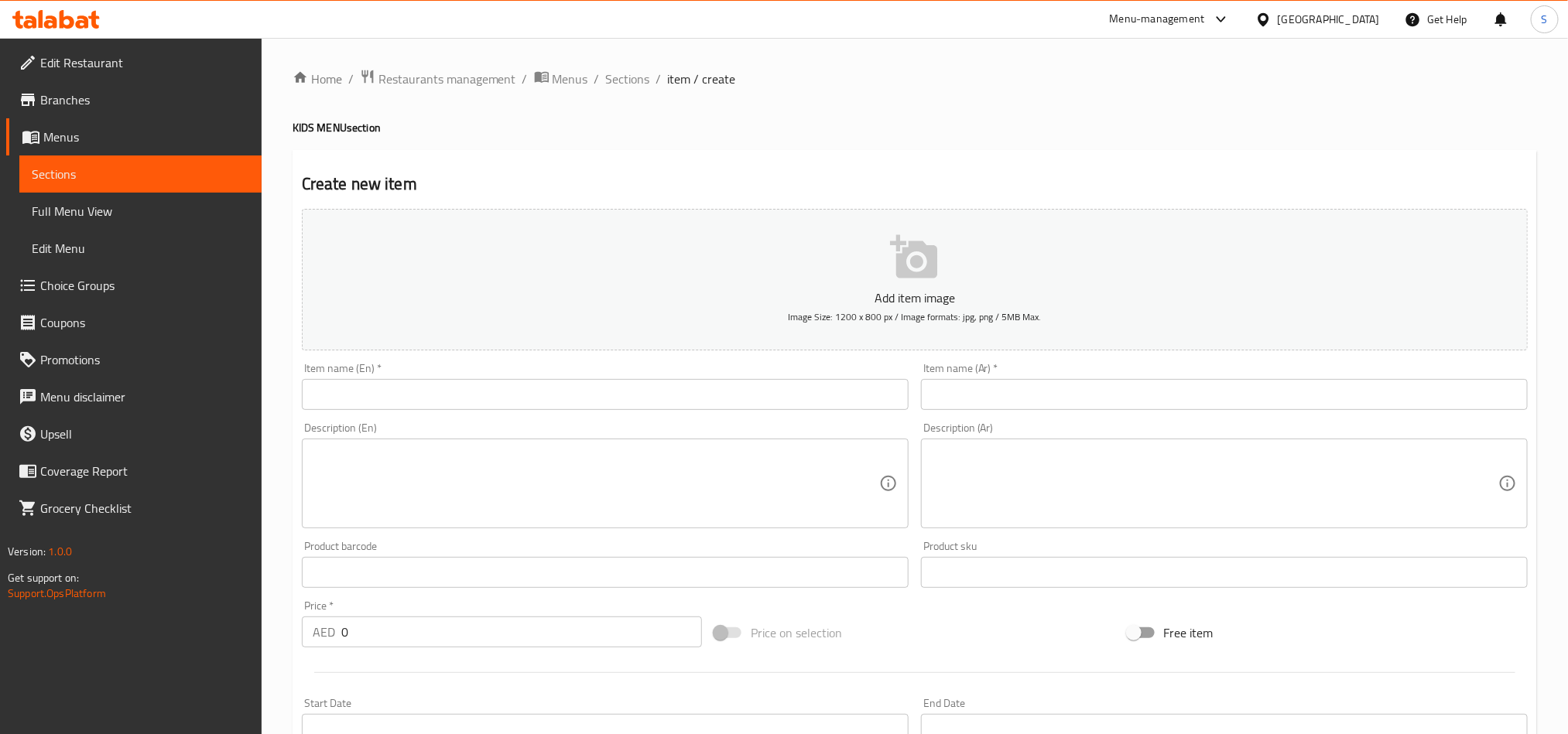
click at [776, 402] on input "text" at bounding box center [605, 394] width 607 height 31
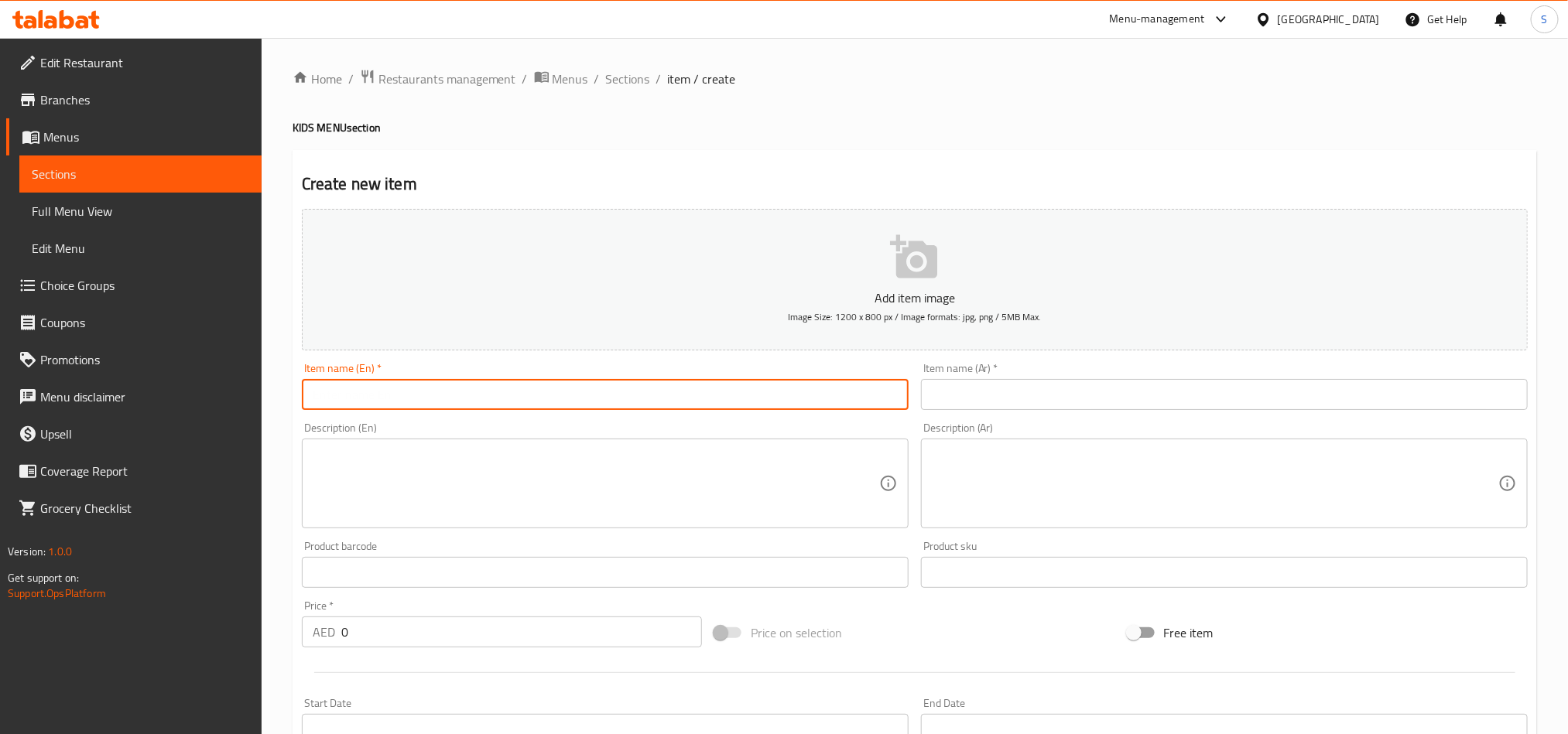
paste input "CHICKEN FINGERS"
type input "CHICKEN FINGERS"
click at [1060, 384] on input "text" at bounding box center [1224, 394] width 607 height 31
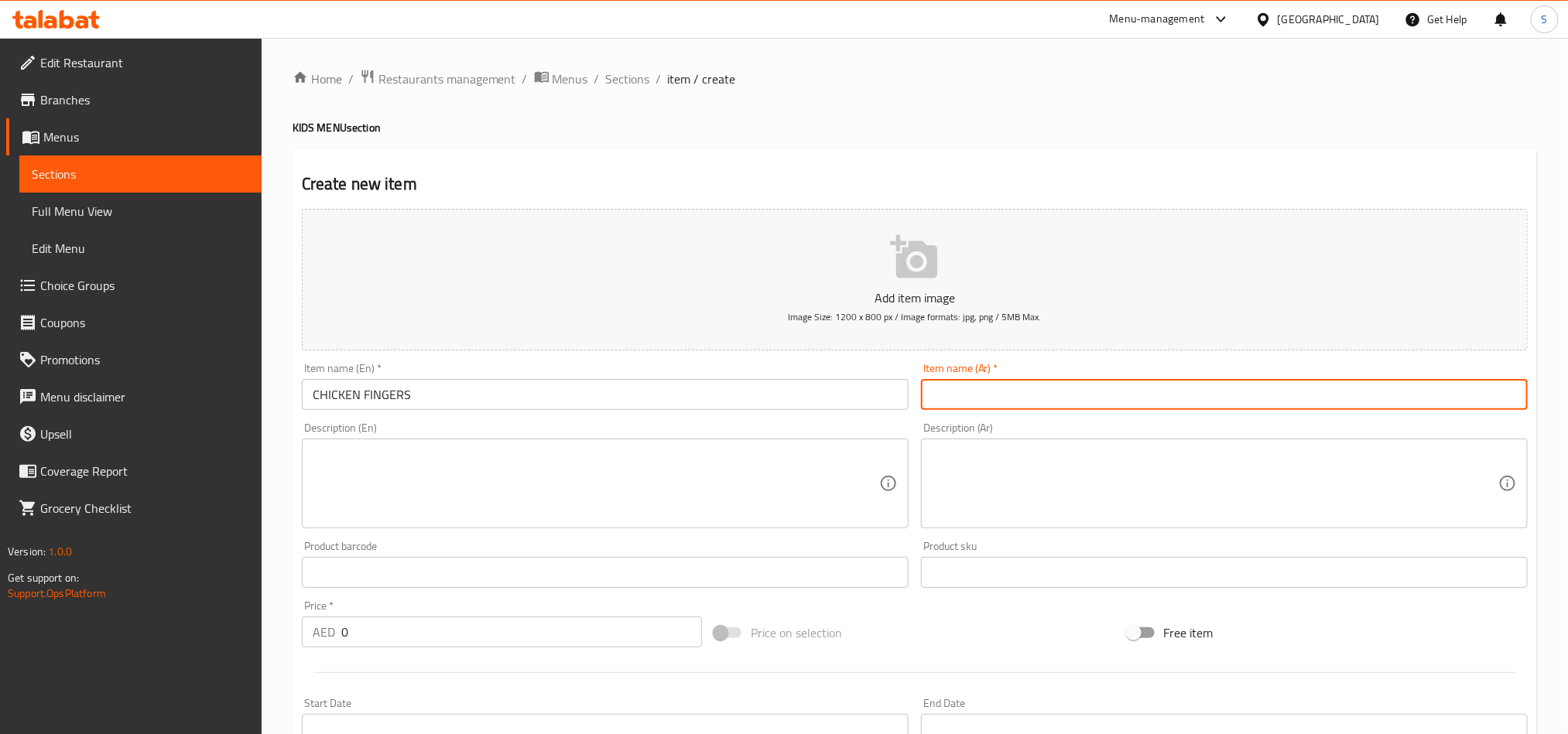
paste input "أصابع دجاج"
type input "أصابع دجاج"
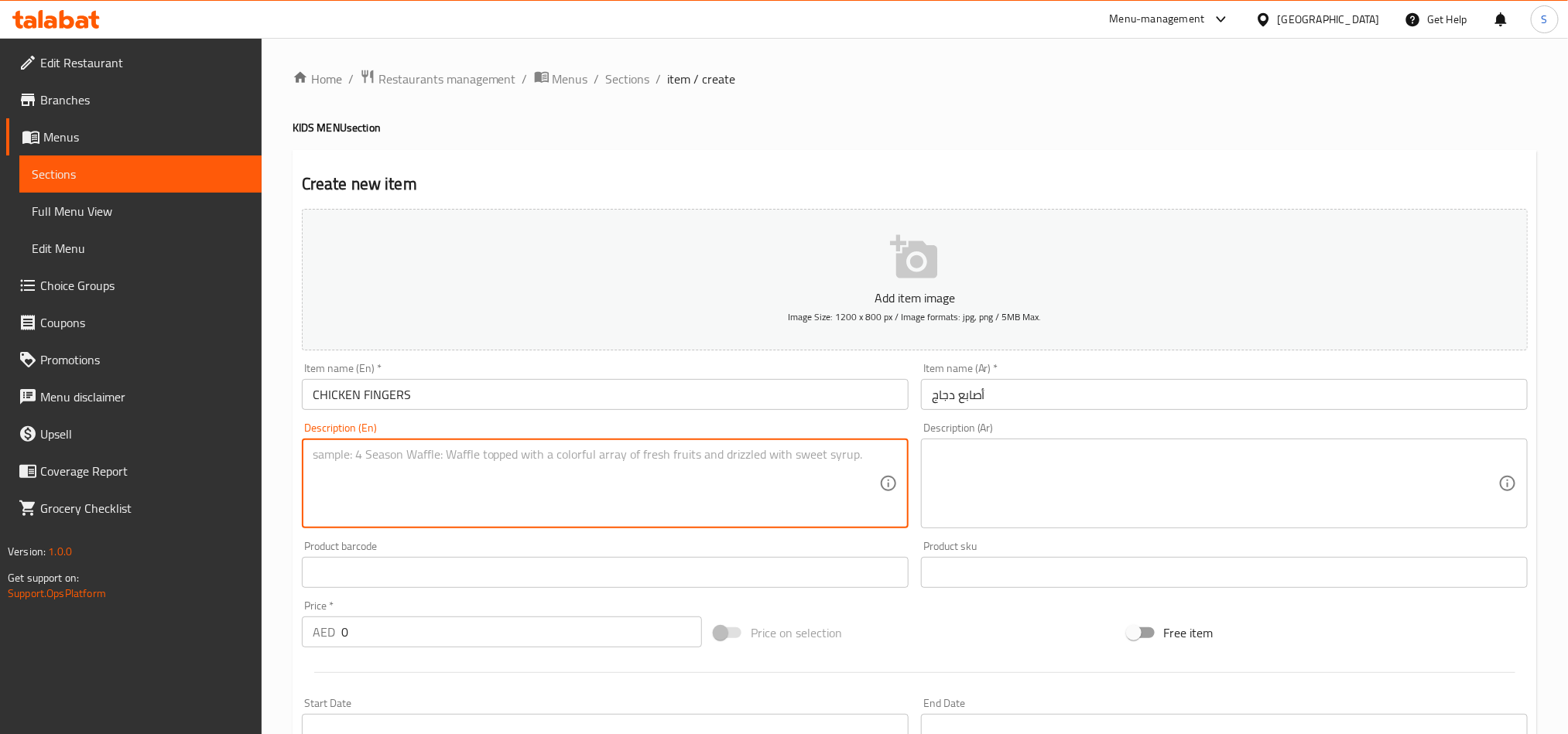
click at [794, 469] on textarea at bounding box center [595, 484] width 567 height 73
paste textarea "Crispy, breaded strips of chicken served with a dipping sauce"
paste textarea "ستريبس دجاج مقرمشة بالبقسماط تقدم مع صلصة الغمس"
type textarea "Crispy, breaded strips of chicken served with a dipping sauce"
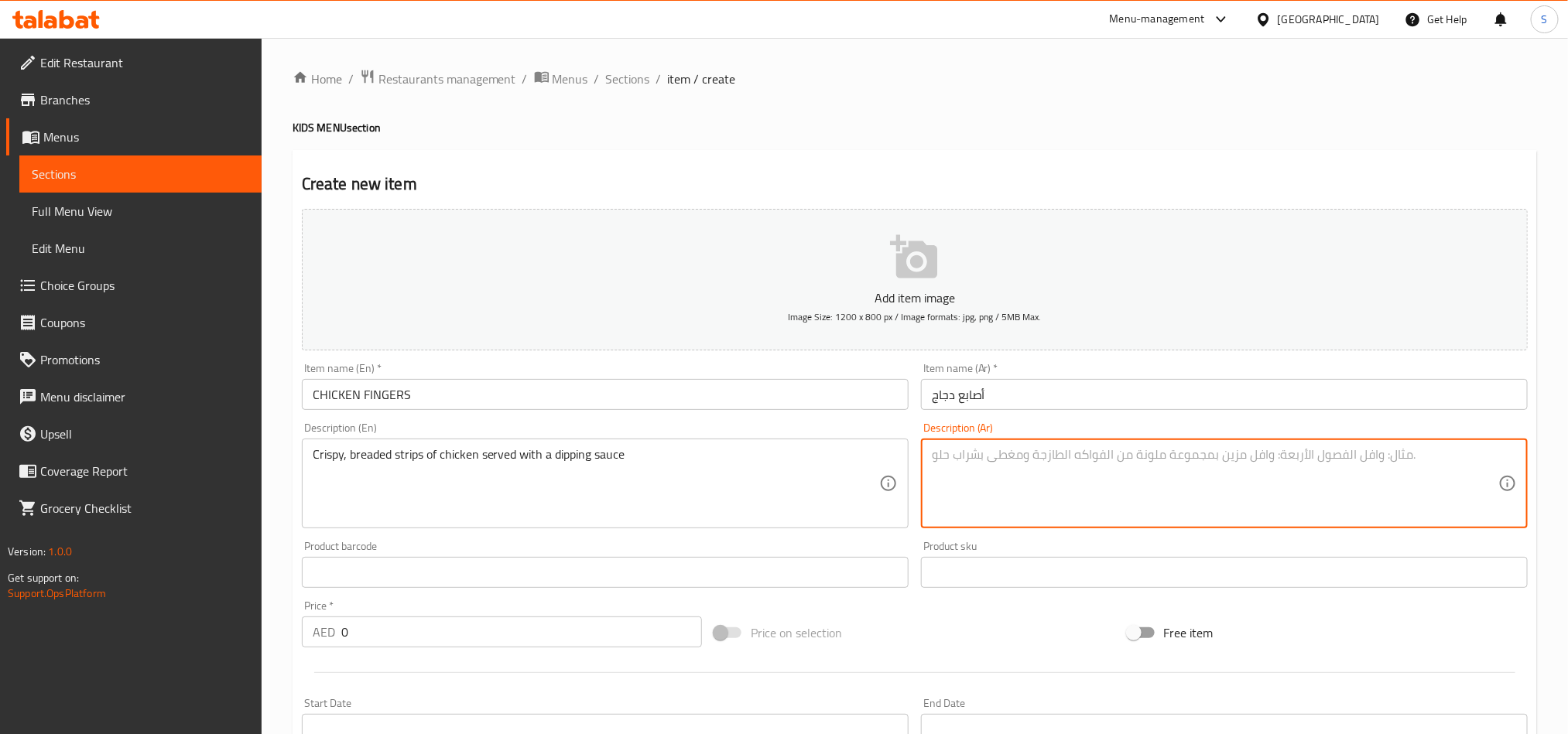
click at [962, 495] on textarea at bounding box center [1214, 484] width 567 height 73
paste textarea "ستريبس دجاج مقرمشة بالبقسماط تقدم مع صلصة الغمس"
type textarea "ستريبس دجاج مقرمشة بالبقسماط تقدم مع صلصة الغمس"
click at [346, 632] on input "0" at bounding box center [521, 632] width 361 height 31
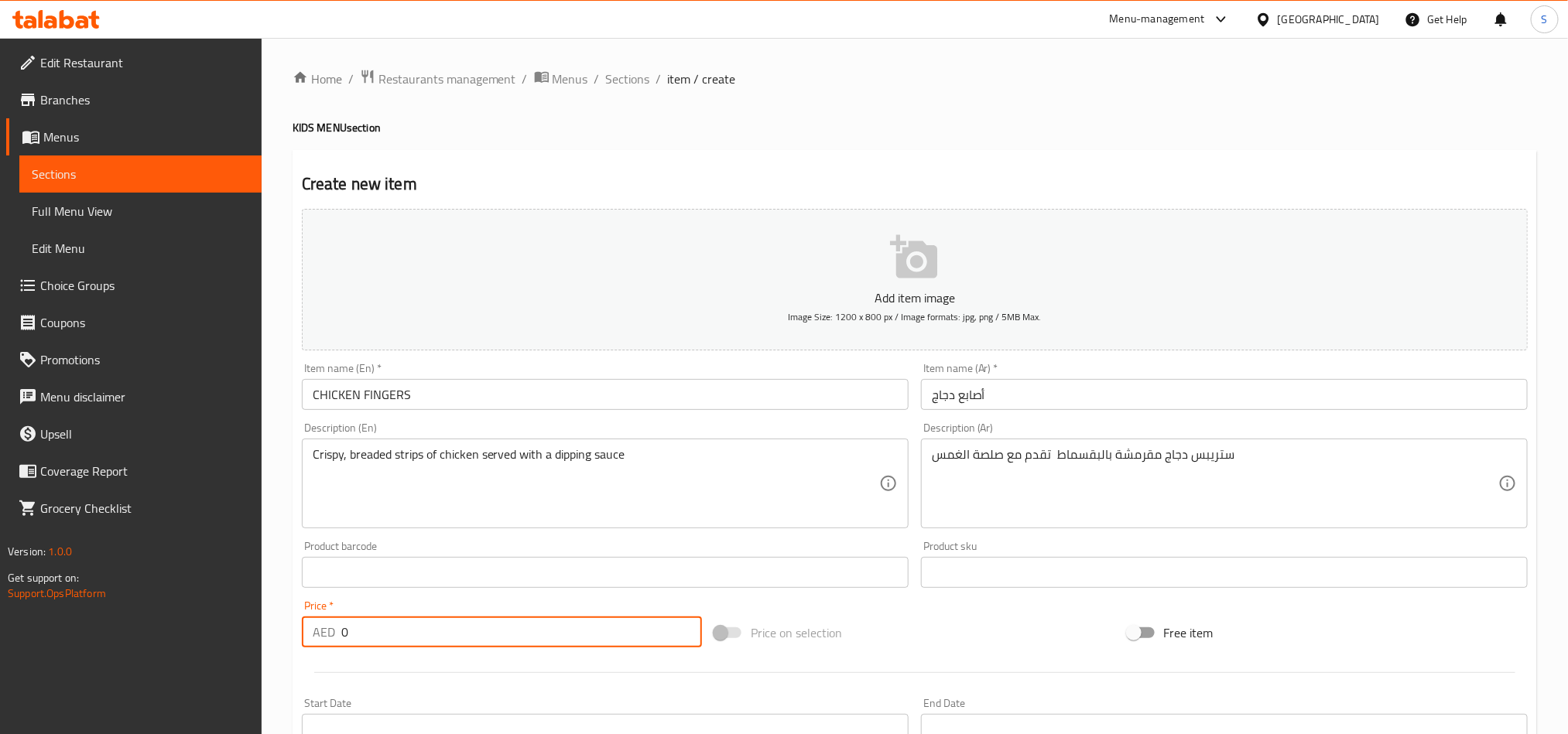
paste input "26"
type input "26"
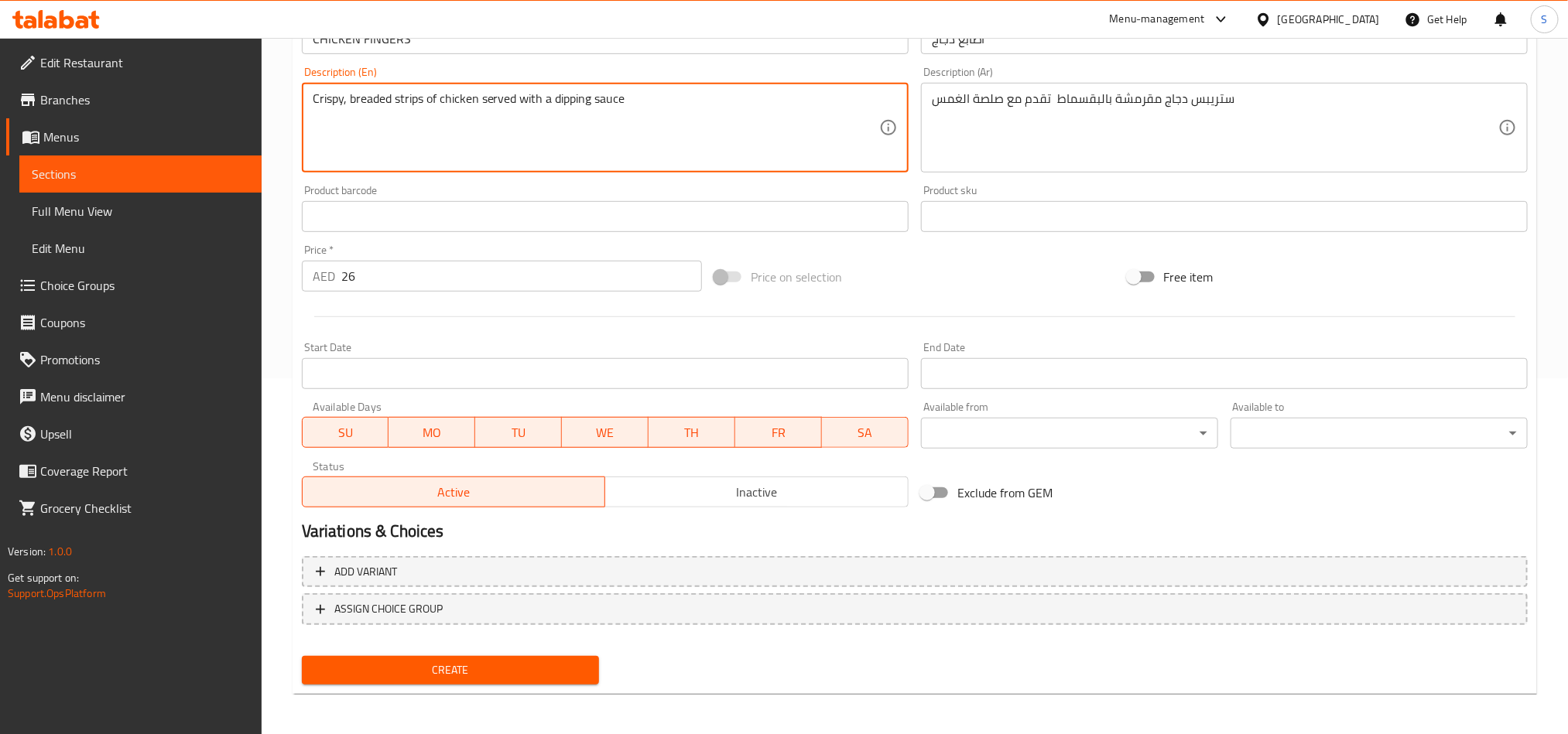
scroll to position [358, 0]
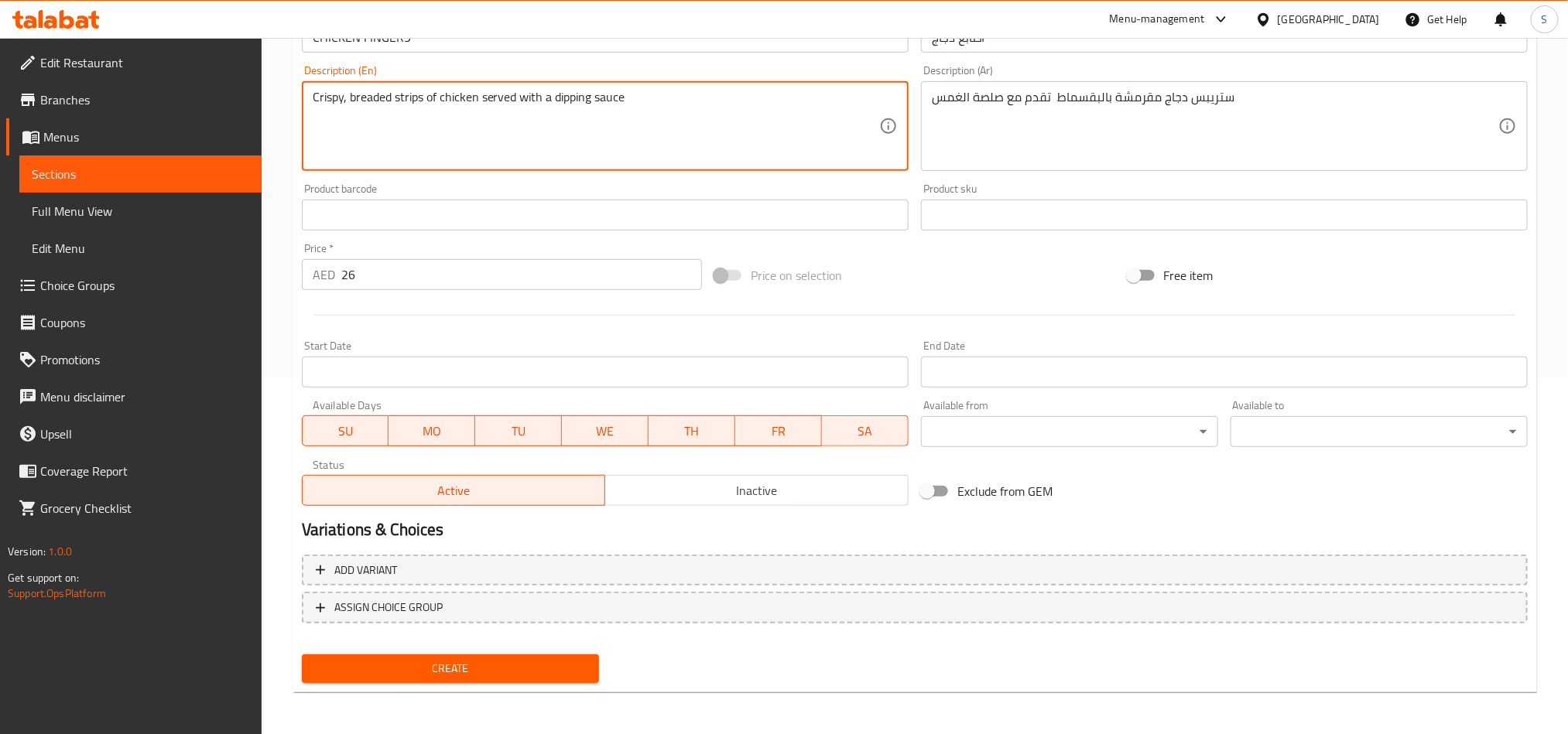
click at [441, 662] on span "Create" at bounding box center [450, 669] width 272 height 19
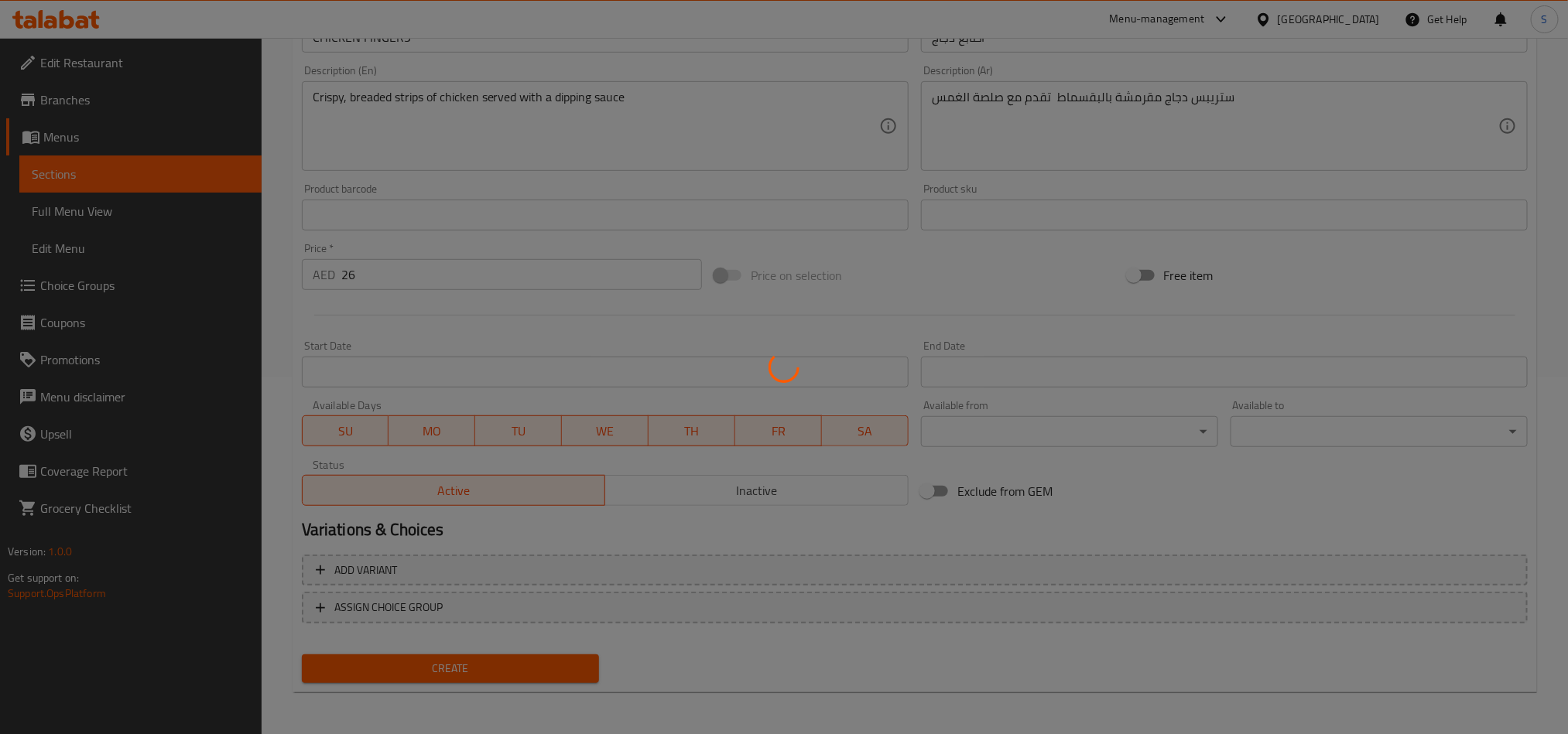
type input "0"
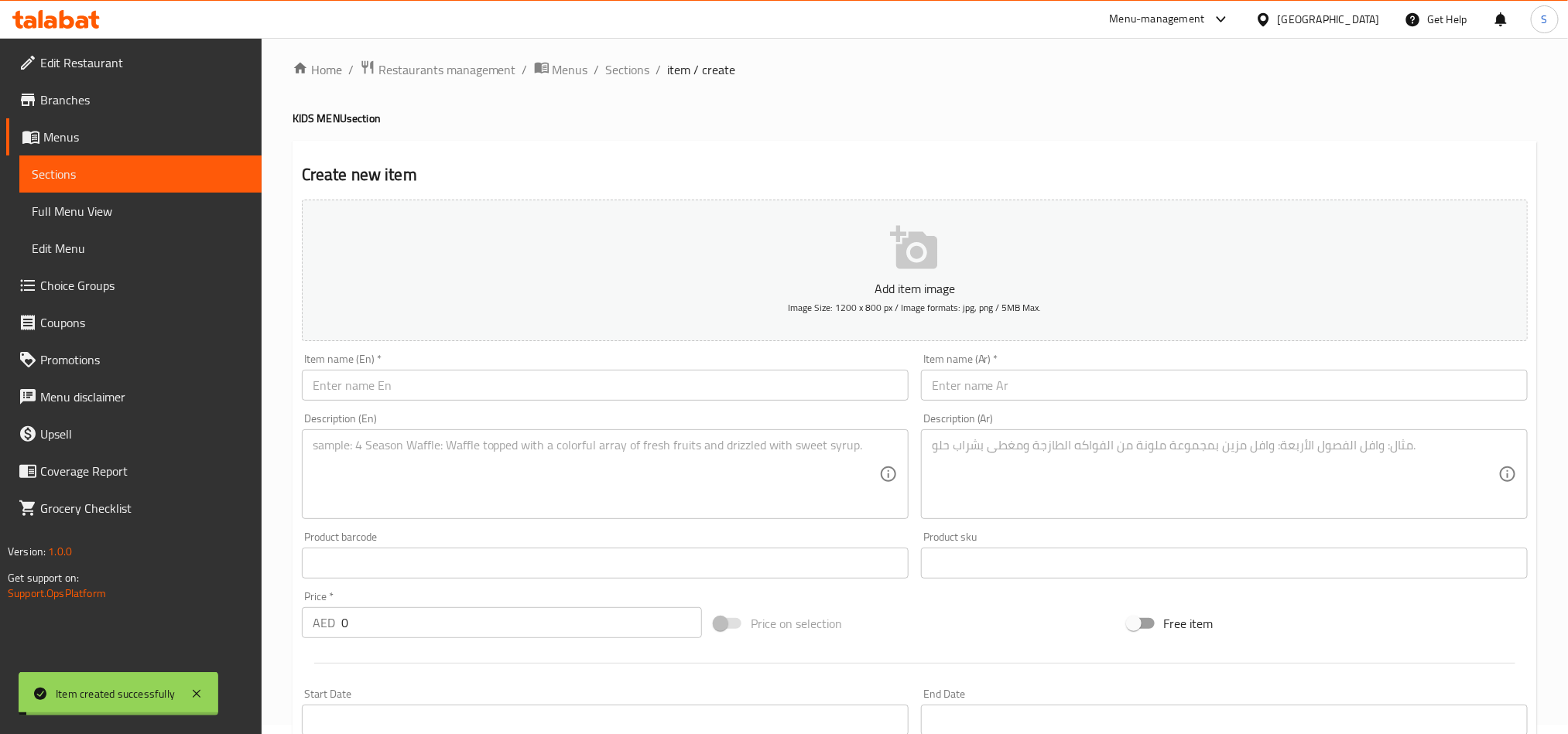
scroll to position [0, 0]
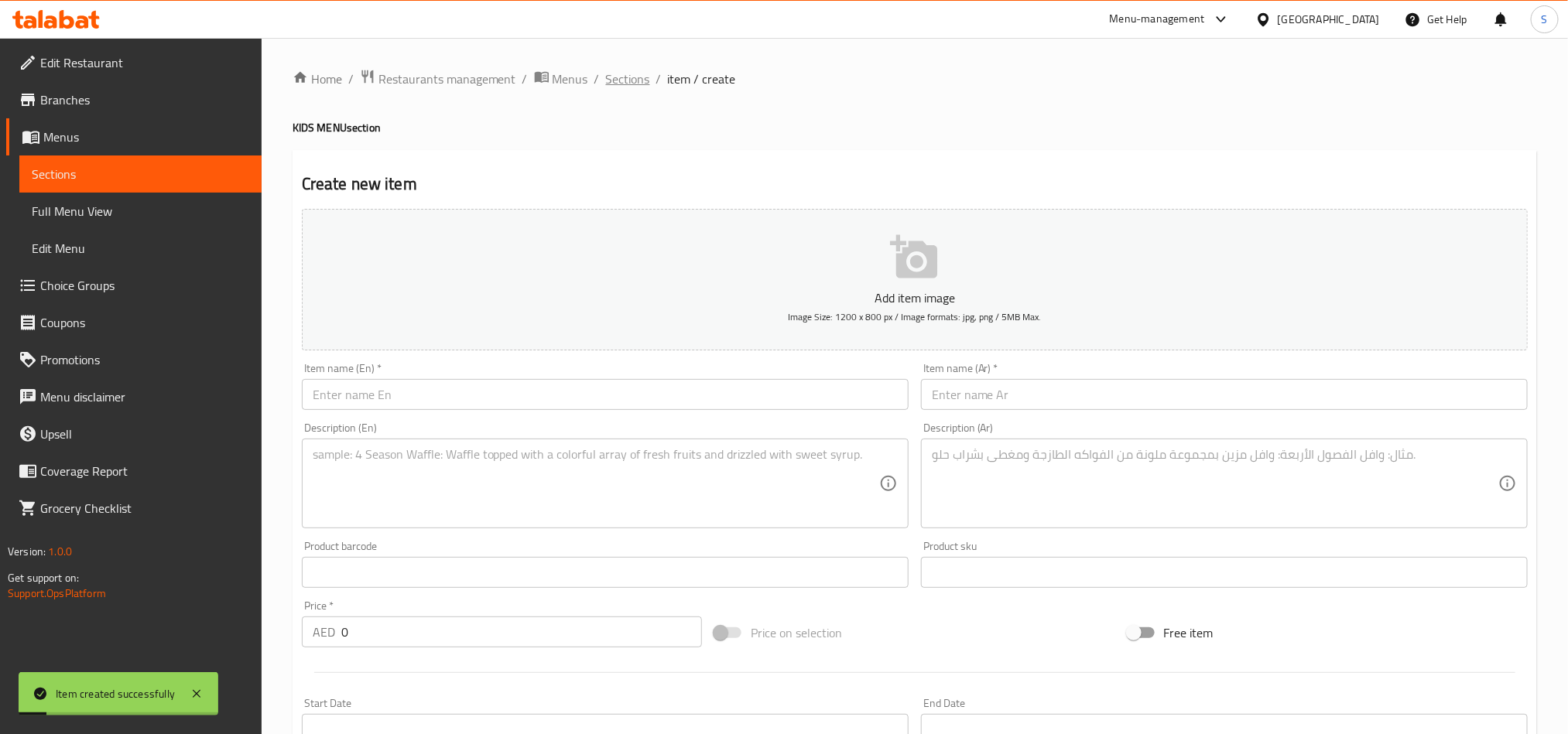
click at [625, 81] on span "Sections" at bounding box center [628, 79] width 45 height 18
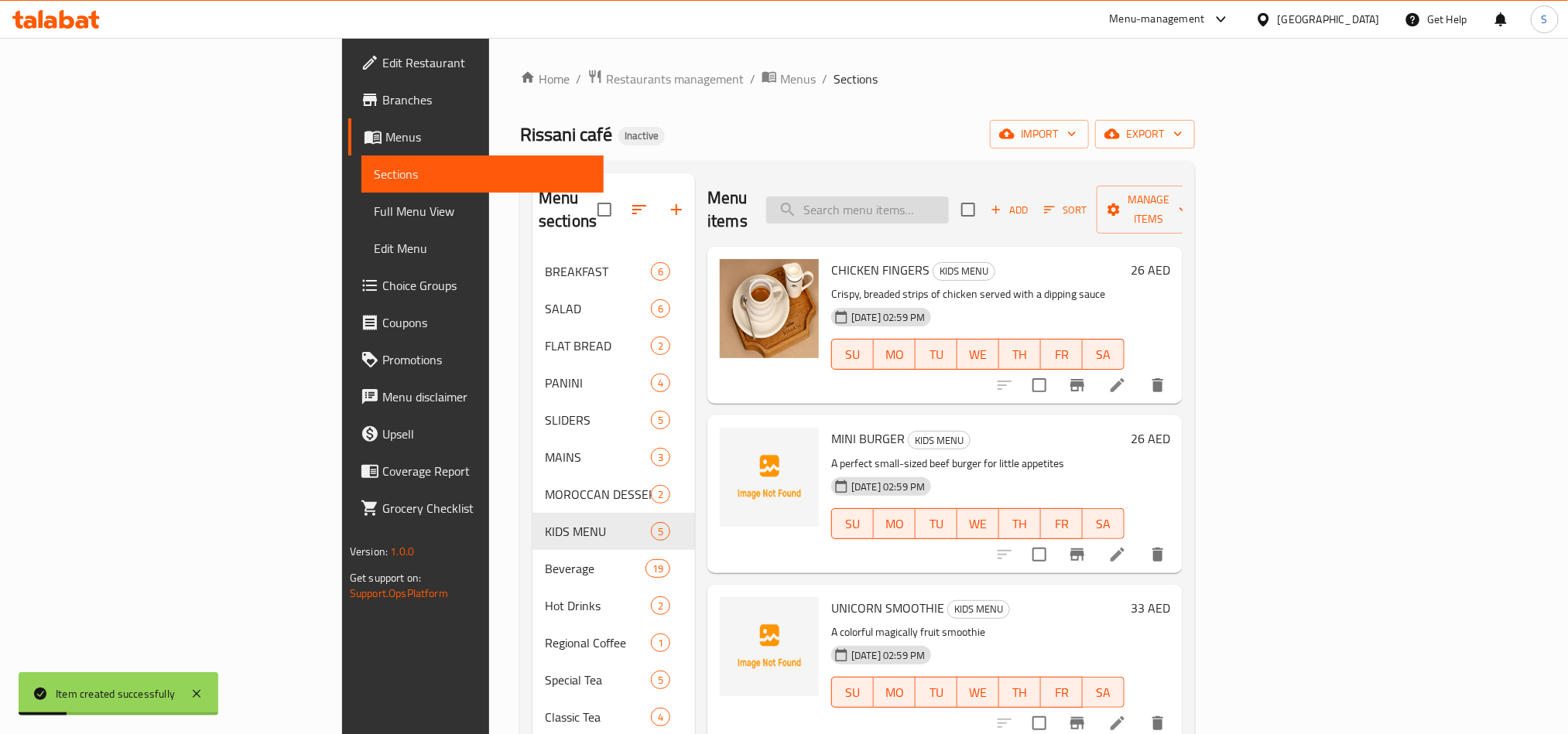
click at [949, 196] on input "search" at bounding box center [857, 209] width 182 height 27
paste input "26"
type input "26"
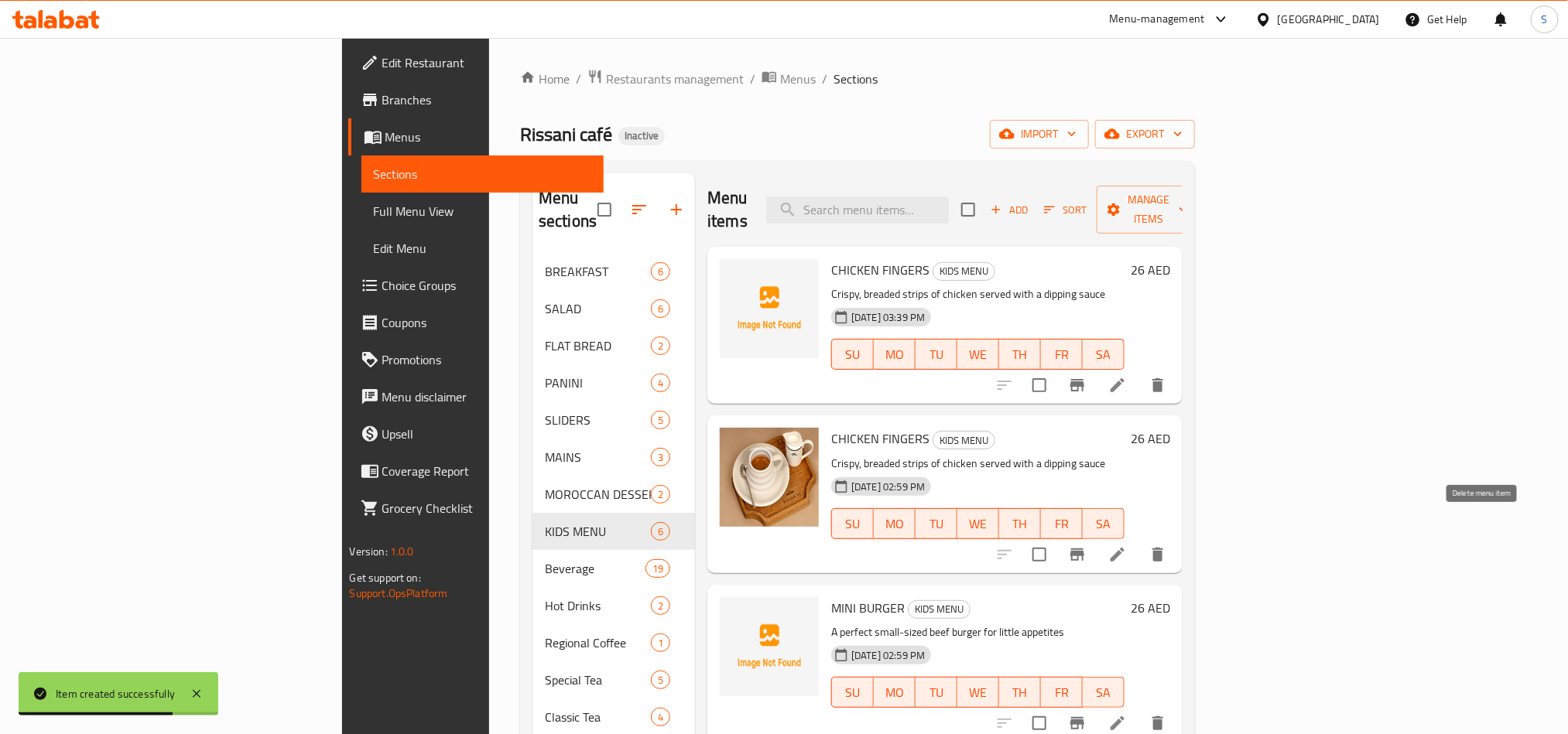
click at [1163, 548] on icon "delete" at bounding box center [1158, 555] width 10 height 14
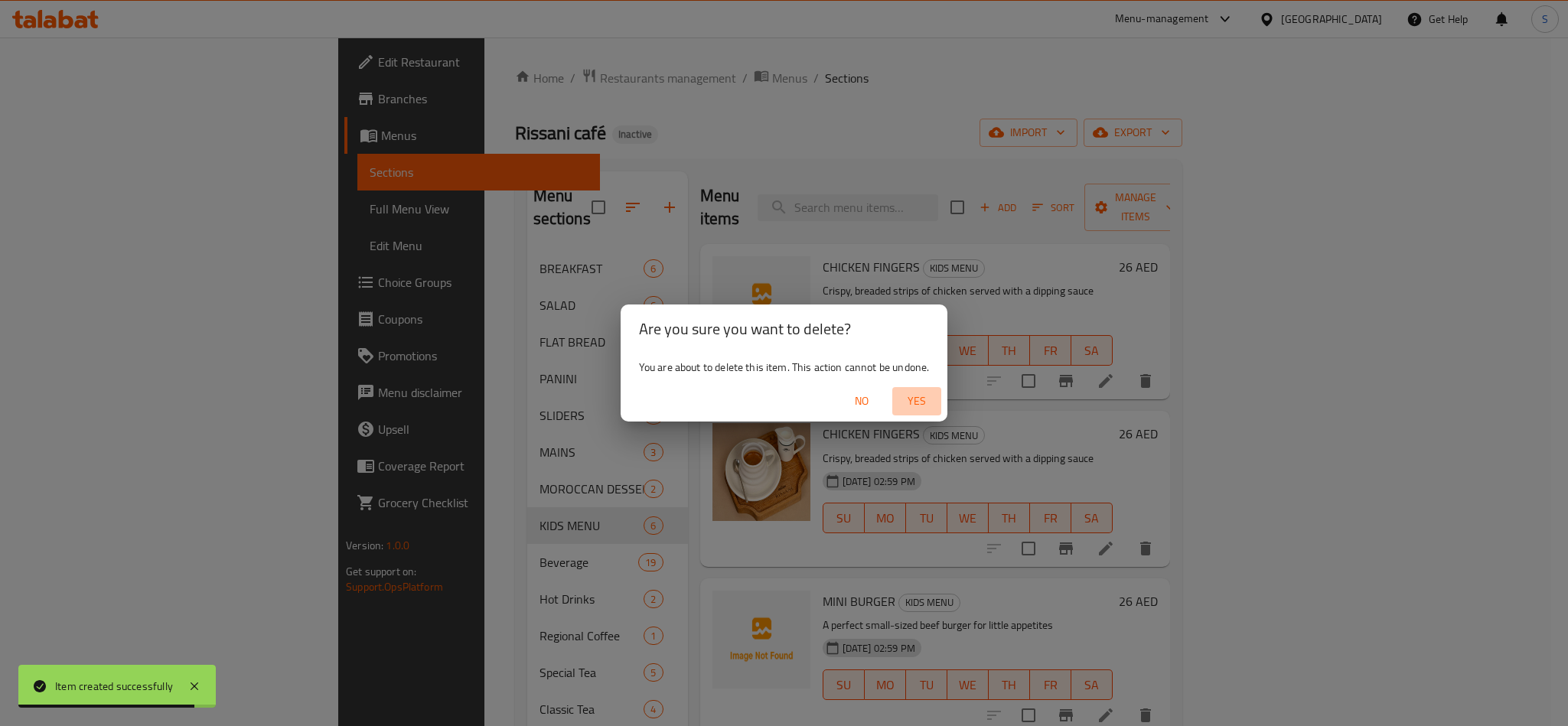
click at [923, 398] on span "Yes" at bounding box center [916, 401] width 37 height 19
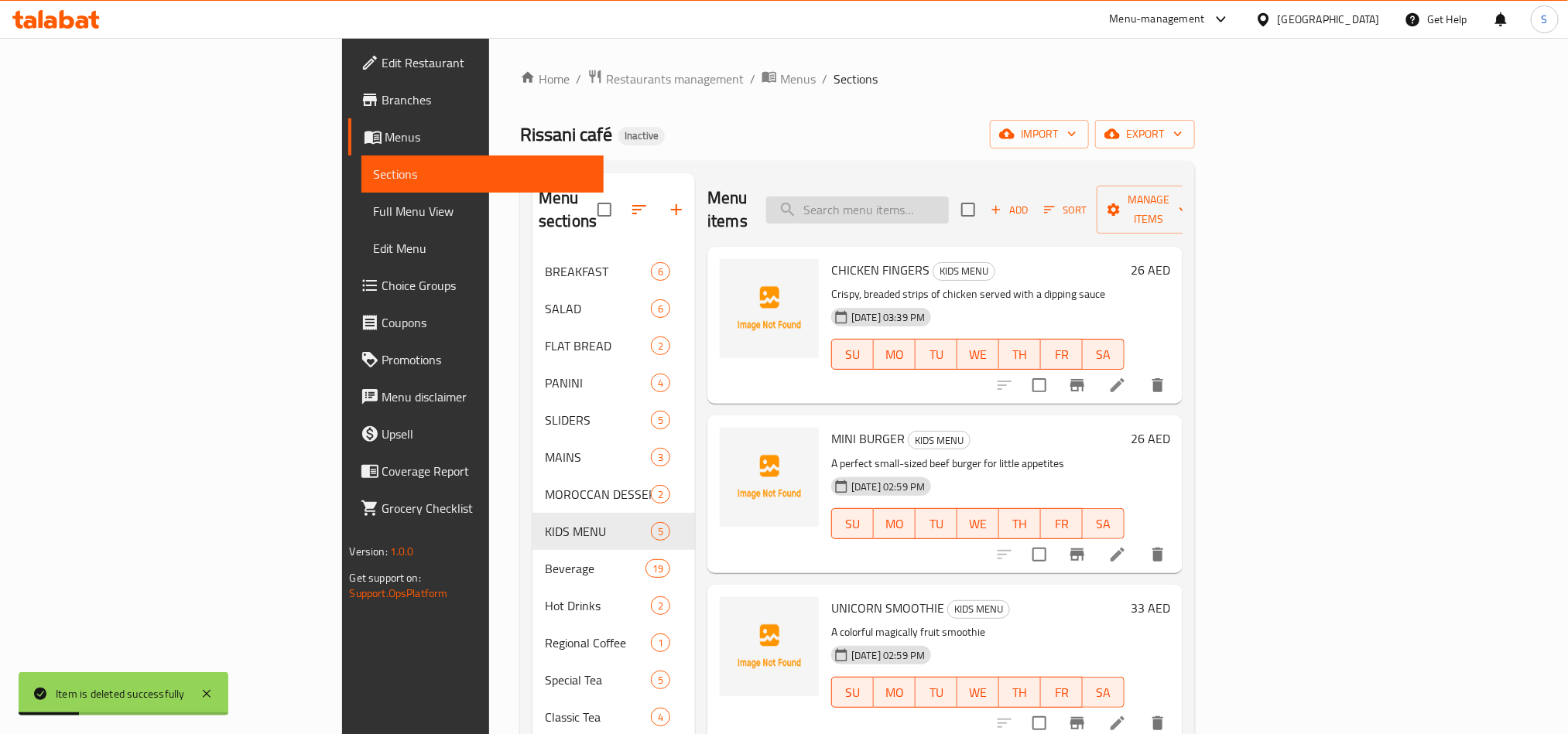
click at [949, 209] on input "search" at bounding box center [857, 209] width 182 height 27
paste input "SMOKED SALMON & DILL"
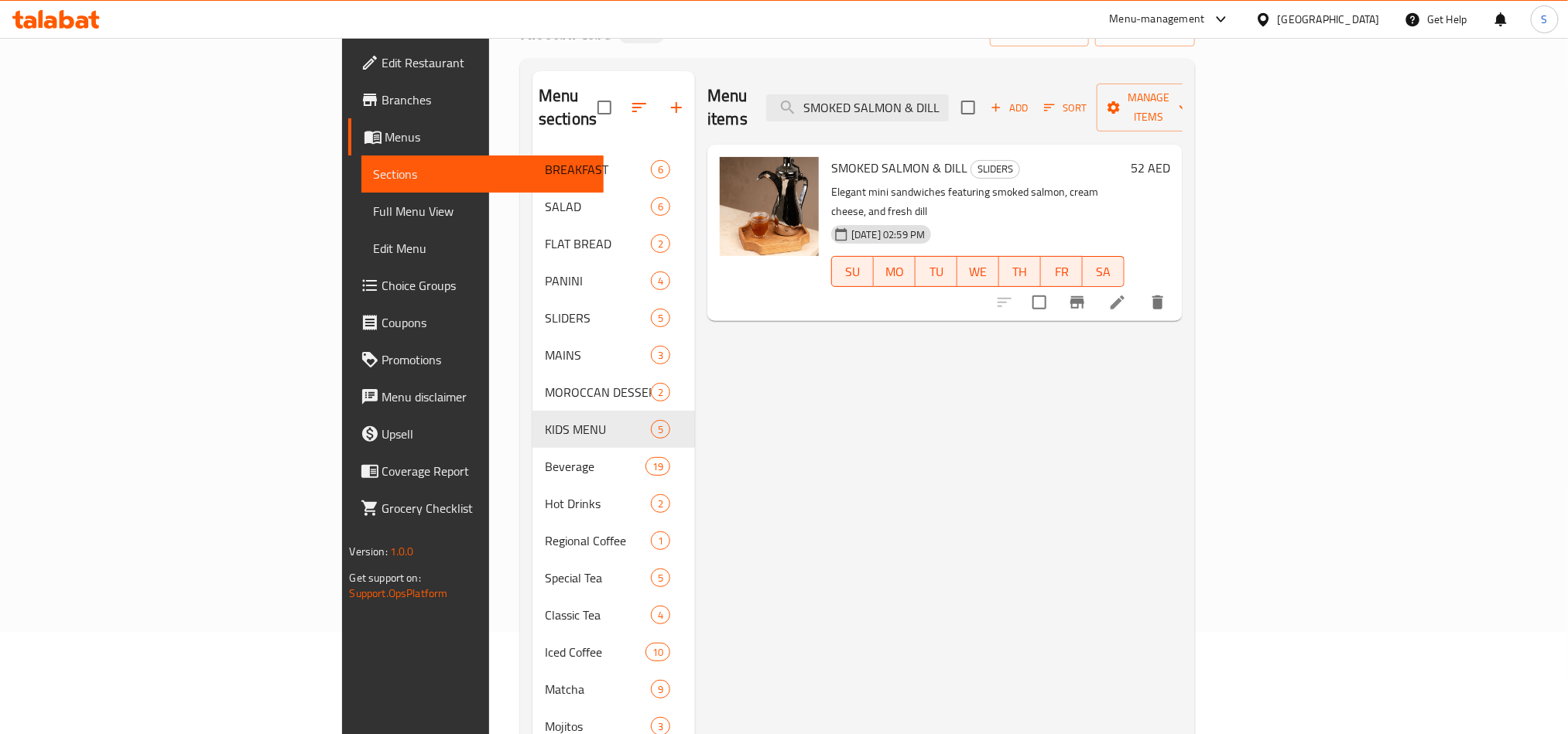
scroll to position [100, 0]
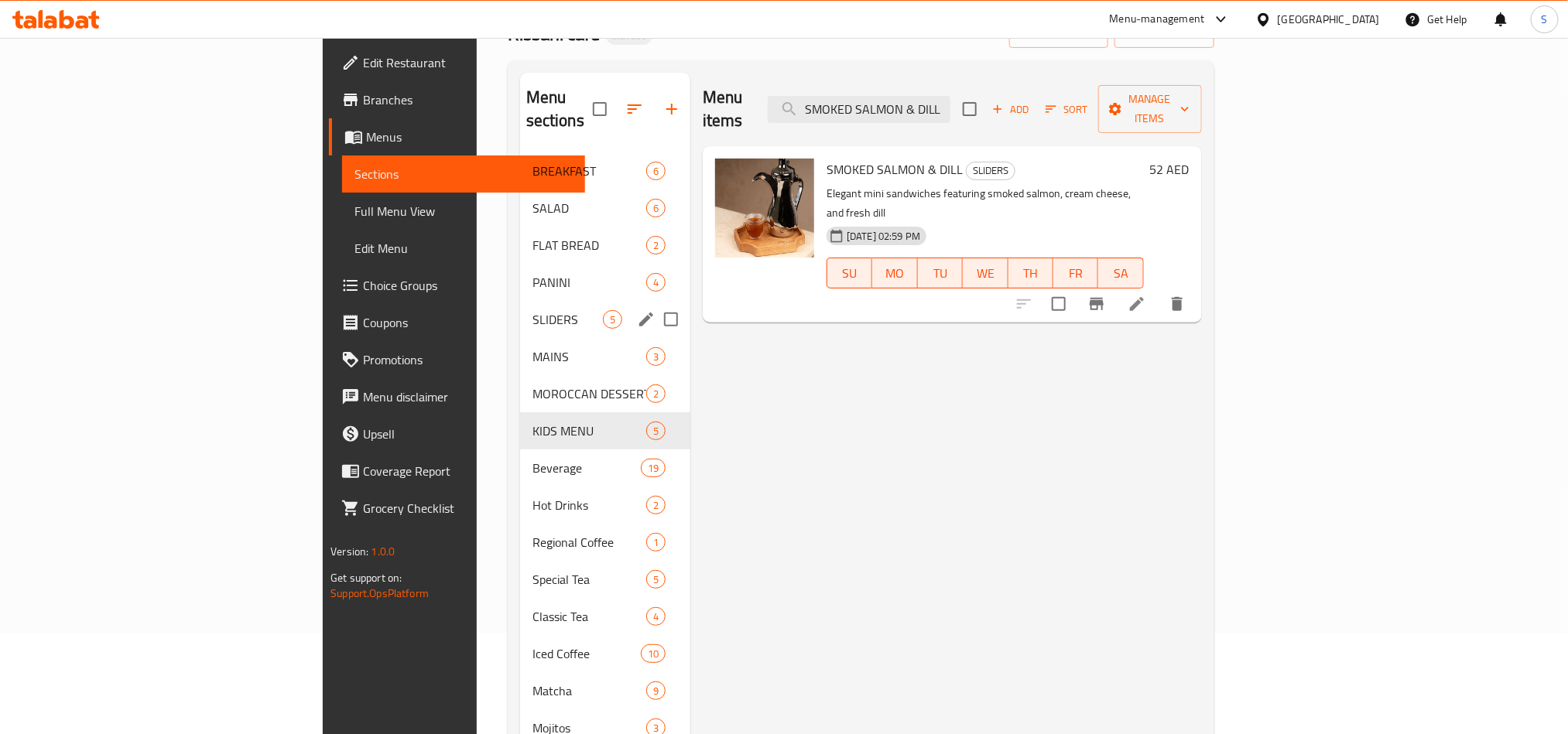
type input "SMOKED SALMON & DILL"
click at [520, 307] on div "SLIDERS 5" at bounding box center [605, 319] width 170 height 38
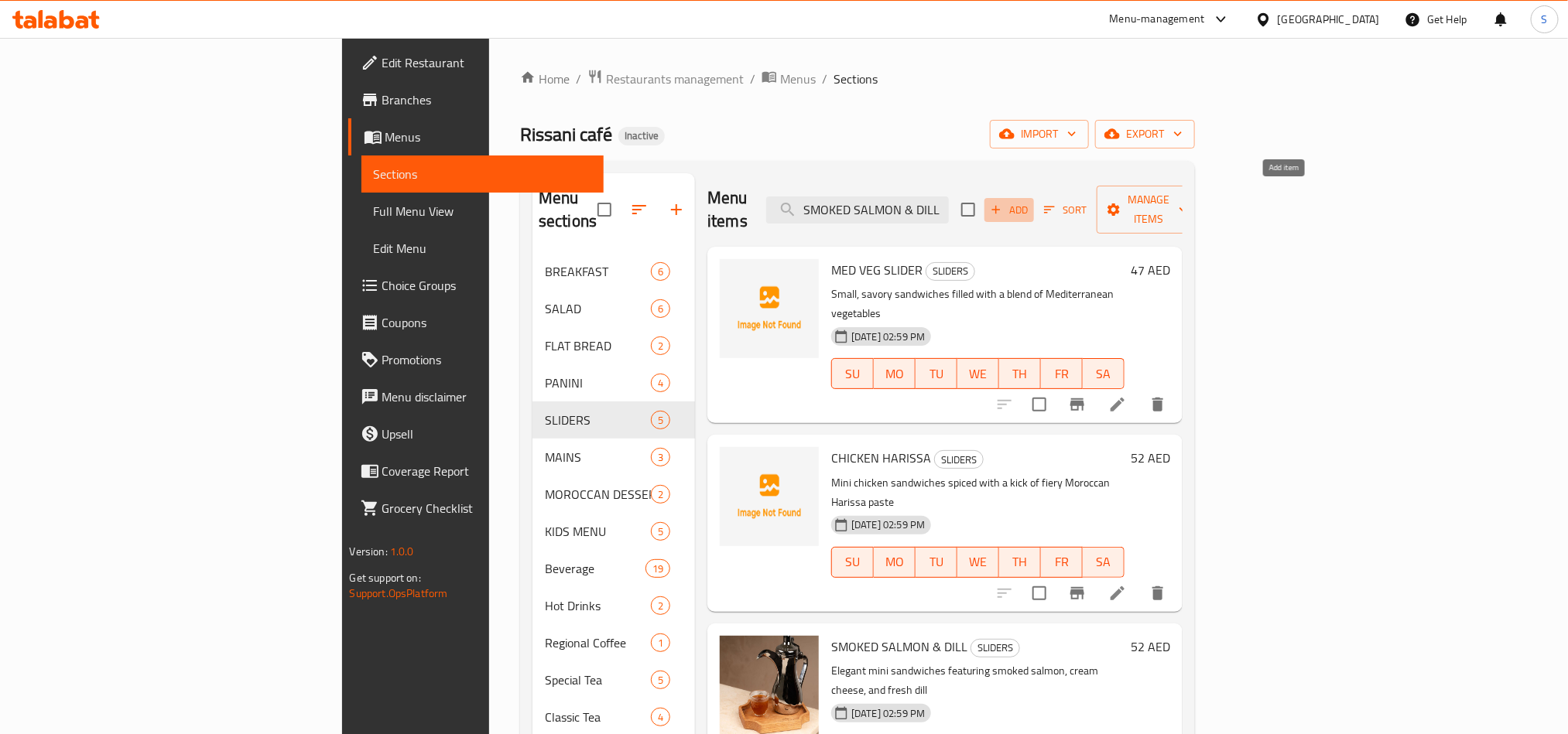
click at [1030, 201] on span "Add" at bounding box center [1009, 209] width 42 height 17
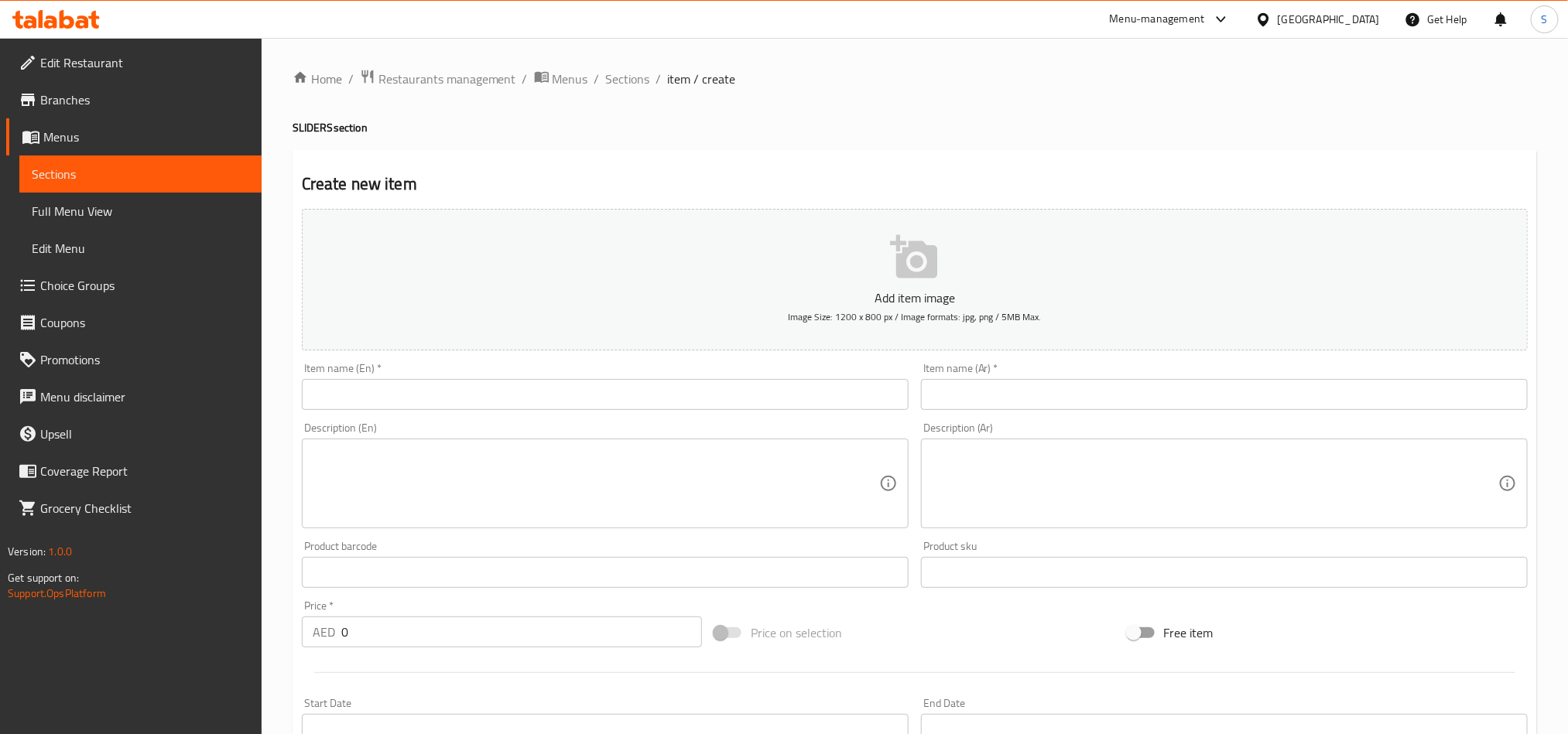
click at [590, 400] on input "text" at bounding box center [605, 394] width 607 height 31
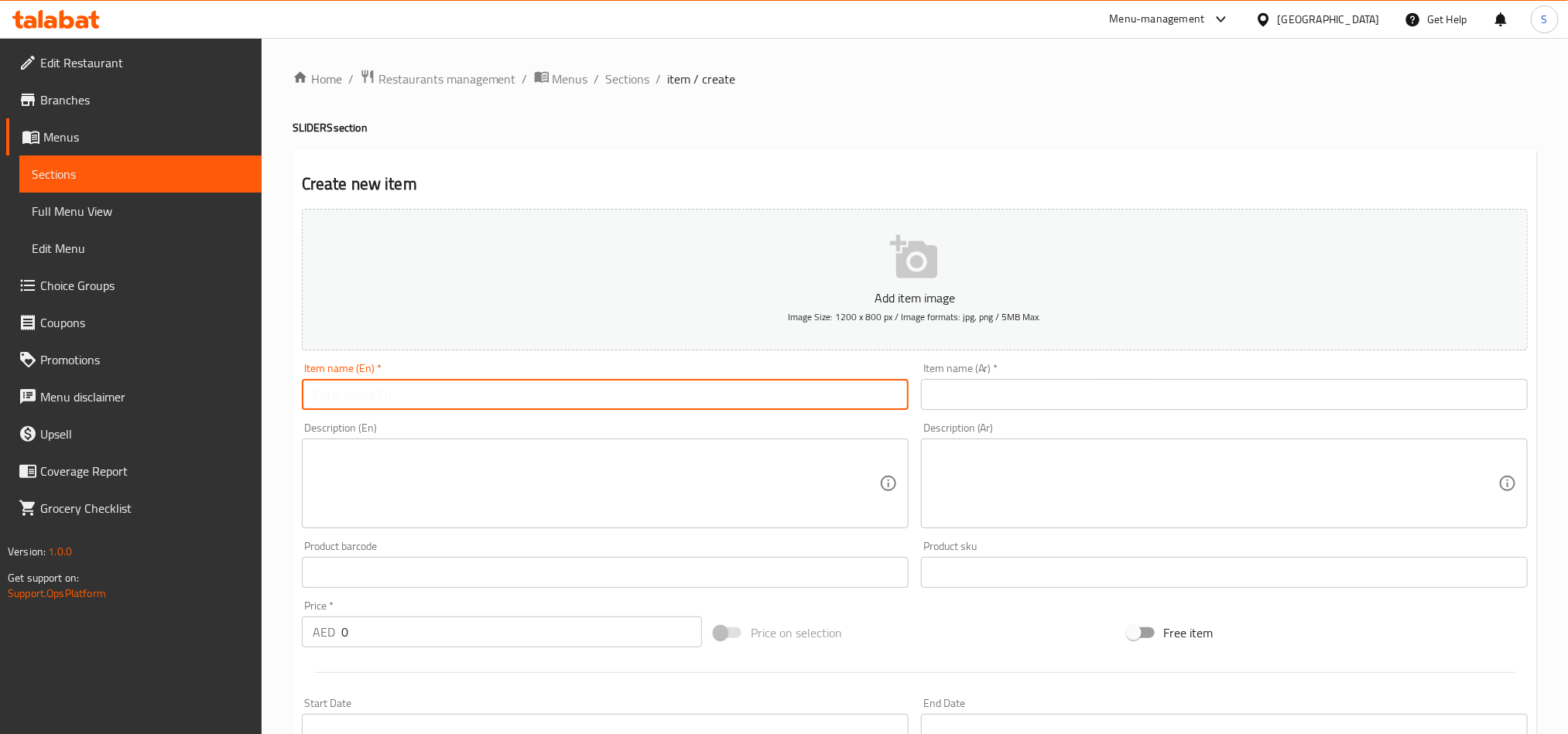
paste input "SMOKED SALMON & DILL"
type input "SMOKED SALMON & DILL"
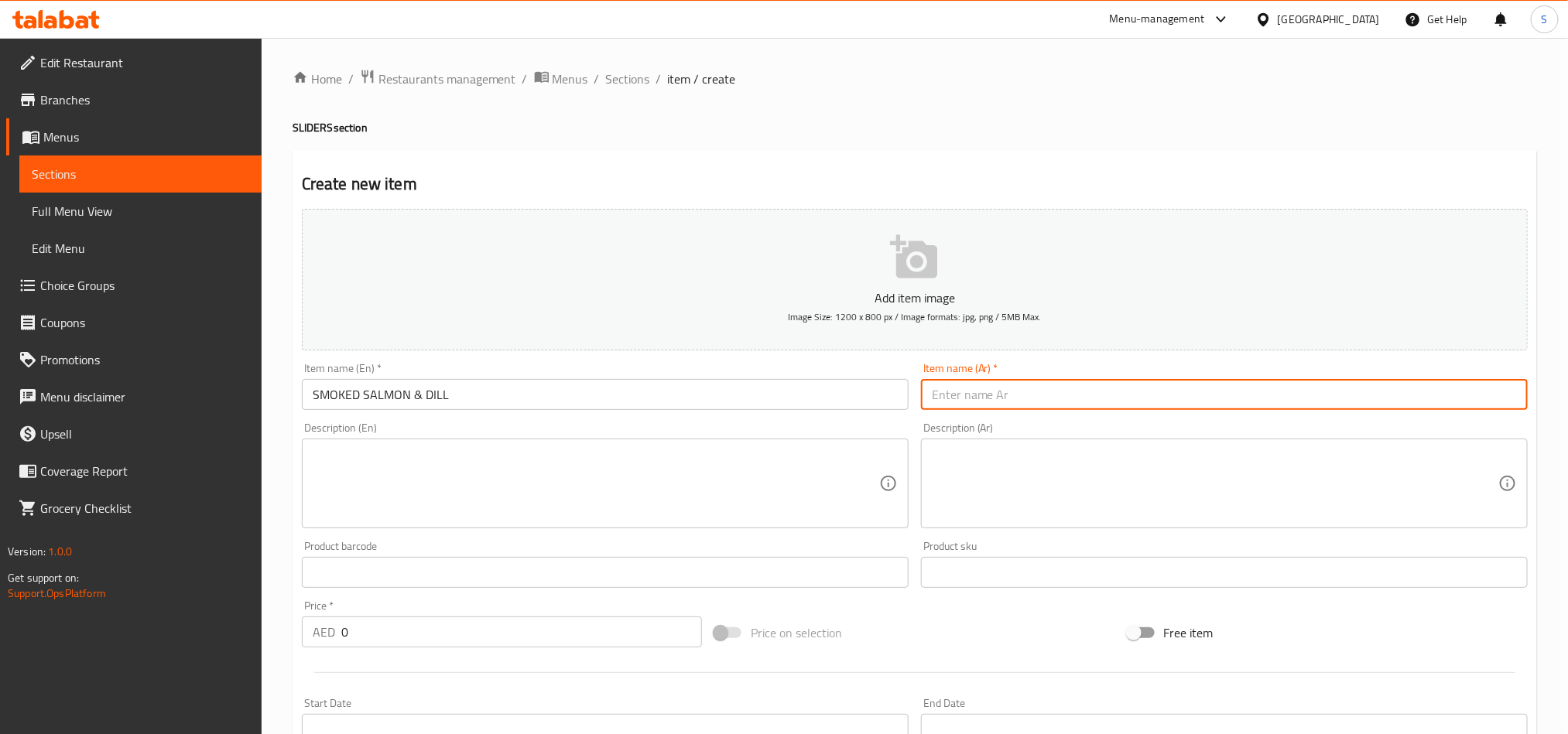
click at [1061, 388] on input "text" at bounding box center [1224, 394] width 607 height 31
paste input "السلمون المدخن والشبت"
type input "السلمون المدخن والشبت"
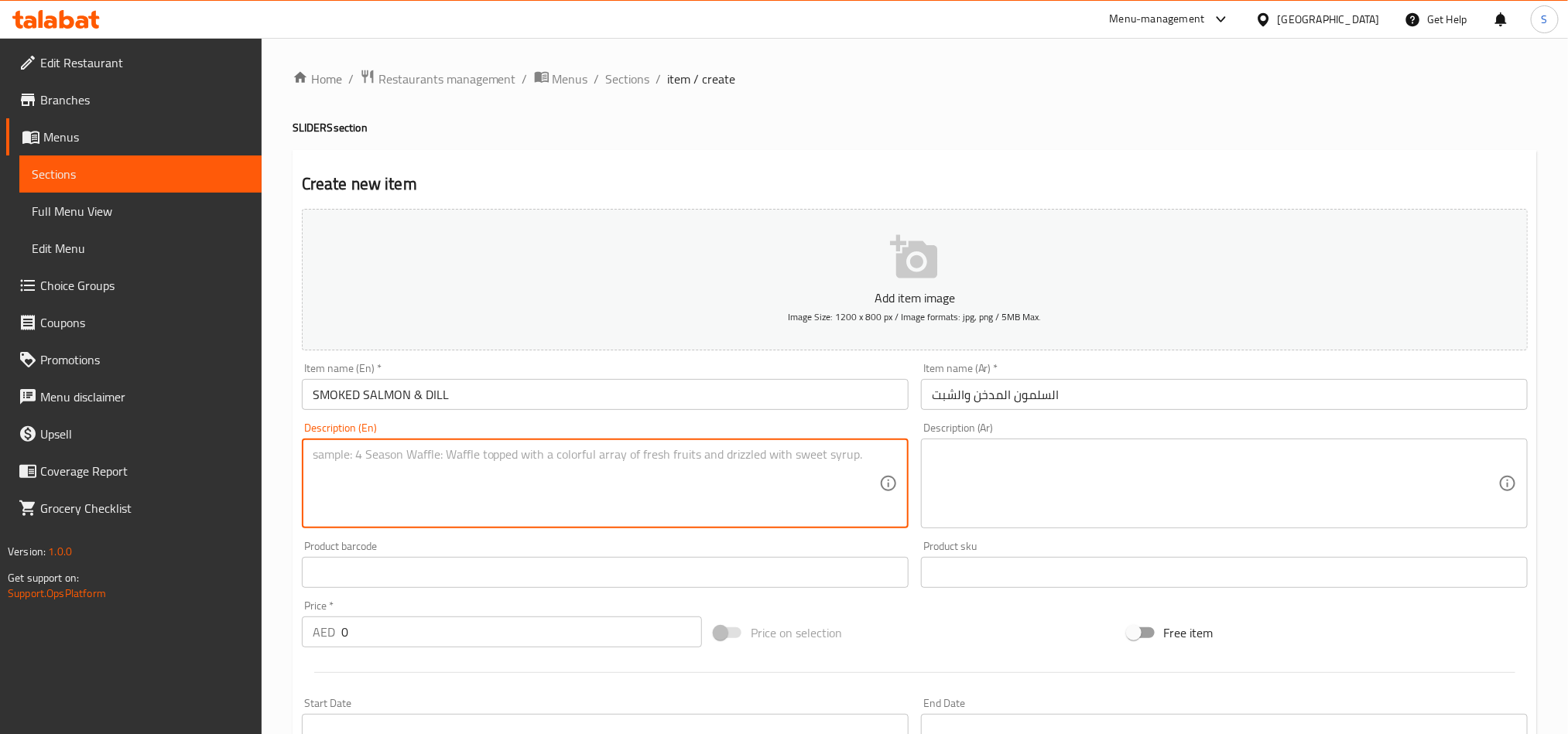
click at [657, 504] on textarea at bounding box center [595, 484] width 567 height 73
paste textarea "Elegant mini sandwiches featuring smoked salmon, cream cheese, and fresh dill"
type textarea "Elegant mini sandwiches featuring smoked salmon, cream cheese, and fresh dill"
click at [1061, 493] on textarea at bounding box center [1214, 484] width 567 height 73
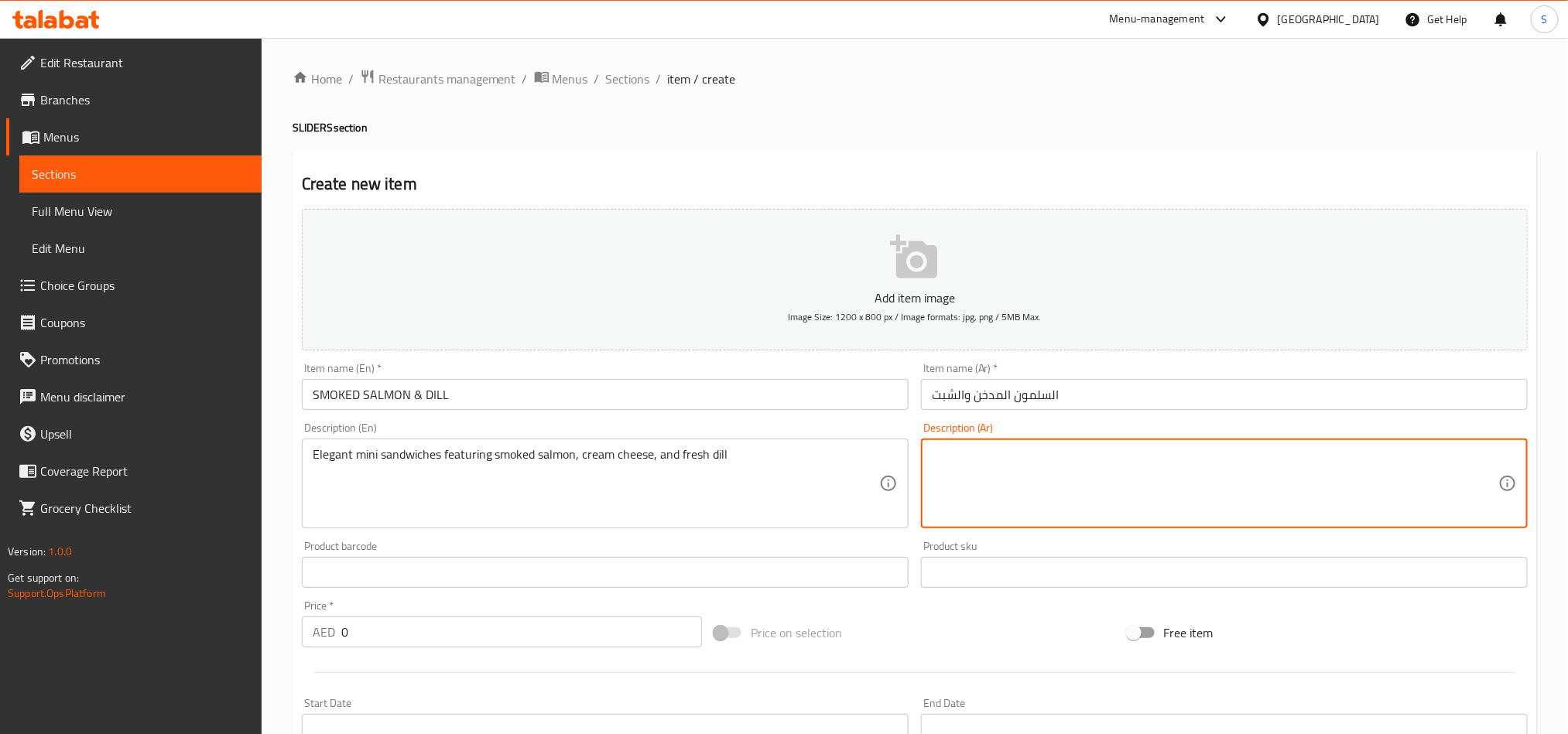
paste textarea "ساندويتشات ميني اليجنت تحتوي على سلمون مدخن وجبنة كريمية وشبت طازج"
type textarea "ساندويتشات ميني اليجنت تحتوي على سلمون مدخن وجبنة كريمية وشبت طازج"
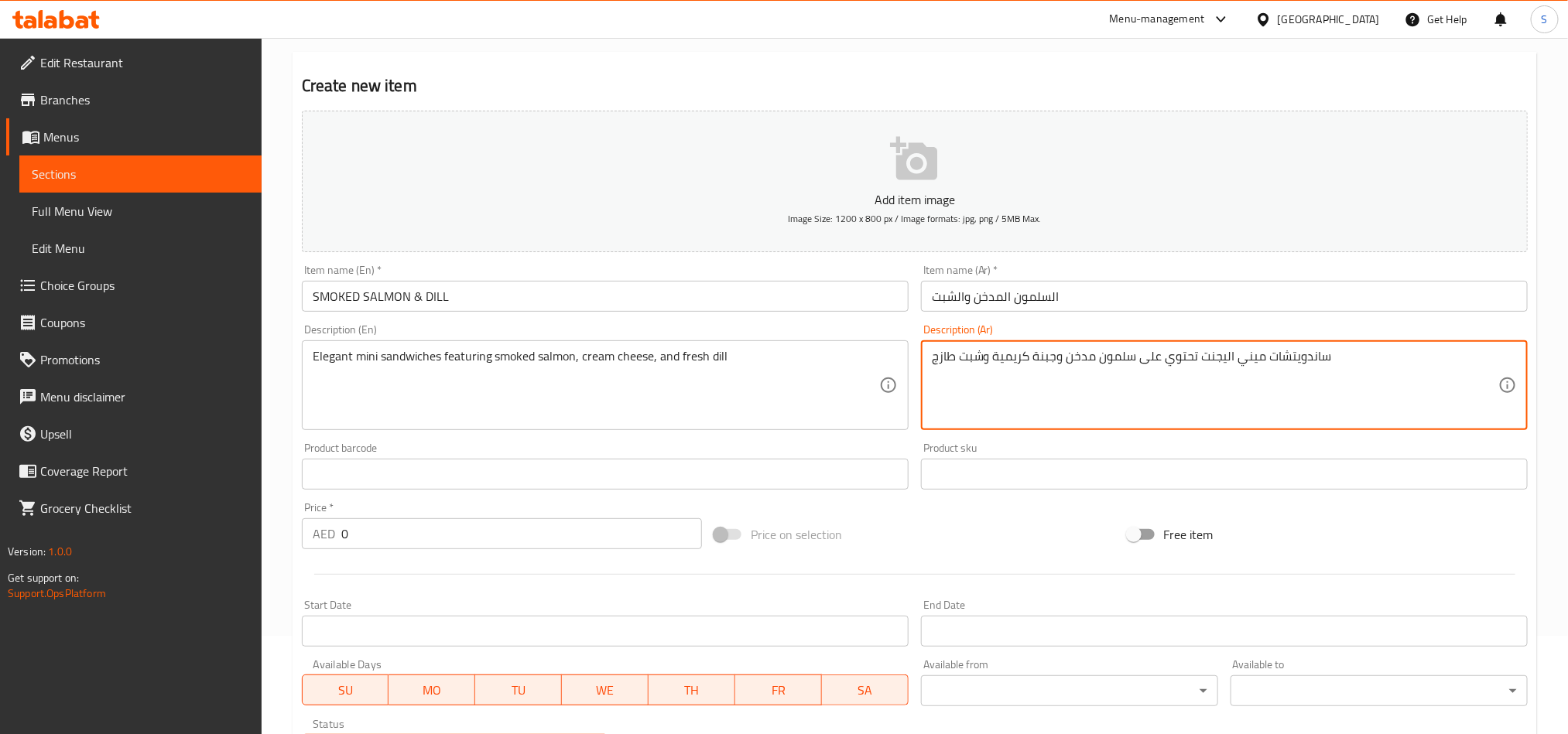
scroll to position [232, 0]
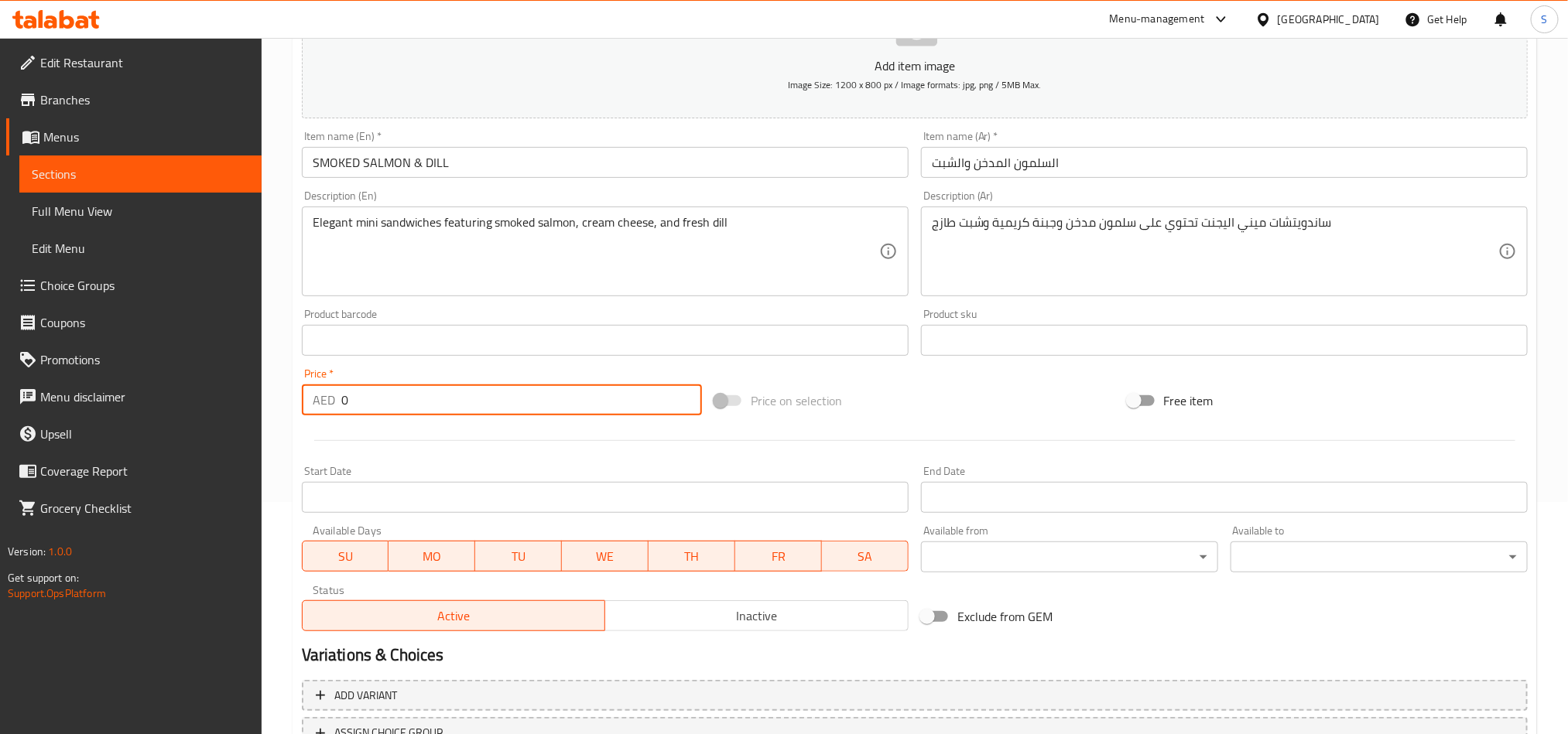
click at [341, 407] on input "0" at bounding box center [521, 400] width 361 height 31
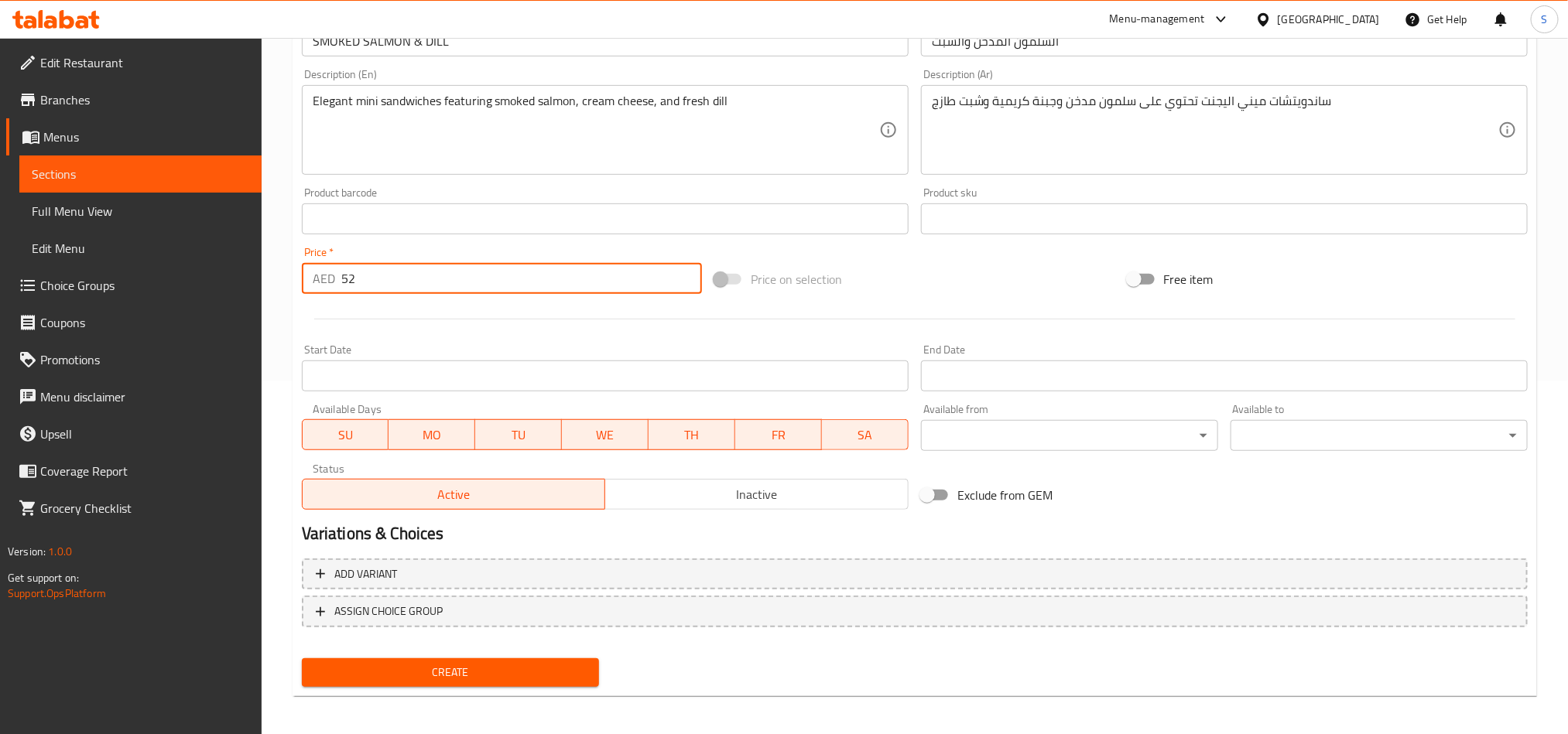
scroll to position [358, 0]
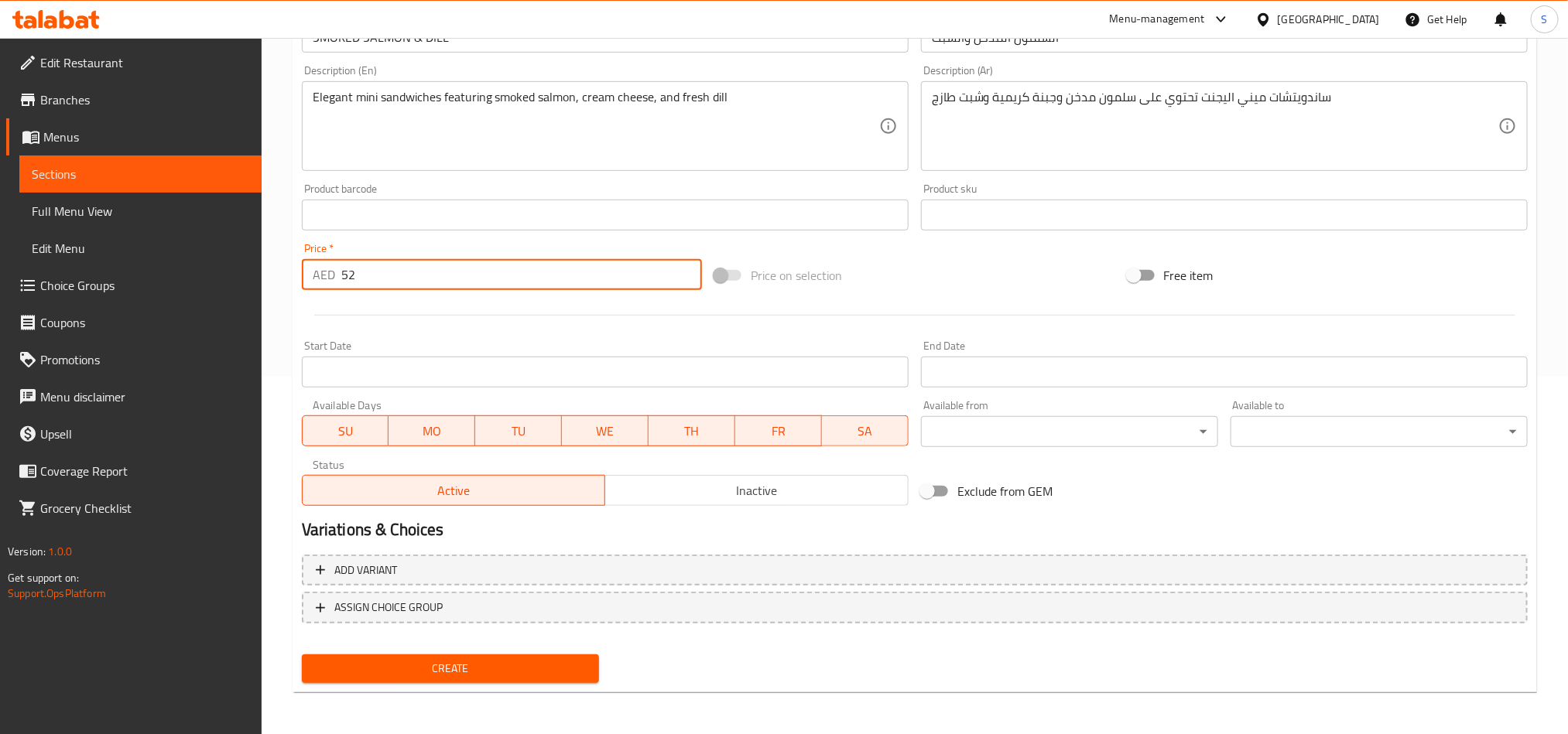
type input "52"
click at [458, 678] on button "Create" at bounding box center [450, 669] width 297 height 29
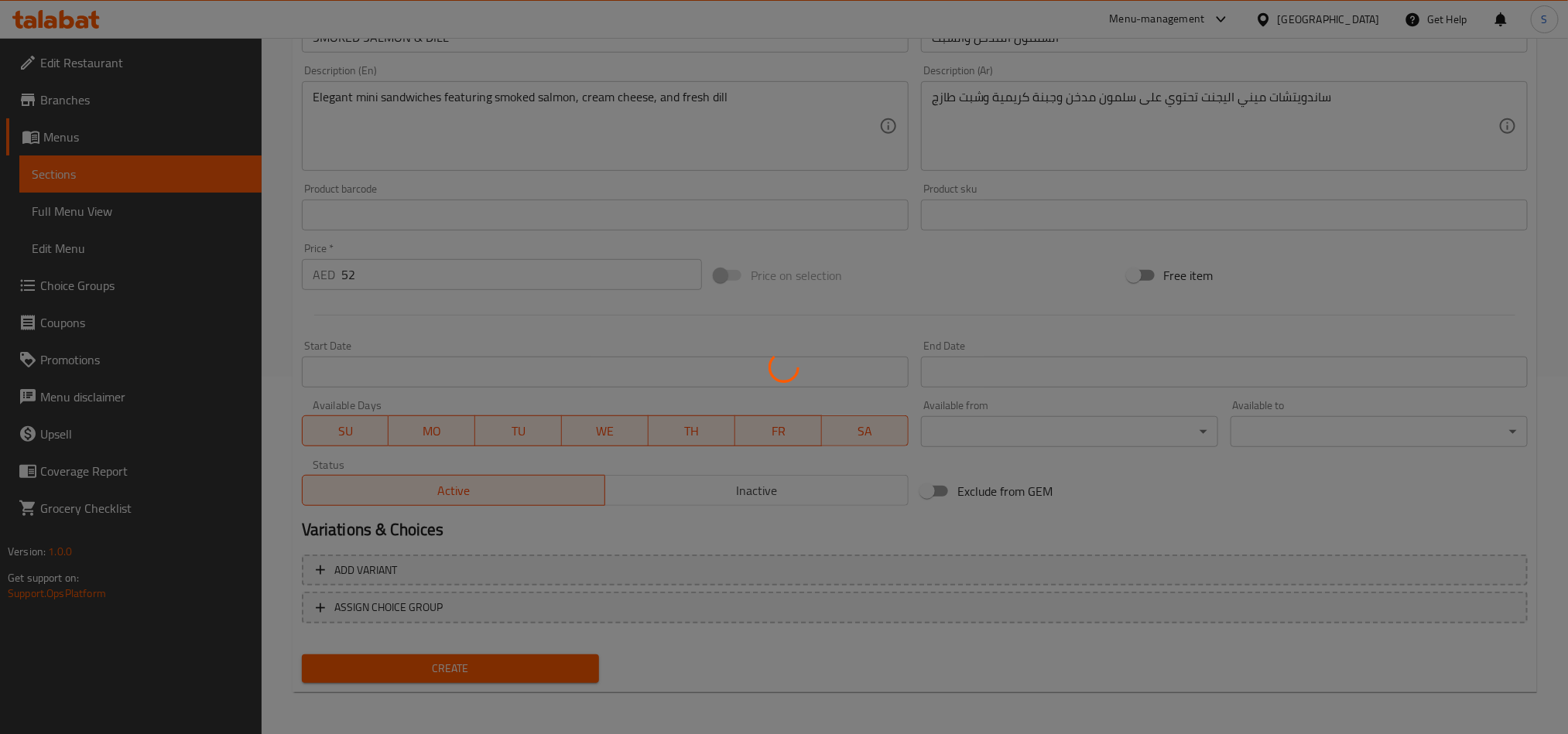
type input "0"
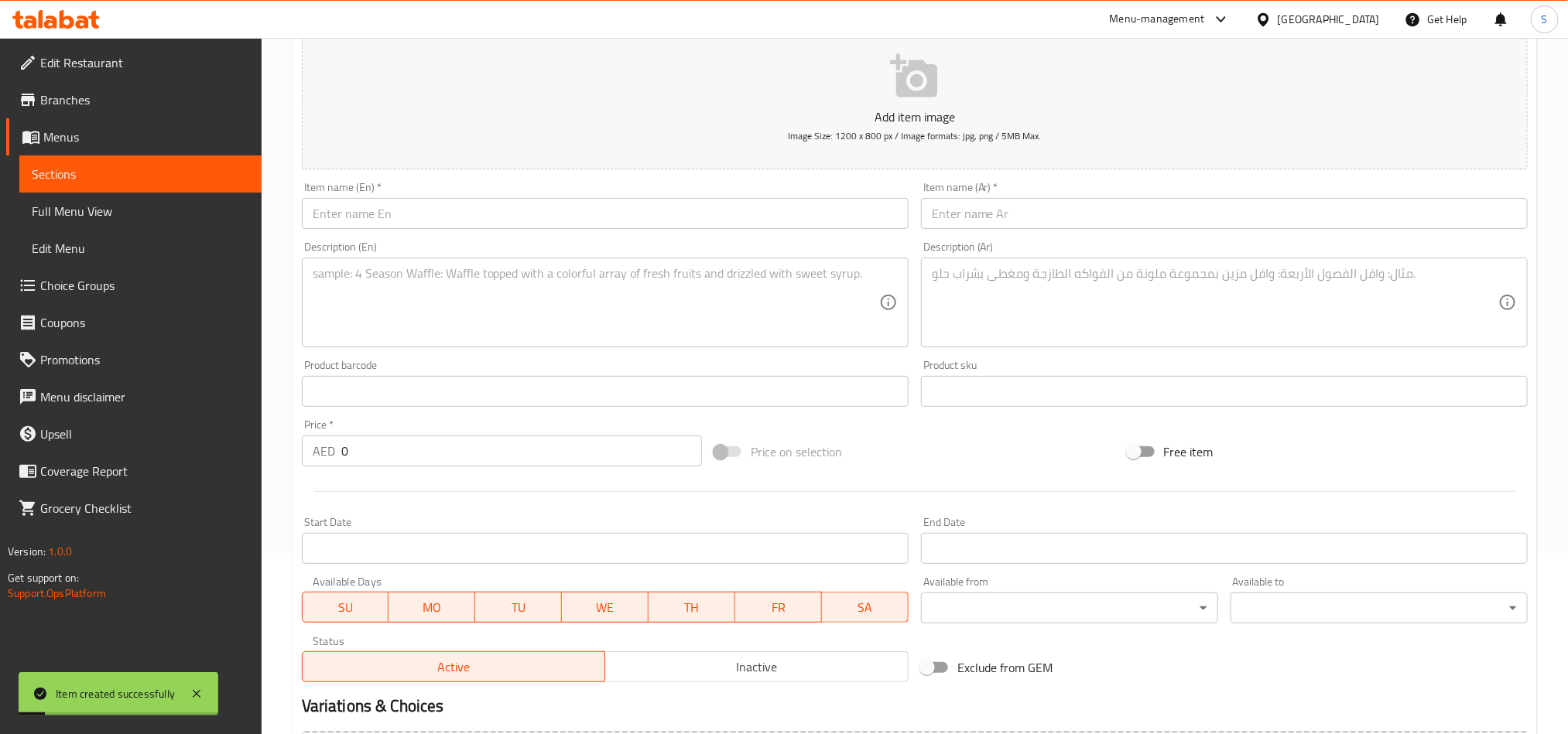
scroll to position [0, 0]
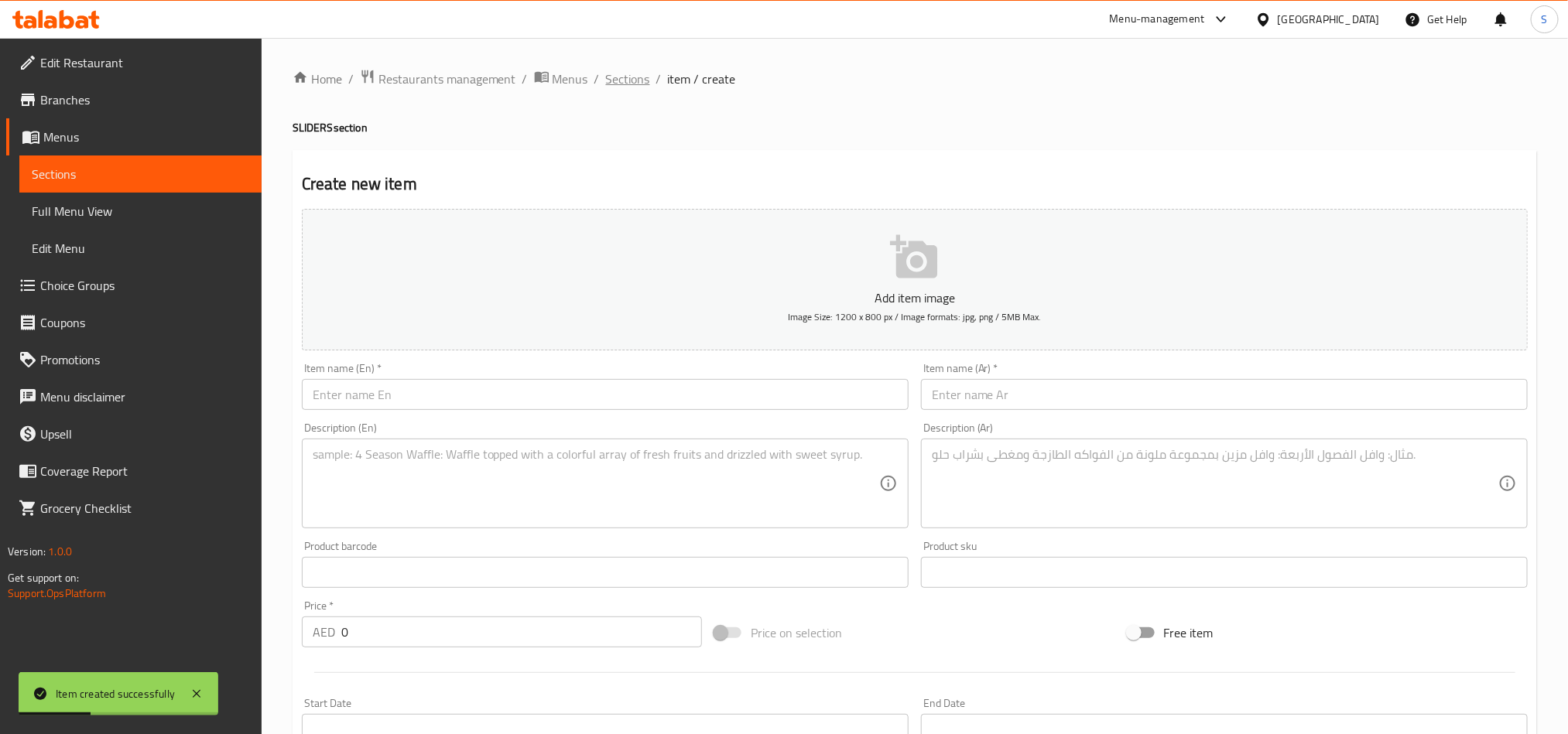
click at [628, 78] on span "Sections" at bounding box center [628, 79] width 45 height 18
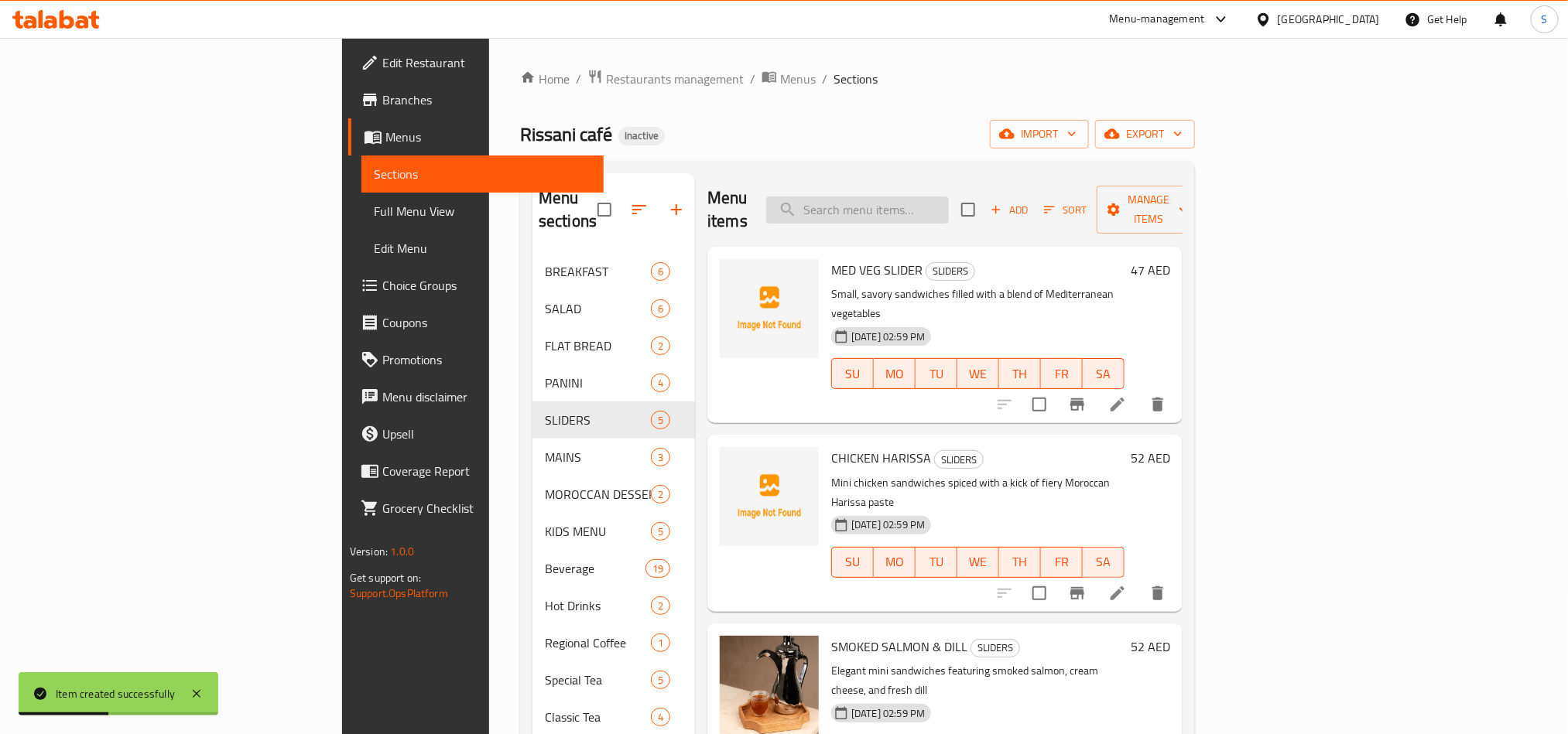
click at [899, 201] on input "search" at bounding box center [857, 209] width 182 height 27
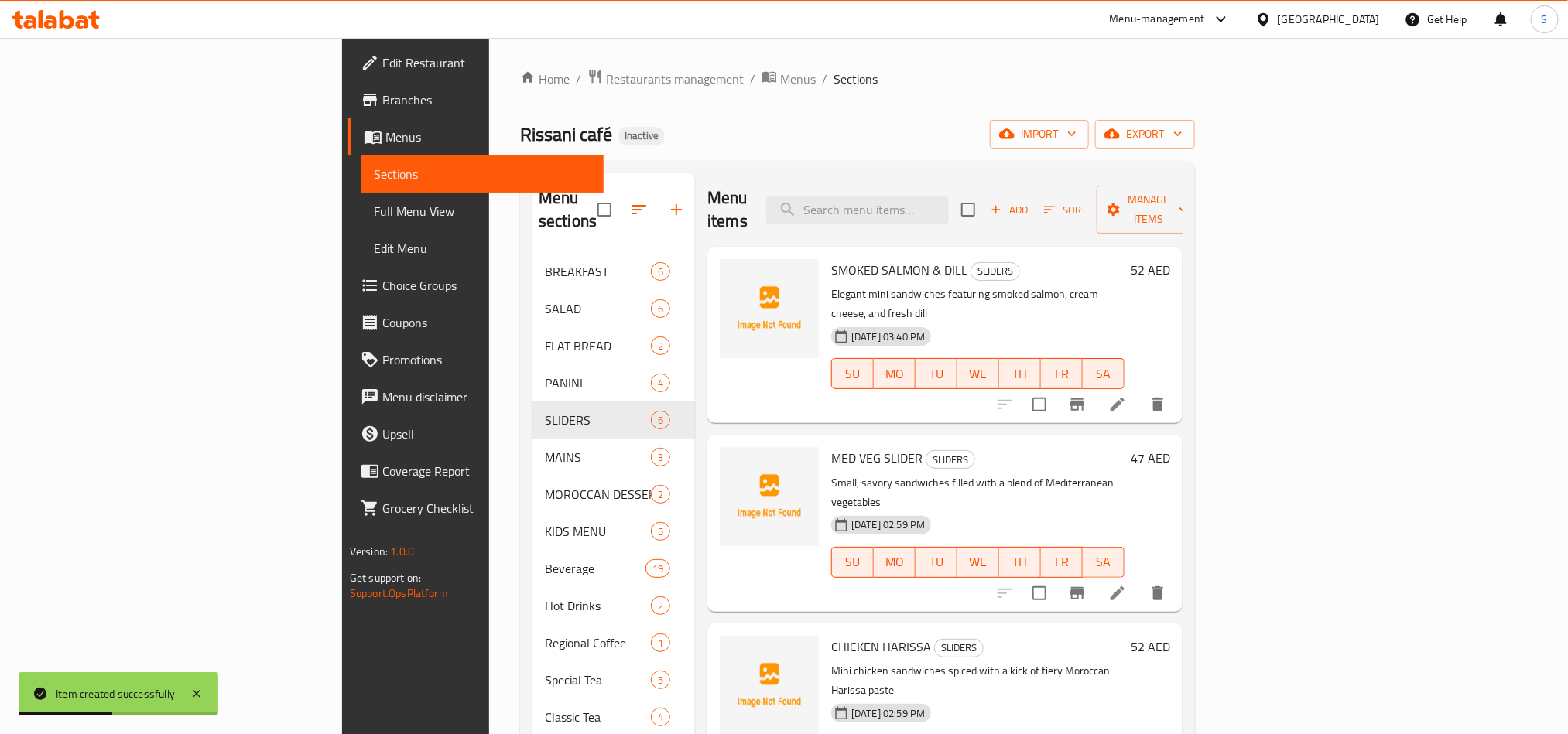
paste input "ساندويتشات ميني اليجنت تحتوي على سلمون مدخن وجبنة كريمية وشبت طازج"
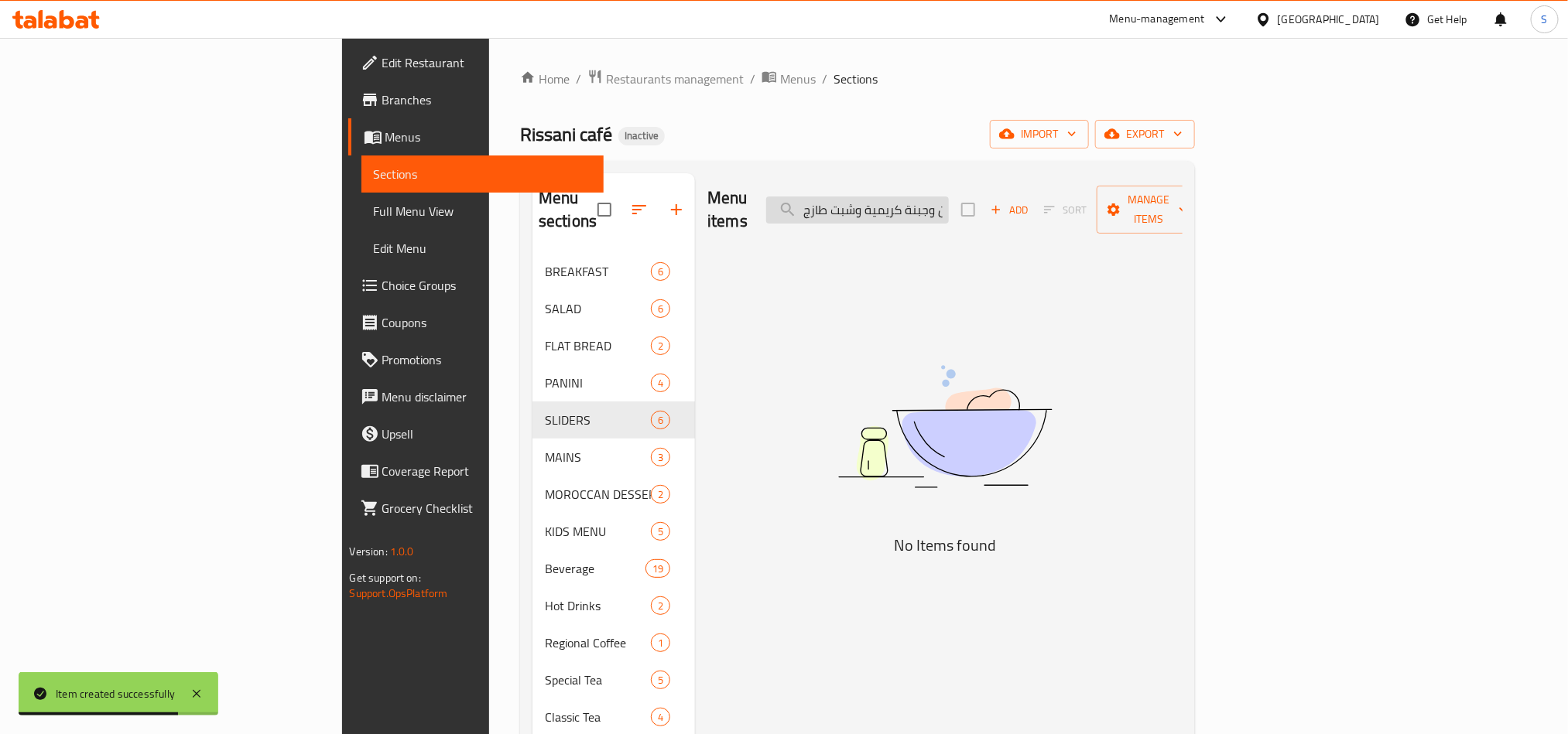
click at [949, 209] on input "ساندويتشات ميني اليجنت تحتوي على سلمون مدخن وجبنة كريمية وشبت طازج" at bounding box center [857, 209] width 182 height 27
paste input "SMOKED SALMON & DILL"
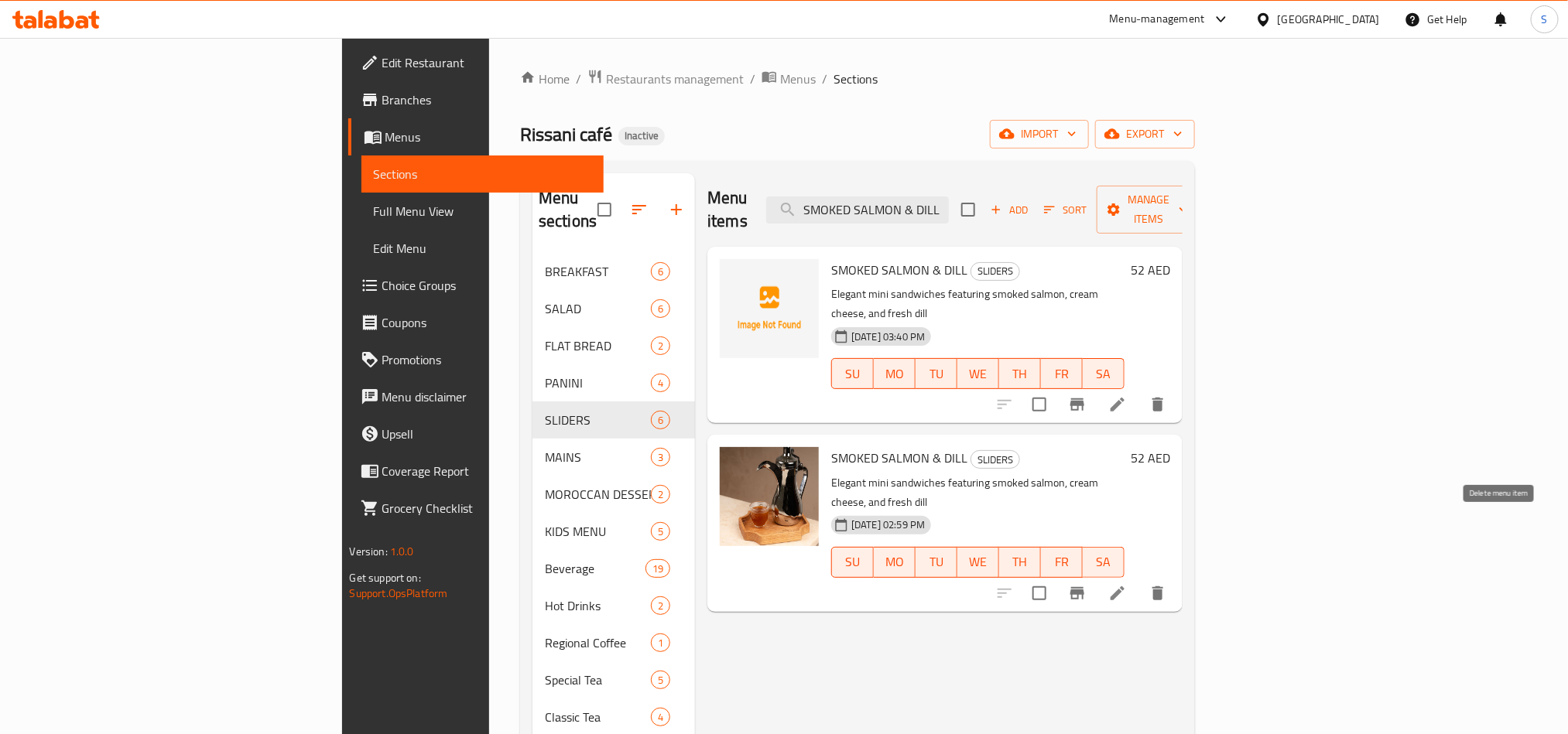
type input "SMOKED SALMON & DILL"
click at [1163, 587] on icon "delete" at bounding box center [1158, 593] width 10 height 14
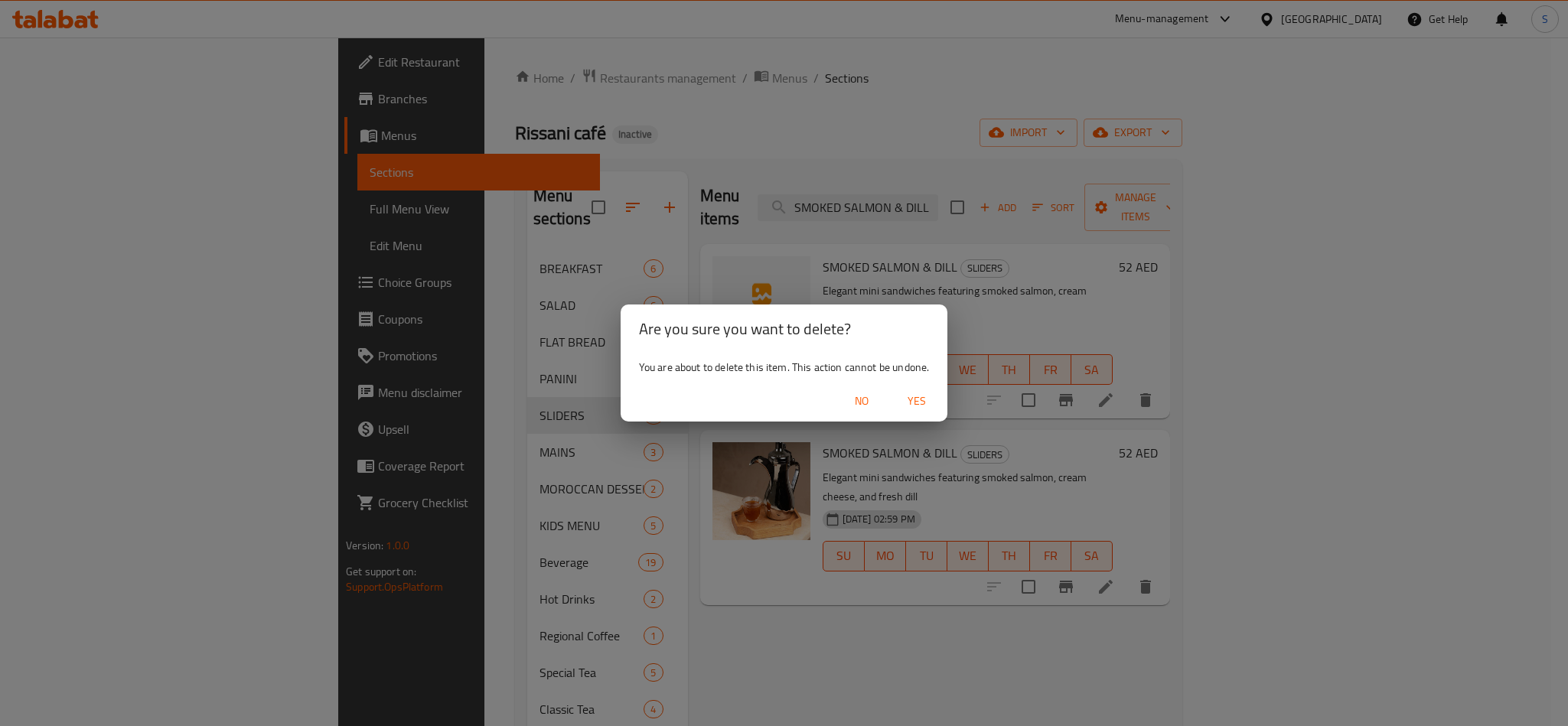
click at [904, 395] on span "Yes" at bounding box center [916, 401] width 37 height 19
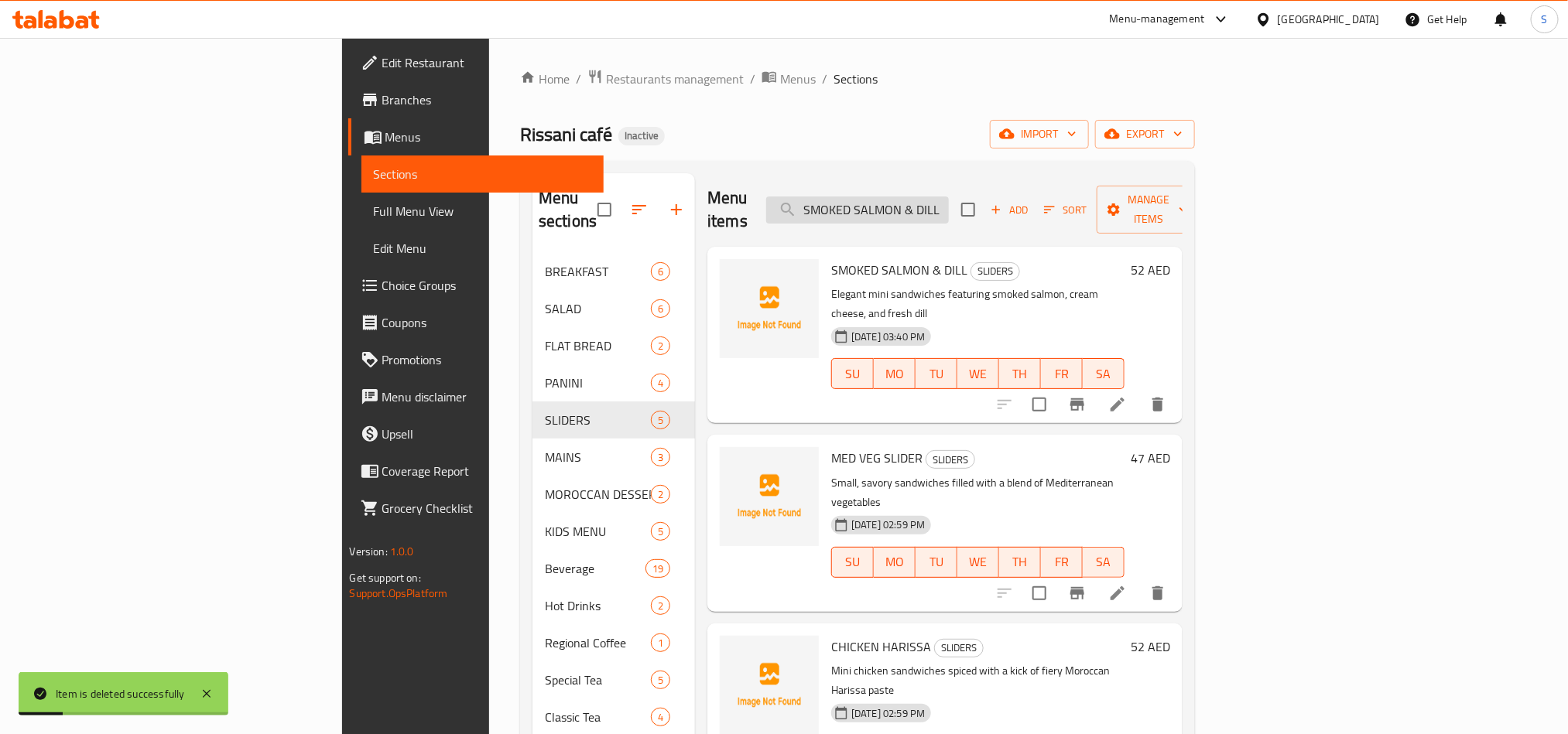
click at [949, 202] on input "SMOKED SALMON & DILL" at bounding box center [857, 209] width 182 height 27
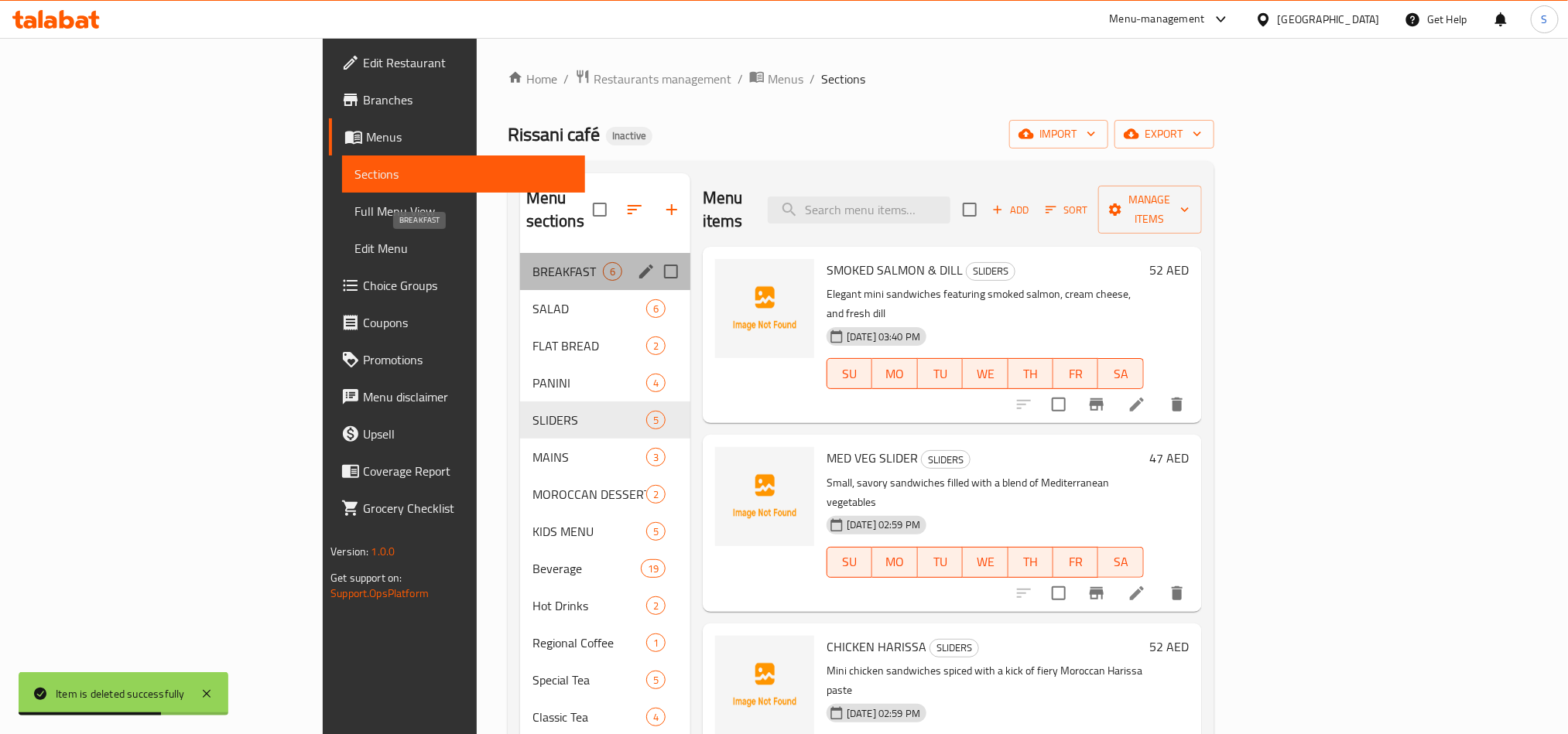
click at [533, 263] on span "BREAKFAST" at bounding box center [567, 271] width 71 height 18
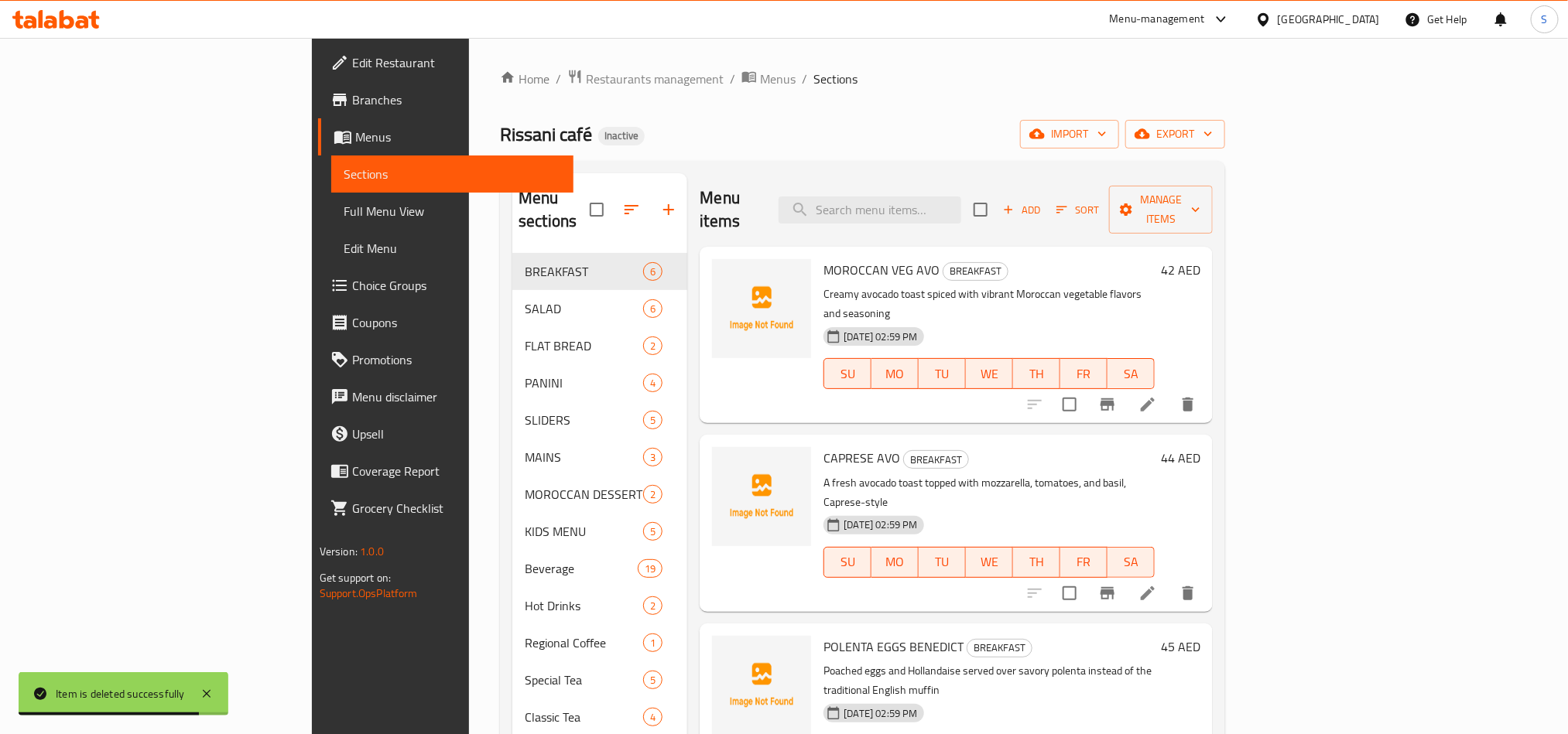
click at [665, 158] on div "Home / Restaurants management / Menus / Sections Rissani café Inactive import e…" at bounding box center [863, 494] width 726 height 851
click at [344, 216] on span "Full Menu View" at bounding box center [452, 210] width 217 height 18
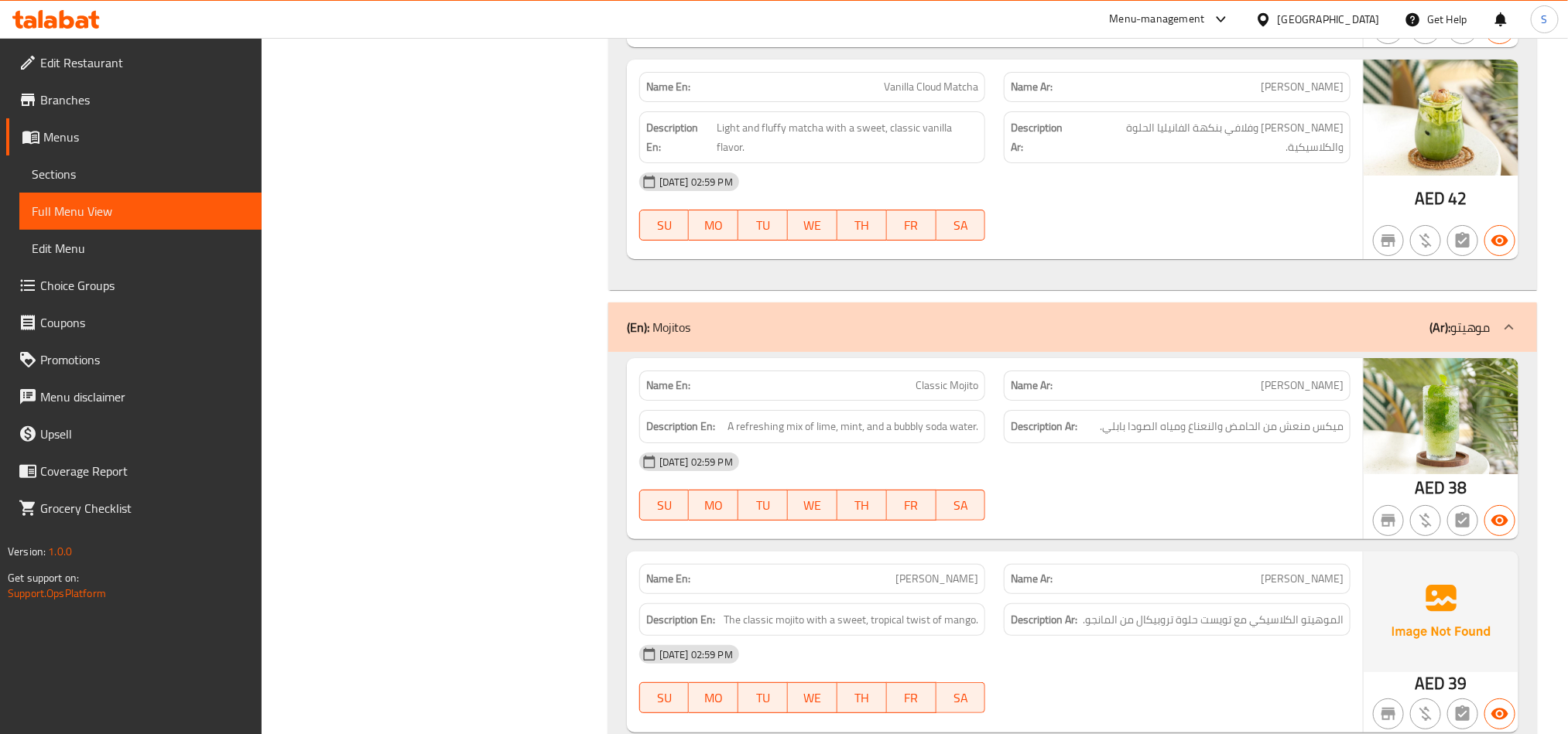
scroll to position [18628, 0]
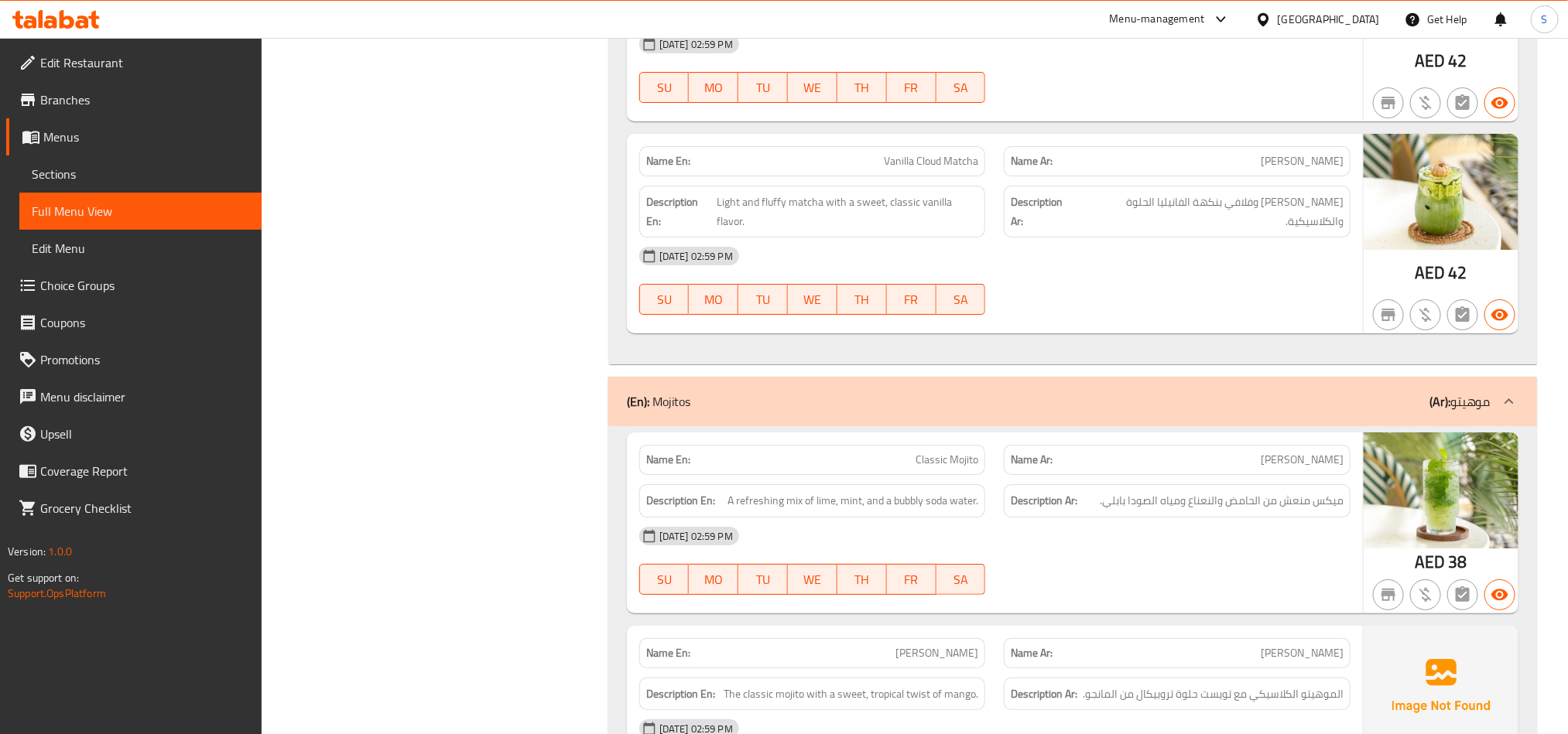
click at [72, 169] on span "Sections" at bounding box center [140, 174] width 217 height 18
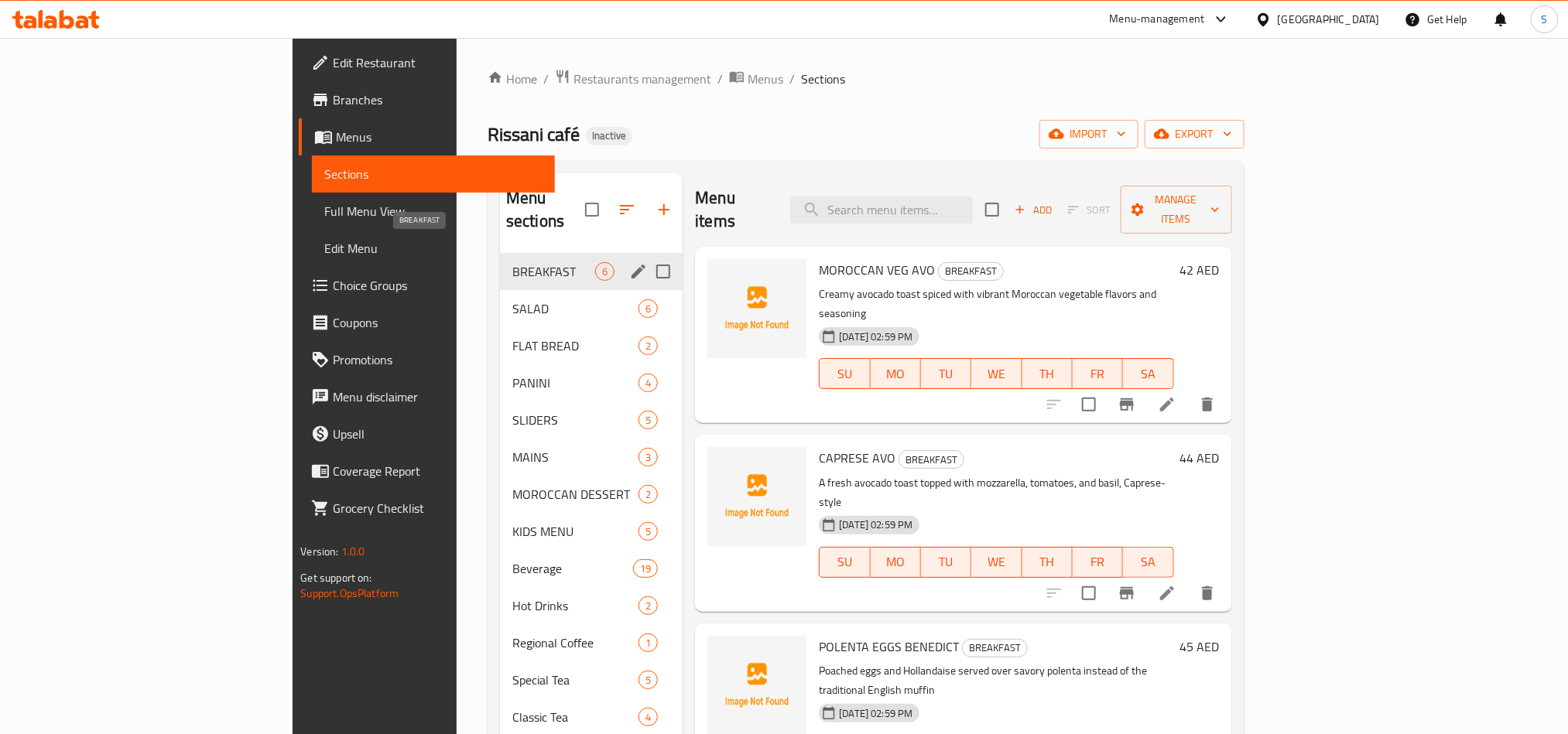
click at [512, 263] on span "BREAKFAST" at bounding box center [554, 271] width 83 height 18
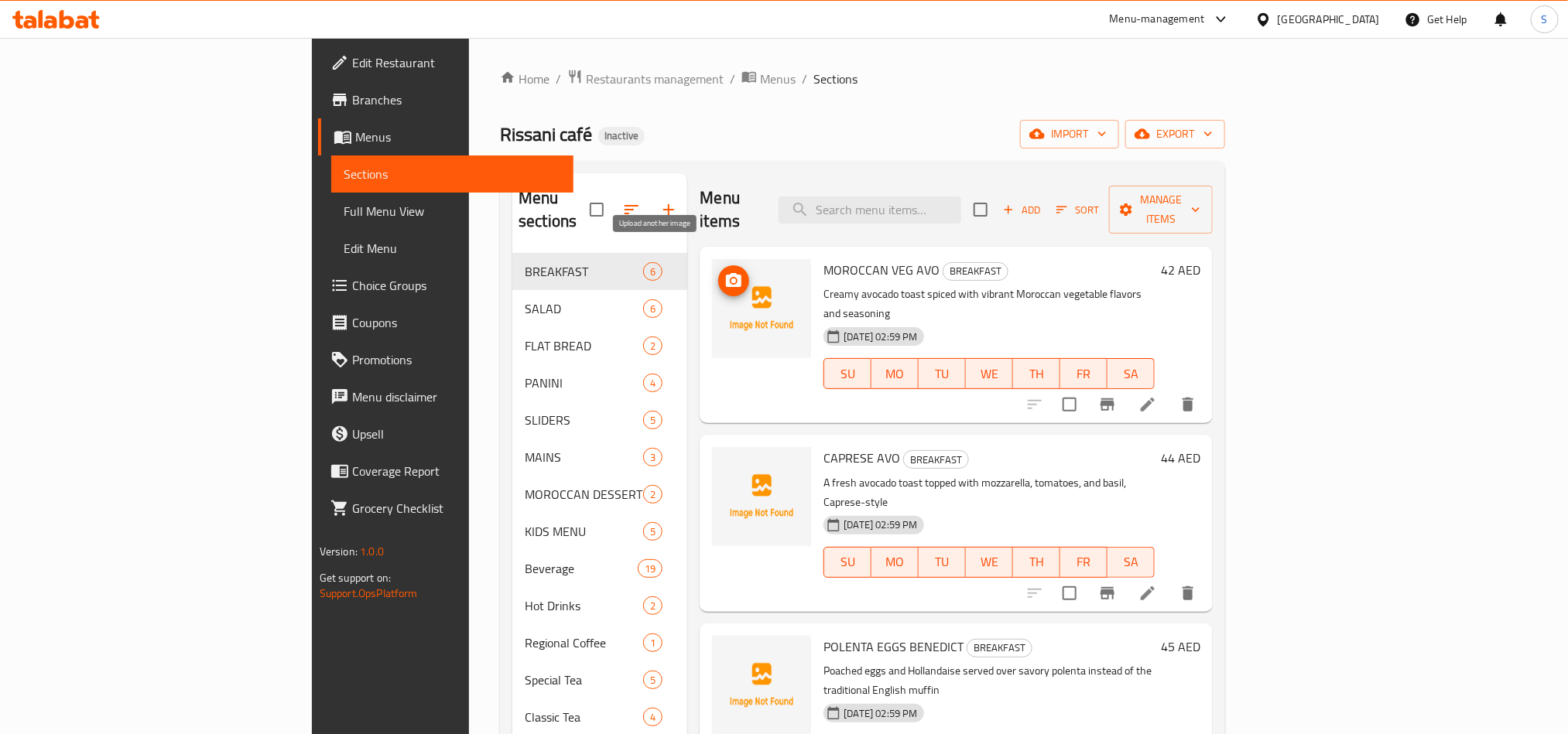
click at [726, 273] on icon "upload picture" at bounding box center [734, 280] width 16 height 14
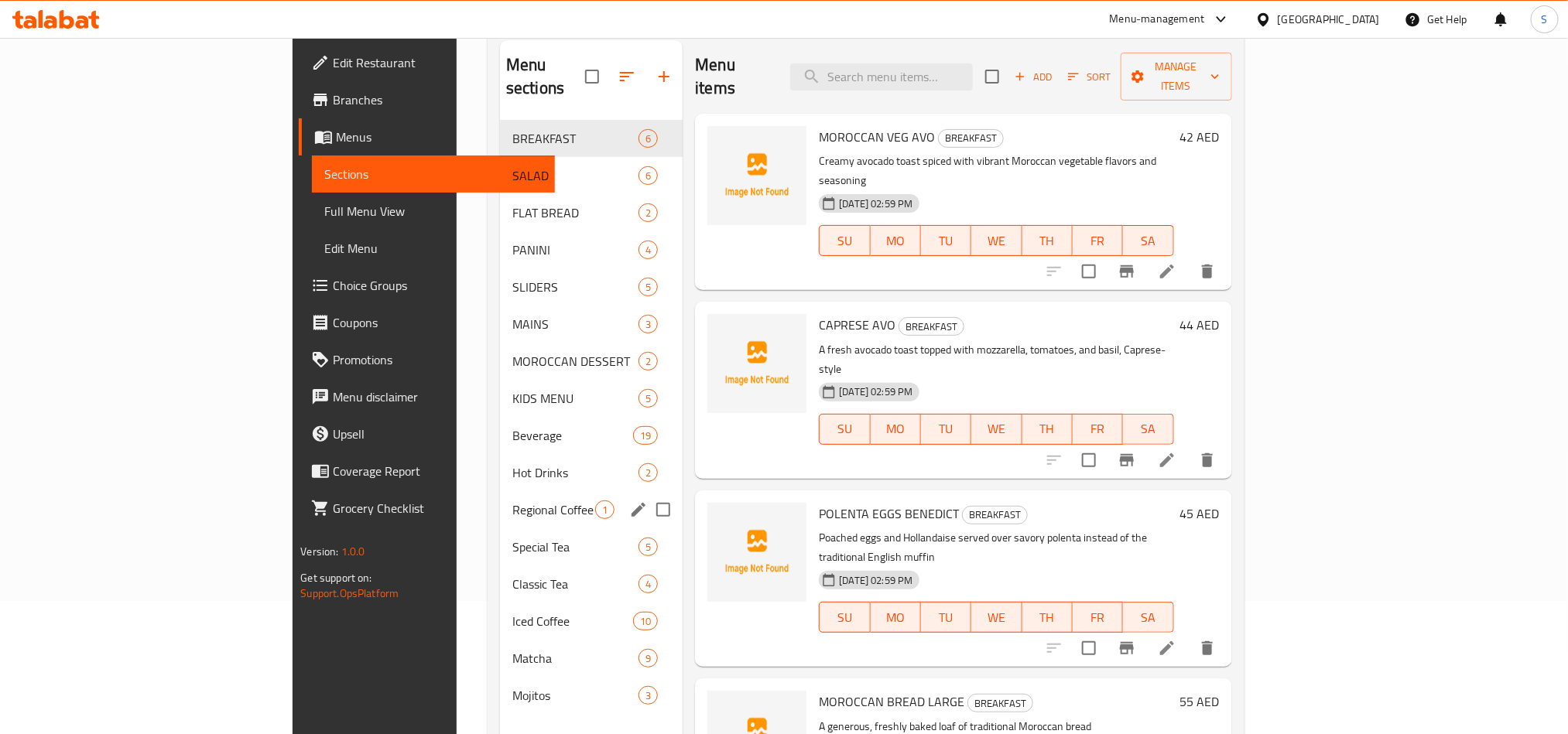
scroll to position [216, 0]
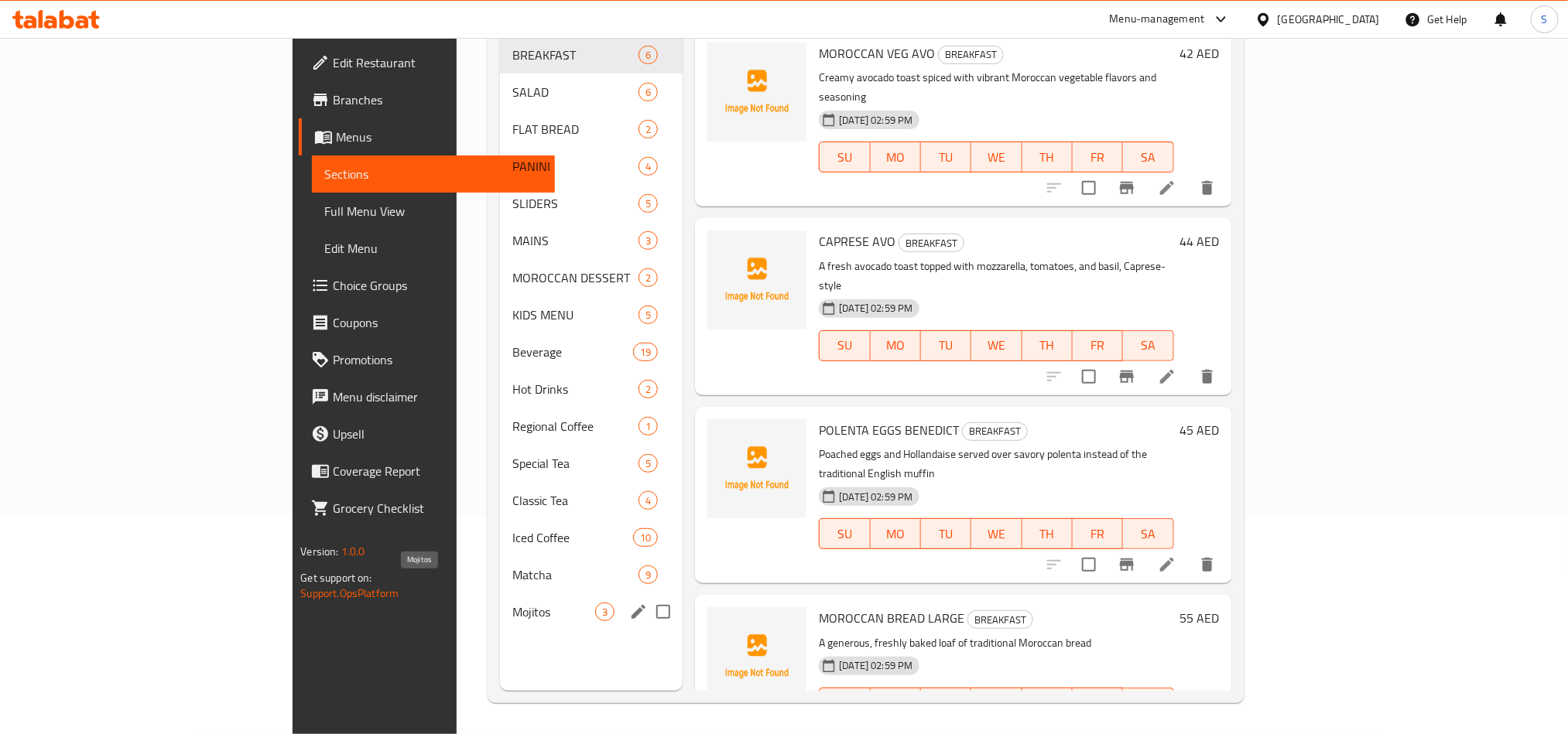
click at [512, 603] on span "Mojitos" at bounding box center [554, 612] width 83 height 18
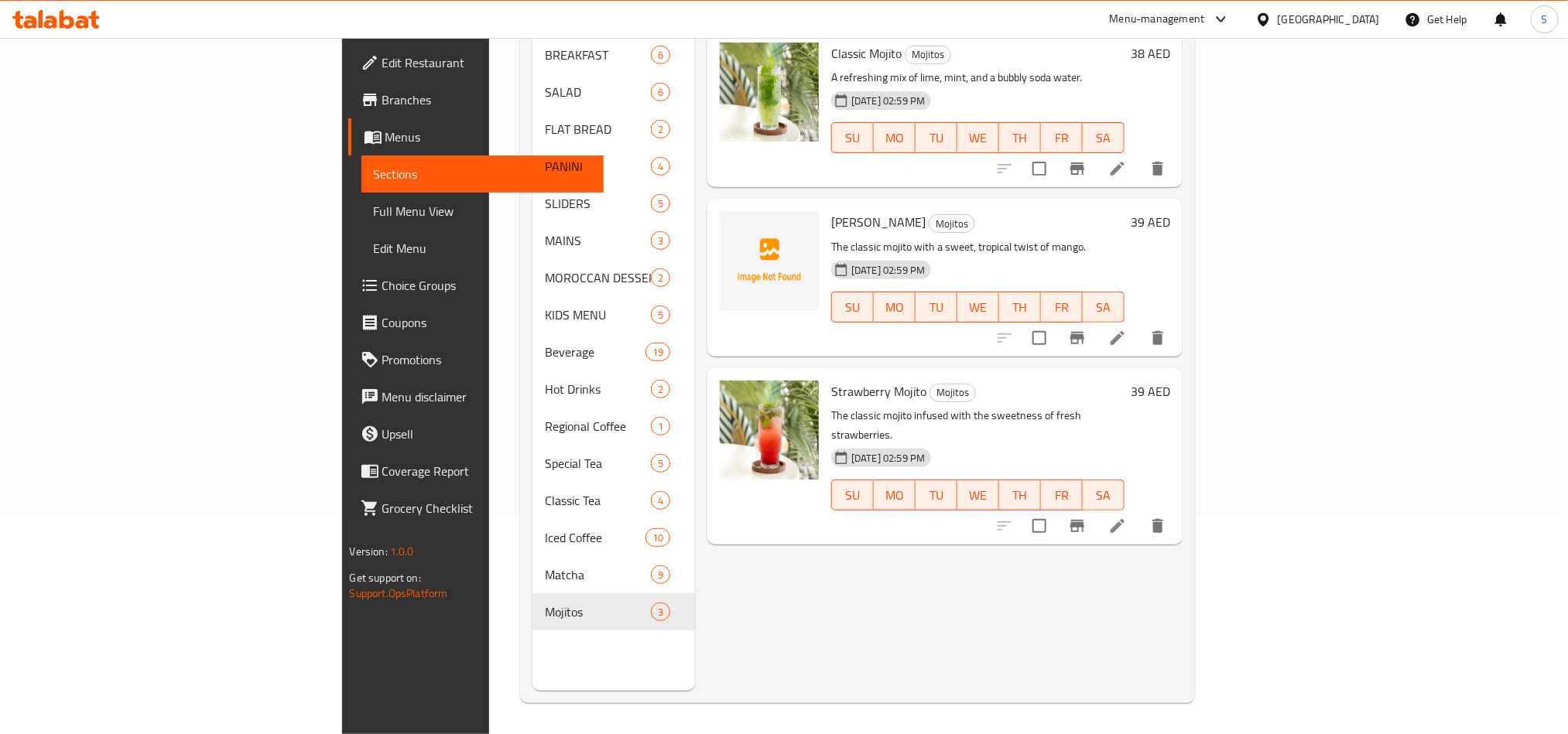
click at [831, 210] on span "[PERSON_NAME]" at bounding box center [878, 222] width 94 height 24
copy h6 "[PERSON_NAME]"
click at [732, 223] on icon "upload picture" at bounding box center [741, 232] width 18 height 18
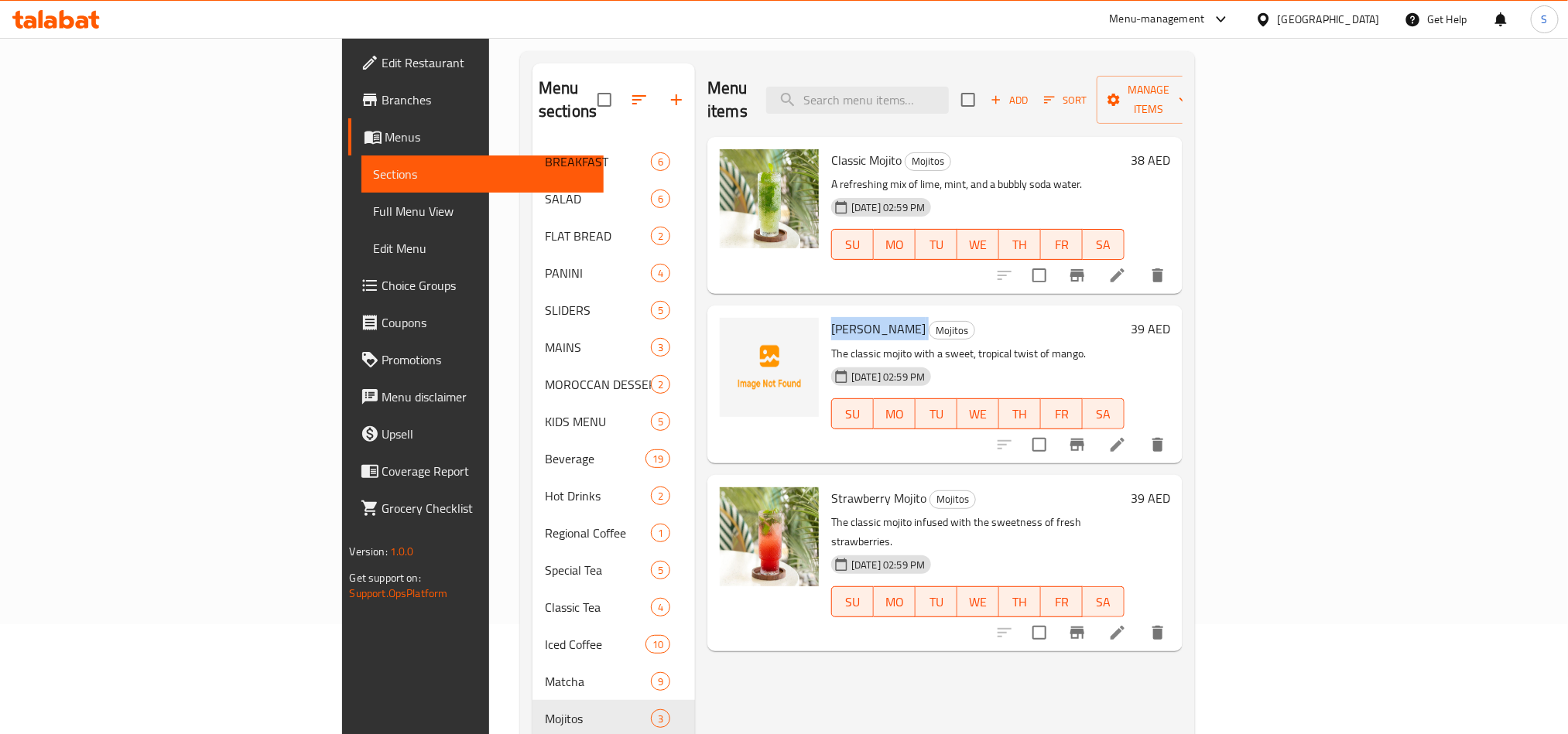
scroll to position [216, 0]
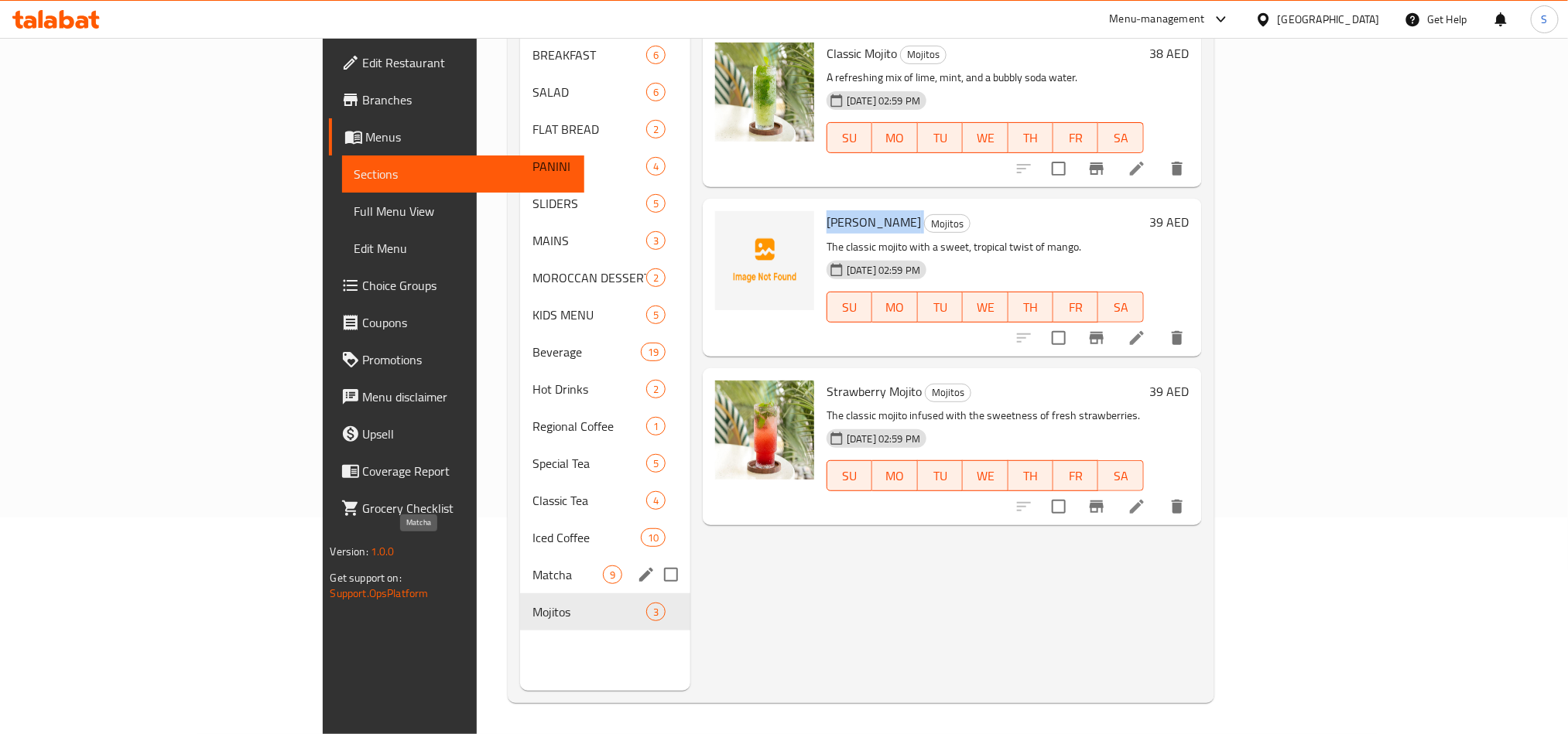
click at [533, 566] on span "Matcha" at bounding box center [567, 574] width 71 height 18
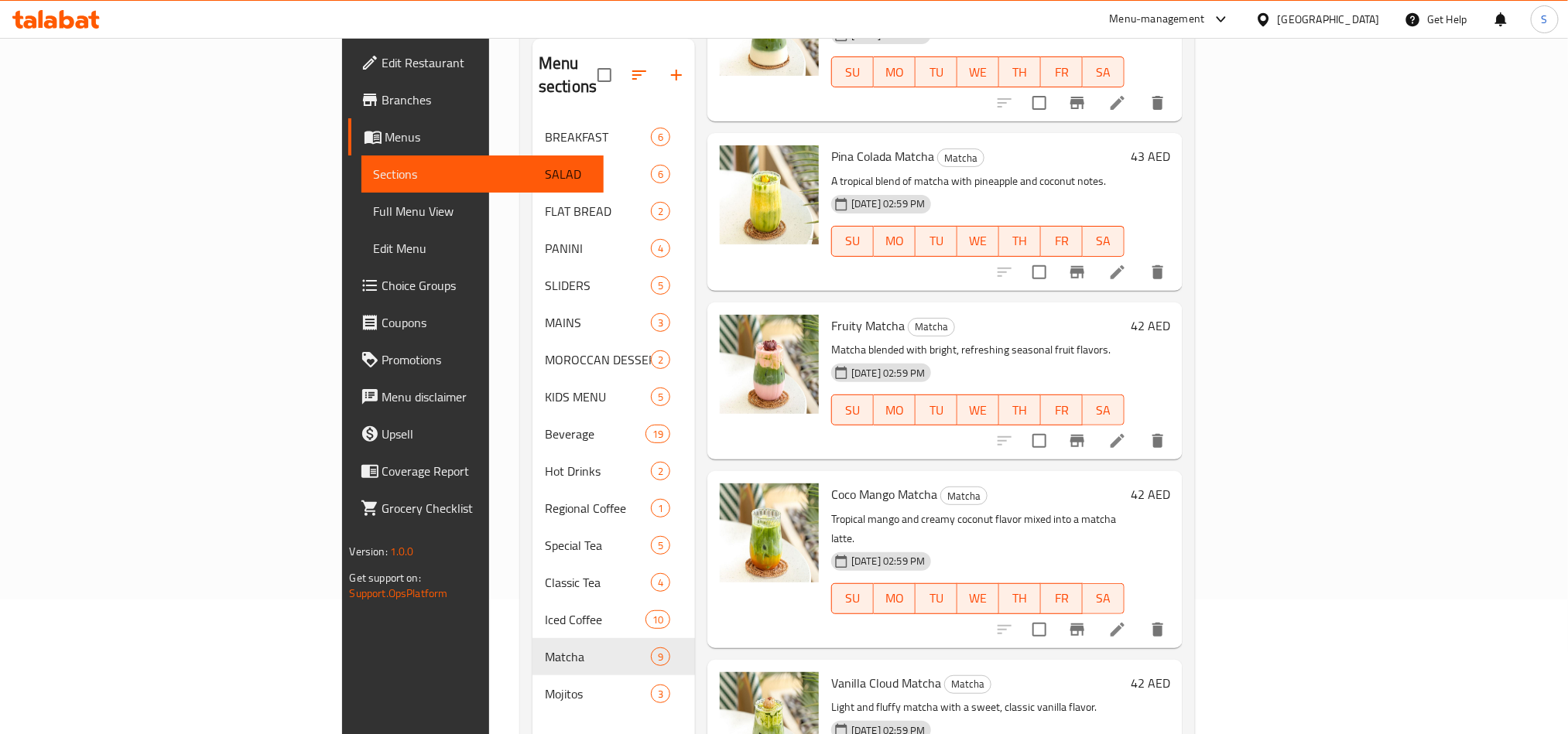
scroll to position [216, 0]
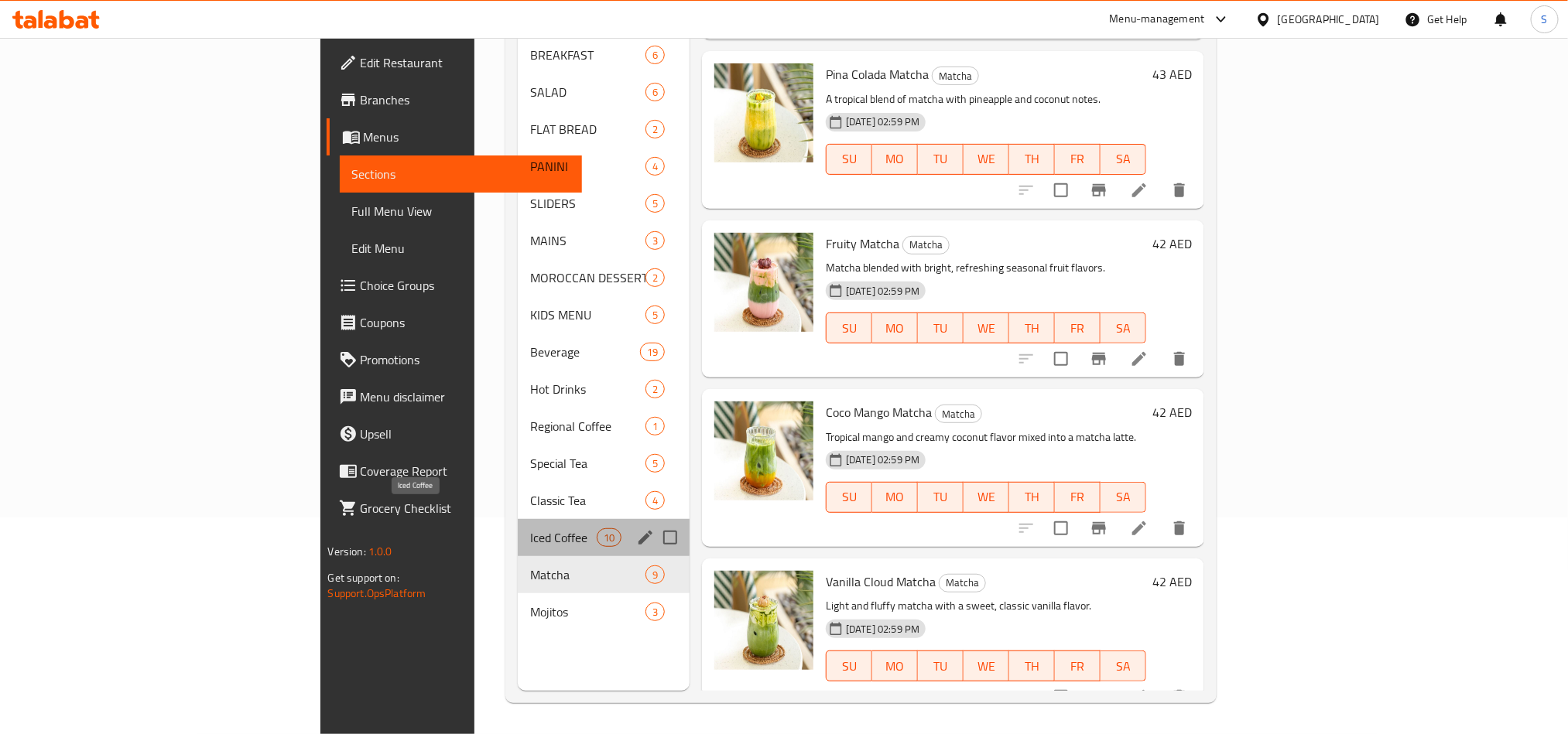
click at [530, 529] on span "Iced Coffee" at bounding box center [562, 538] width 65 height 18
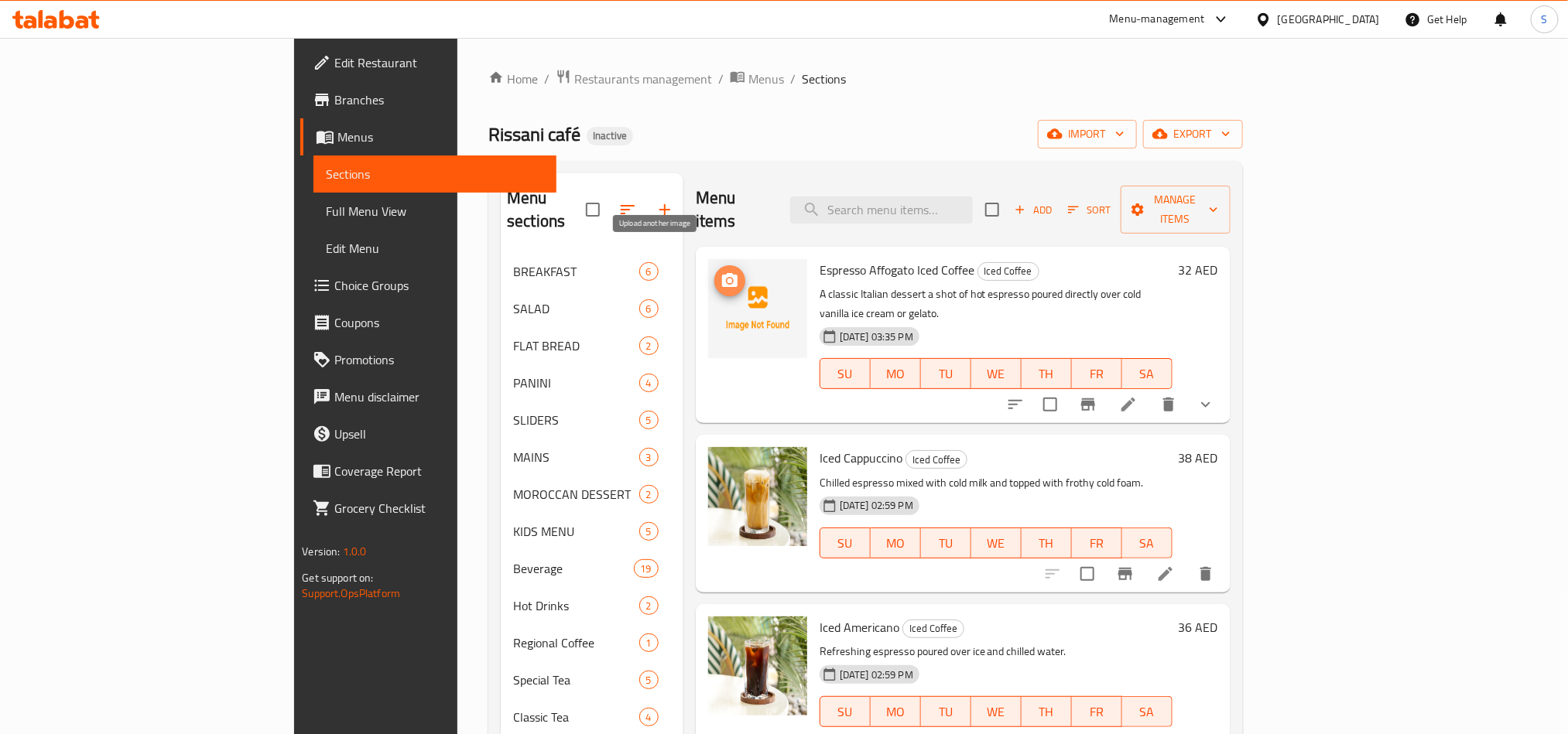
click at [714, 271] on span "upload picture" at bounding box center [729, 280] width 31 height 18
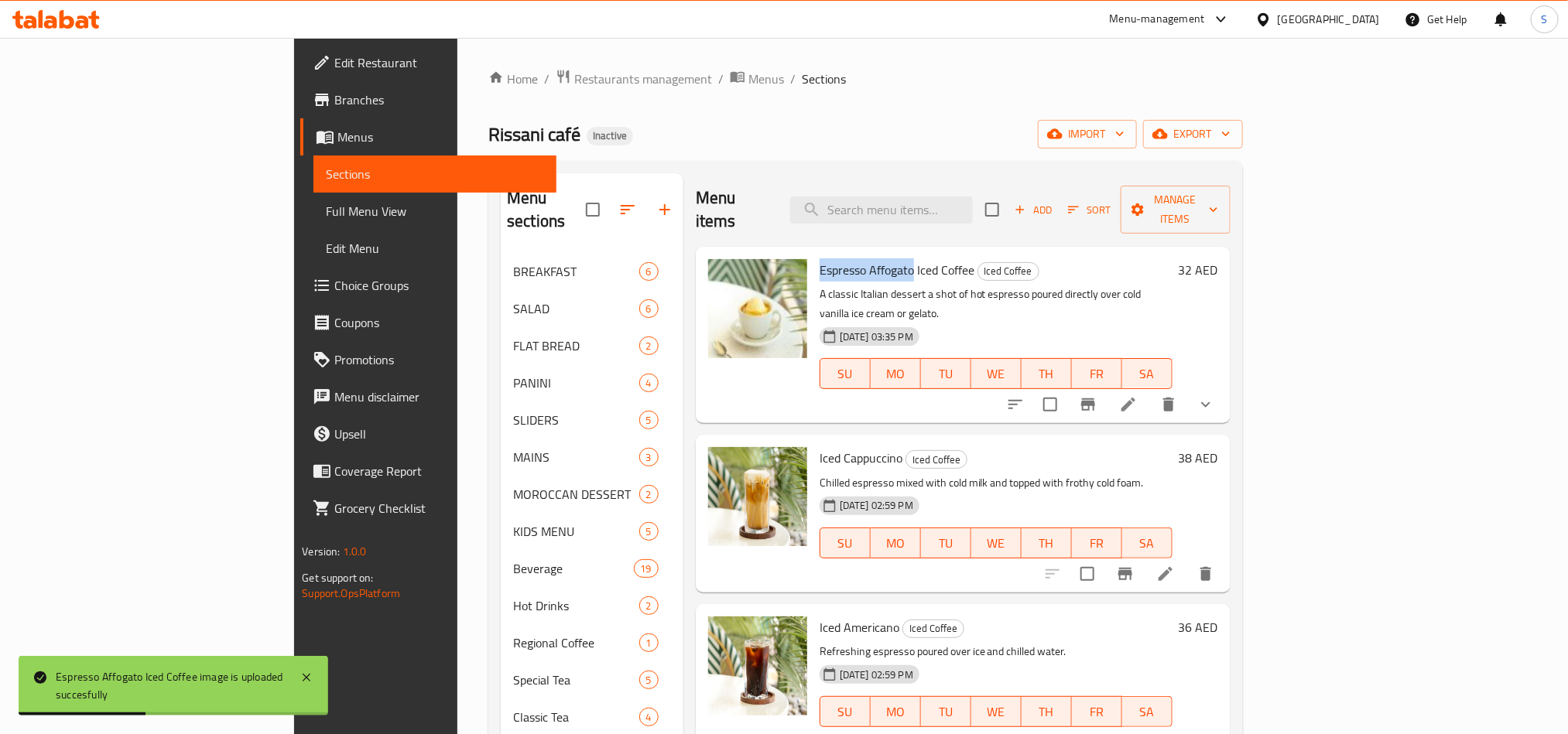
drag, startPoint x: 746, startPoint y: 247, endPoint x: 841, endPoint y: 250, distance: 95.0
click at [841, 253] on div "Espresso Affogato Iced Coffee Iced Coffee A classic Italian dessert a shot of h…" at bounding box center [996, 335] width 365 height 164
copy span "Espresso Affogato"
click at [959, 196] on input "search" at bounding box center [881, 209] width 182 height 27
paste input "Espresso Affogato"
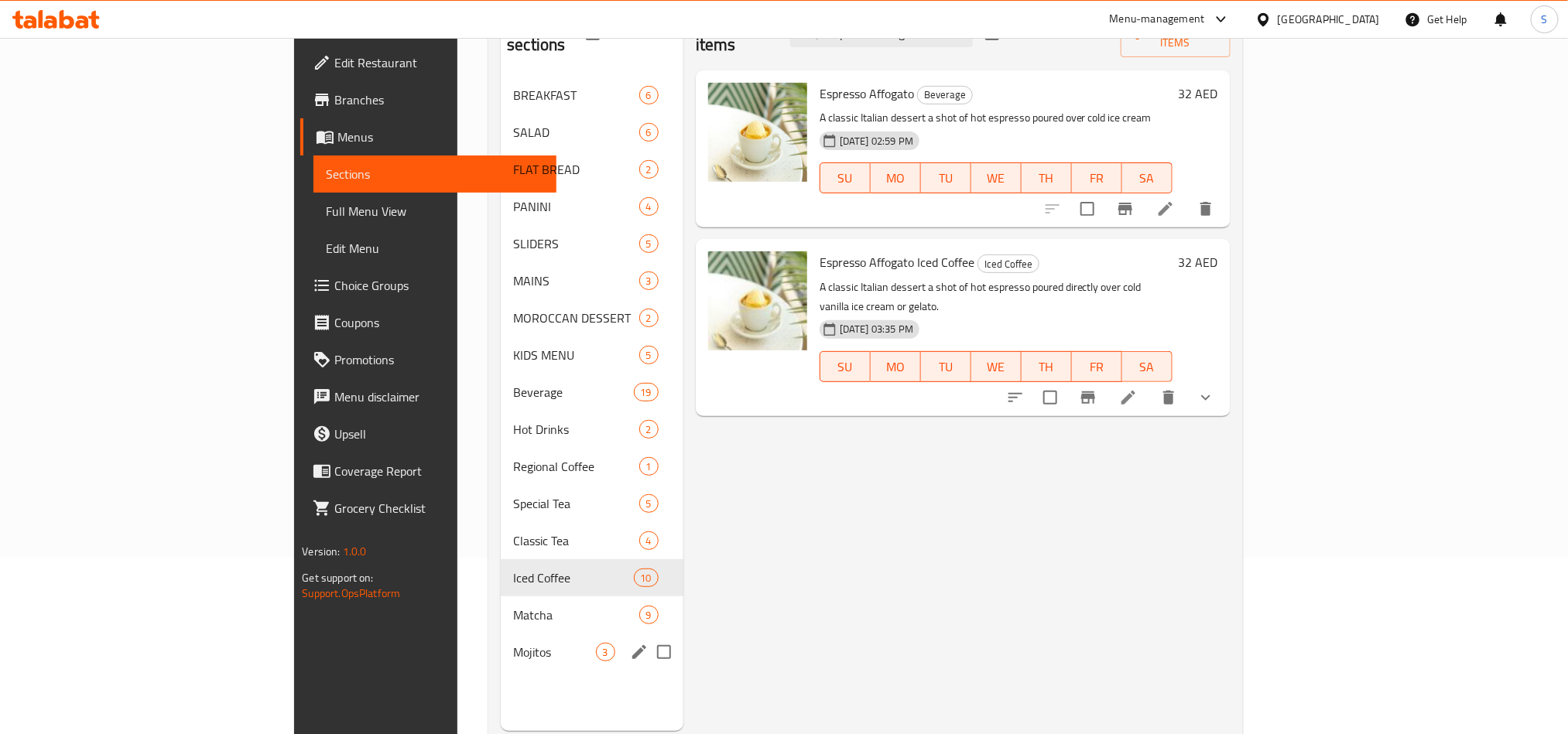
scroll to position [216, 0]
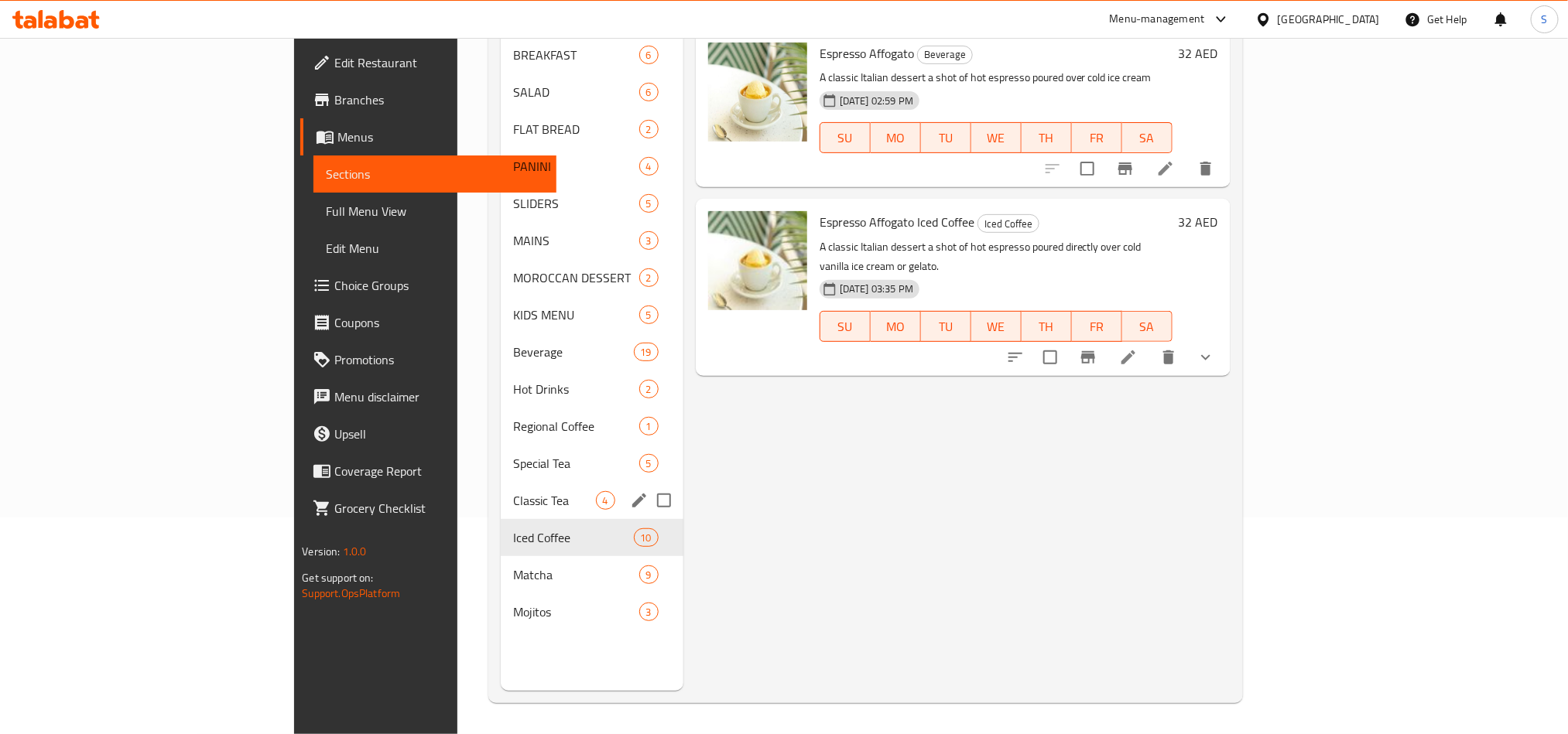
type input "Espresso Affogato"
click at [513, 491] on span "Classic Tea" at bounding box center [554, 500] width 82 height 18
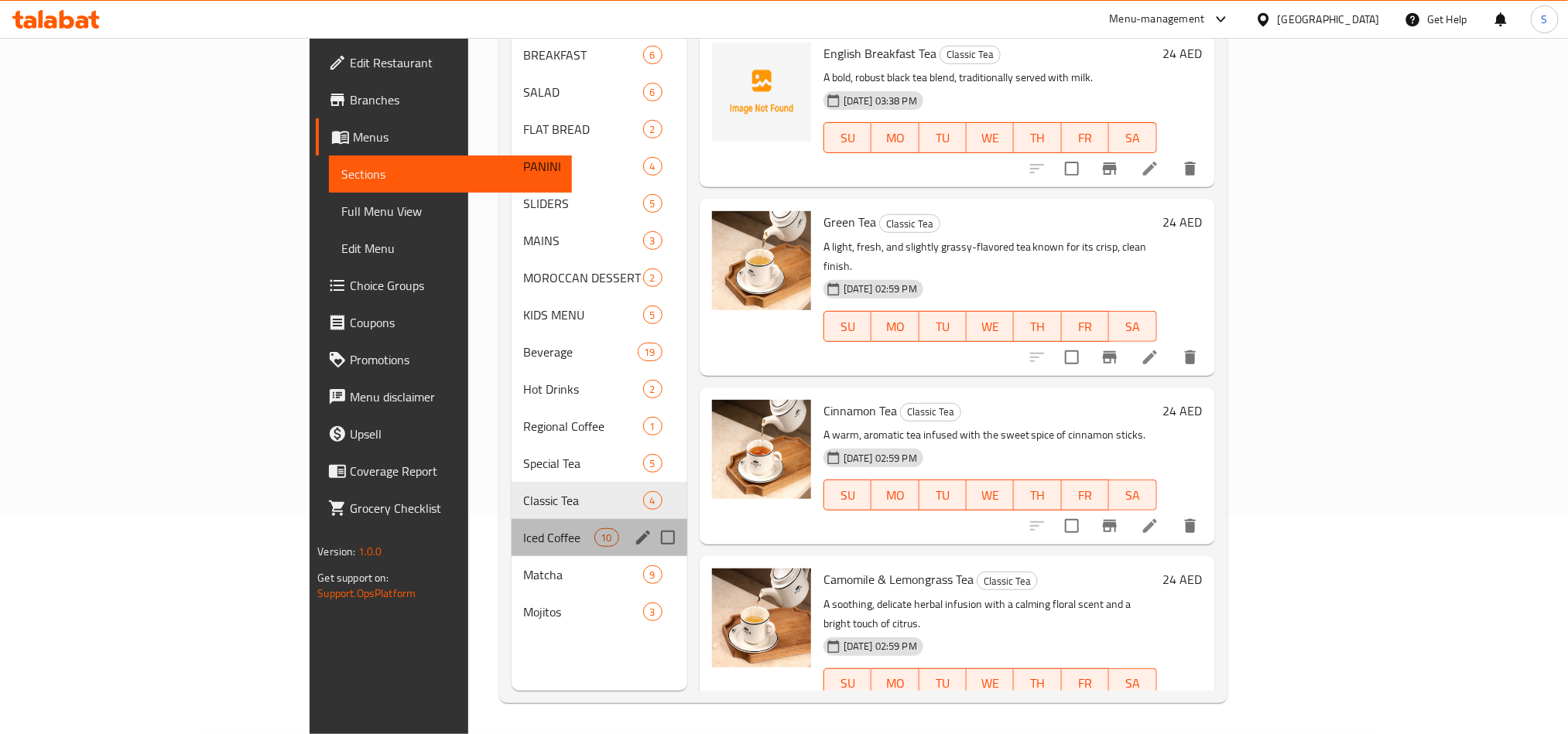
click at [512, 519] on div "Iced Coffee 10" at bounding box center [599, 538] width 175 height 38
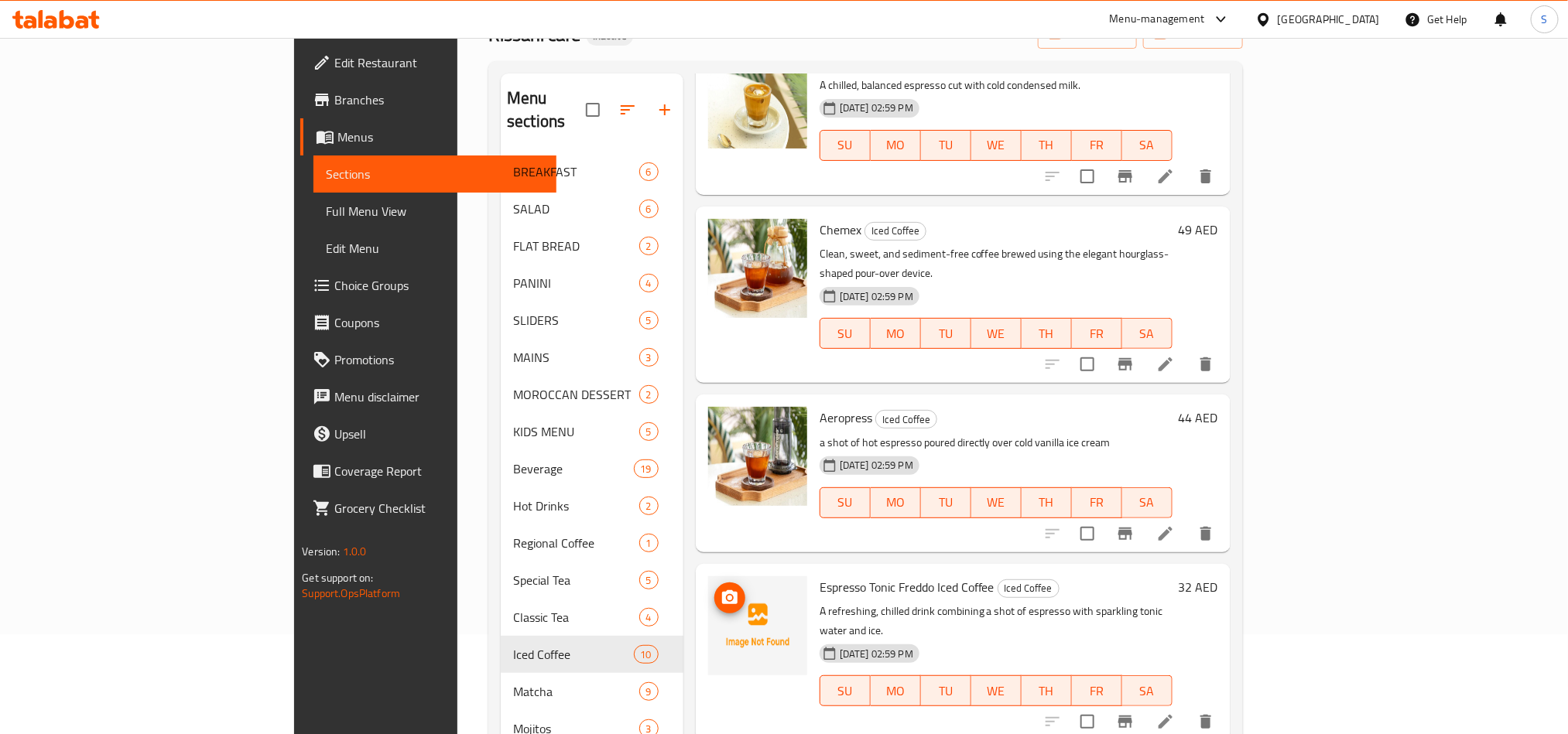
scroll to position [216, 0]
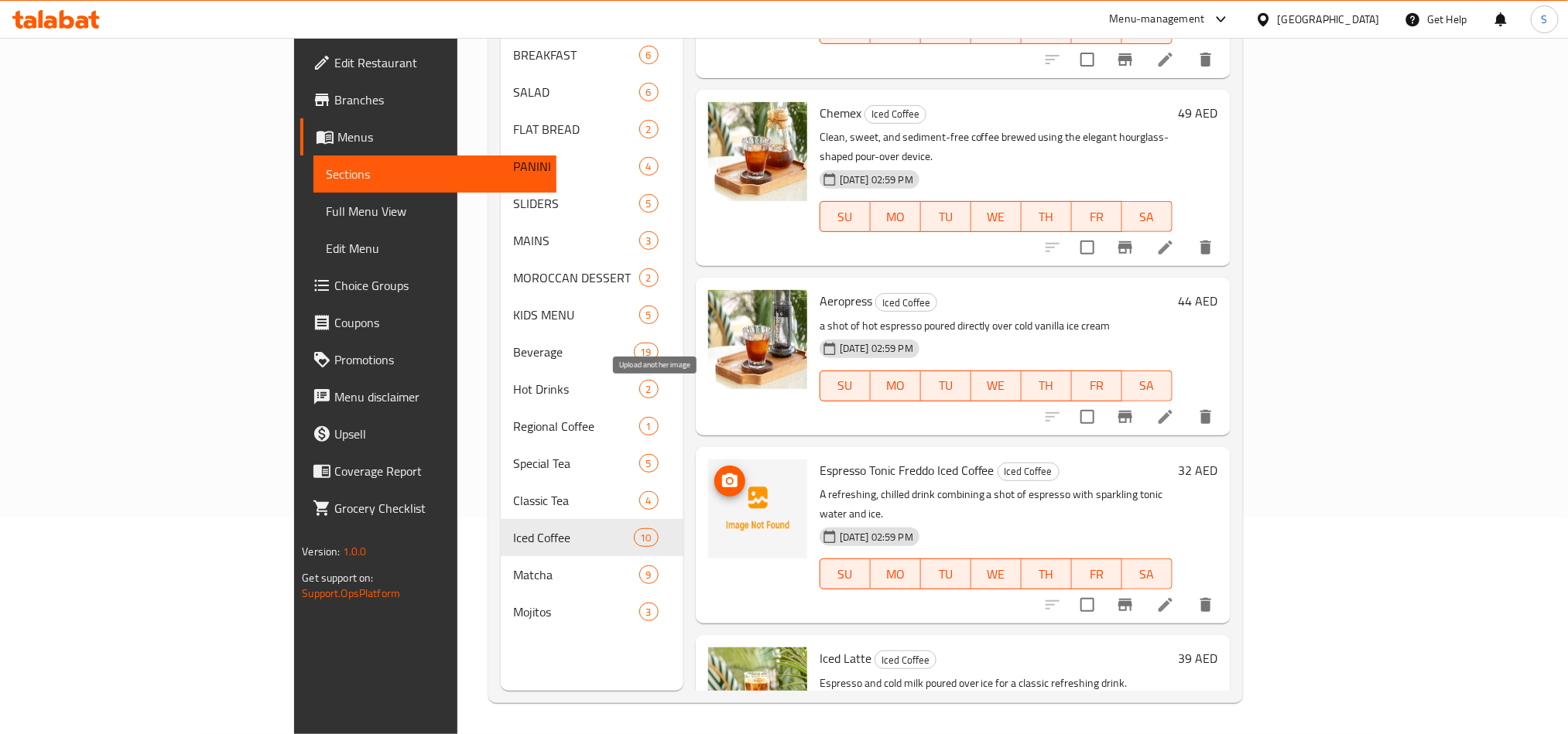
click at [720, 472] on icon "upload picture" at bounding box center [729, 481] width 18 height 18
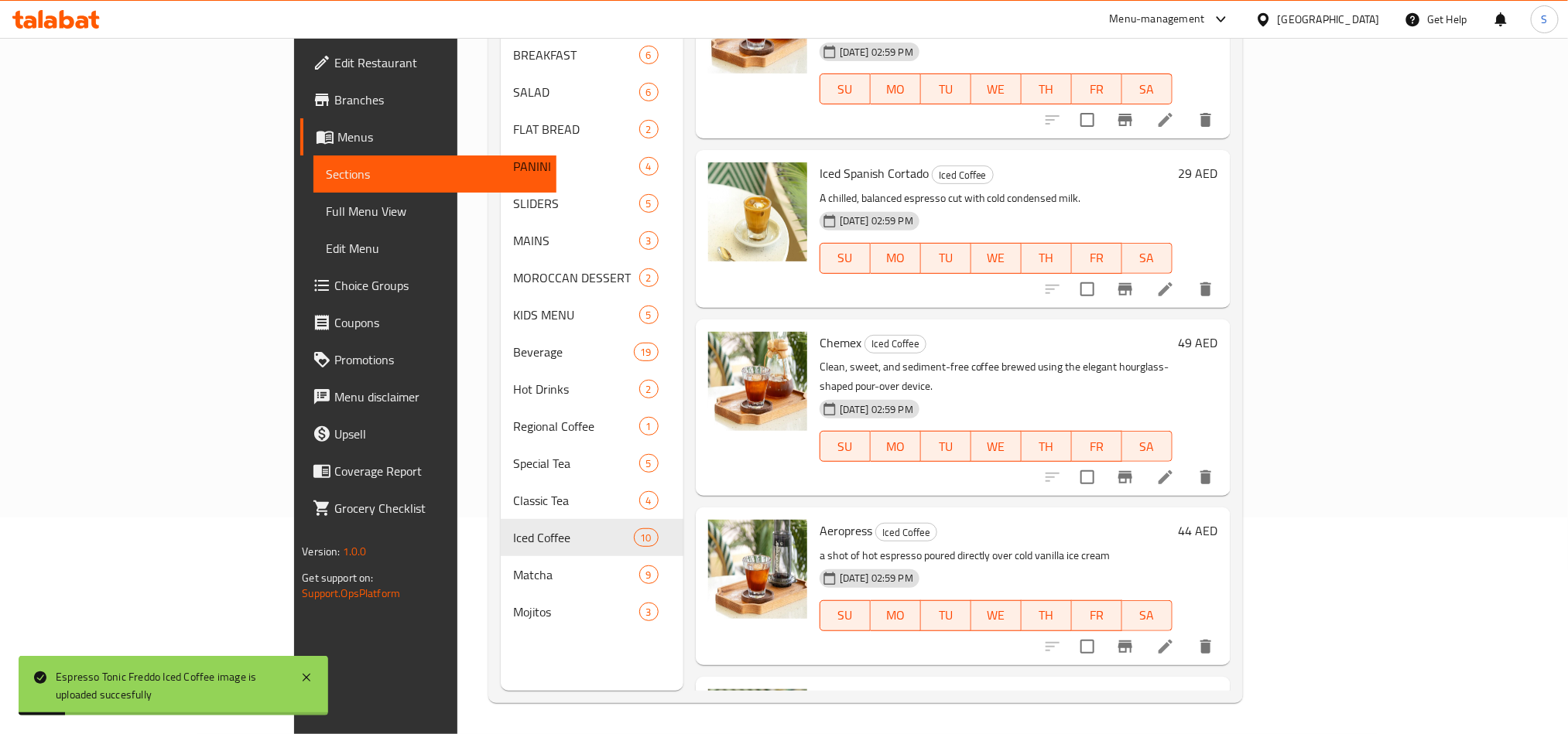
scroll to position [761, 0]
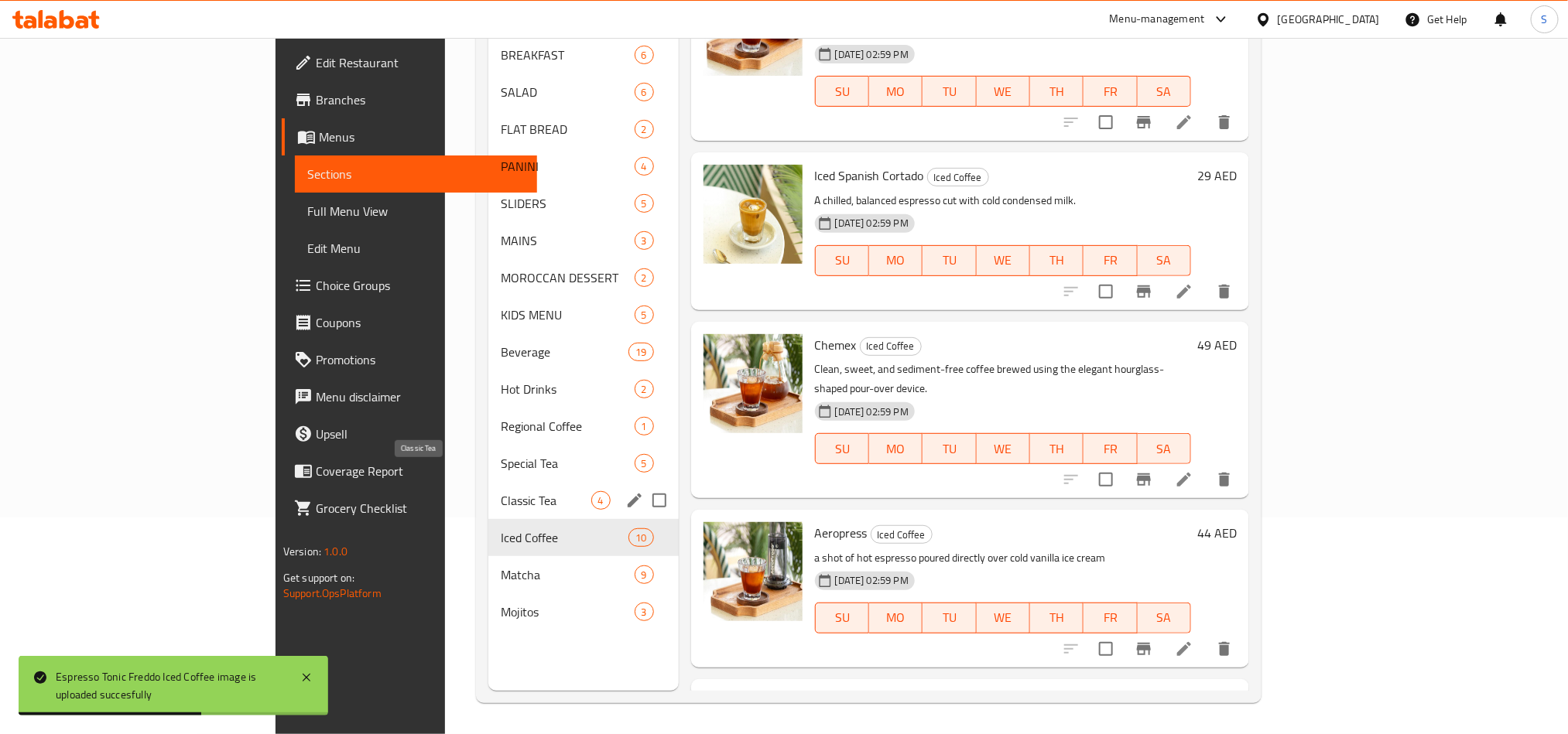
click at [508, 491] on span "Classic Tea" at bounding box center [547, 500] width 91 height 18
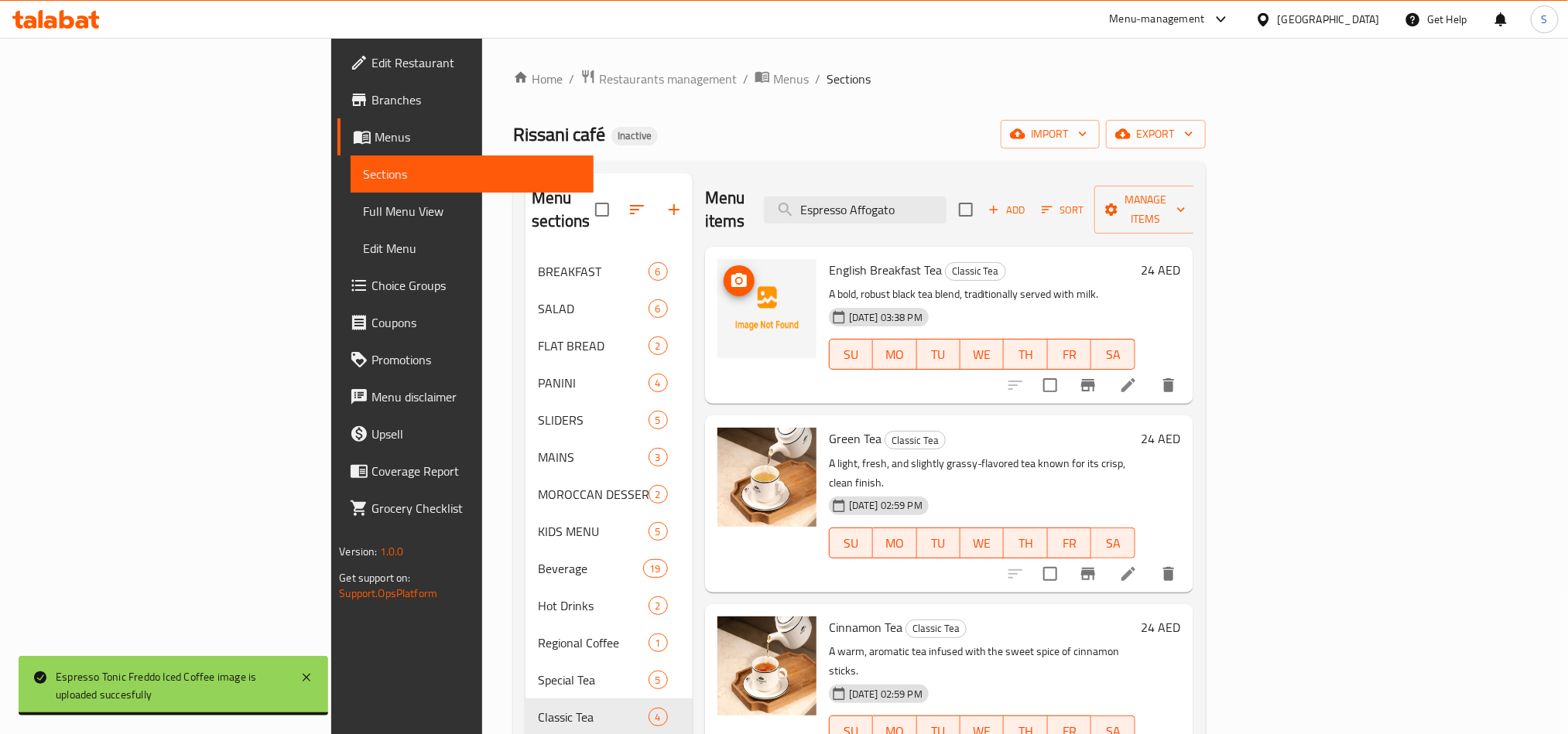
click at [730, 271] on icon "upload picture" at bounding box center [739, 280] width 18 height 18
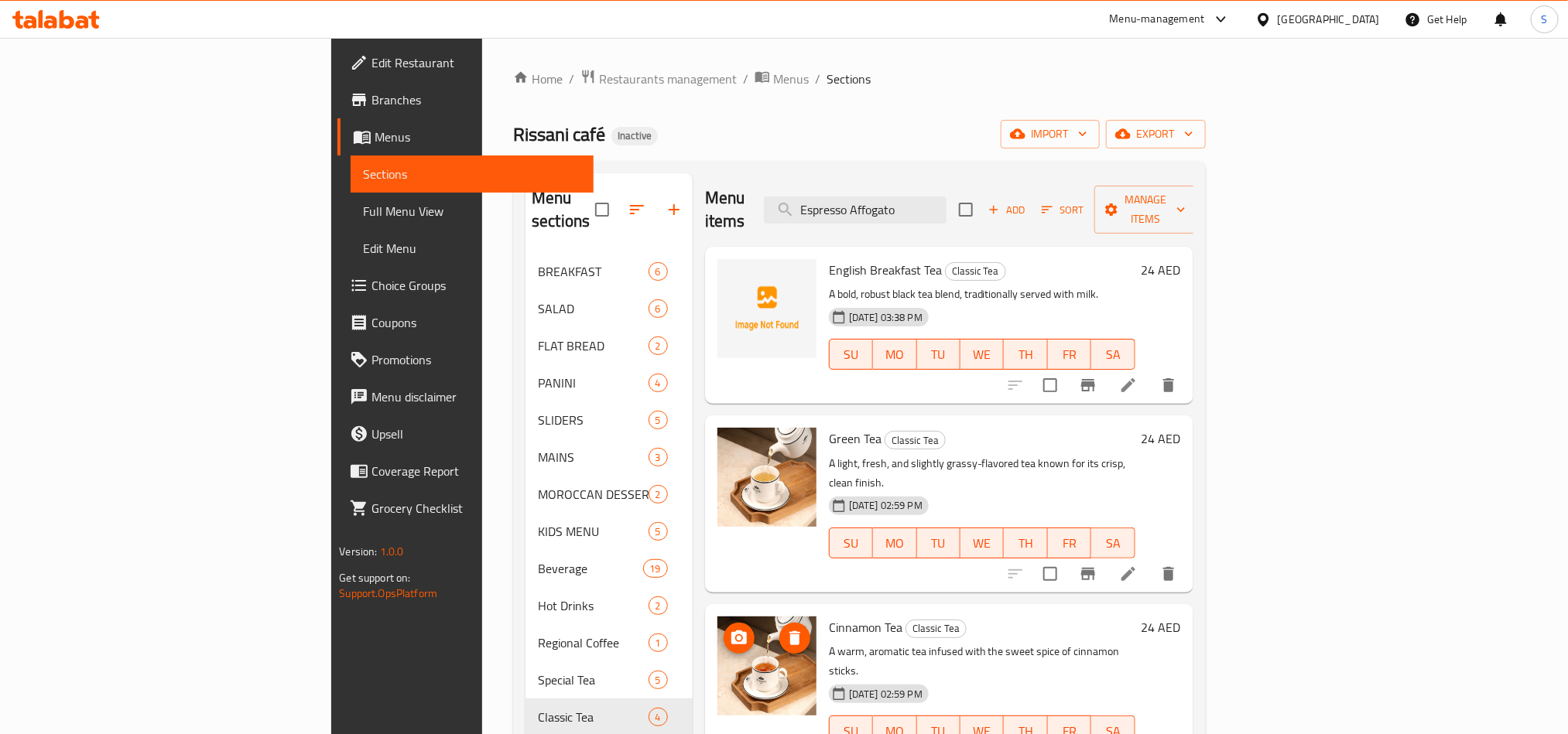
scroll to position [216, 0]
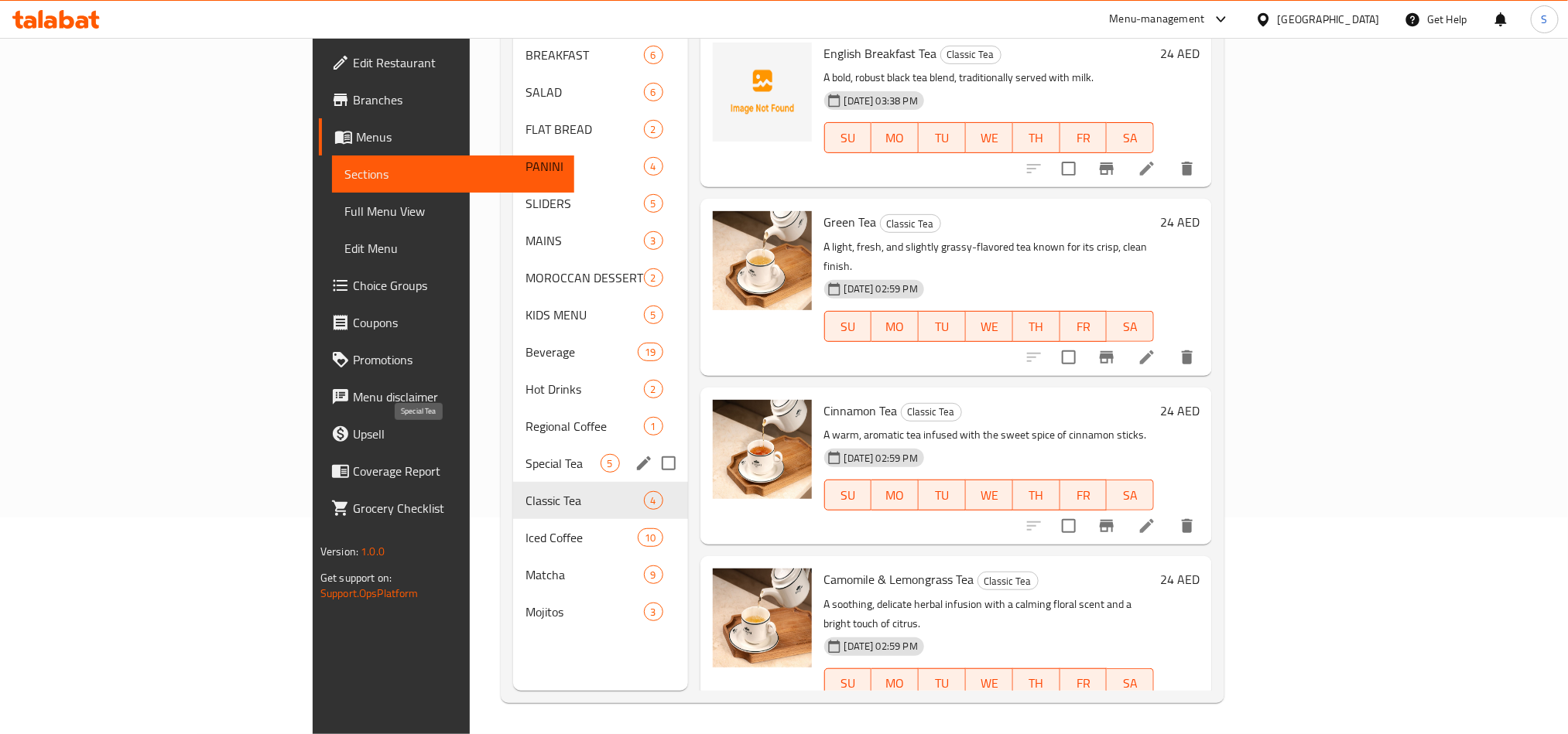
click at [526, 454] on span "Special Tea" at bounding box center [563, 463] width 75 height 18
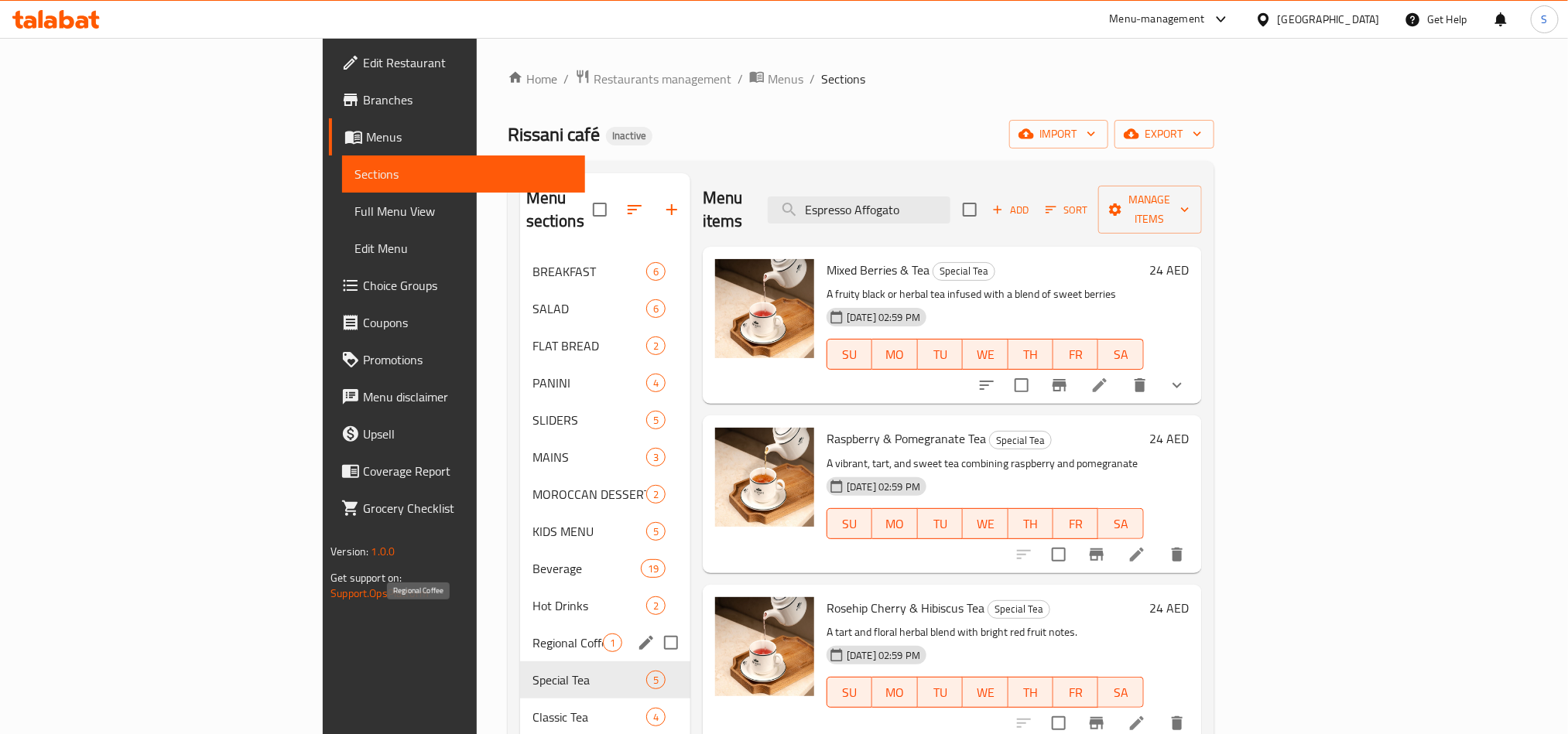
click at [533, 634] on span "Regional Coffee" at bounding box center [567, 642] width 71 height 18
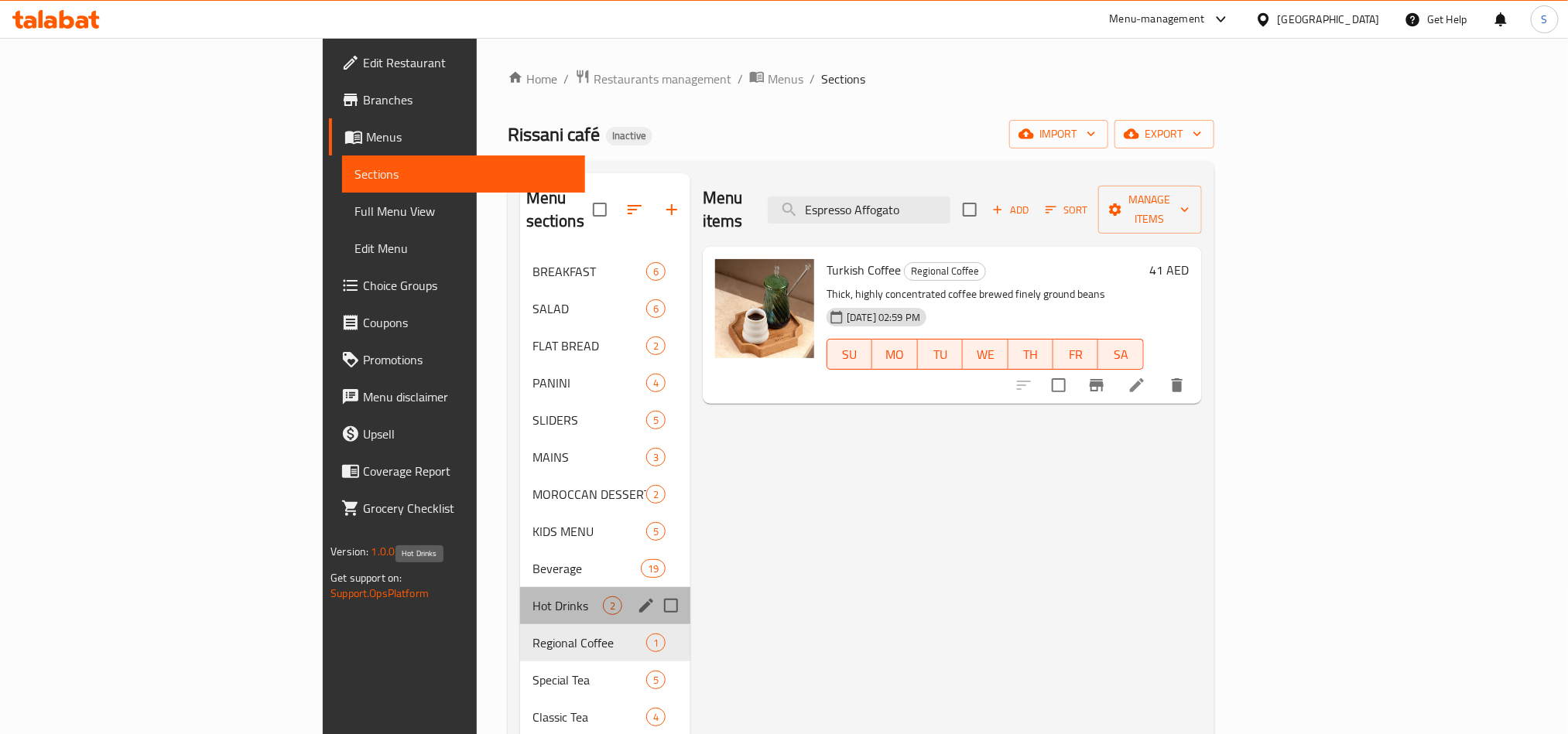
click at [533, 597] on span "Hot Drinks" at bounding box center [567, 606] width 71 height 18
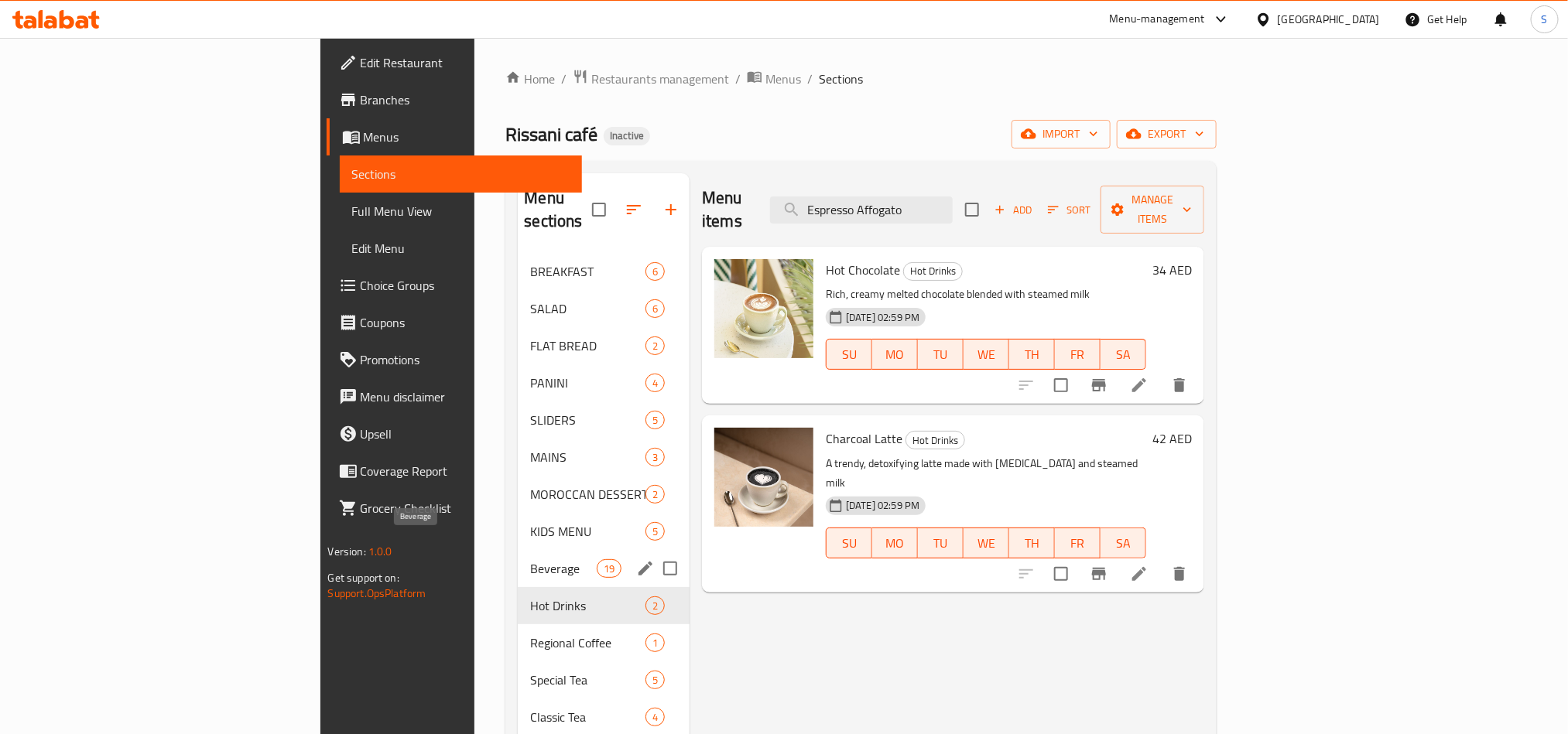
click at [530, 559] on span "Beverage" at bounding box center [562, 568] width 65 height 18
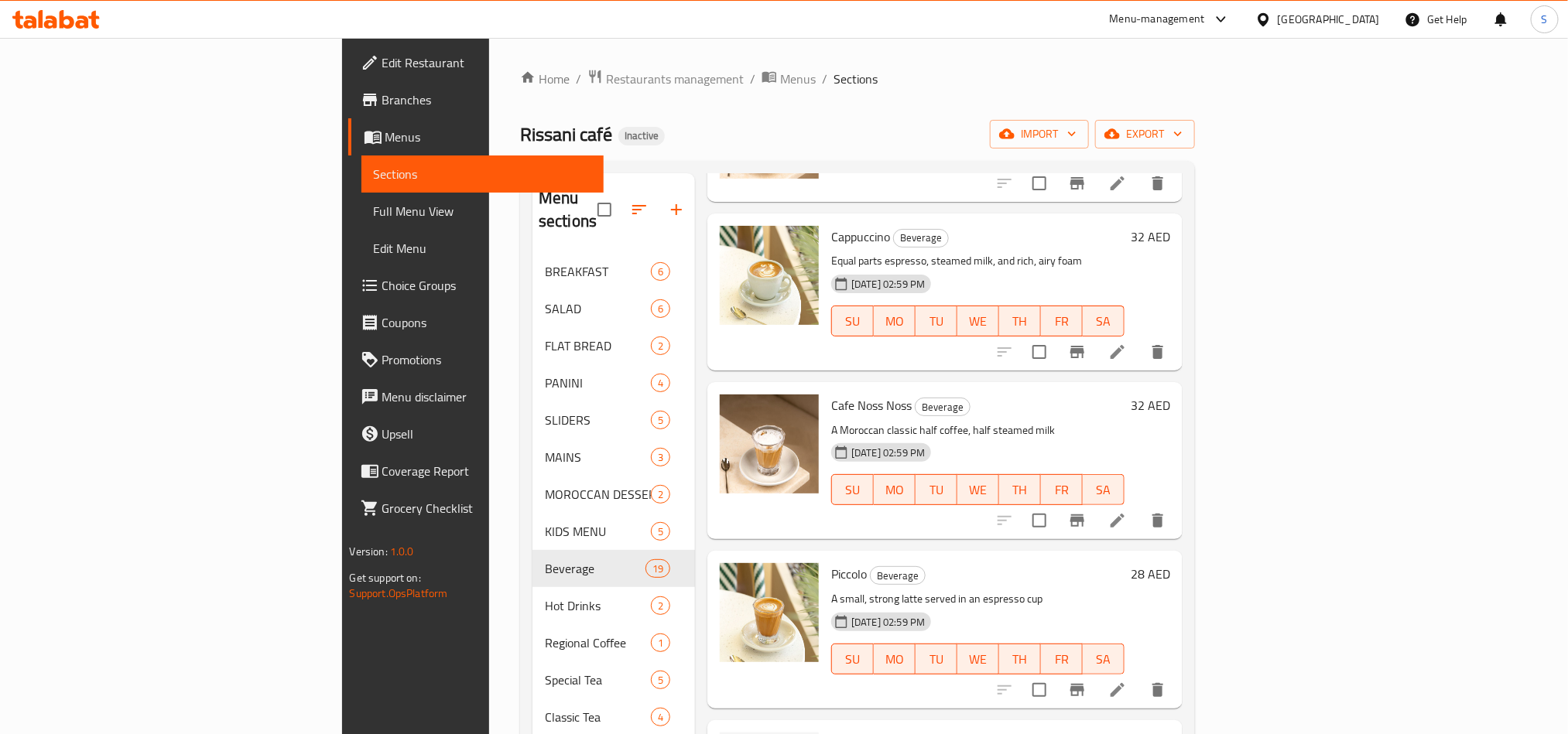
scroll to position [2259, 0]
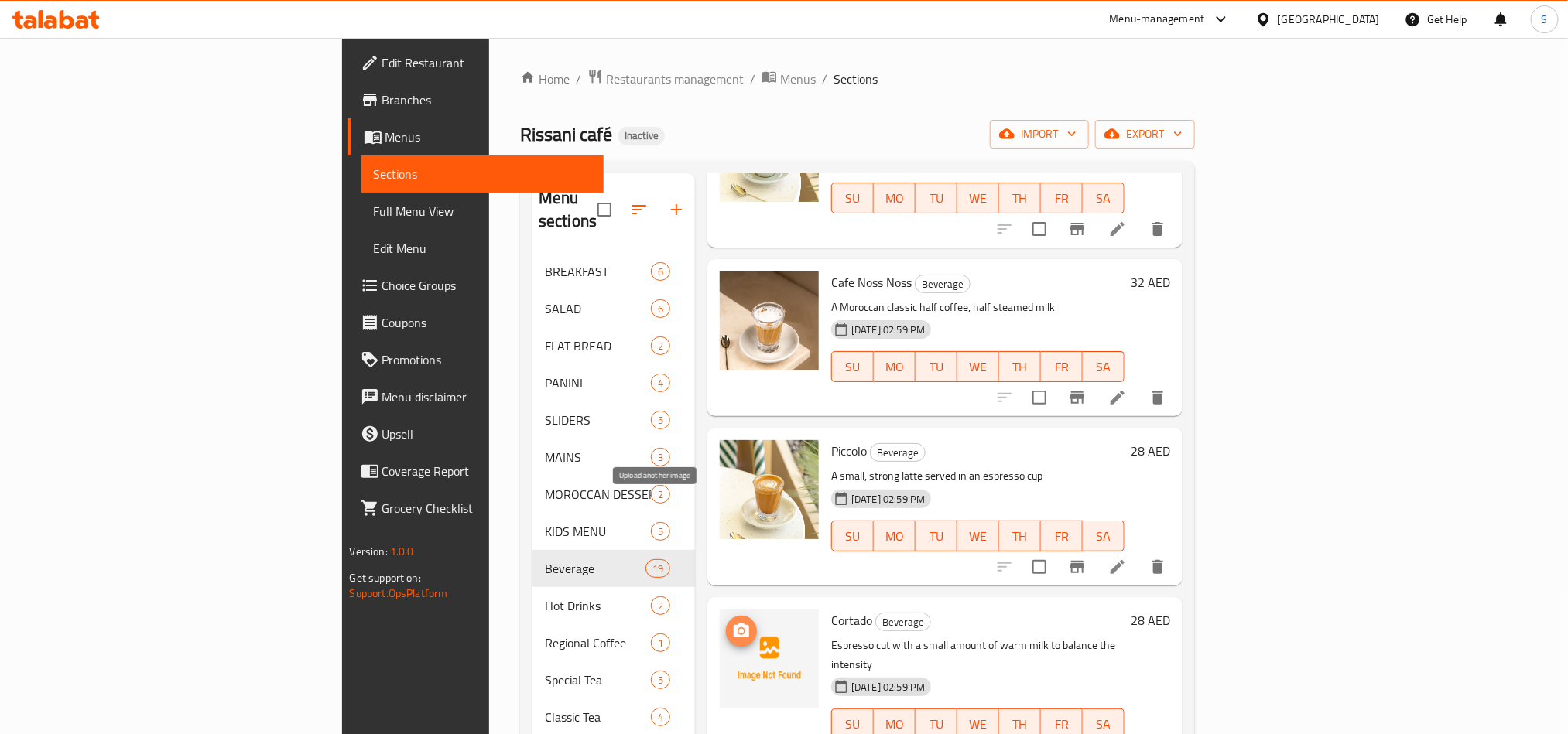
click at [733, 624] on icon "upload picture" at bounding box center [741, 631] width 16 height 14
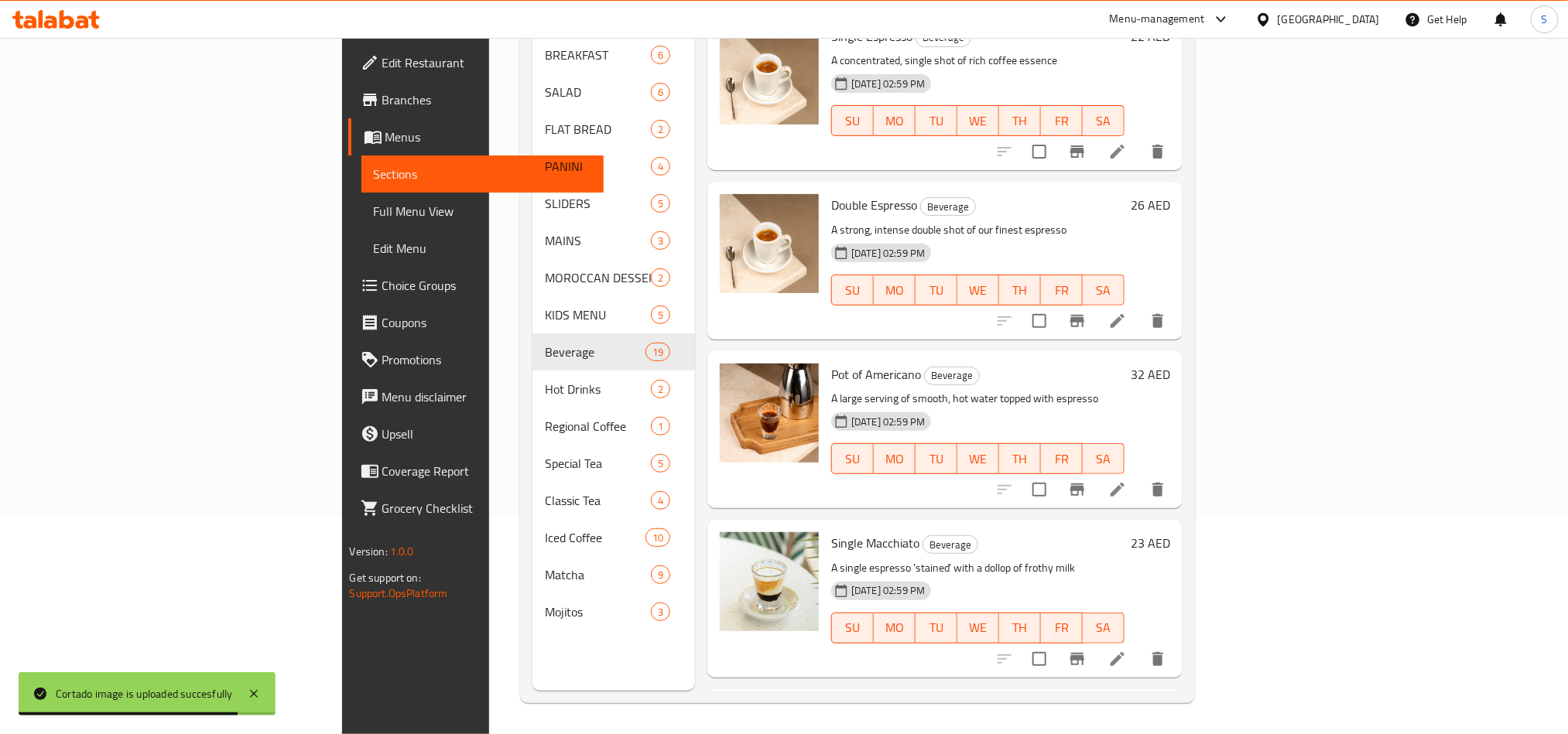
scroll to position [0, 0]
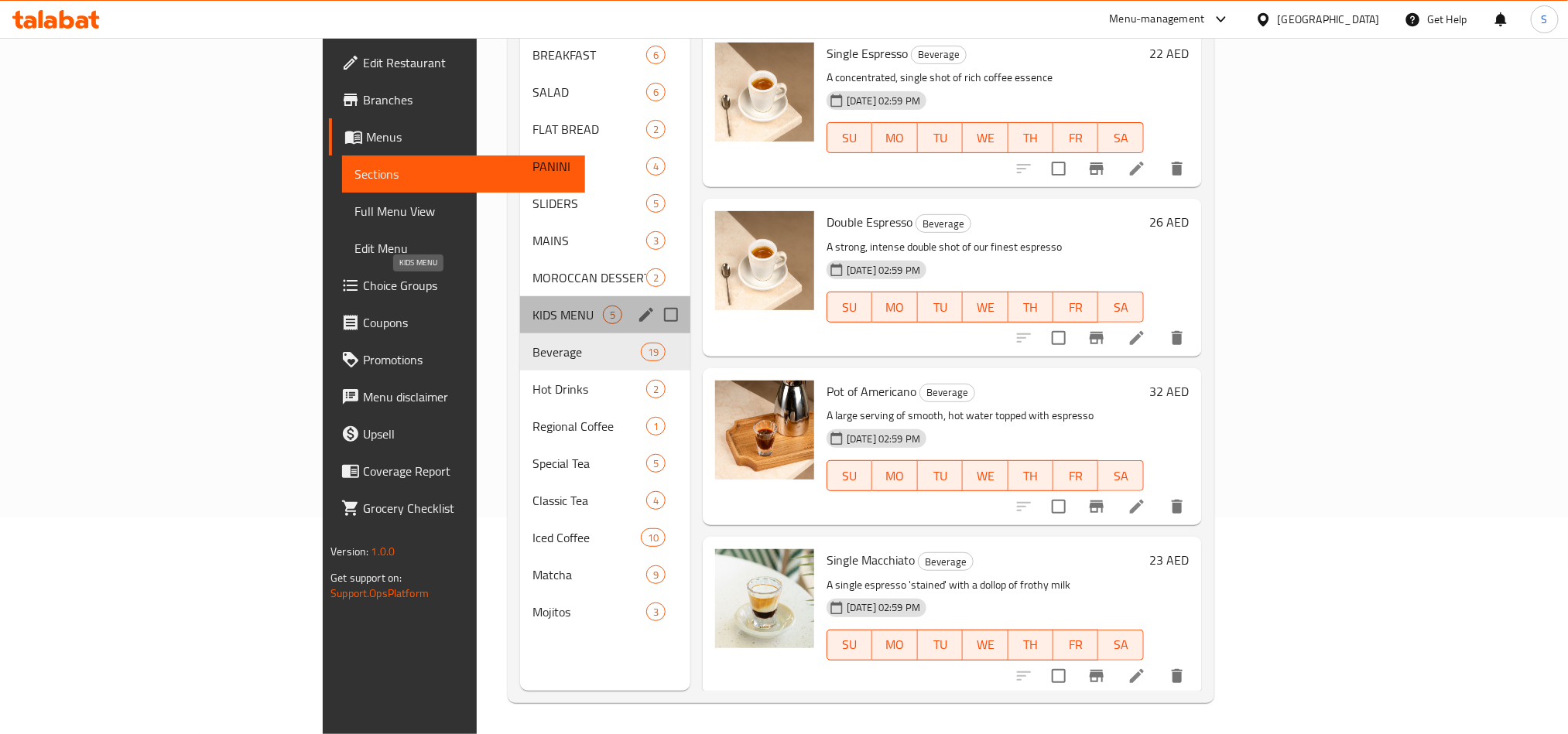
click at [533, 305] on span "KIDS MENU" at bounding box center [567, 314] width 71 height 18
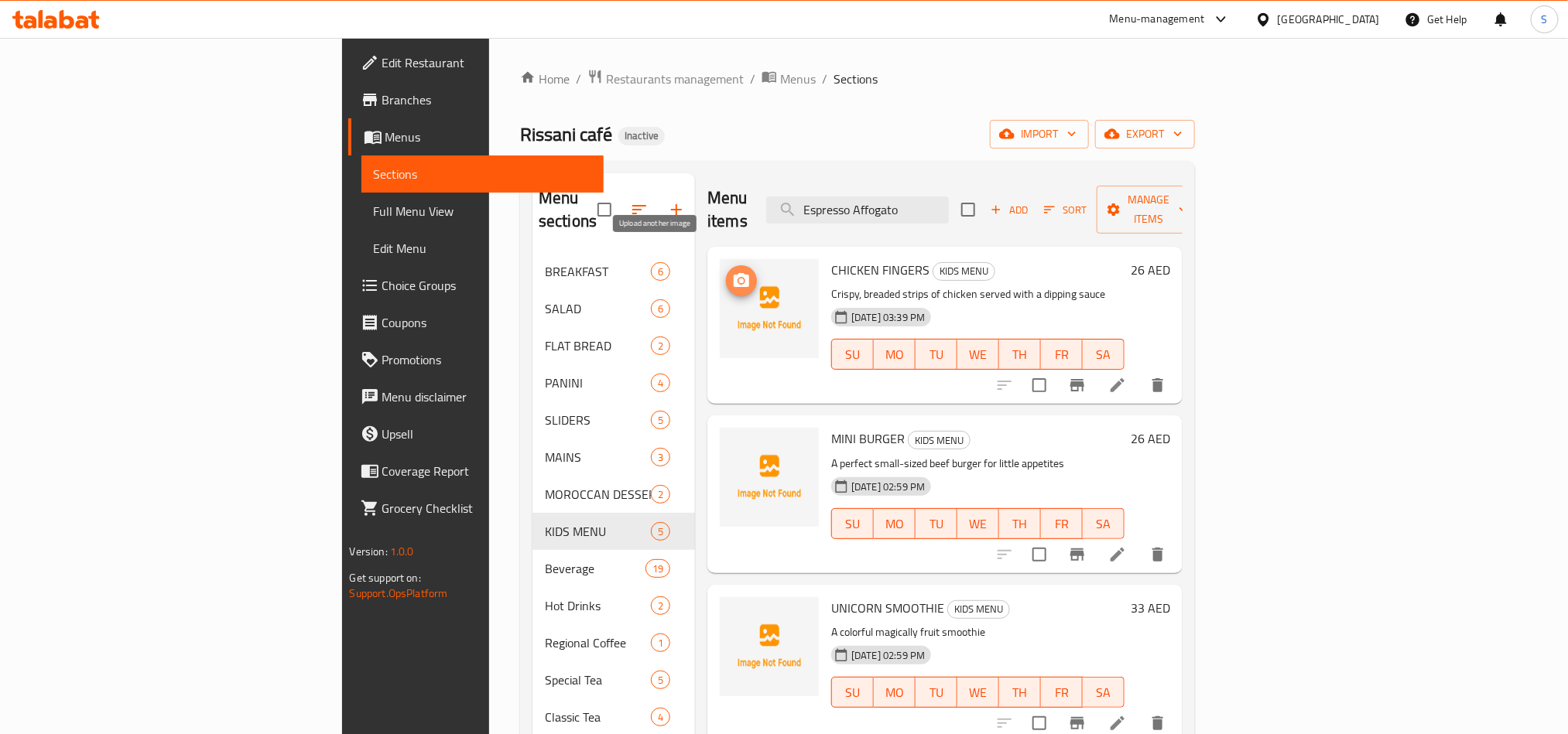
click at [733, 273] on icon "upload picture" at bounding box center [741, 280] width 16 height 14
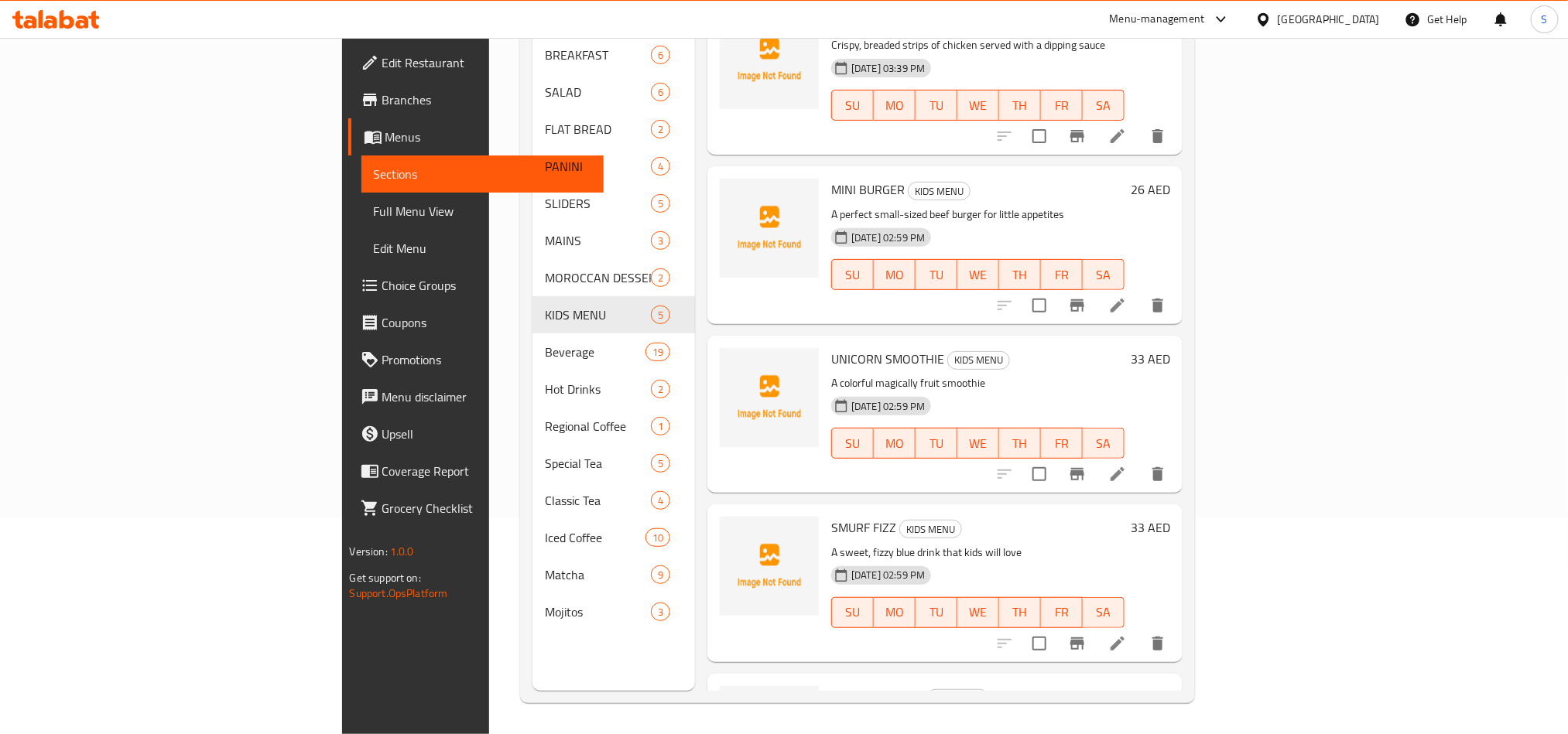
scroll to position [148, 0]
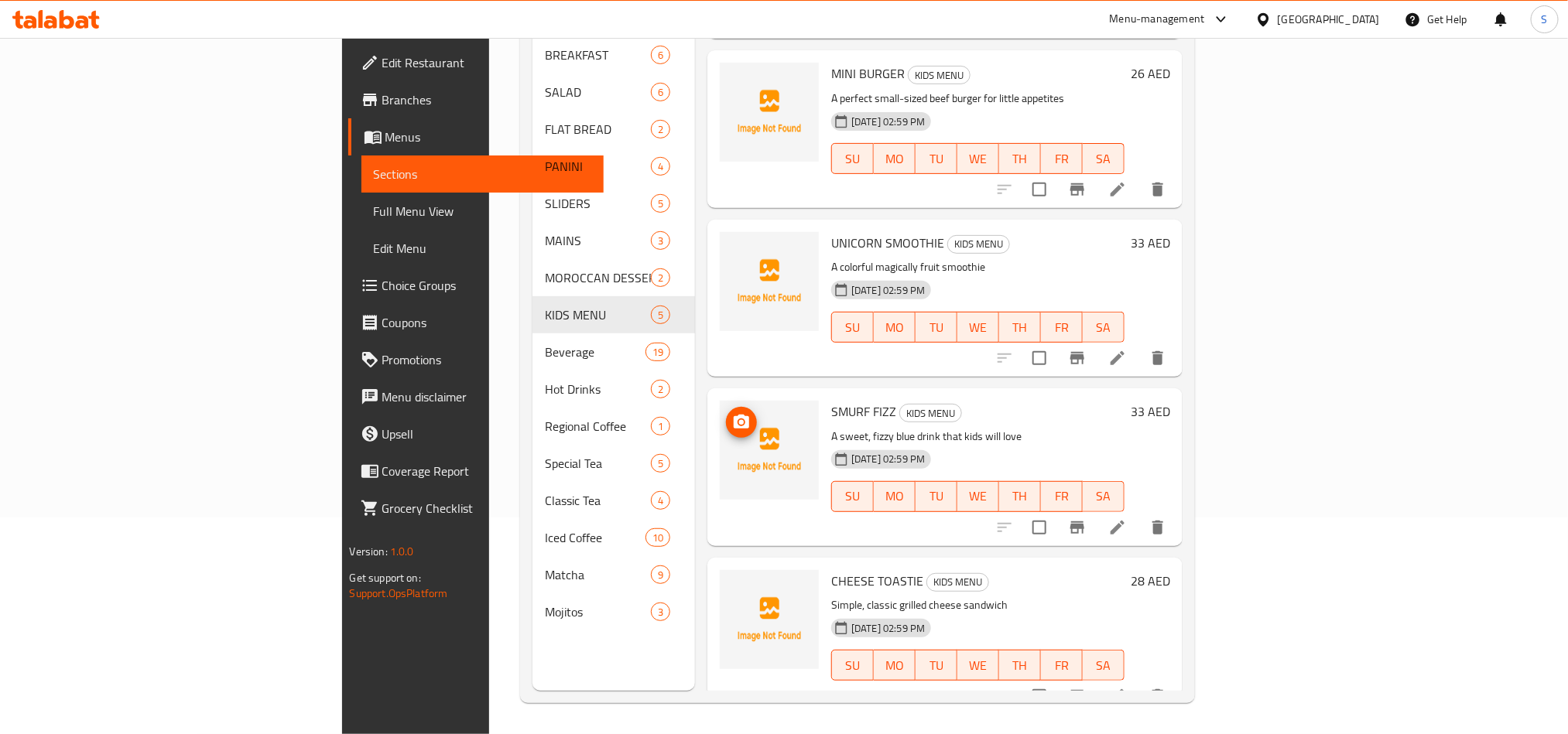
click at [726, 409] on button "upload picture" at bounding box center [741, 422] width 31 height 31
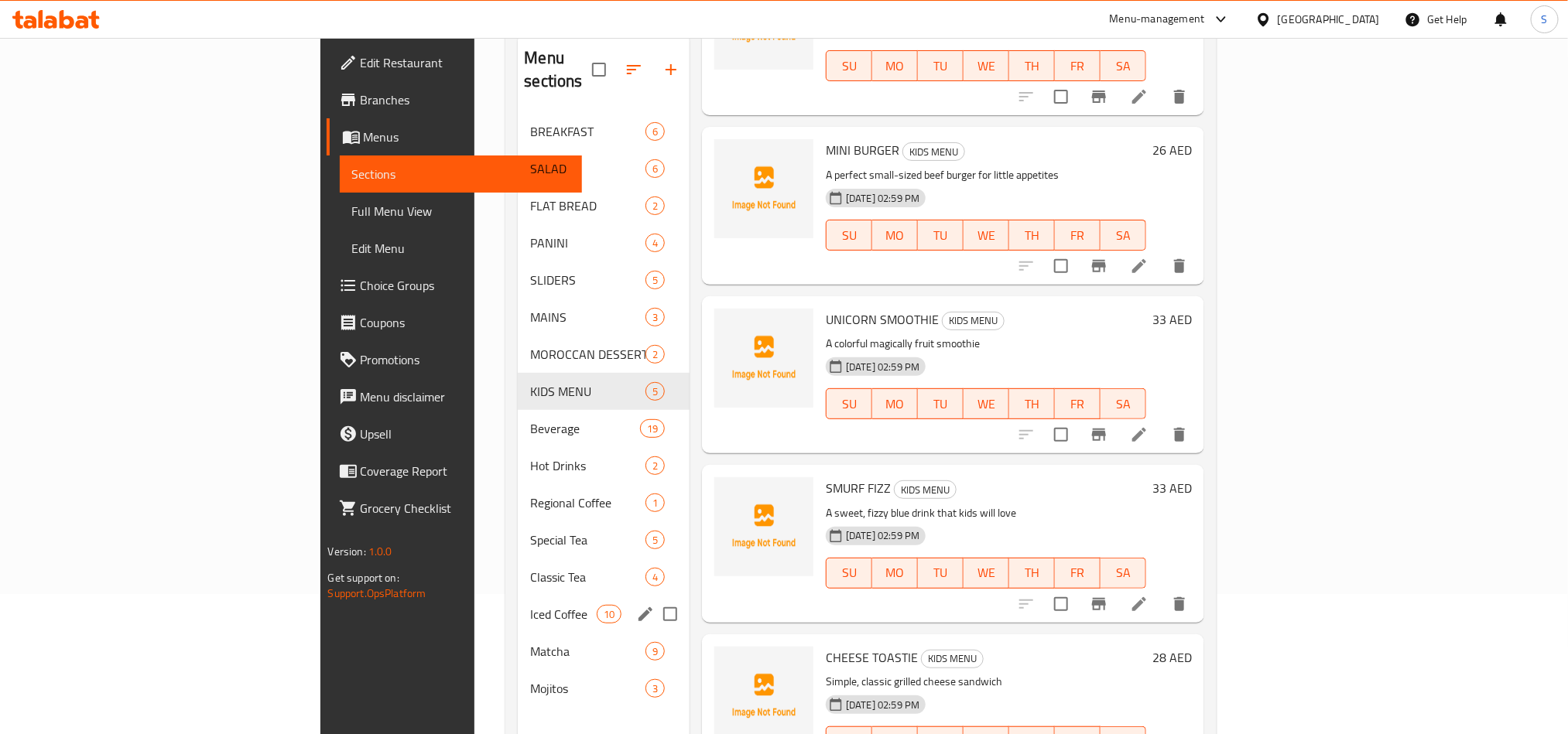
scroll to position [0, 0]
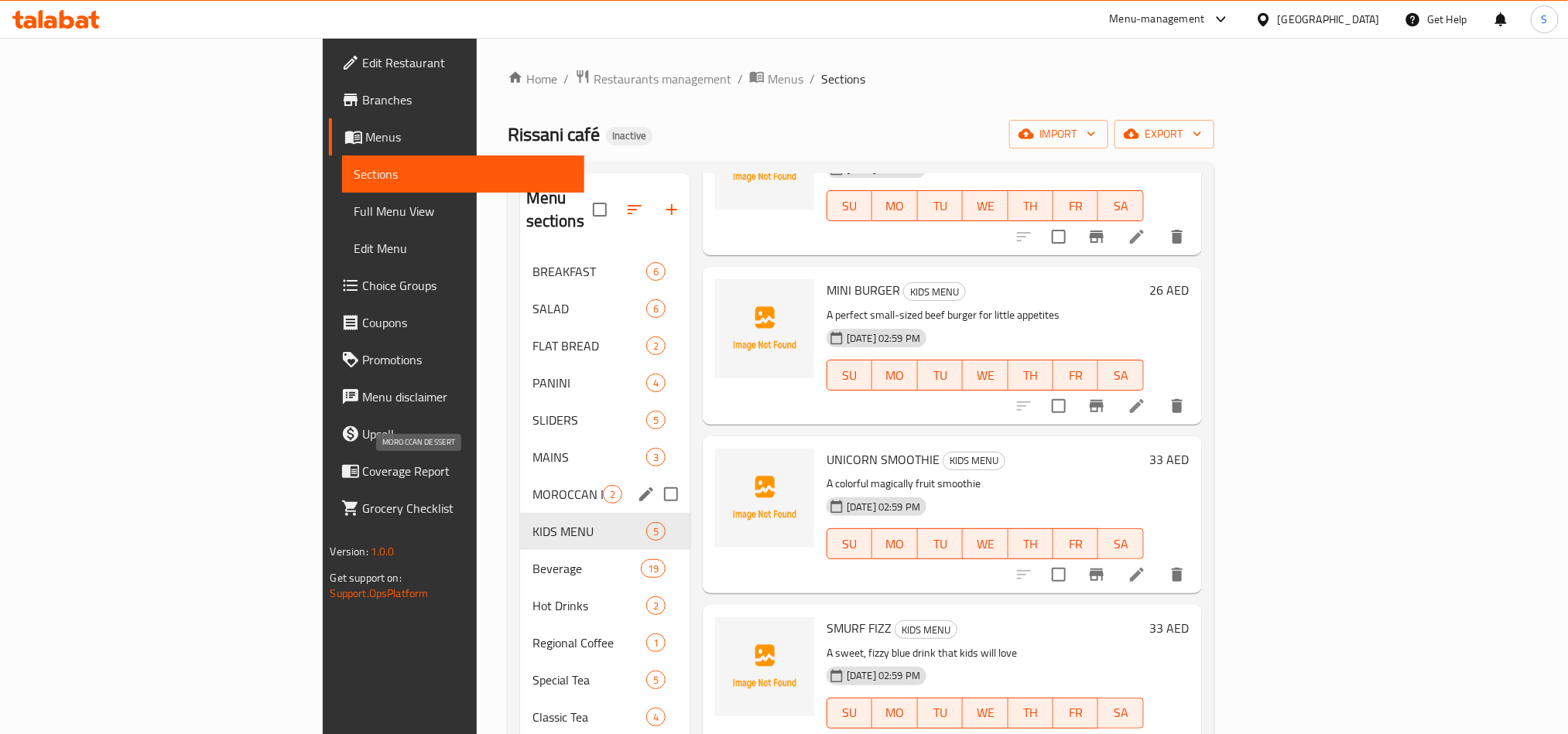
click at [533, 485] on span "MOROCCAN DESSERT" at bounding box center [567, 494] width 71 height 18
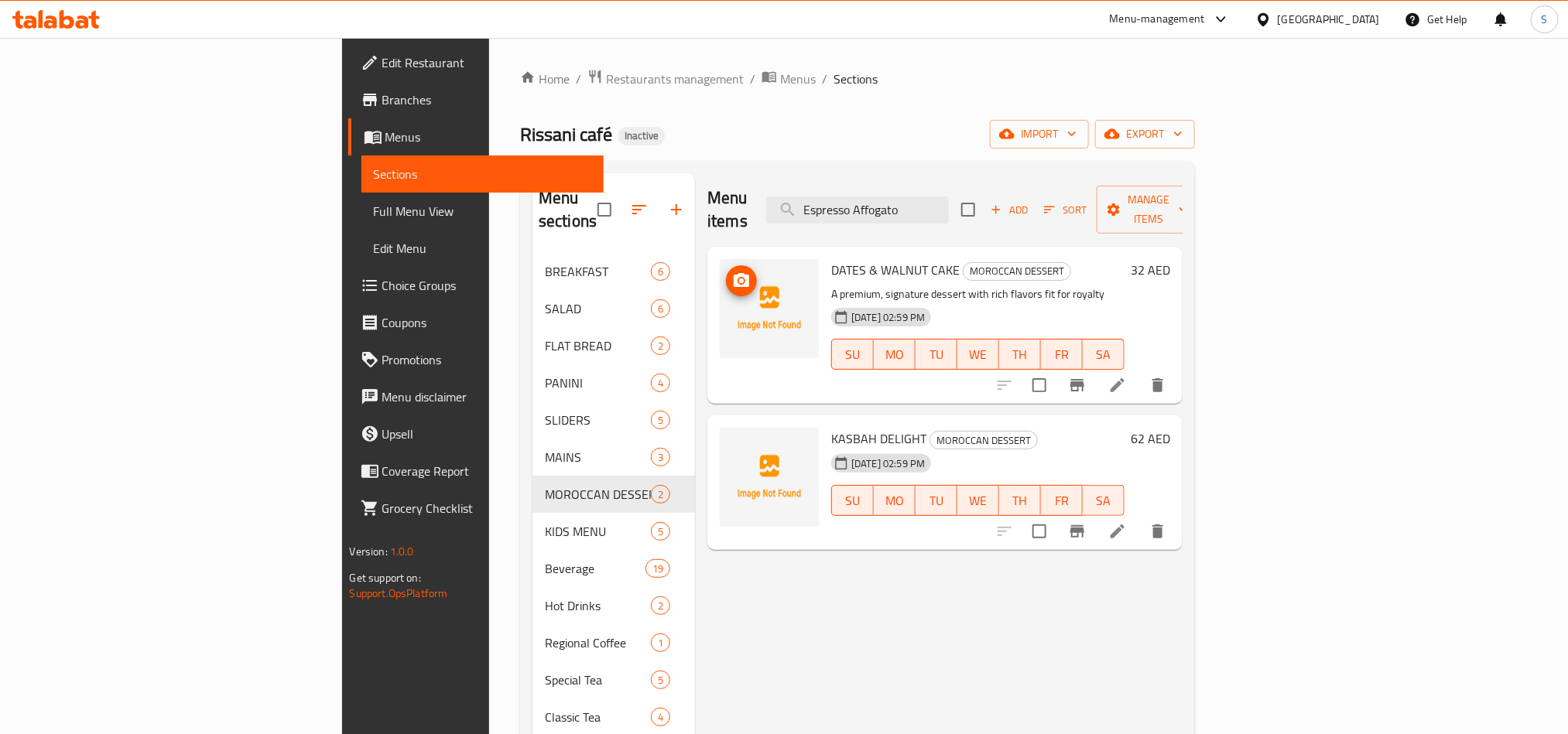
click at [726, 271] on span "upload picture" at bounding box center [741, 280] width 31 height 18
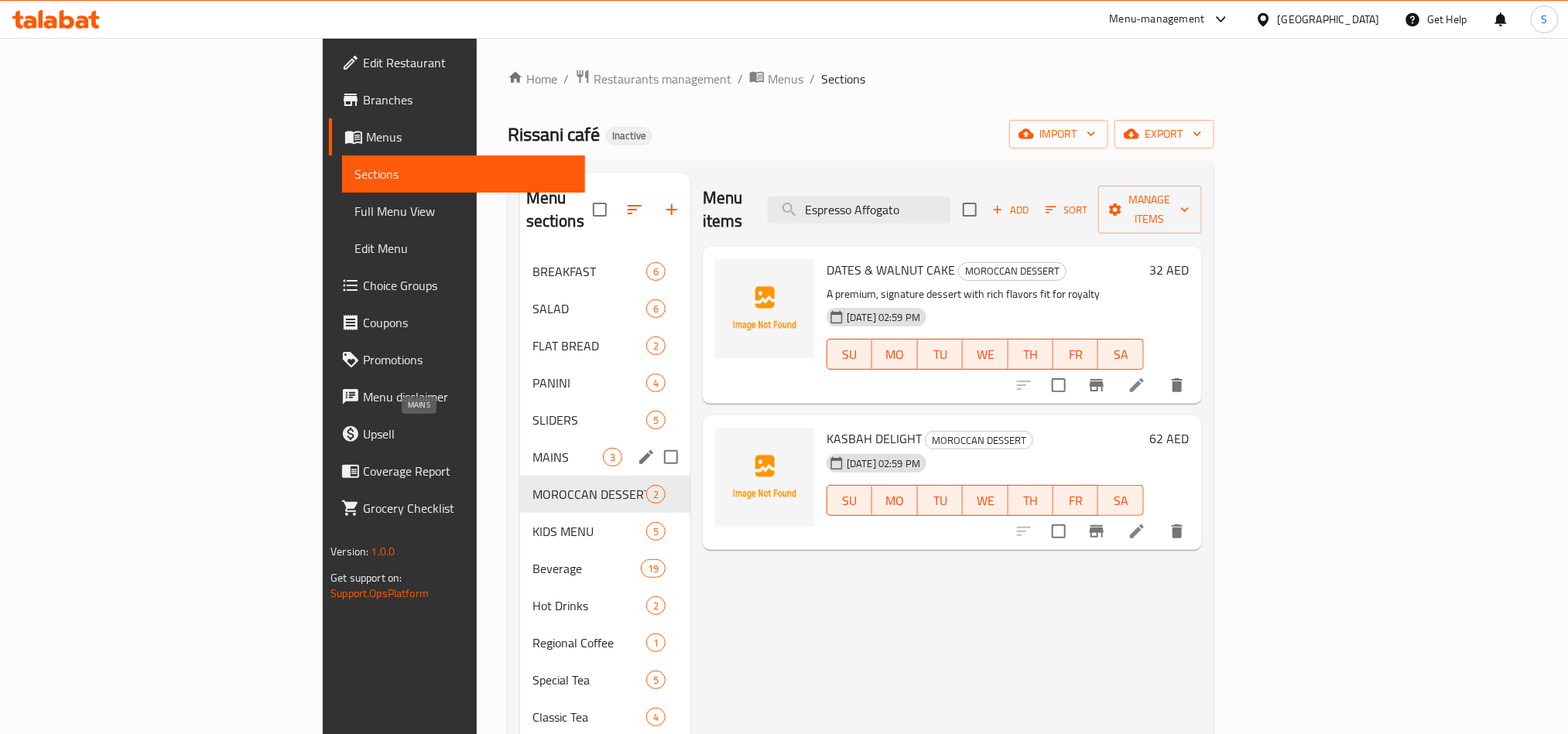
click at [533, 448] on span "MAINS" at bounding box center [567, 456] width 71 height 18
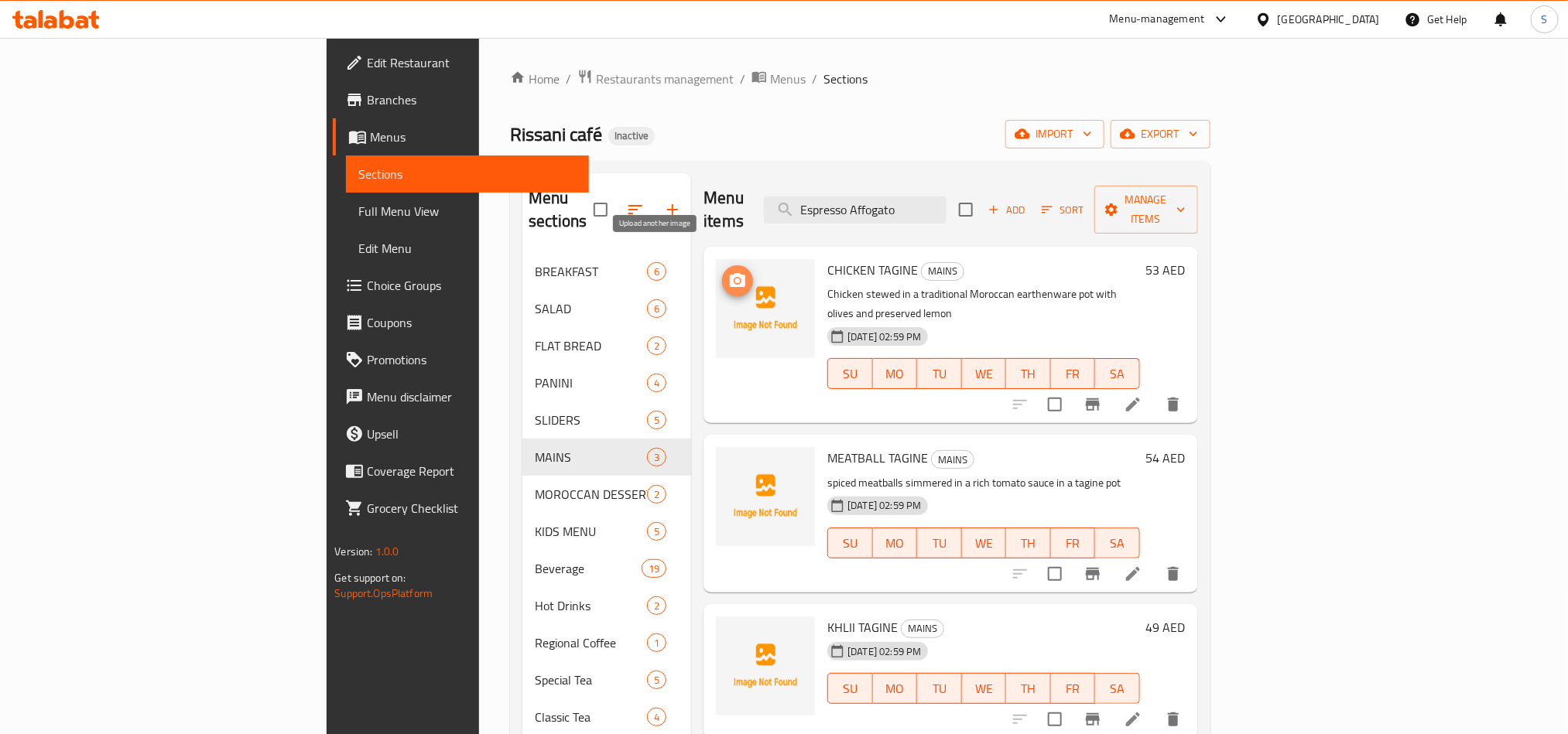
click at [730, 273] on icon "upload picture" at bounding box center [738, 280] width 16 height 14
click at [730, 461] on icon "upload picture" at bounding box center [738, 468] width 16 height 14
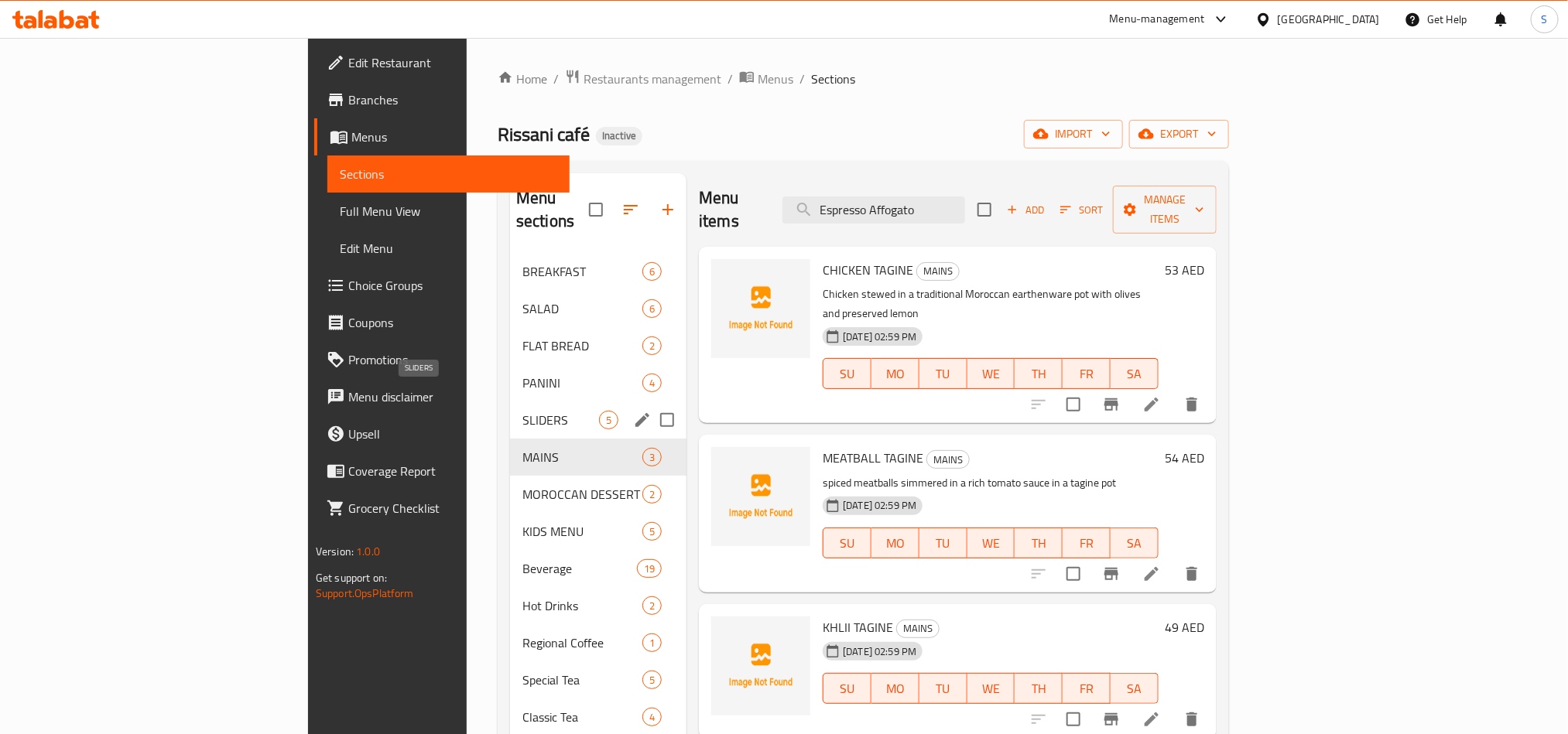
click at [522, 411] on span "SLIDERS" at bounding box center [560, 420] width 77 height 18
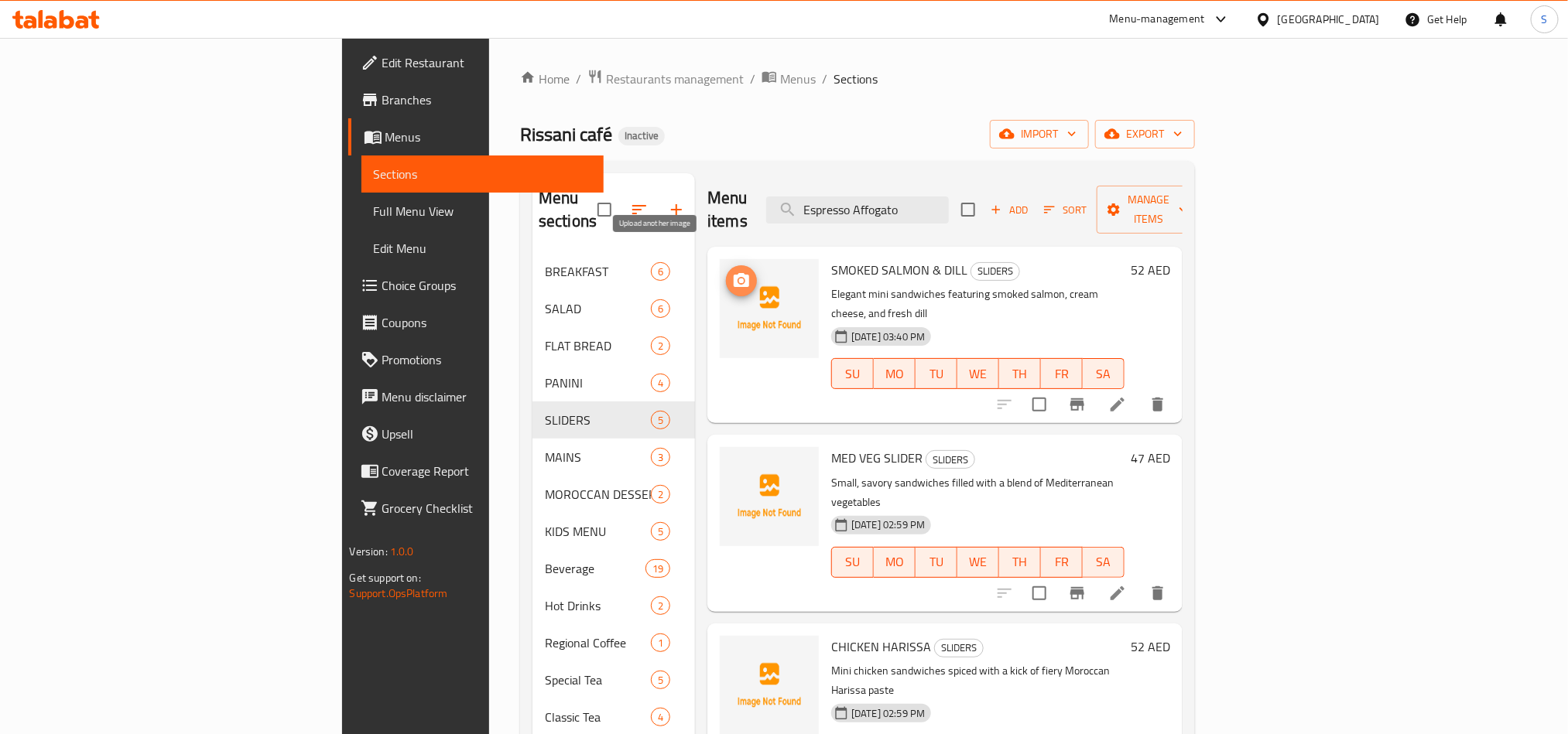
click at [732, 271] on icon "upload picture" at bounding box center [741, 280] width 18 height 18
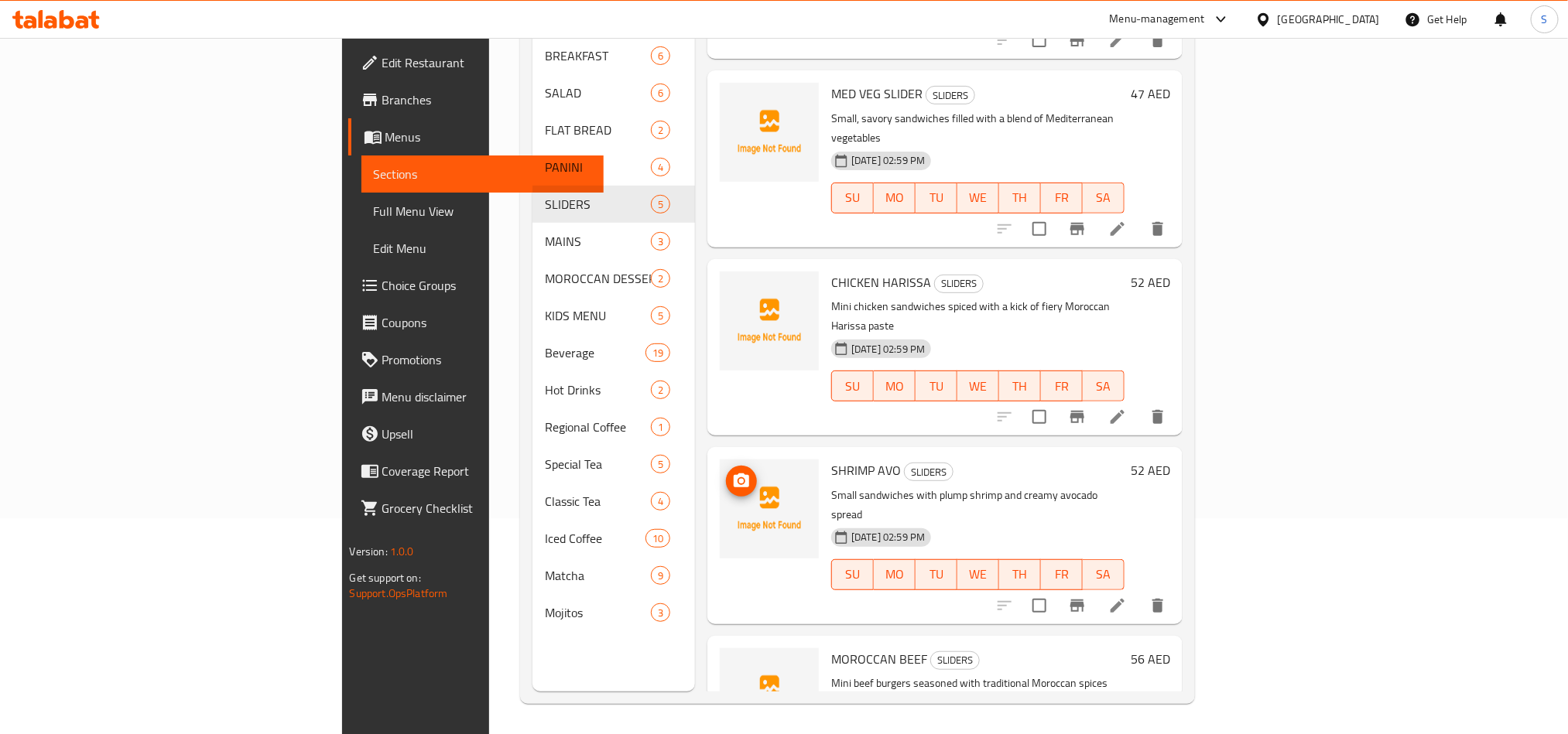
scroll to position [216, 0]
click at [732, 471] on icon "upload picture" at bounding box center [741, 480] width 18 height 18
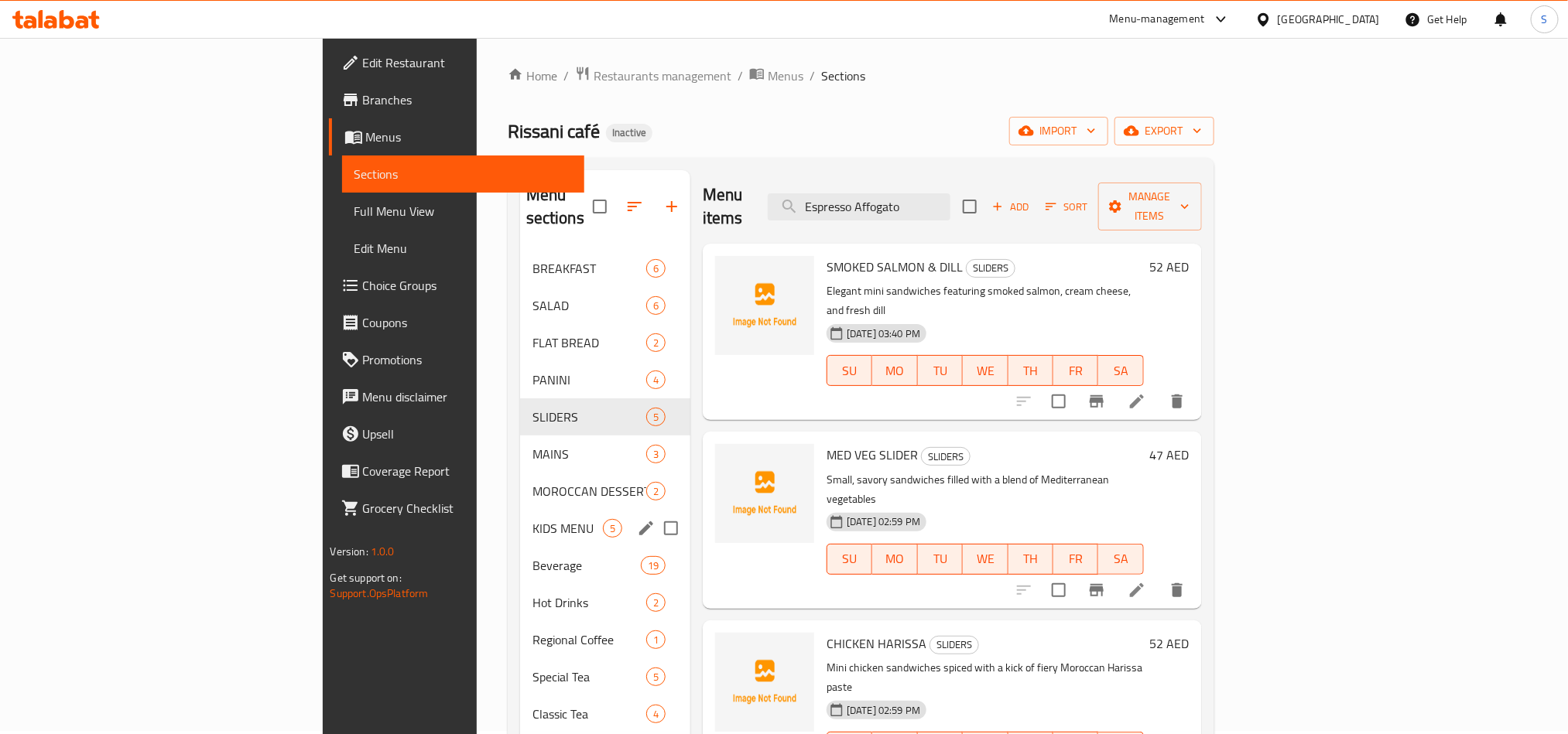
scroll to position [0, 0]
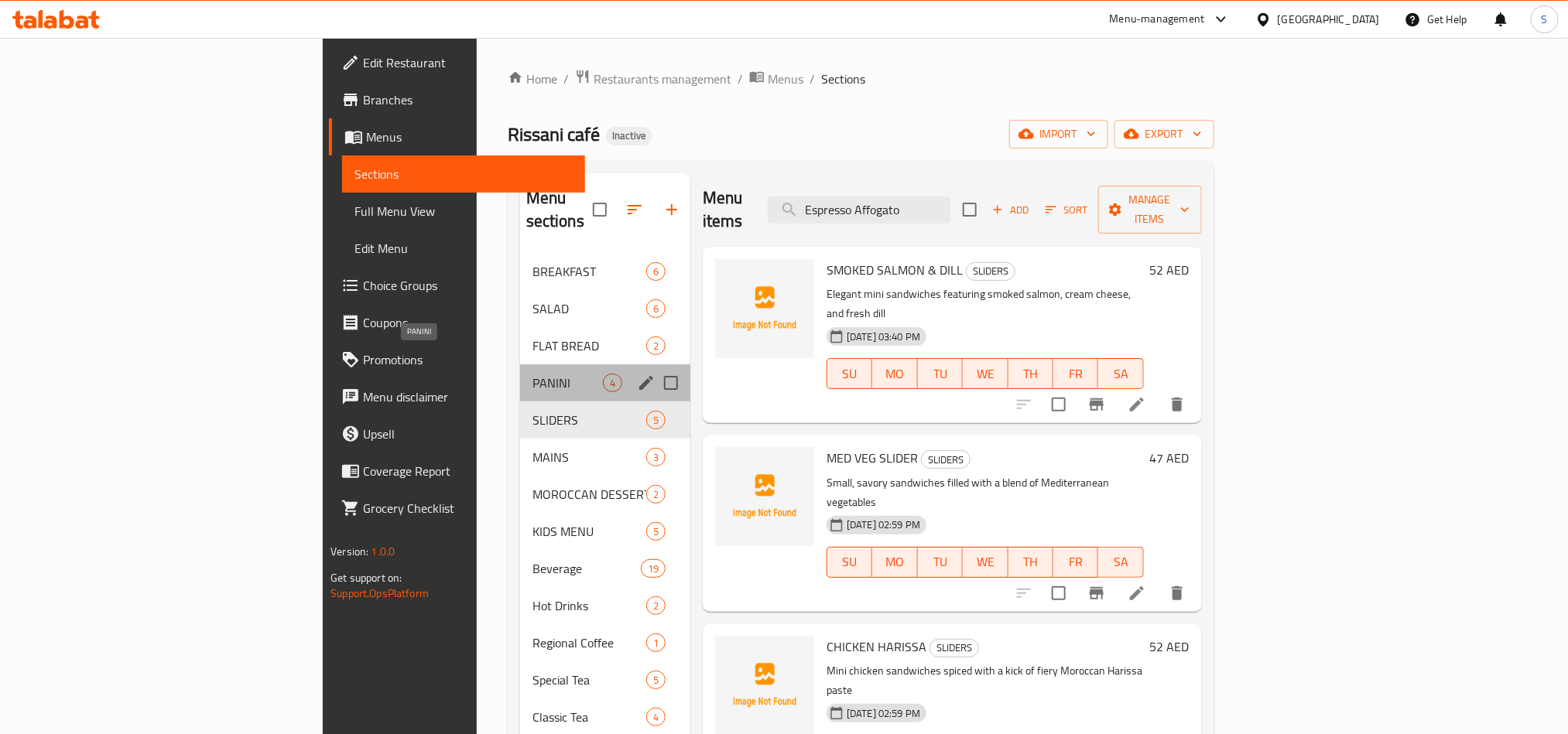
click at [533, 374] on span "PANINI" at bounding box center [567, 382] width 71 height 18
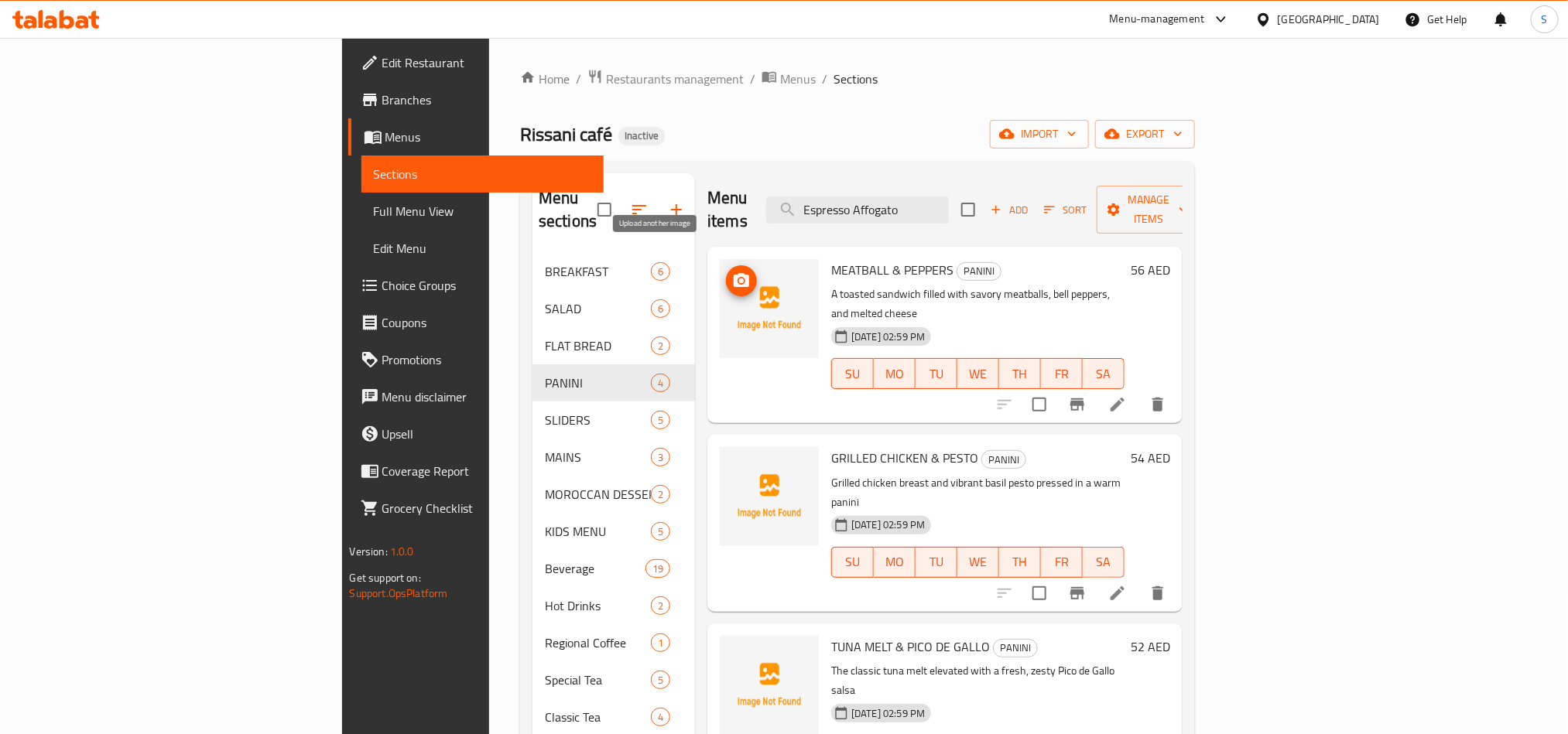
click at [739, 278] on circle "upload picture" at bounding box center [741, 280] width 4 height 4
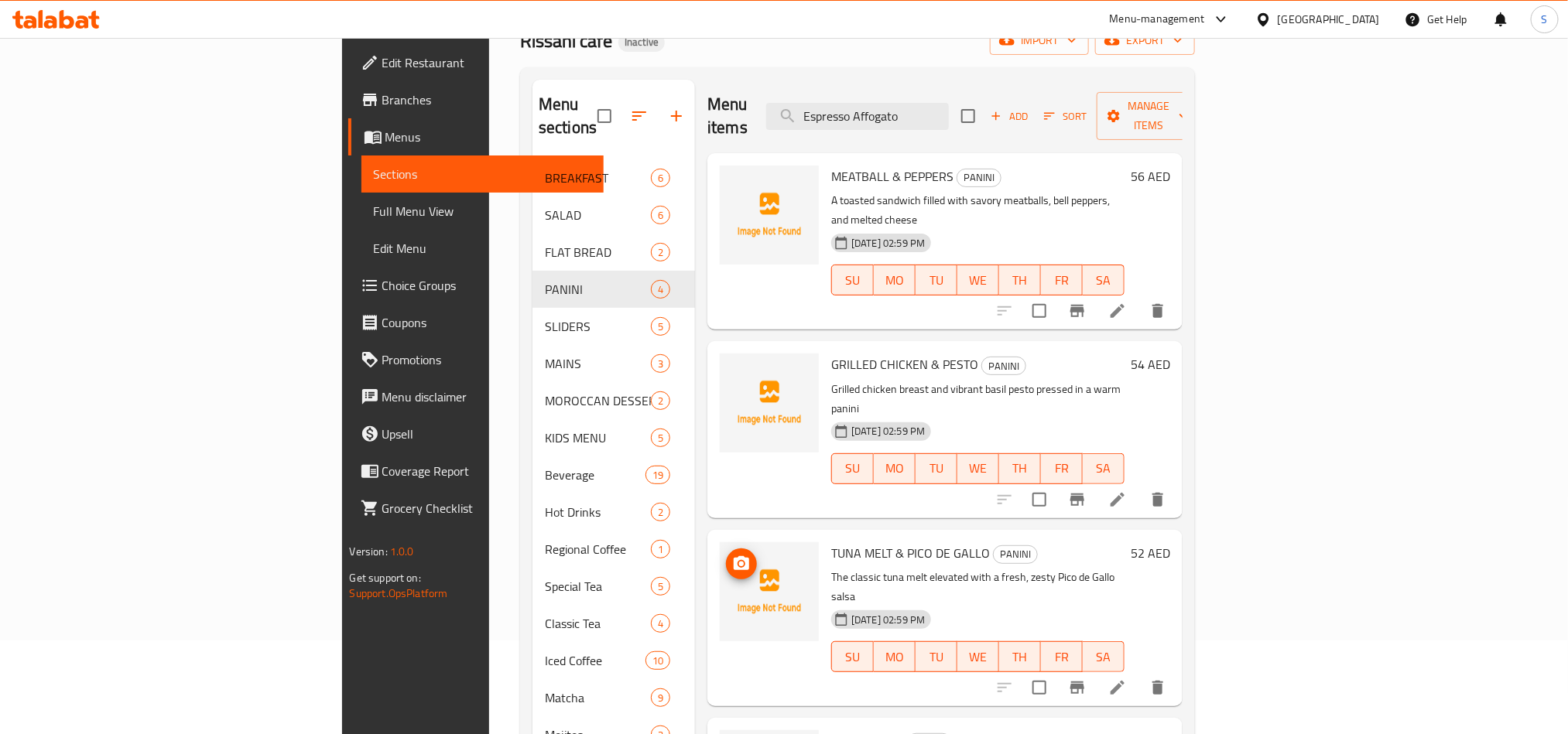
scroll to position [216, 0]
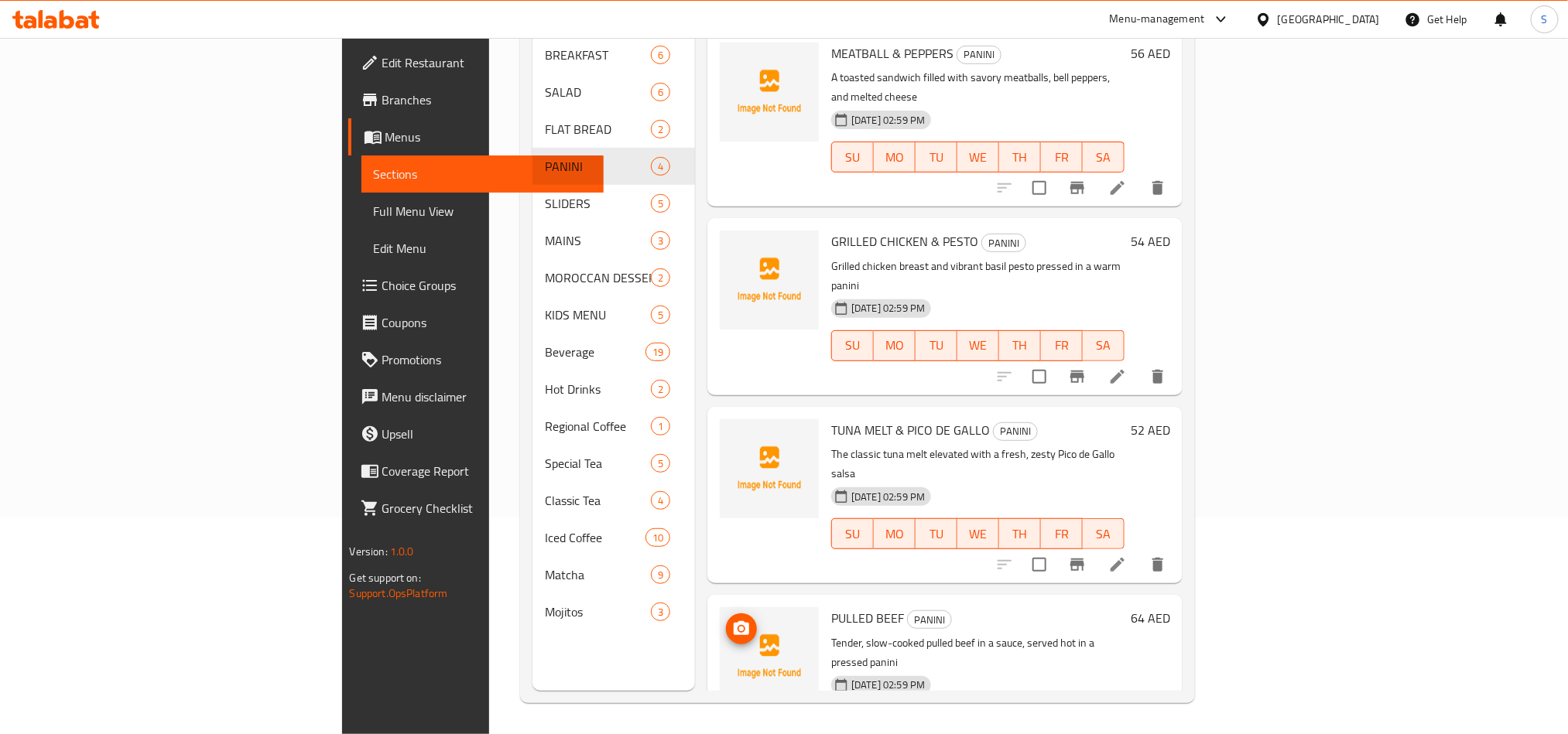
click at [733, 621] on icon "upload picture" at bounding box center [741, 628] width 16 height 14
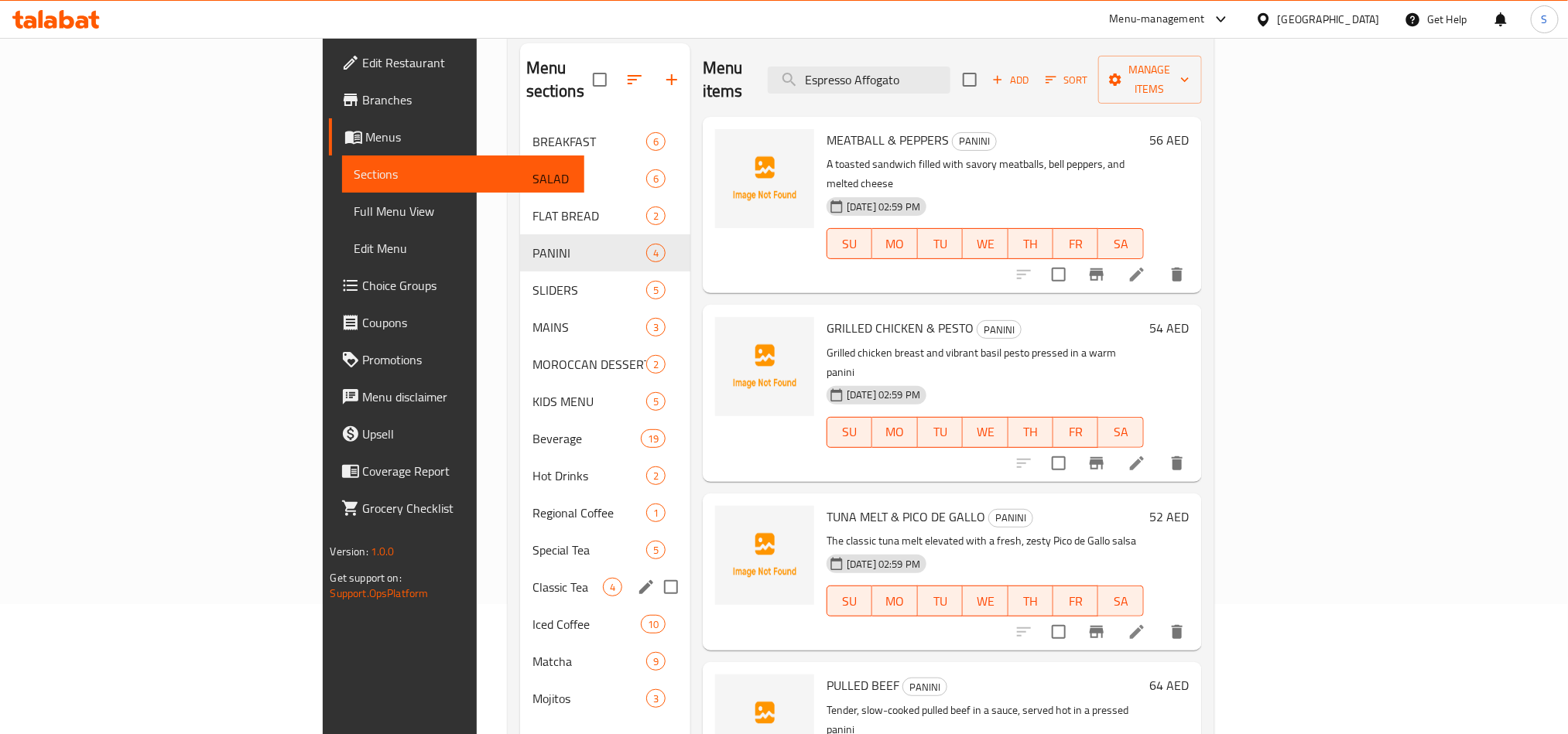
scroll to position [0, 0]
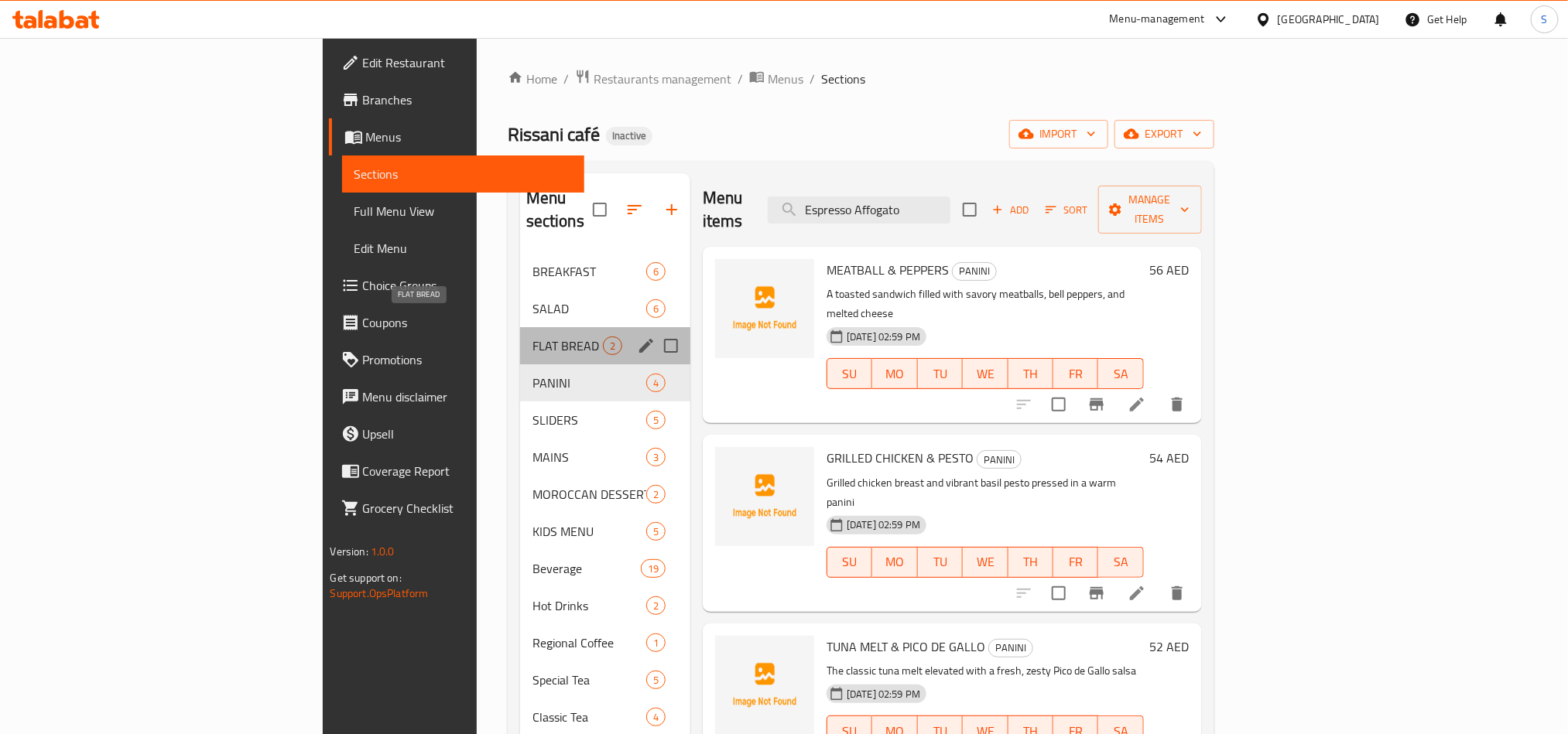
click at [533, 337] on span "FLAT BREAD" at bounding box center [567, 346] width 71 height 18
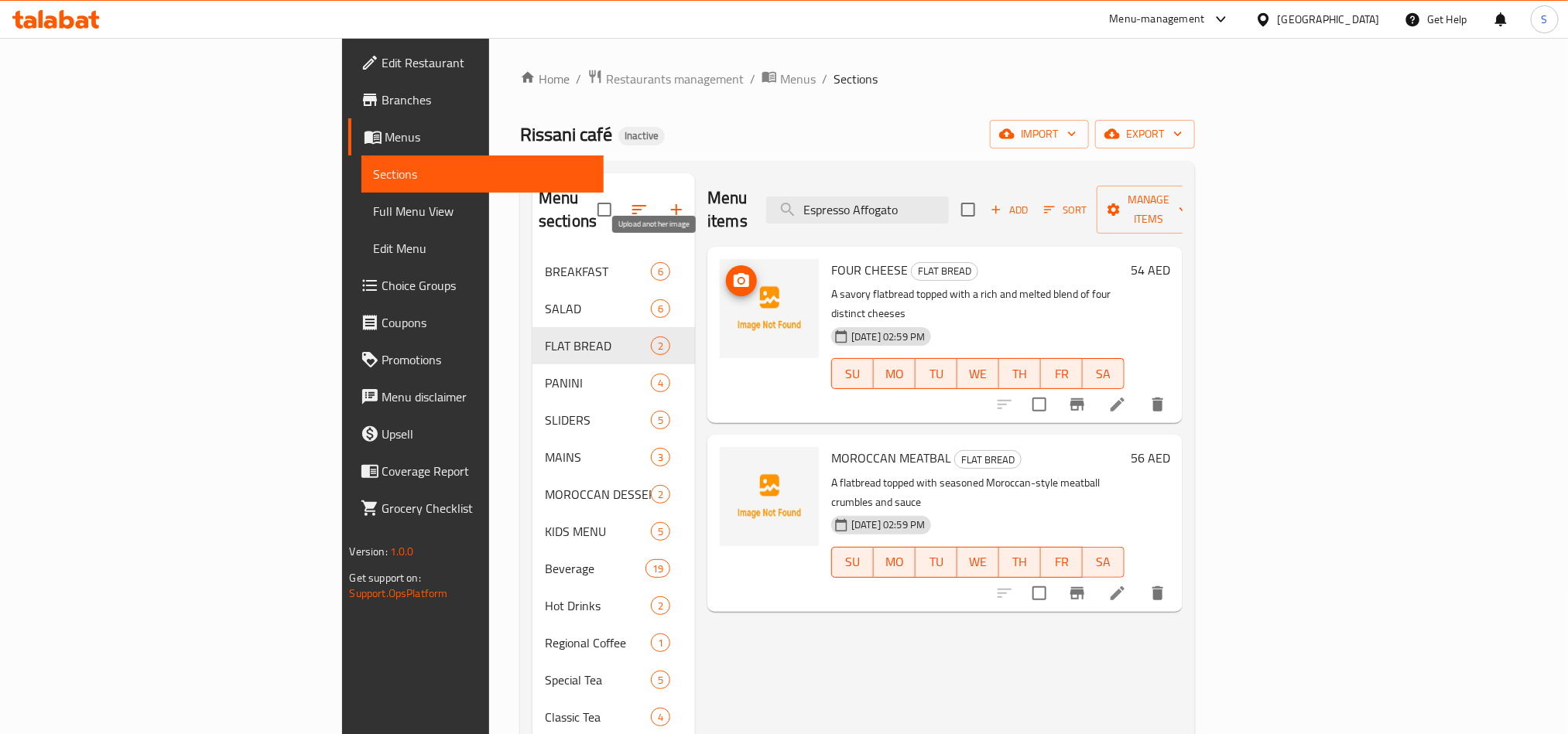
click at [733, 273] on icon "upload picture" at bounding box center [741, 280] width 16 height 14
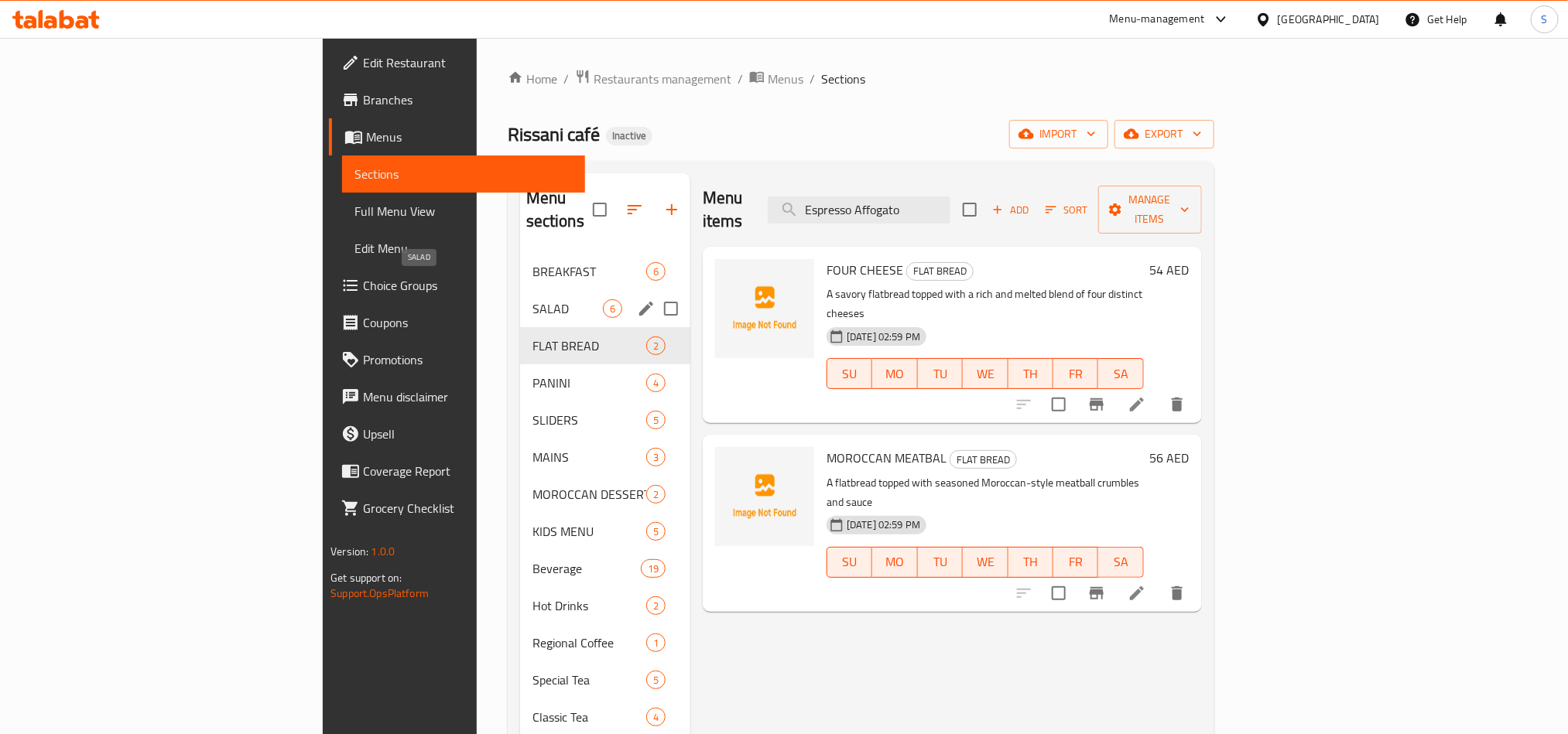
click at [533, 299] on span "SALAD" at bounding box center [567, 308] width 71 height 18
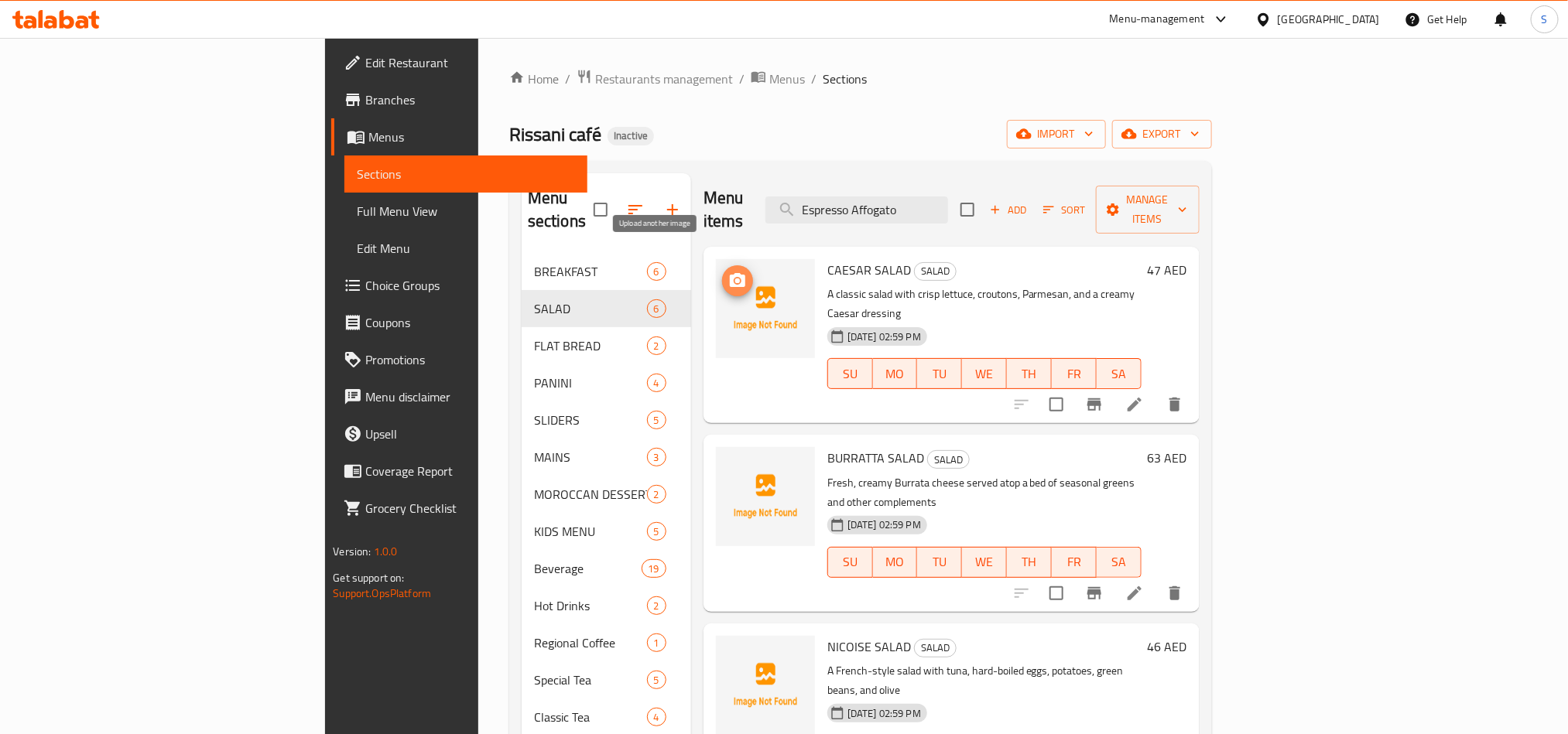
click at [730, 273] on icon "upload picture" at bounding box center [738, 280] width 16 height 14
click at [828, 635] on span "NICOISE SALAD" at bounding box center [870, 647] width 84 height 24
copy h6 "NICOISE SALAD"
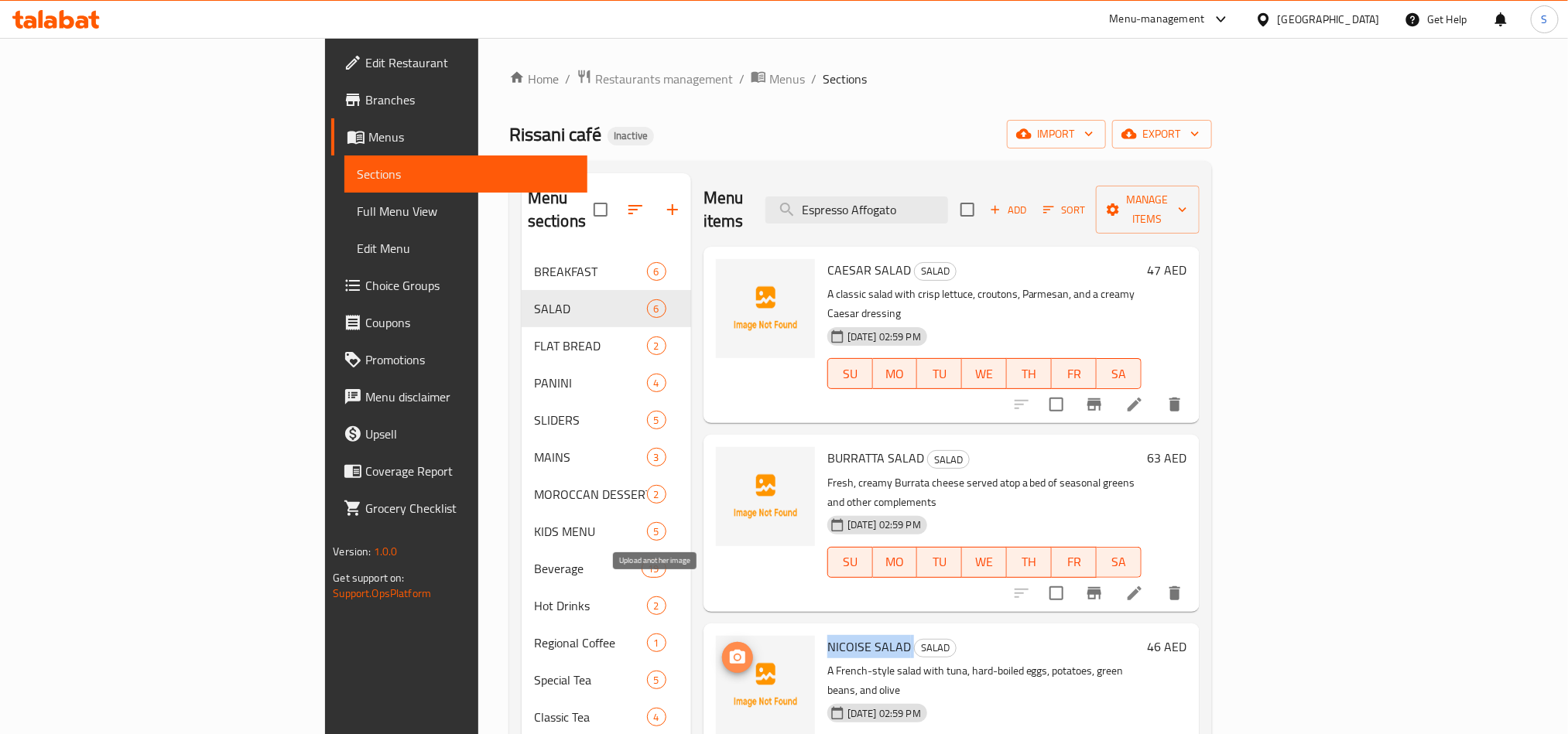
click at [730, 650] on icon "upload picture" at bounding box center [738, 657] width 16 height 14
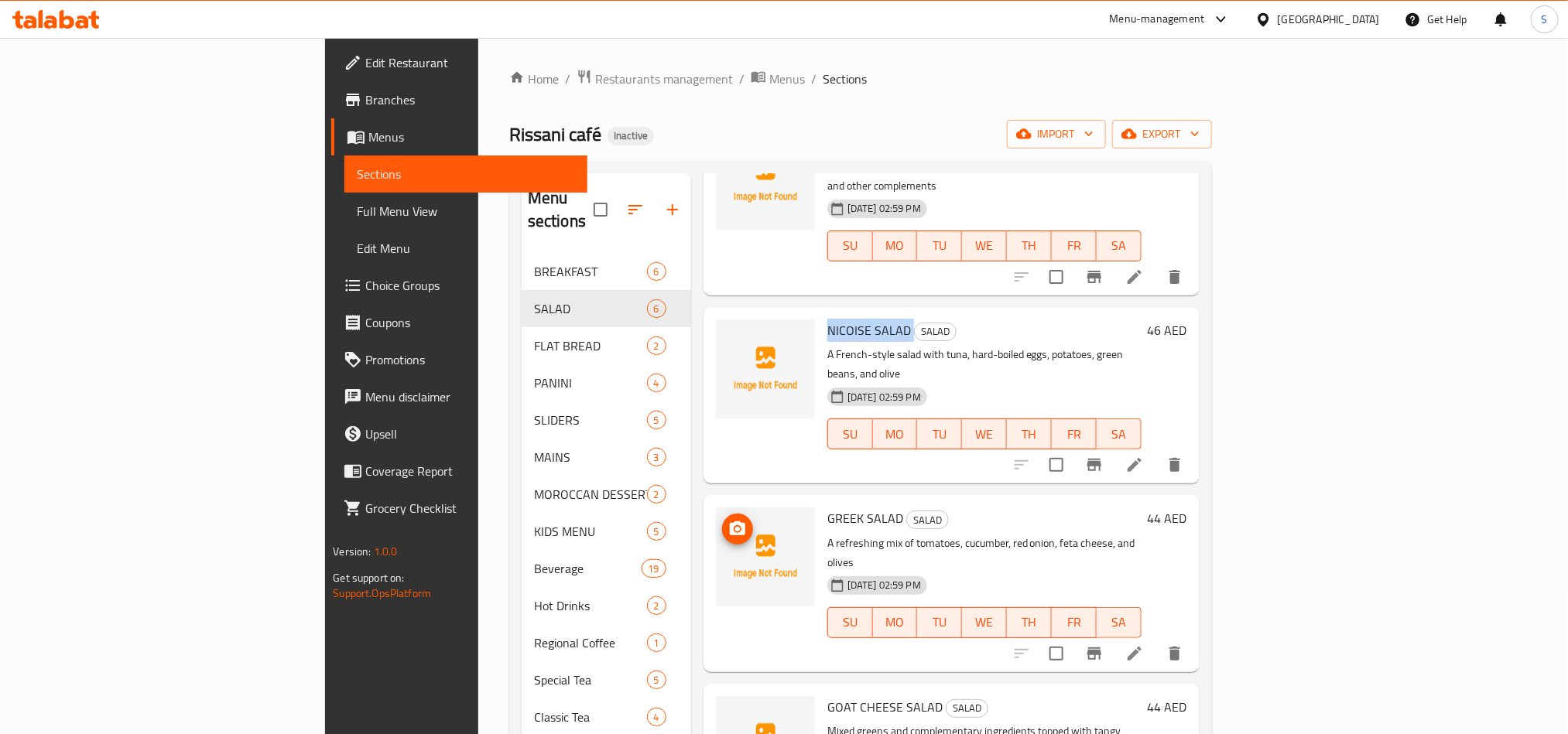
scroll to position [318, 0]
click at [828, 505] on span "GREEK SALAD" at bounding box center [865, 517] width 76 height 24
copy span "GREEK"
click at [722, 518] on span "upload picture" at bounding box center [737, 527] width 31 height 18
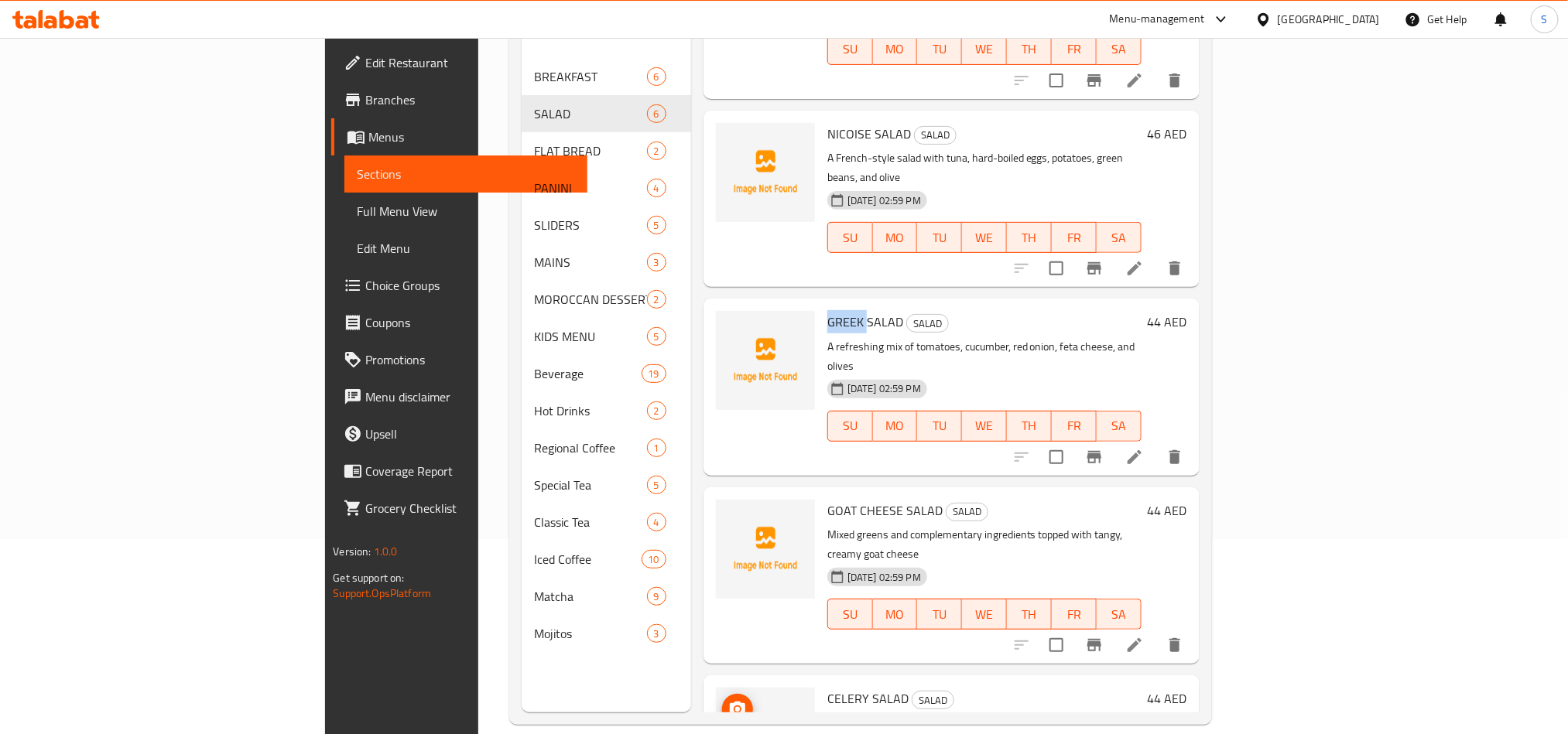
scroll to position [216, 0]
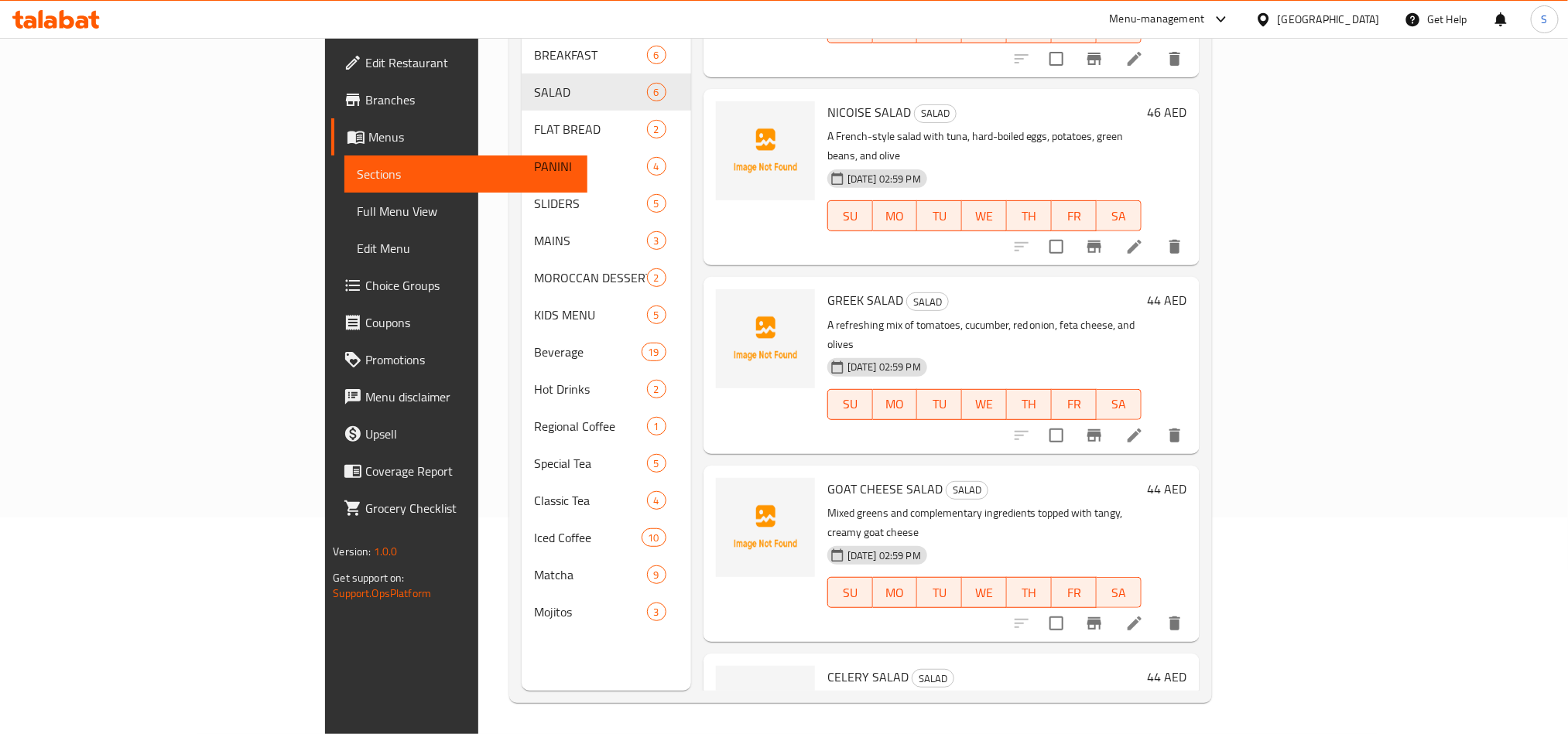
click at [828, 477] on span "GOAT CHEESE SALAD" at bounding box center [885, 489] width 115 height 24
copy span "GOAT"
click at [722, 490] on span "upload picture" at bounding box center [737, 499] width 31 height 18
click at [828, 665] on span "CELERY SALAD" at bounding box center [868, 676] width 81 height 24
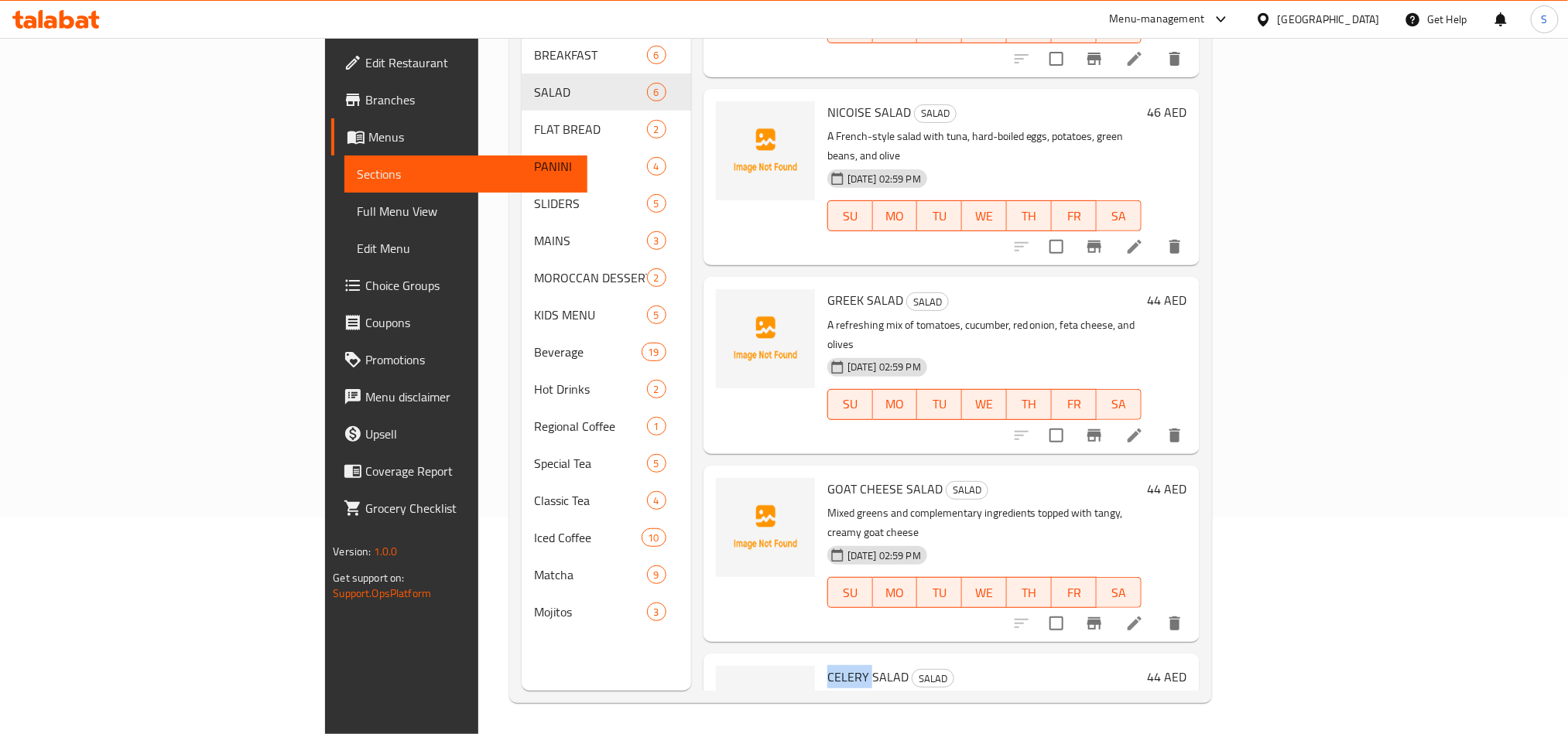
click at [828, 665] on span "CELERY SALAD" at bounding box center [868, 676] width 81 height 24
copy span "CELERY"
click at [722, 678] on span "upload picture" at bounding box center [737, 687] width 31 height 18
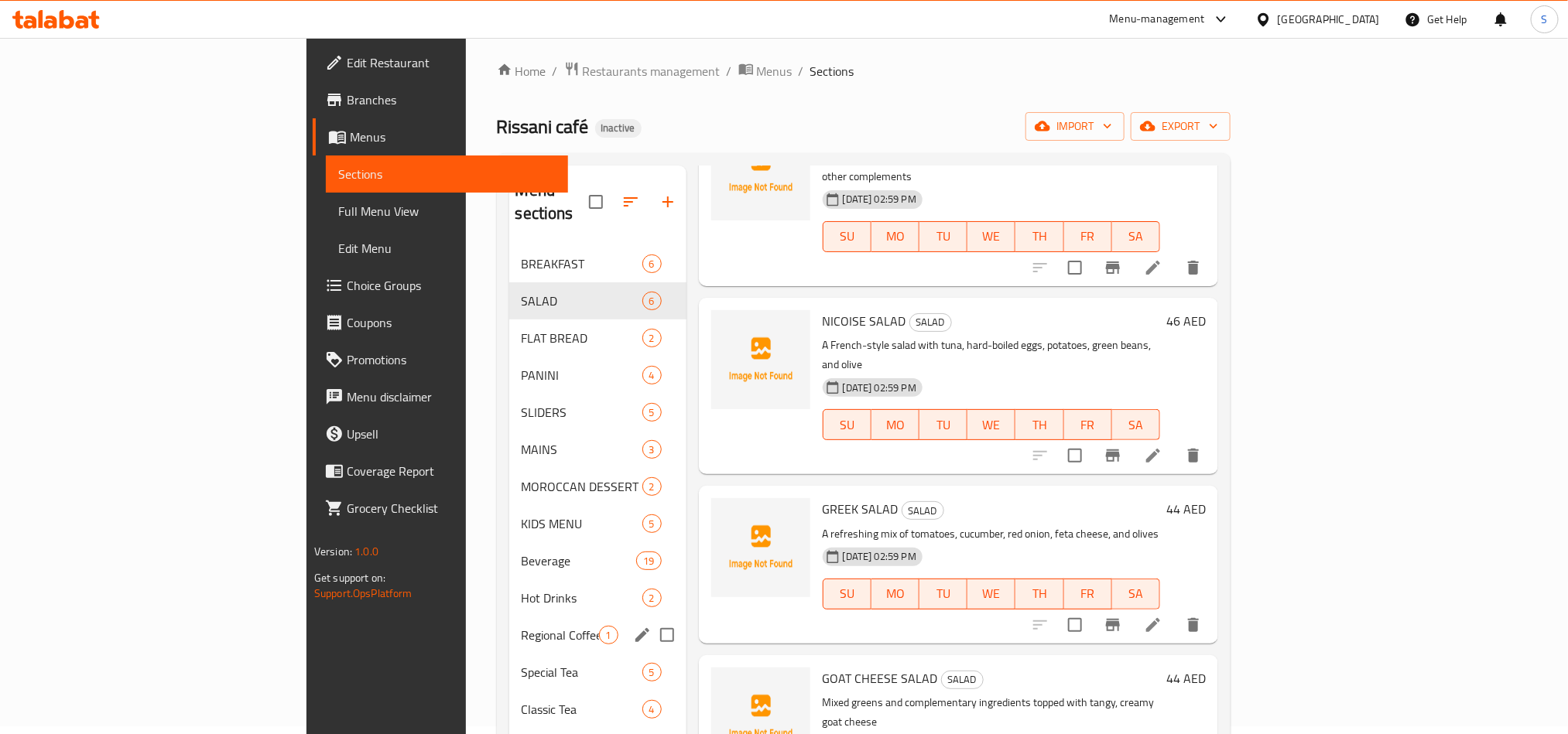
scroll to position [0, 0]
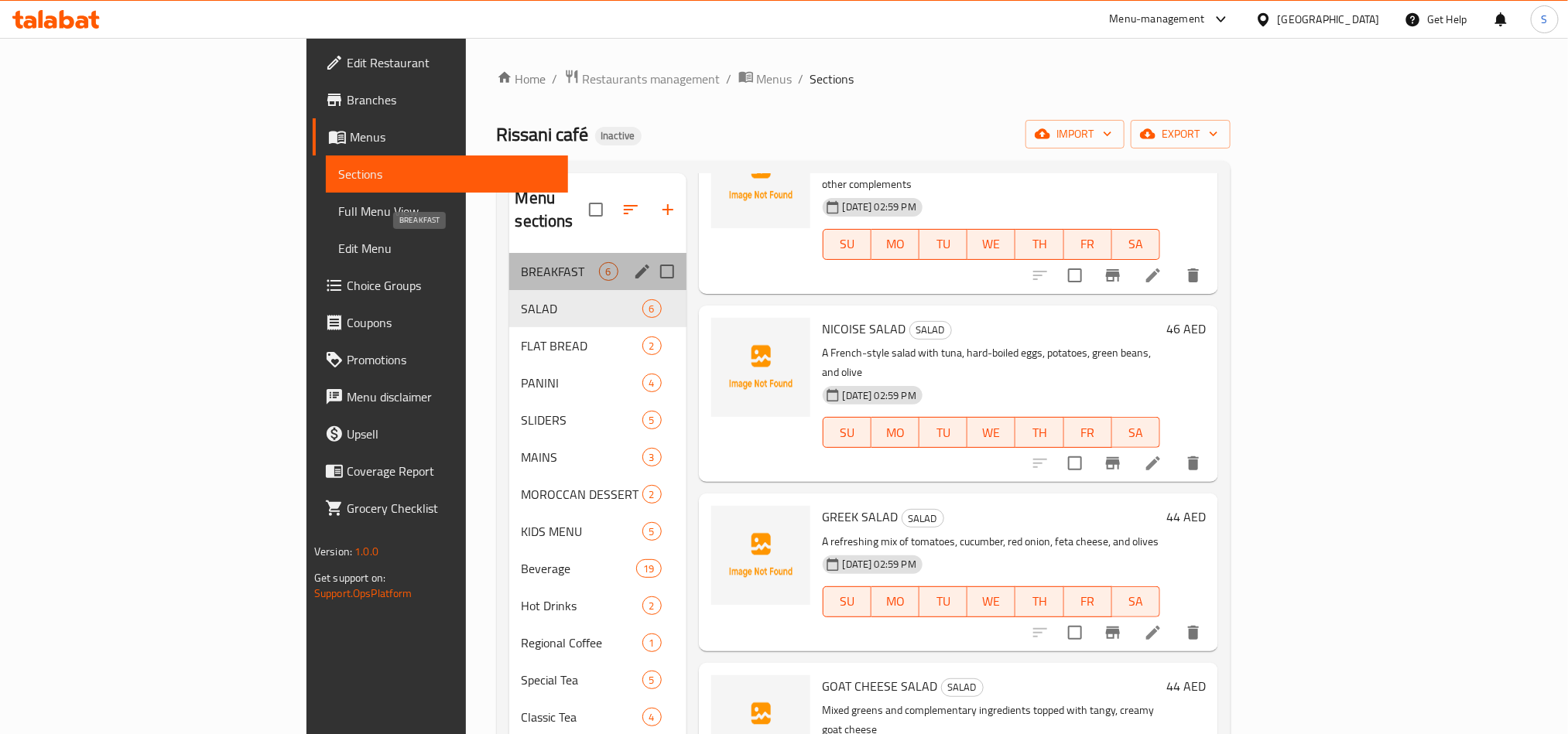
click at [522, 263] on span "BREAKFAST" at bounding box center [560, 271] width 78 height 18
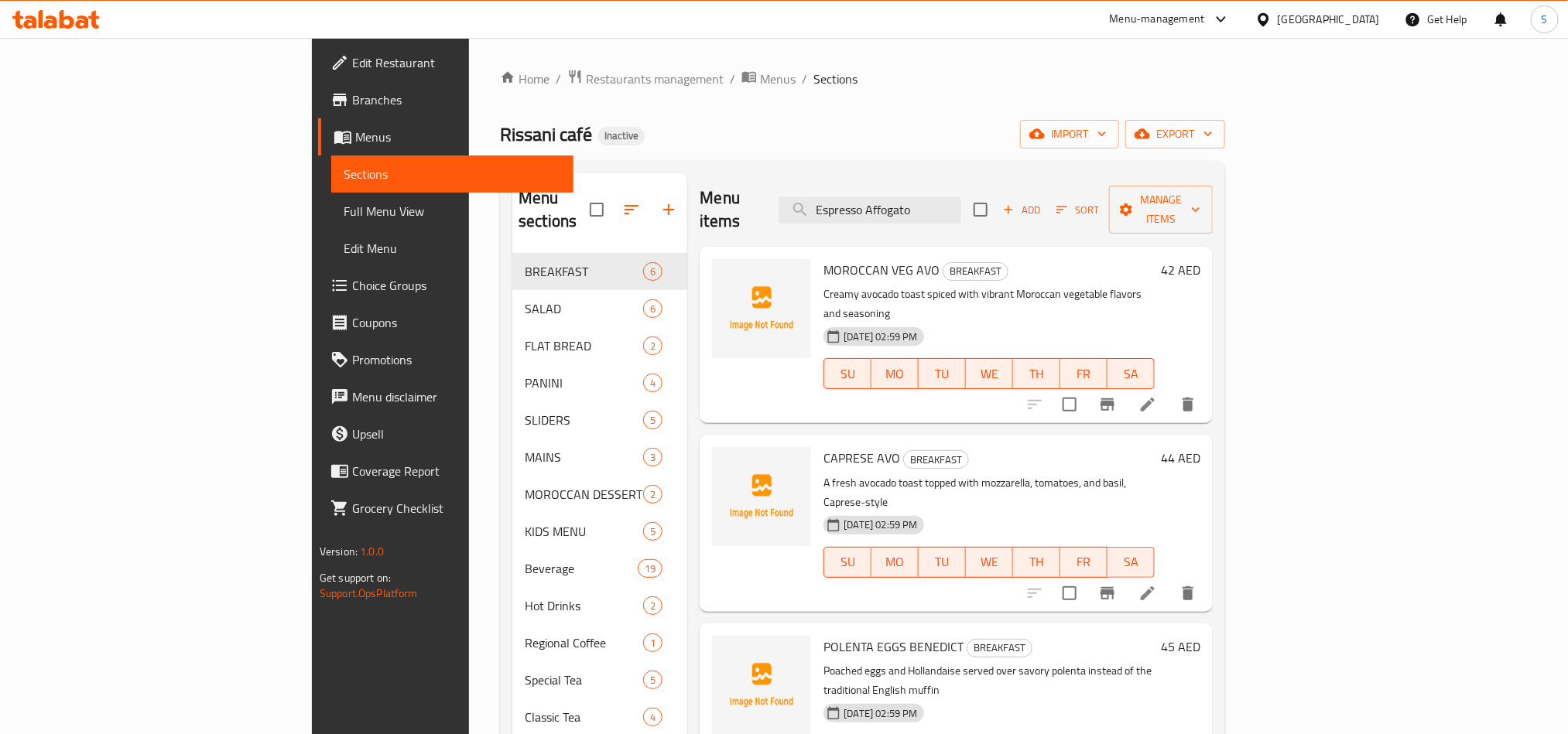
click at [823, 258] on span "MOROCCAN VEG AVO" at bounding box center [881, 270] width 116 height 24
copy span "MOROCCAN"
click at [726, 273] on icon "upload picture" at bounding box center [734, 280] width 16 height 14
click at [823, 447] on span "CAPRESE AVO" at bounding box center [862, 458] width 77 height 24
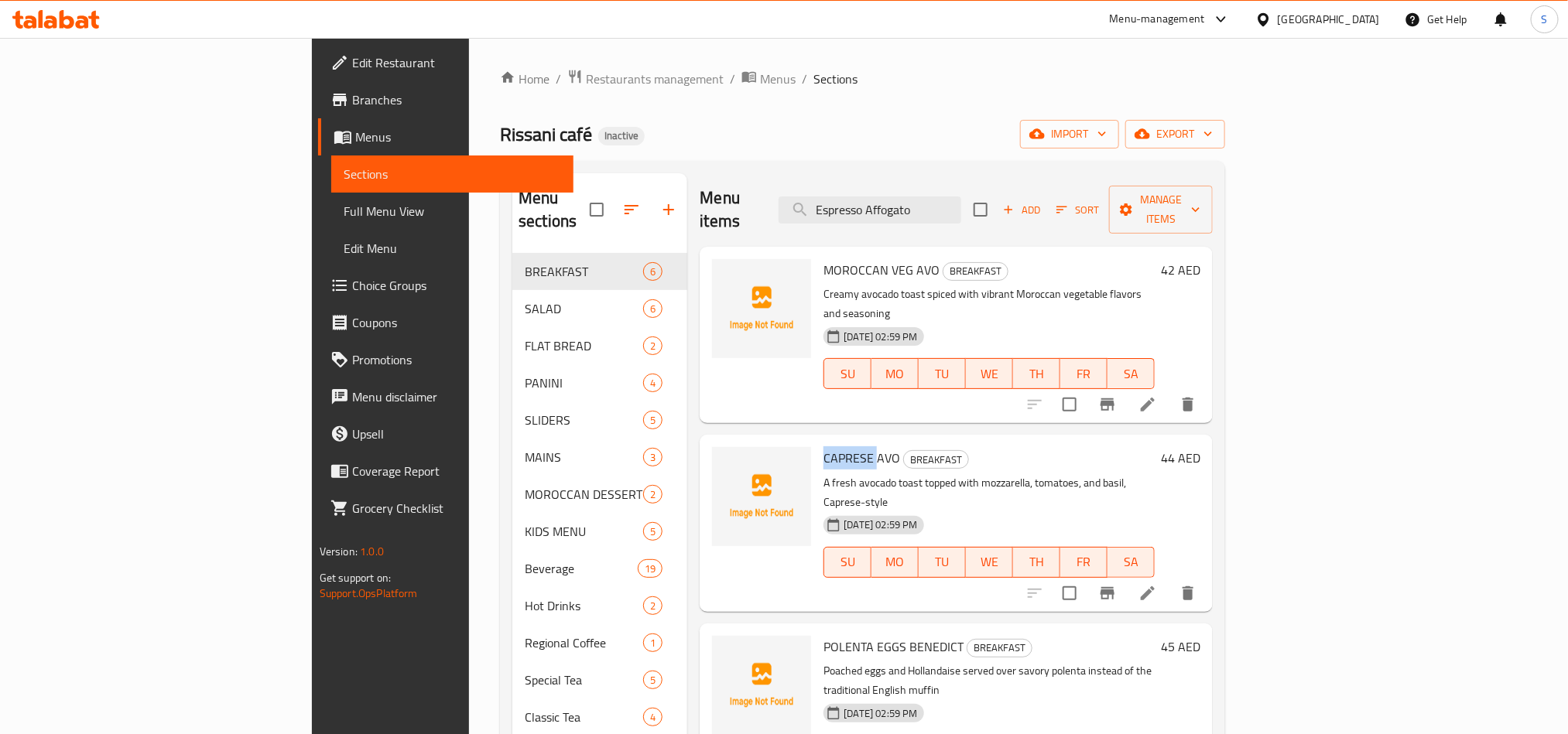
click at [823, 447] on span "CAPRESE AVO" at bounding box center [862, 458] width 77 height 24
copy span "CAPRESE"
click at [719, 454] on button "upload picture" at bounding box center [733, 469] width 31 height 31
click at [823, 635] on span "POLENTA EGGS BENEDICT" at bounding box center [893, 647] width 140 height 24
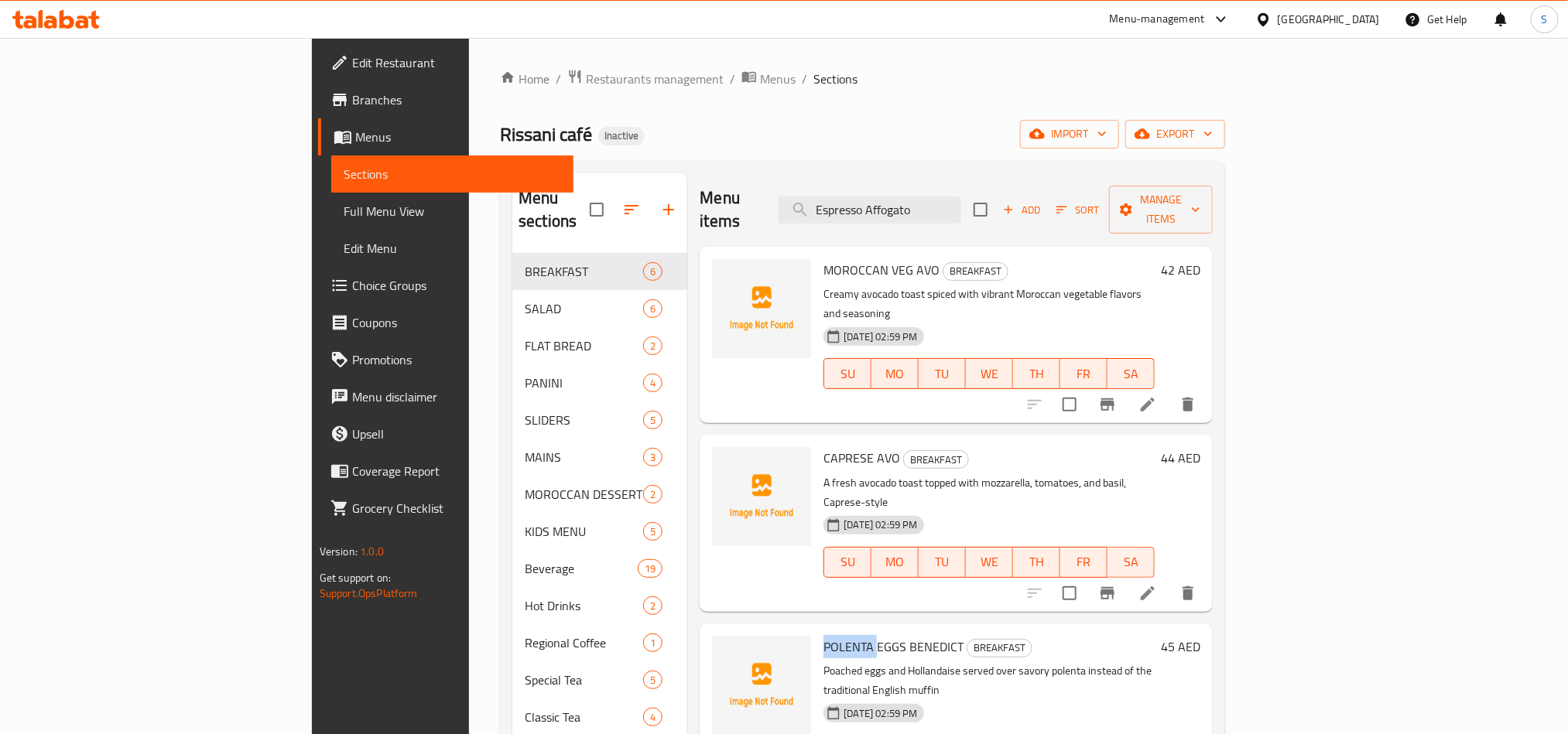
copy span "POLENTA"
click at [726, 650] on icon "upload picture" at bounding box center [734, 657] width 16 height 14
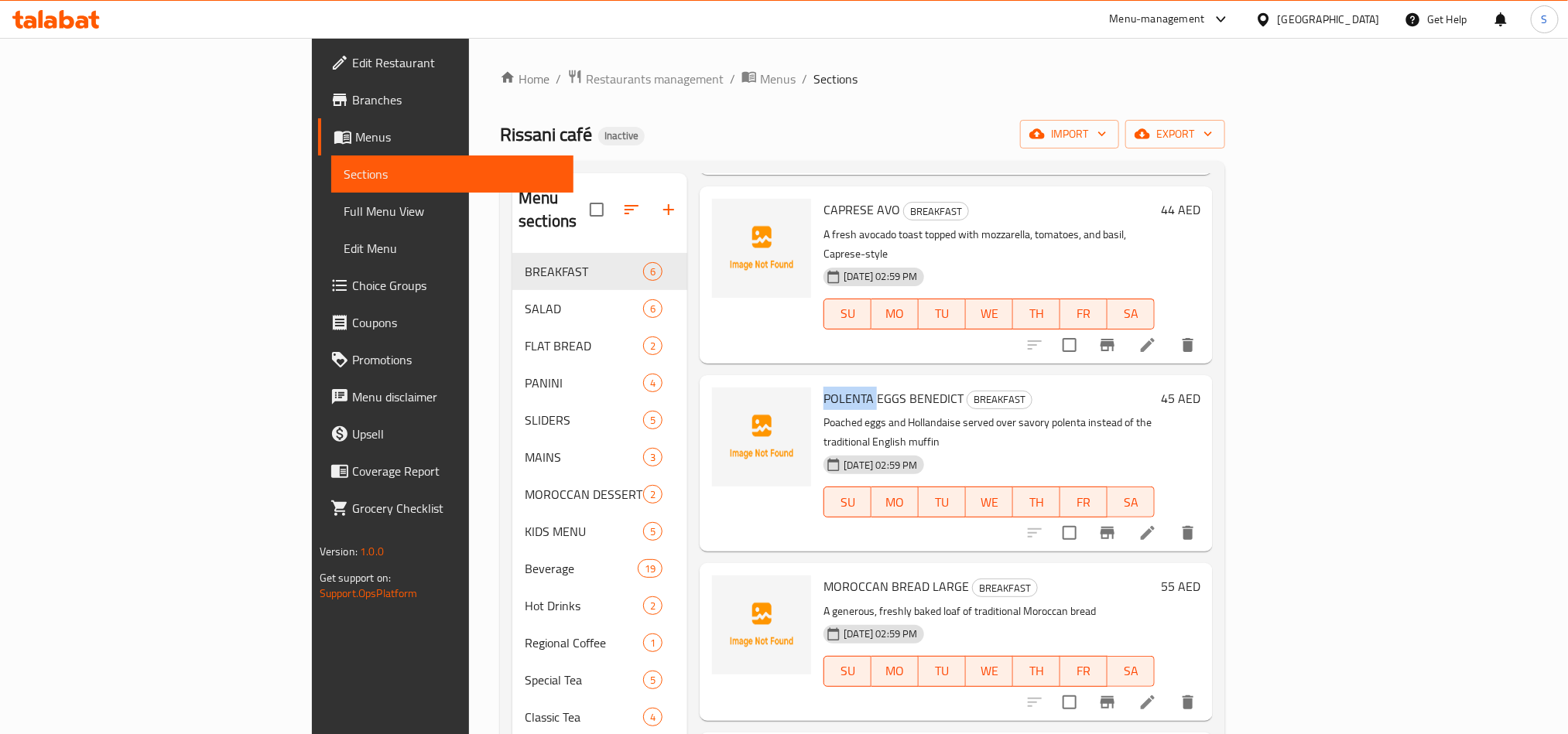
scroll to position [318, 0]
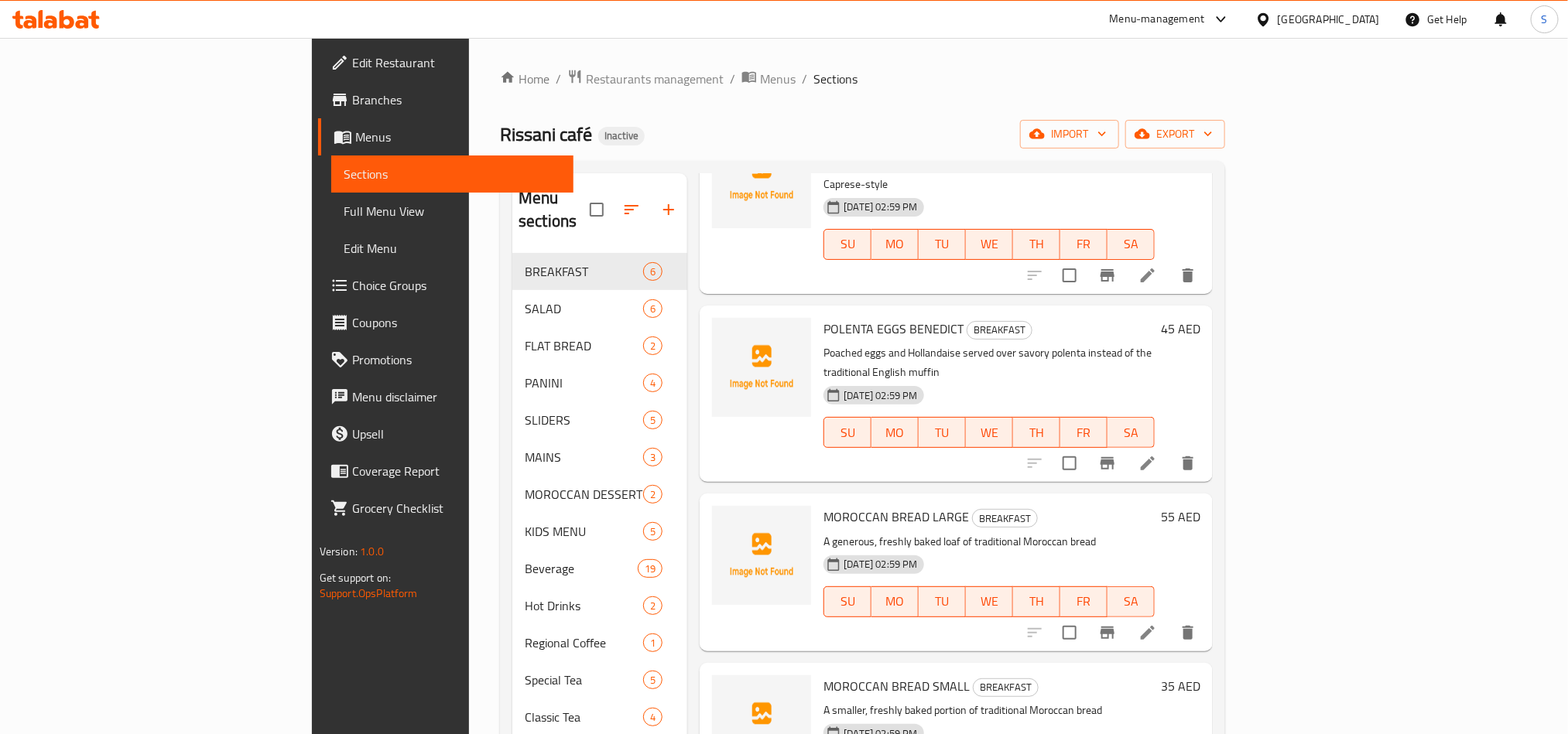
click at [823, 505] on span "MOROCCAN BREAD LARGE" at bounding box center [896, 517] width 146 height 24
click at [726, 520] on icon "upload picture" at bounding box center [734, 527] width 16 height 14
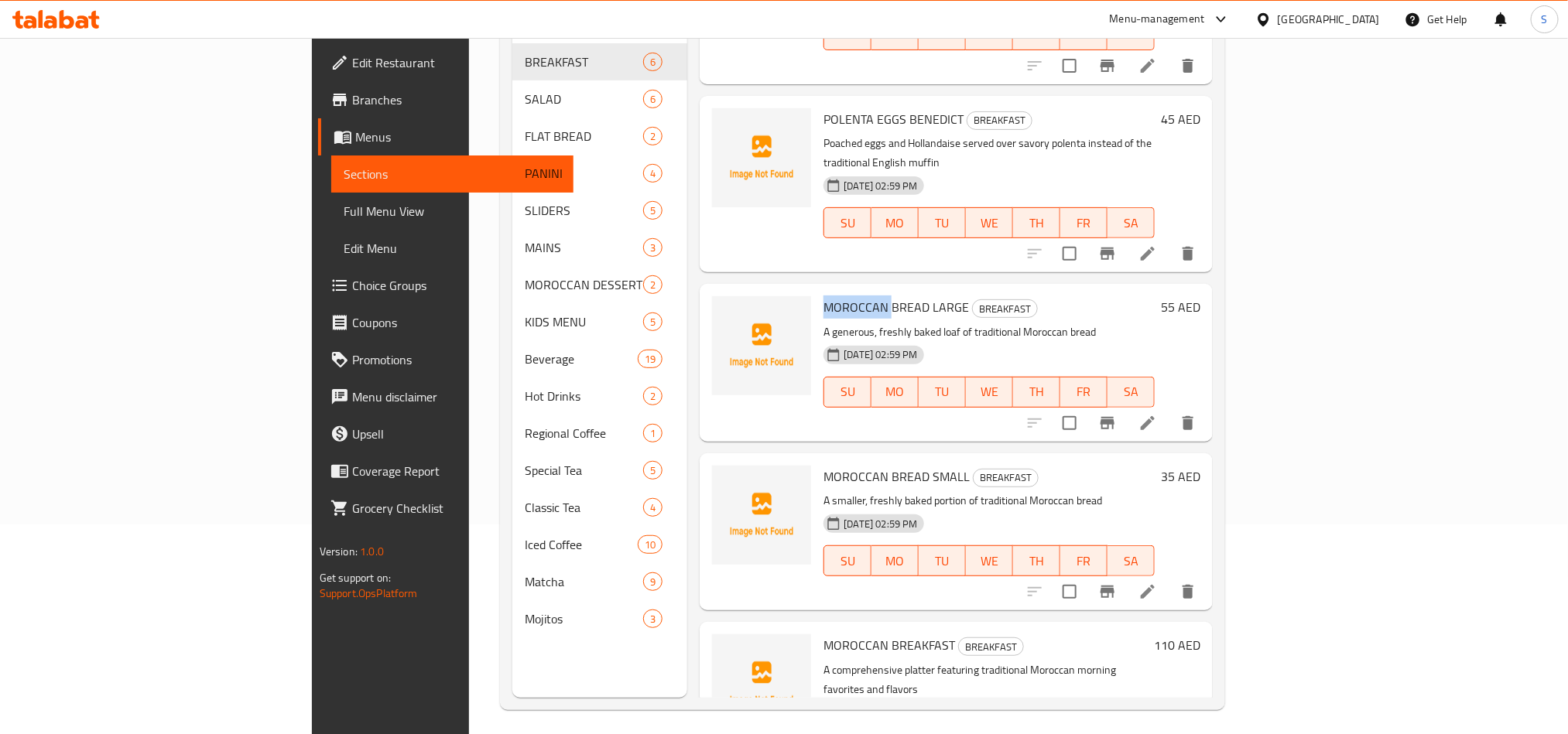
scroll to position [216, 0]
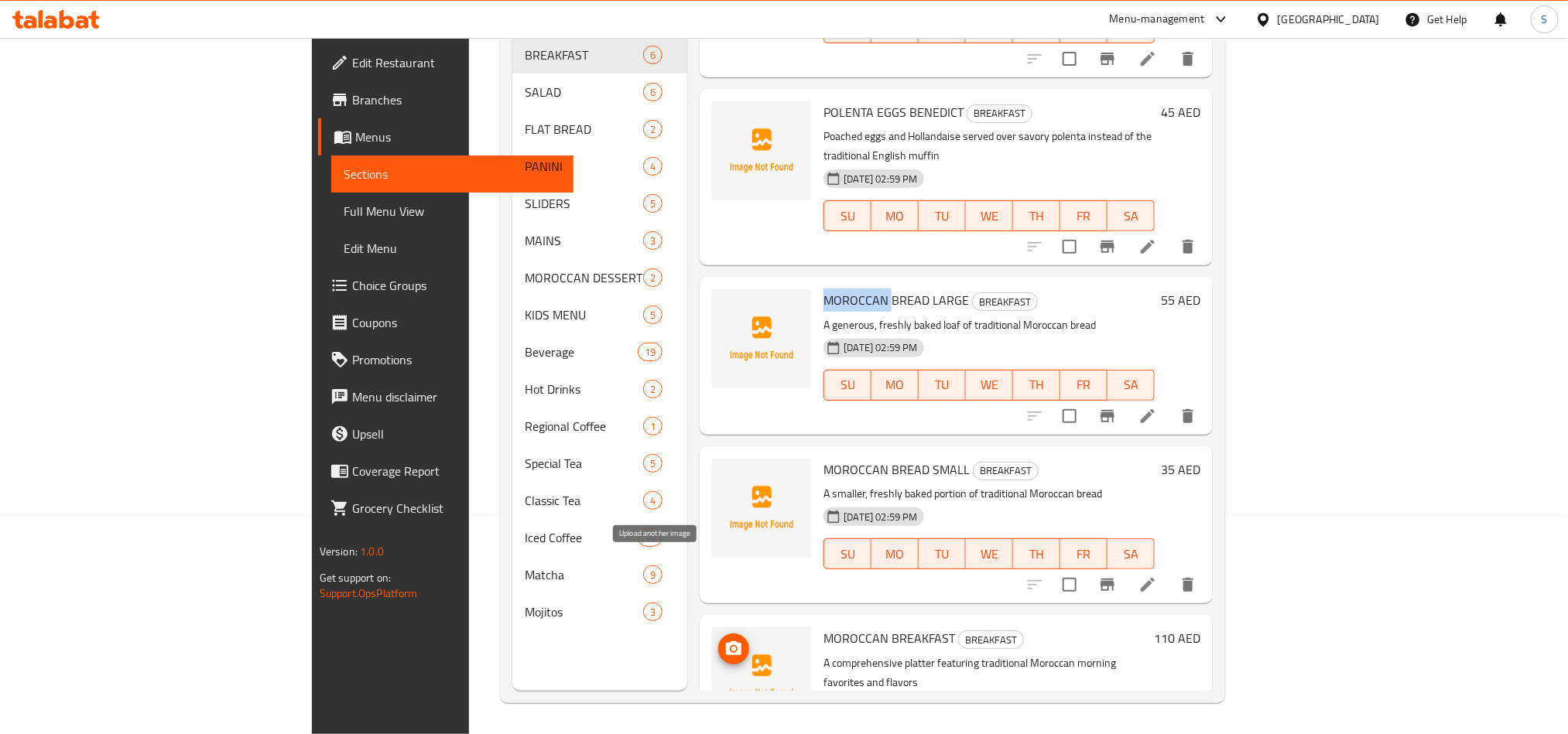
click at [726, 641] on icon "upload picture" at bounding box center [734, 648] width 16 height 14
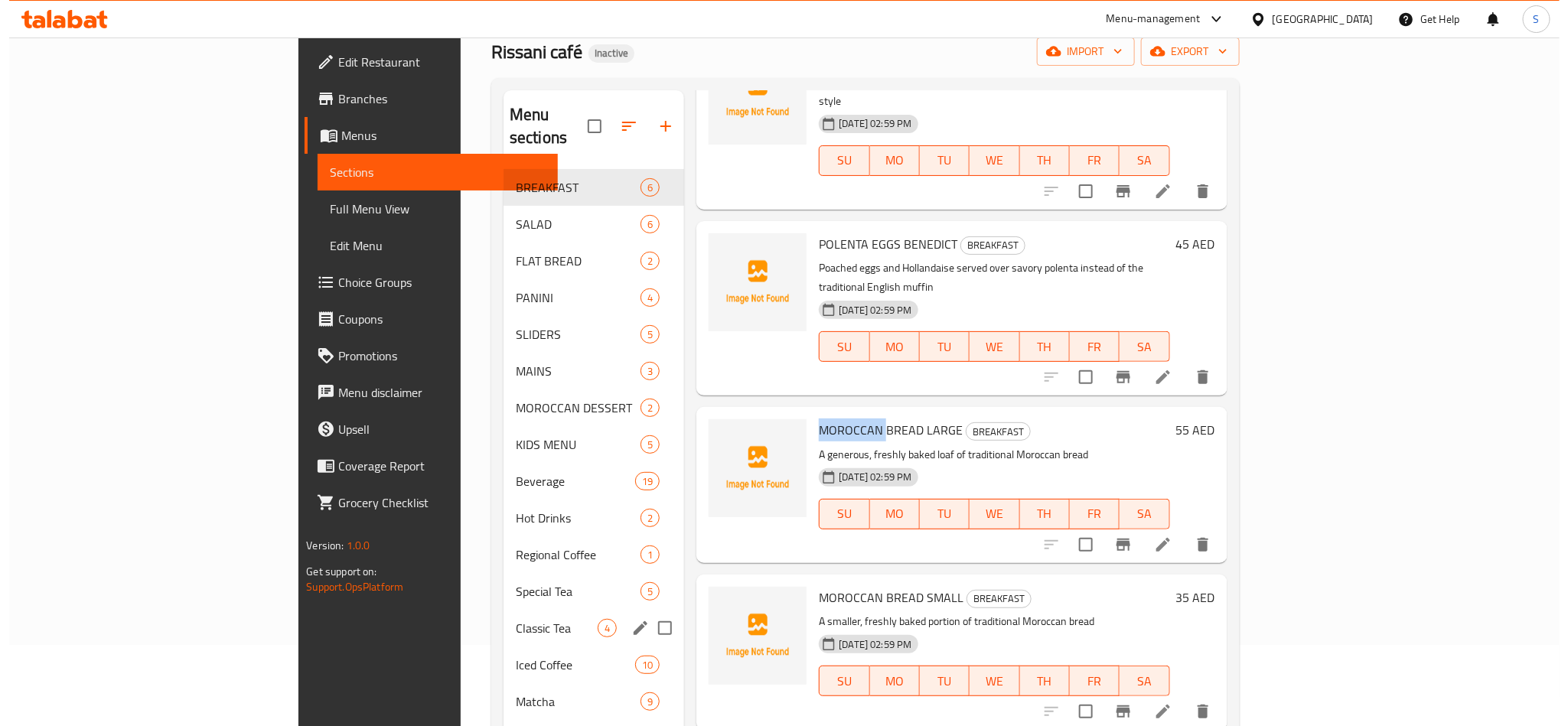
scroll to position [0, 0]
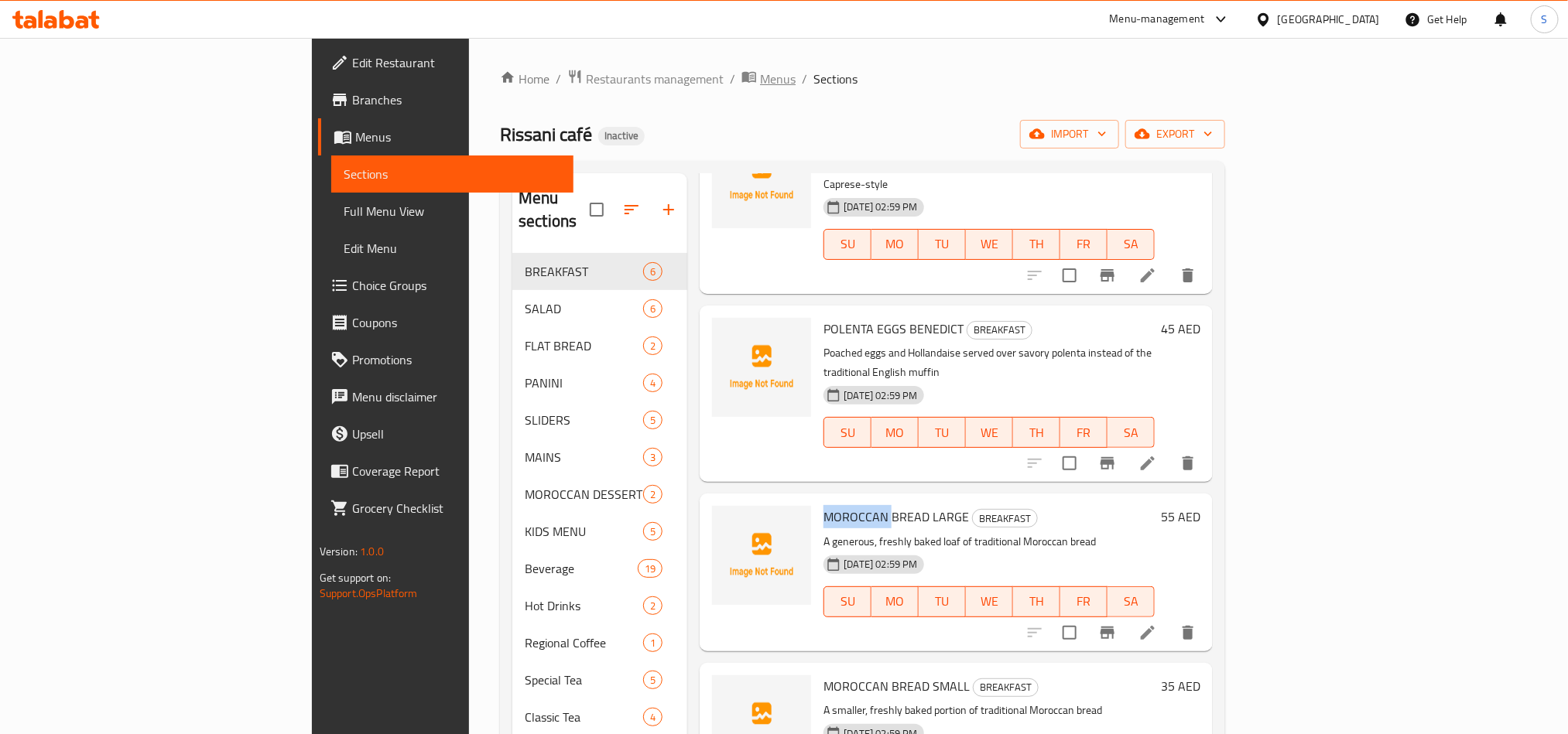
click at [760, 72] on span "Menus" at bounding box center [778, 79] width 36 height 18
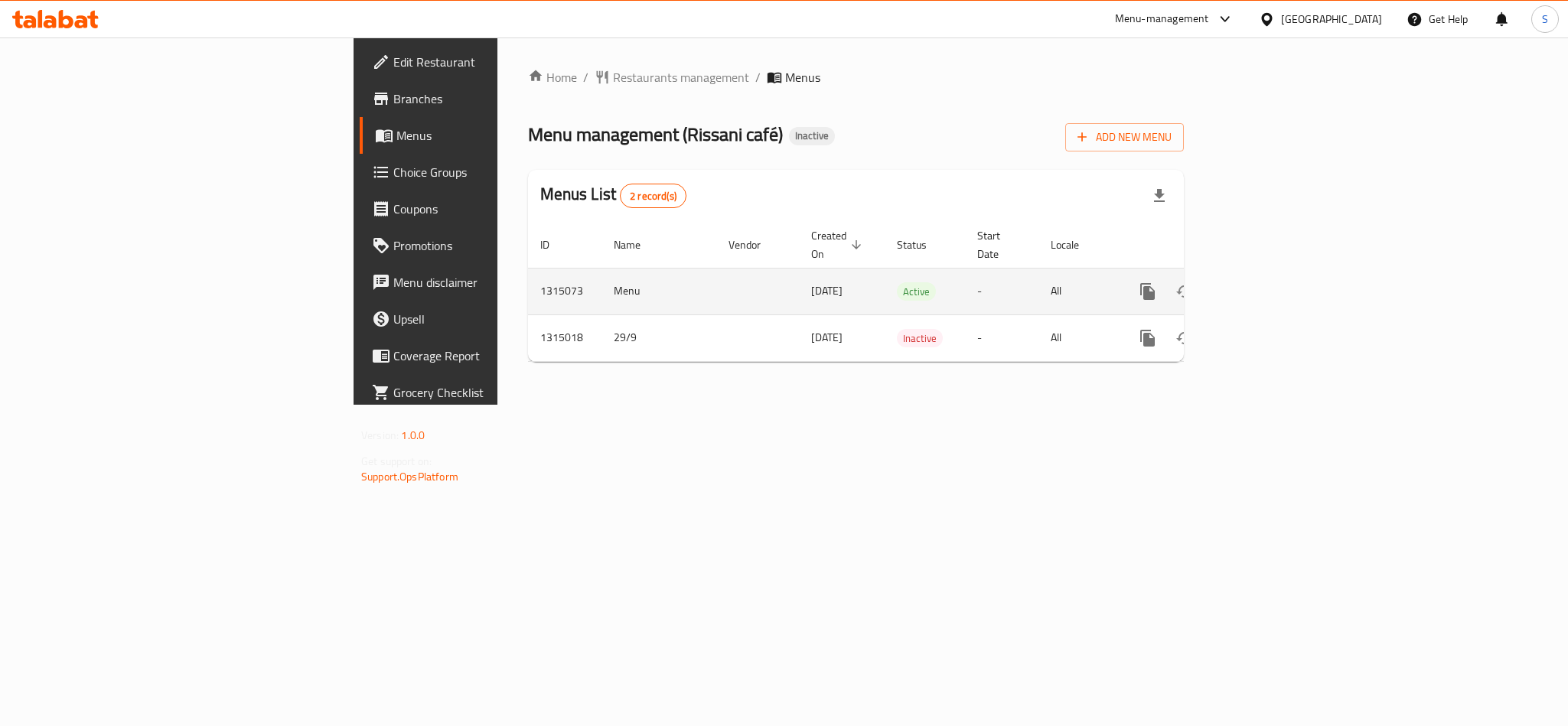
click at [1267, 282] on icon "enhanced table" at bounding box center [1257, 291] width 18 height 18
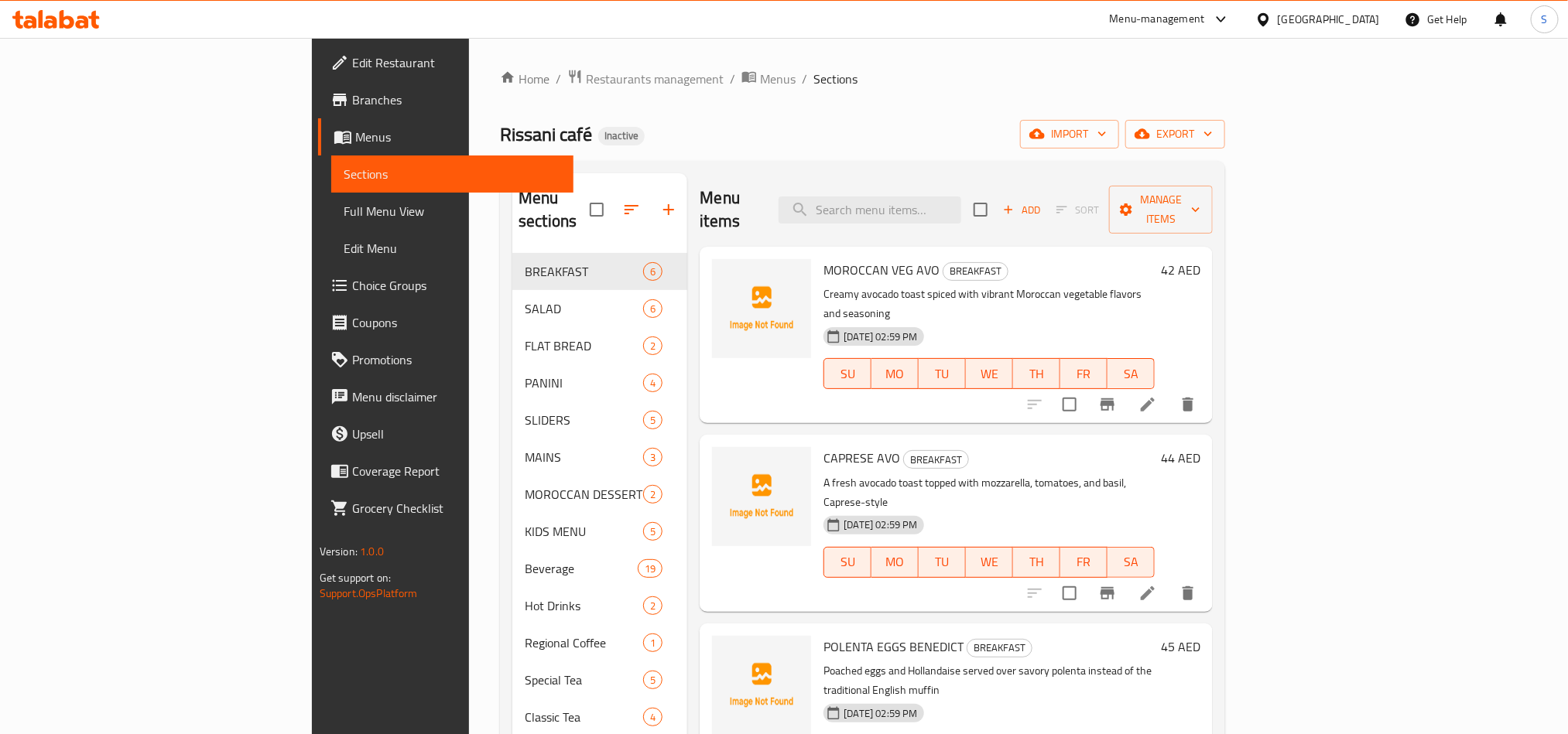
click at [792, 121] on div "Rissani café Inactive import export" at bounding box center [863, 134] width 726 height 29
click at [344, 209] on span "Full Menu View" at bounding box center [452, 210] width 217 height 18
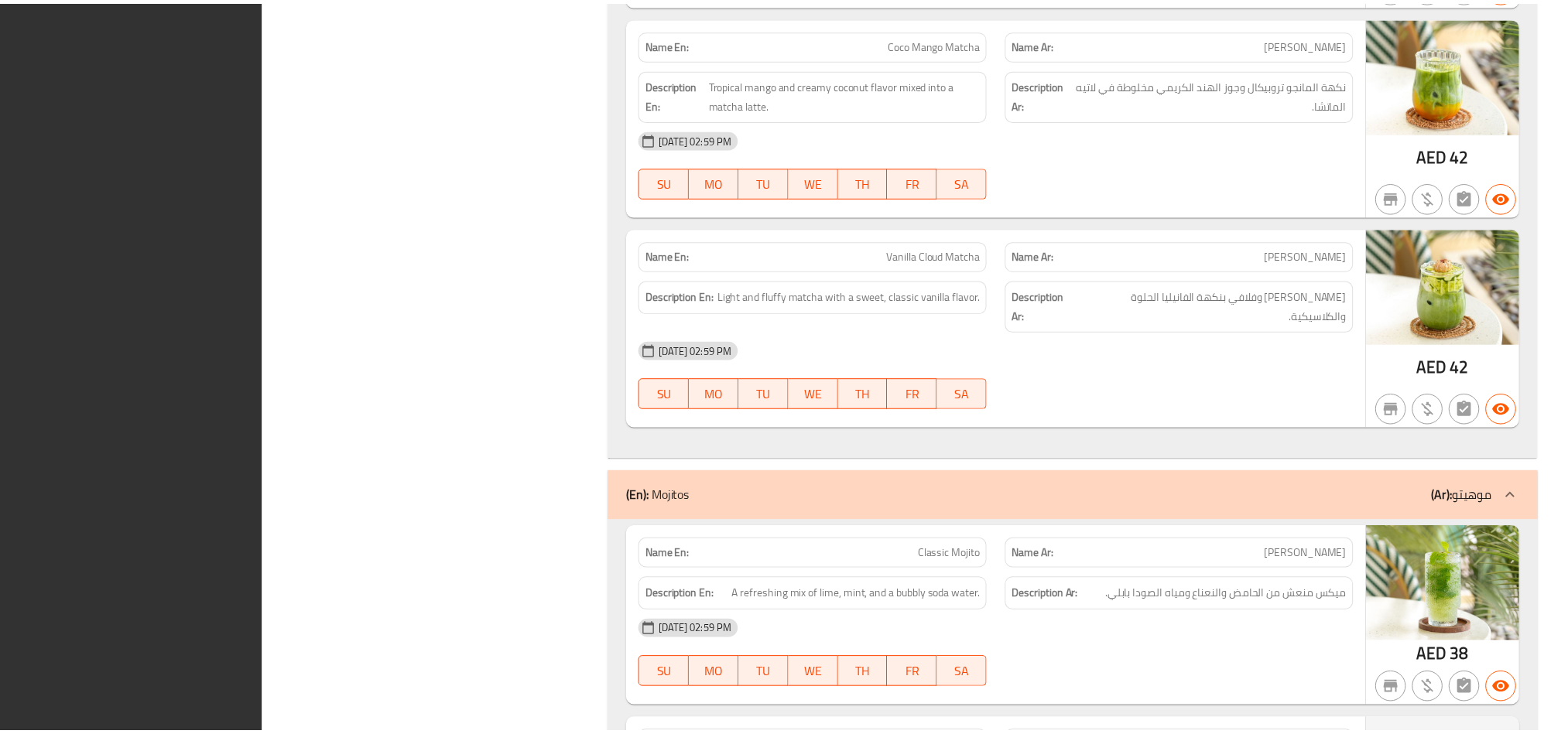
scroll to position [19018, 0]
